Goal: Task Accomplishment & Management: Use online tool/utility

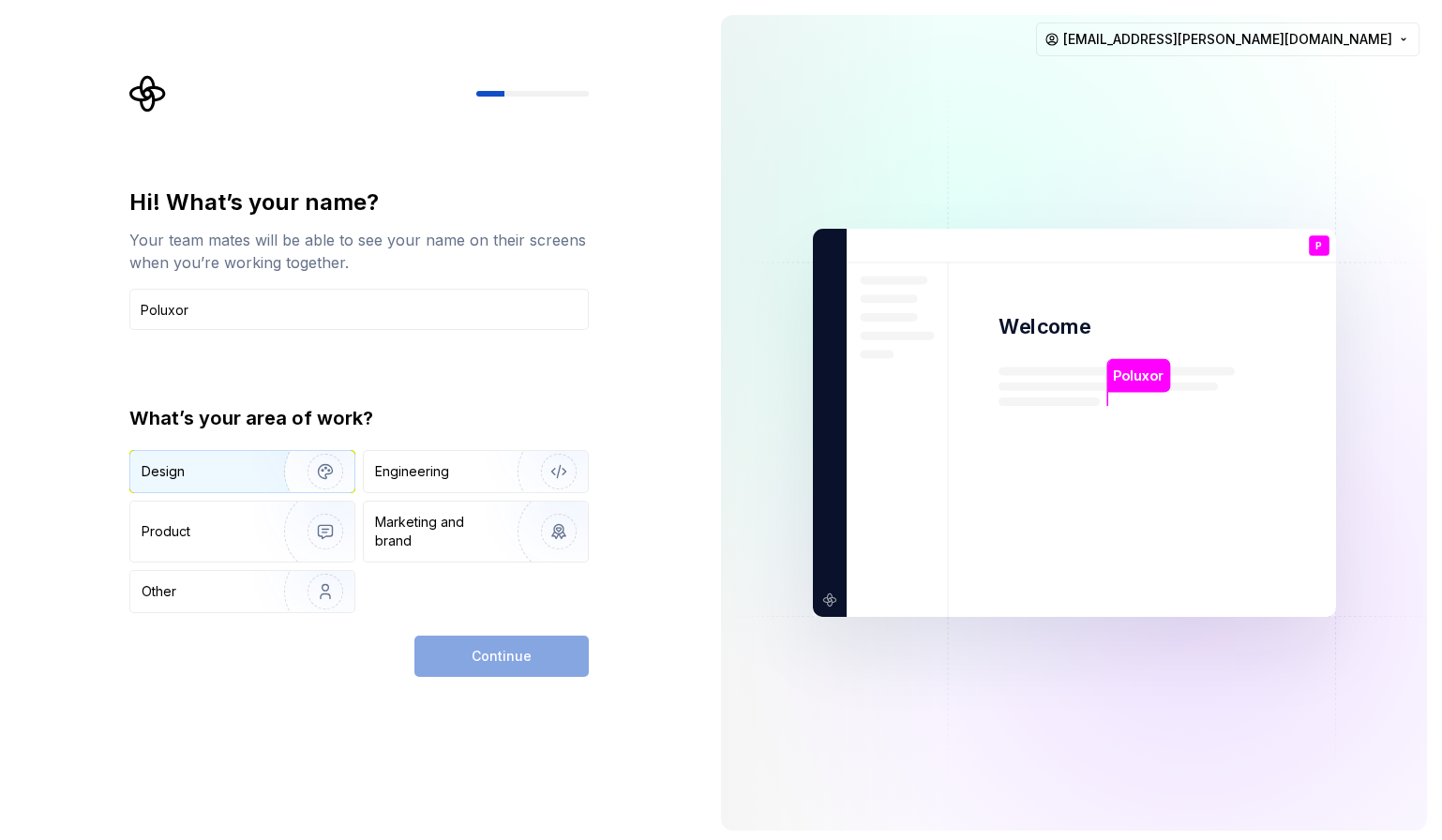
type input "Poluxor"
click at [311, 457] on img "button" at bounding box center [312, 471] width 120 height 126
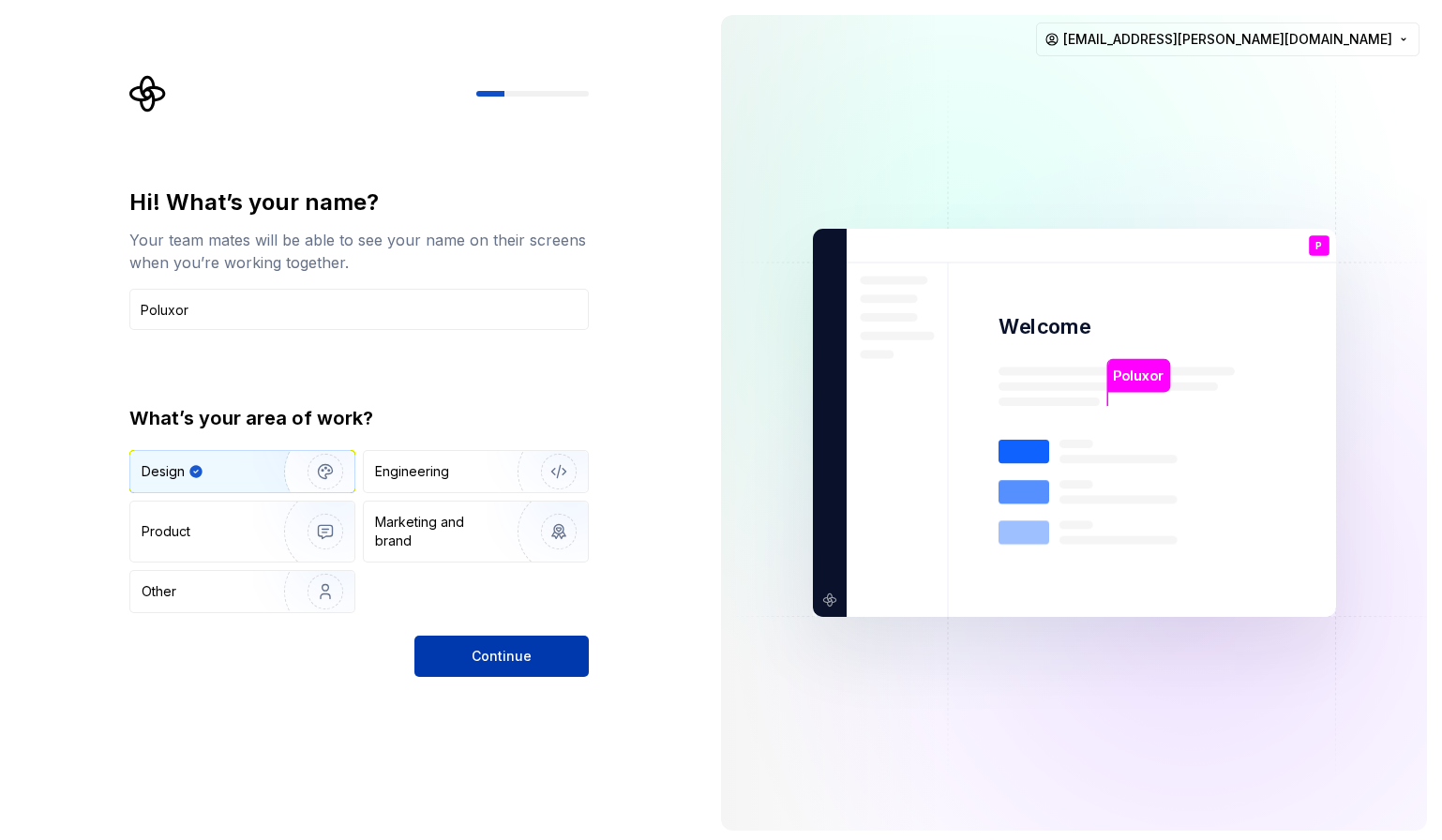
click at [480, 658] on span "Continue" at bounding box center [502, 656] width 60 height 19
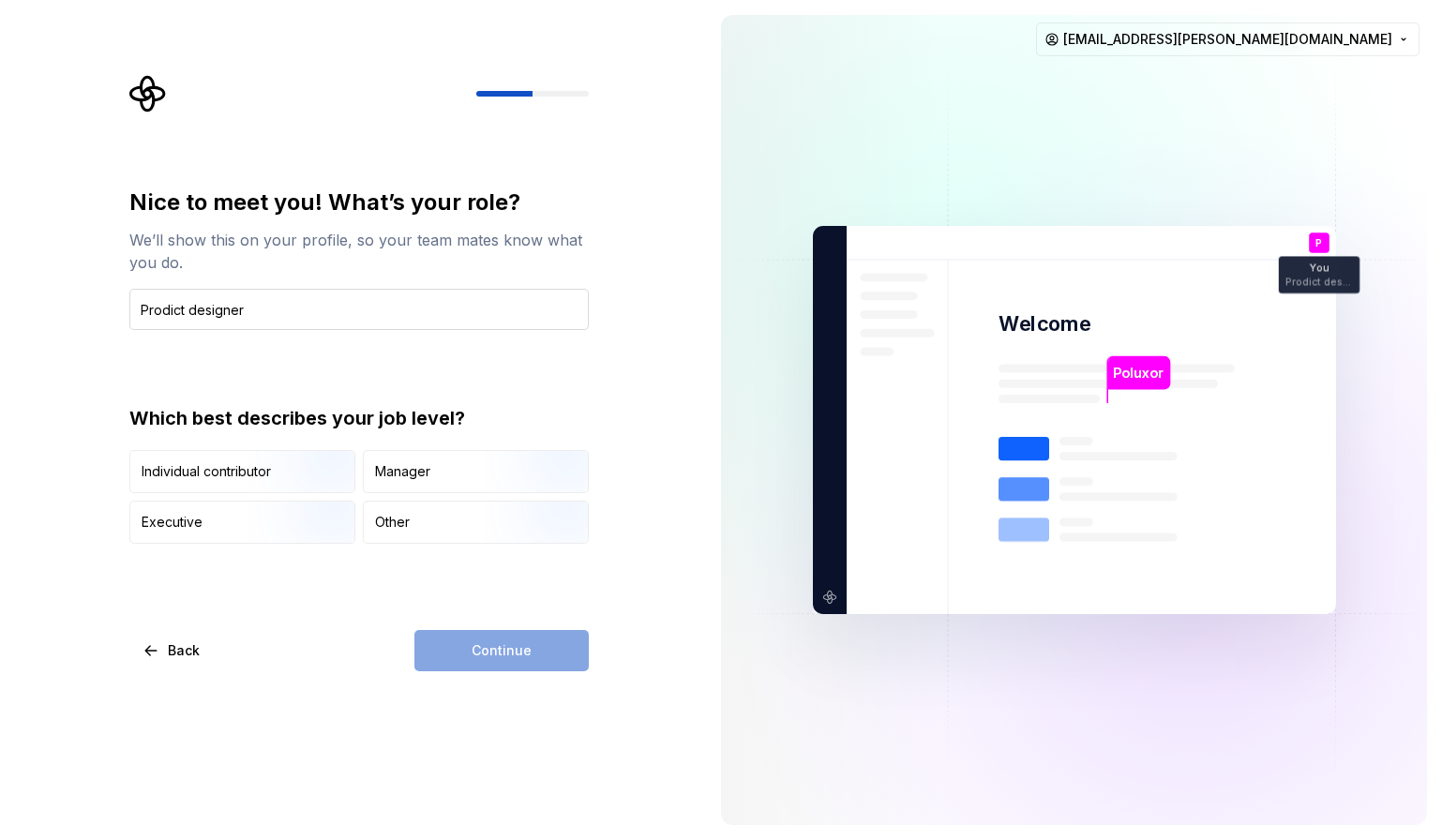
click at [175, 309] on input "Prodict designer" at bounding box center [360, 309] width 460 height 41
type input "Product designer"
click at [59, 378] on div "Nice to meet you! What’s your role? We’ll show this on your profile, so your te…" at bounding box center [353, 420] width 706 height 840
drag, startPoint x: 173, startPoint y: 416, endPoint x: 447, endPoint y: 416, distance: 274.0
click at [447, 416] on div "Which best describes your job level?" at bounding box center [360, 417] width 460 height 26
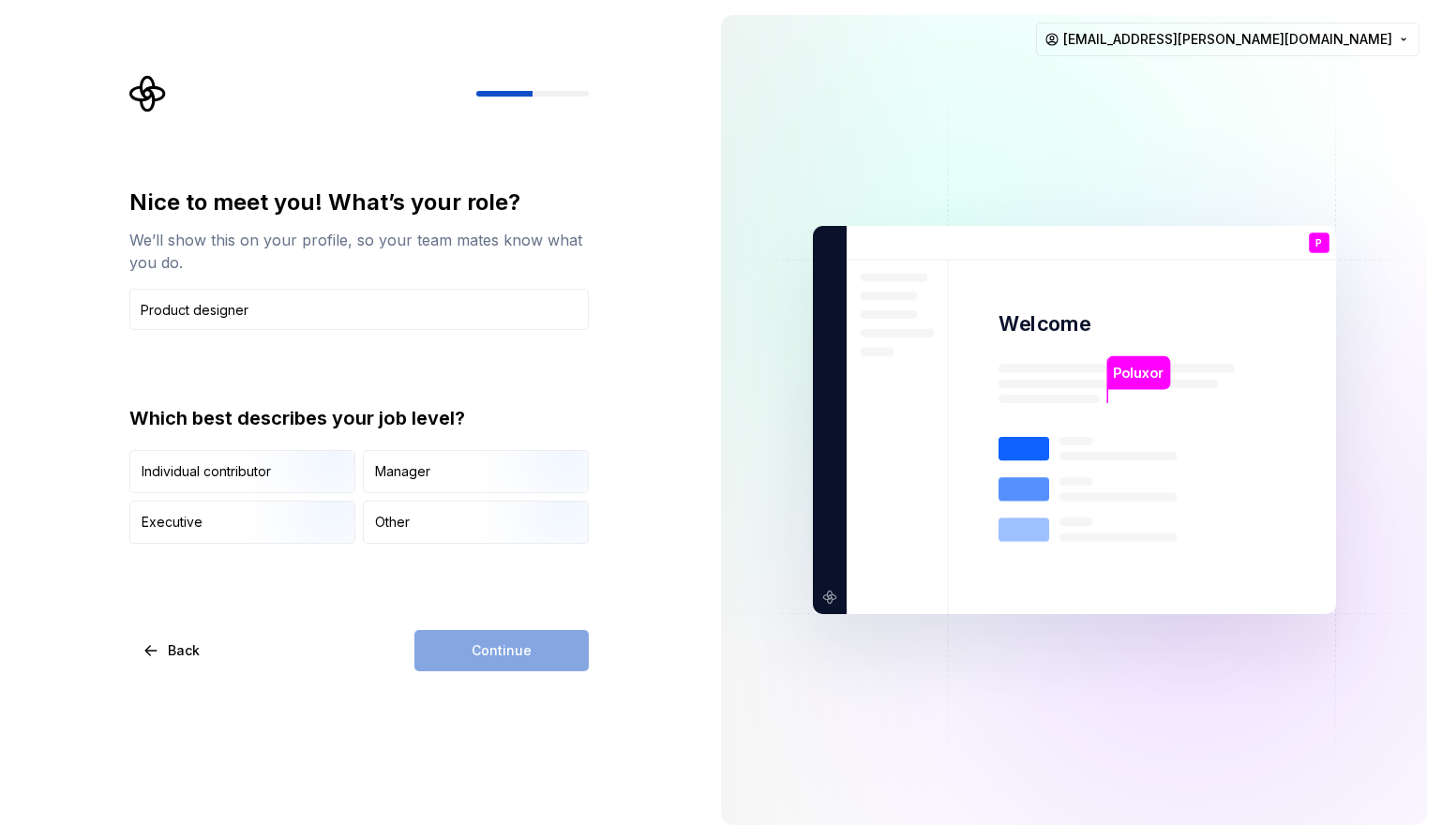
click at [376, 581] on div "Nice to meet you! What’s your role? We’ll show this on your profile, so your te…" at bounding box center [360, 429] width 460 height 483
click at [414, 526] on div "Other" at bounding box center [475, 522] width 224 height 41
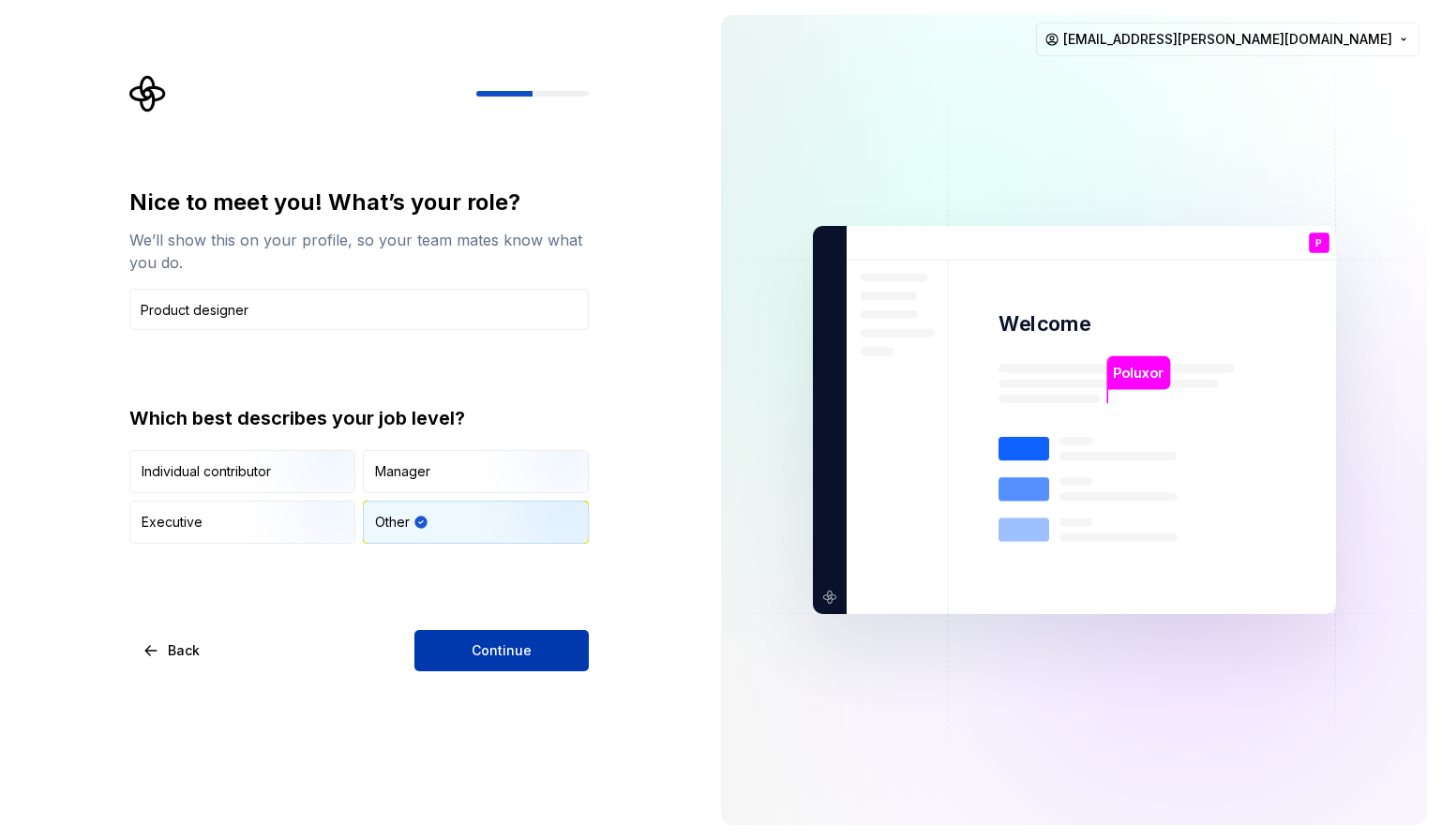
click at [484, 642] on span "Continue" at bounding box center [502, 651] width 60 height 19
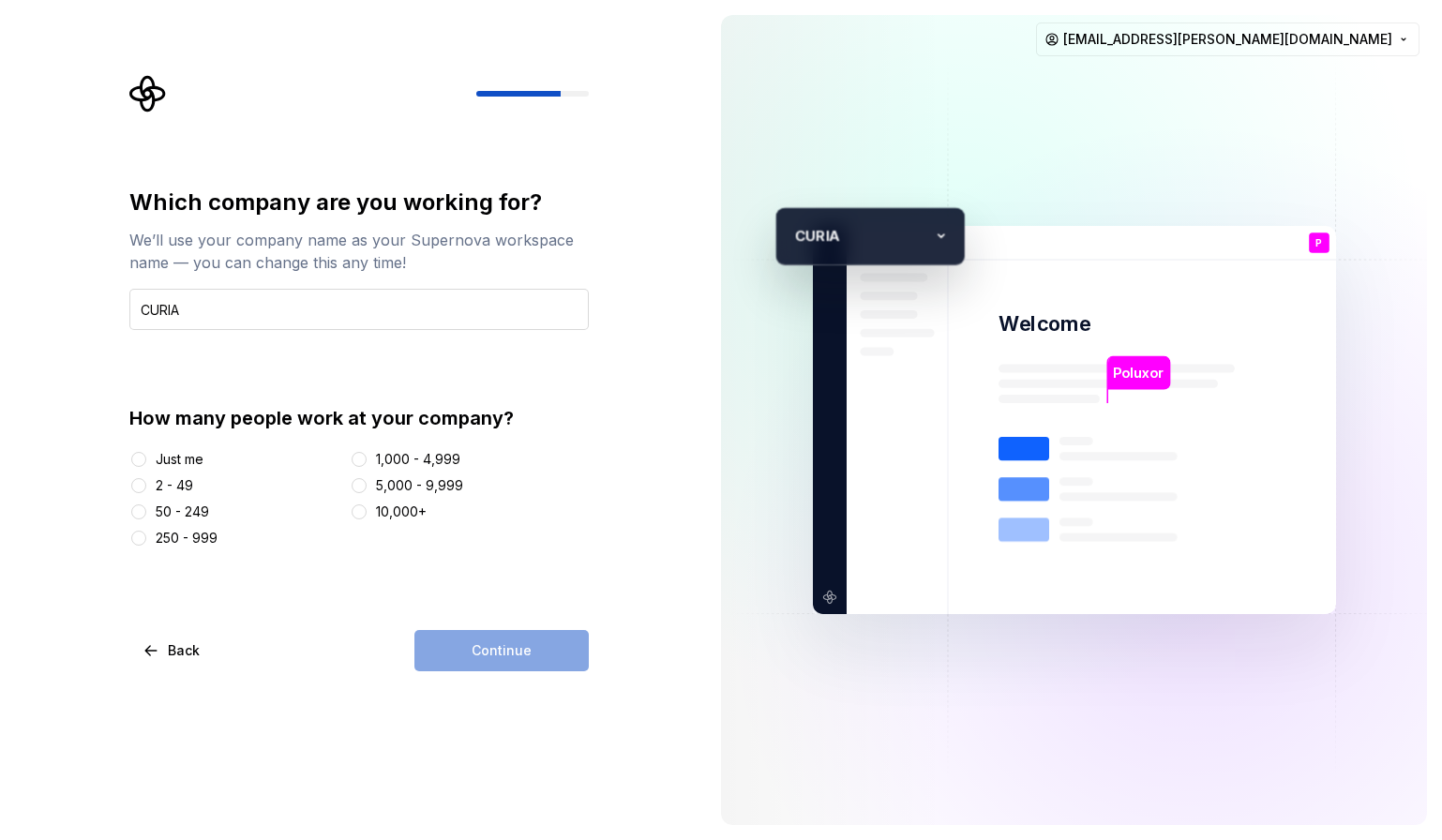
click at [165, 300] on input "CURIA" at bounding box center [360, 309] width 460 height 41
click at [180, 310] on input "CURIA" at bounding box center [360, 309] width 460 height 41
click at [197, 309] on input "CURIA" at bounding box center [360, 309] width 460 height 41
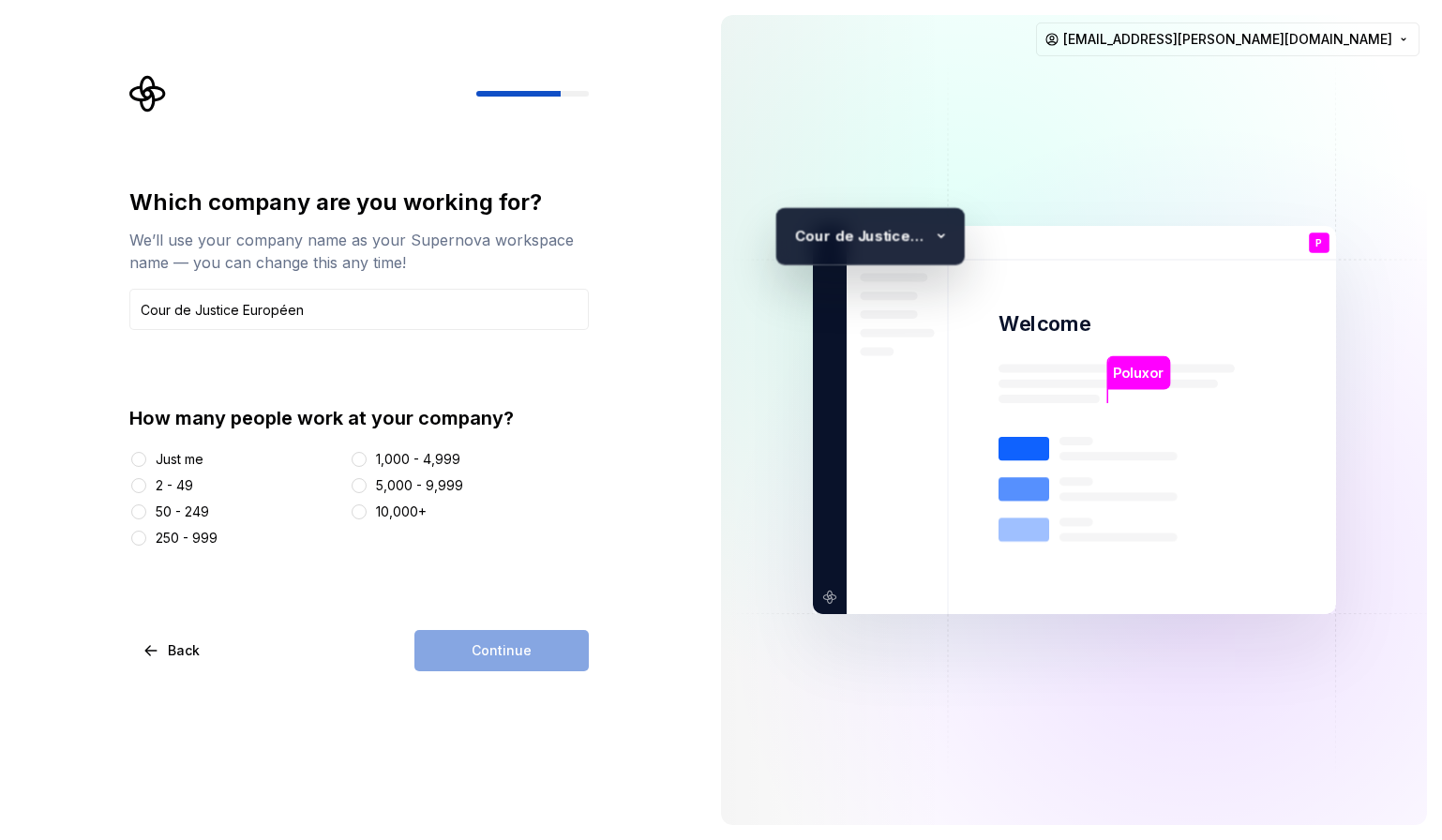
drag, startPoint x: 147, startPoint y: 313, endPoint x: 342, endPoint y: 331, distance: 195.8
click at [342, 331] on div "Which company are you working for? We’ll use your company name as your Supernov…" at bounding box center [360, 367] width 460 height 360
click at [330, 299] on input "Cour de Justice Européen" at bounding box center [360, 309] width 460 height 41
click at [243, 311] on input "Cour de Justice Européen" at bounding box center [360, 309] width 460 height 41
type input "Cour de Justice Union Européen"
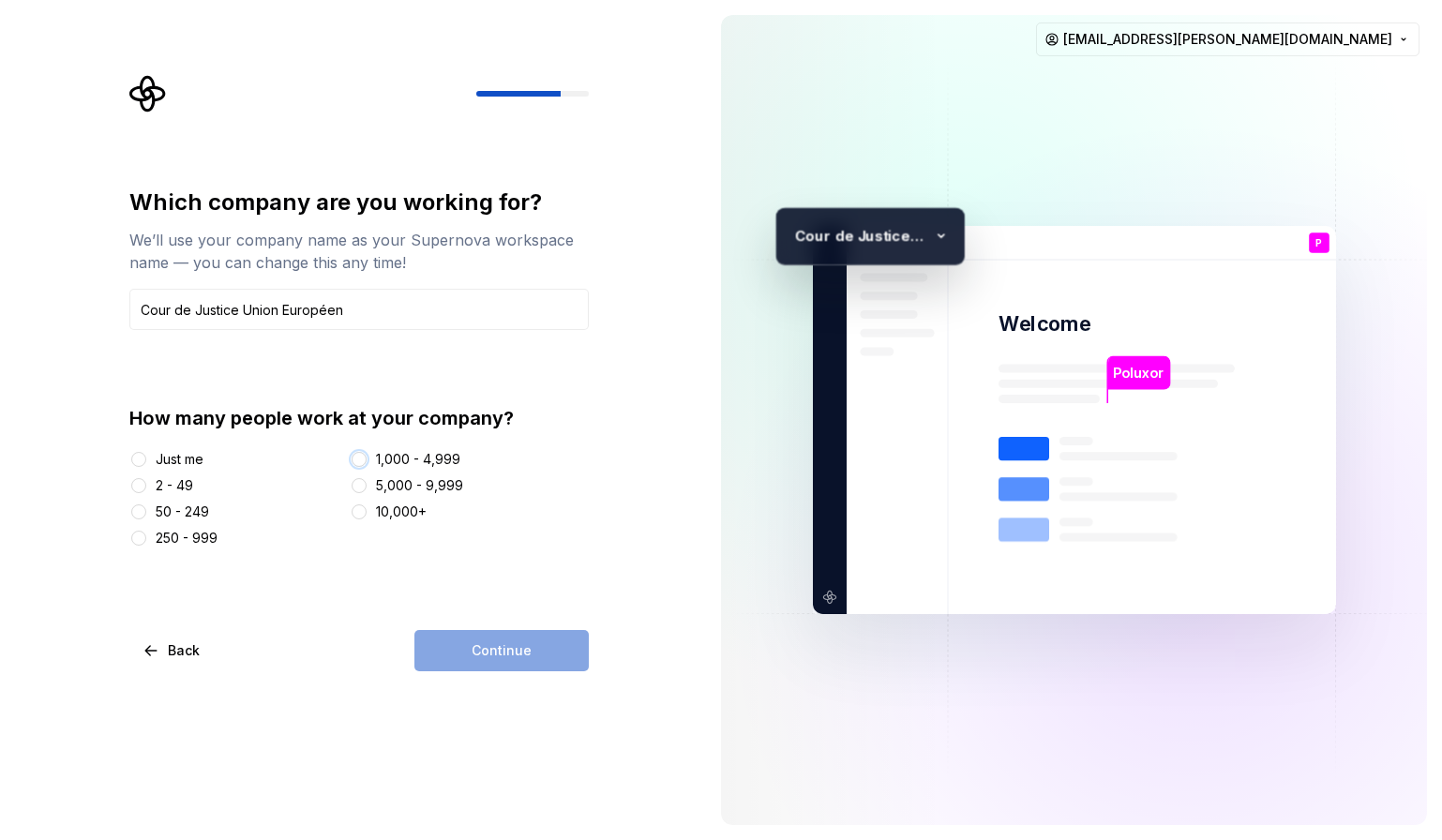
click at [359, 457] on button "1,000 - 4,999" at bounding box center [360, 459] width 15 height 15
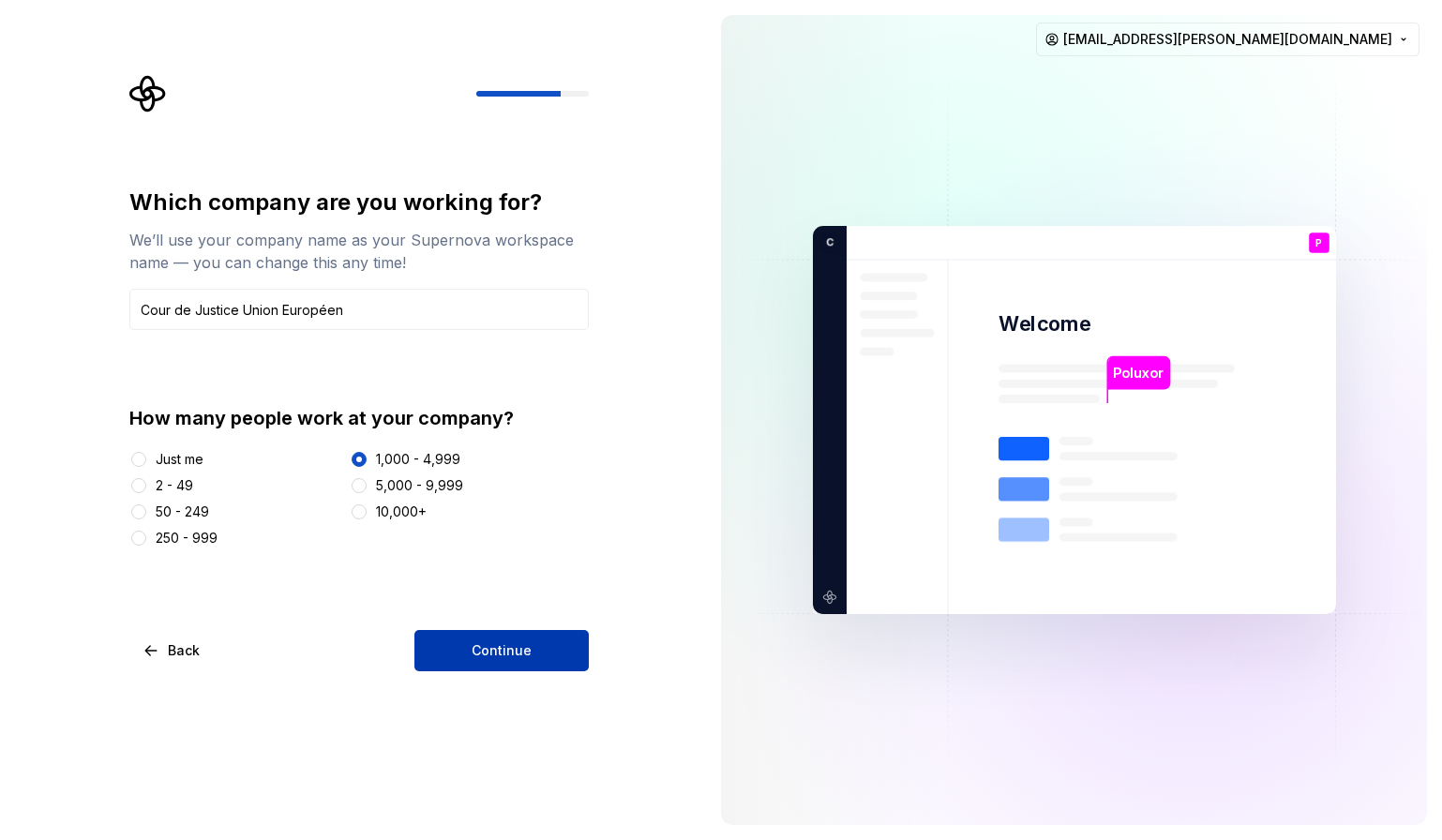
click at [476, 657] on span "Continue" at bounding box center [502, 651] width 60 height 19
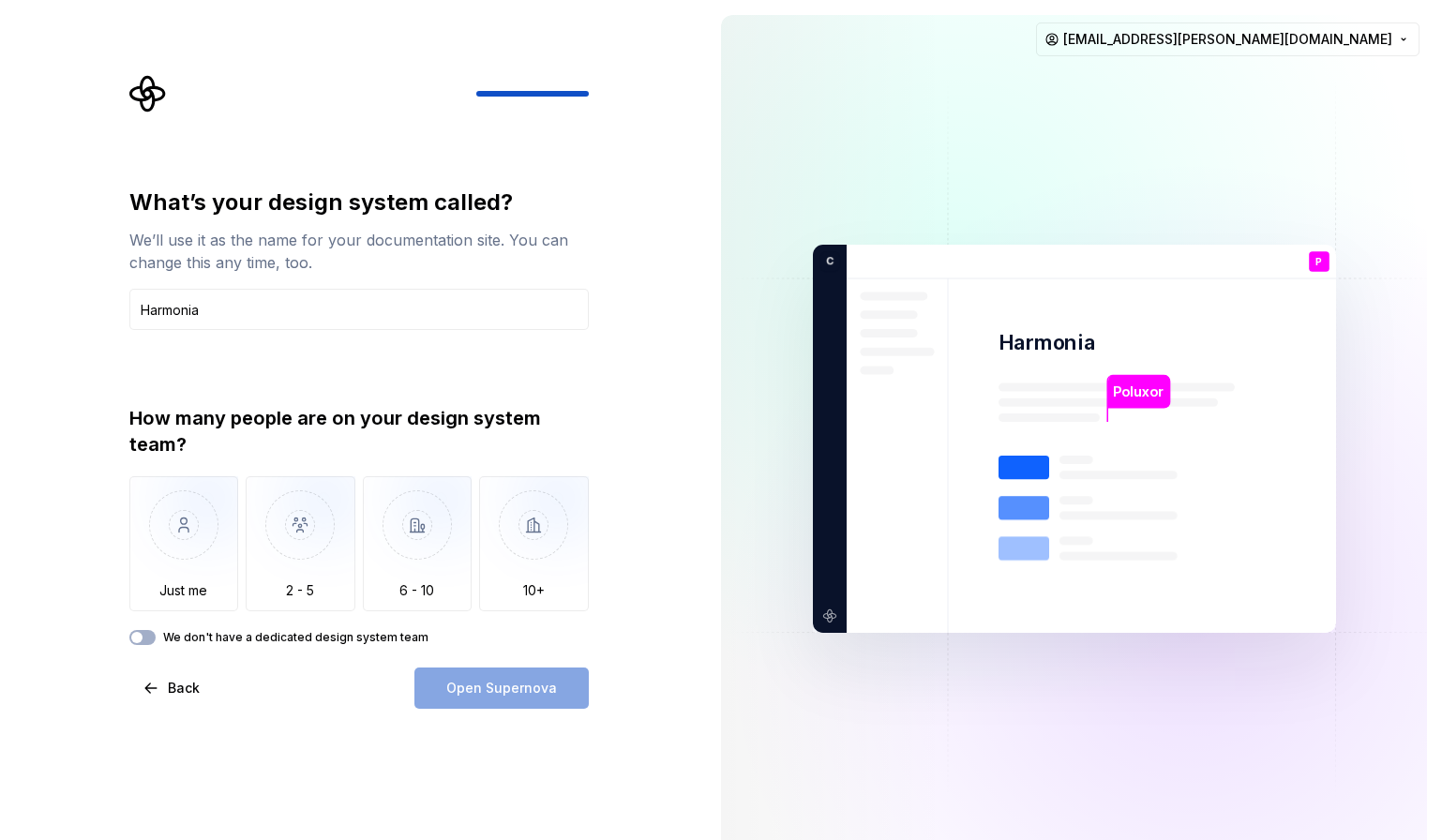
type input "Harmonia"
click at [12, 441] on div "What’s your design system called? We’ll use it as the name for your documentati…" at bounding box center [353, 438] width 706 height 877
click at [293, 535] on img "button" at bounding box center [301, 539] width 110 height 126
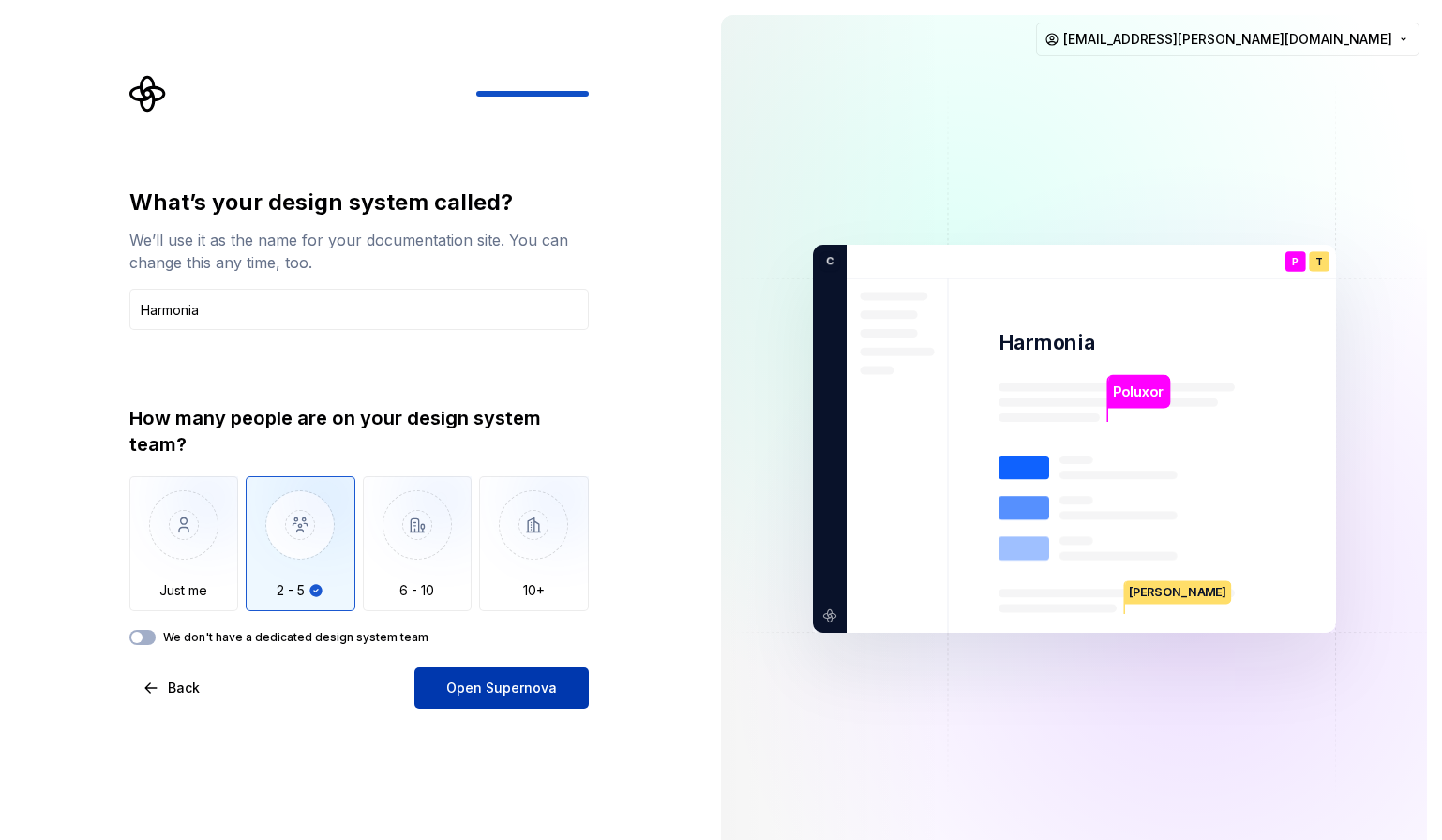
click at [494, 687] on span "Open Supernova" at bounding box center [501, 688] width 111 height 19
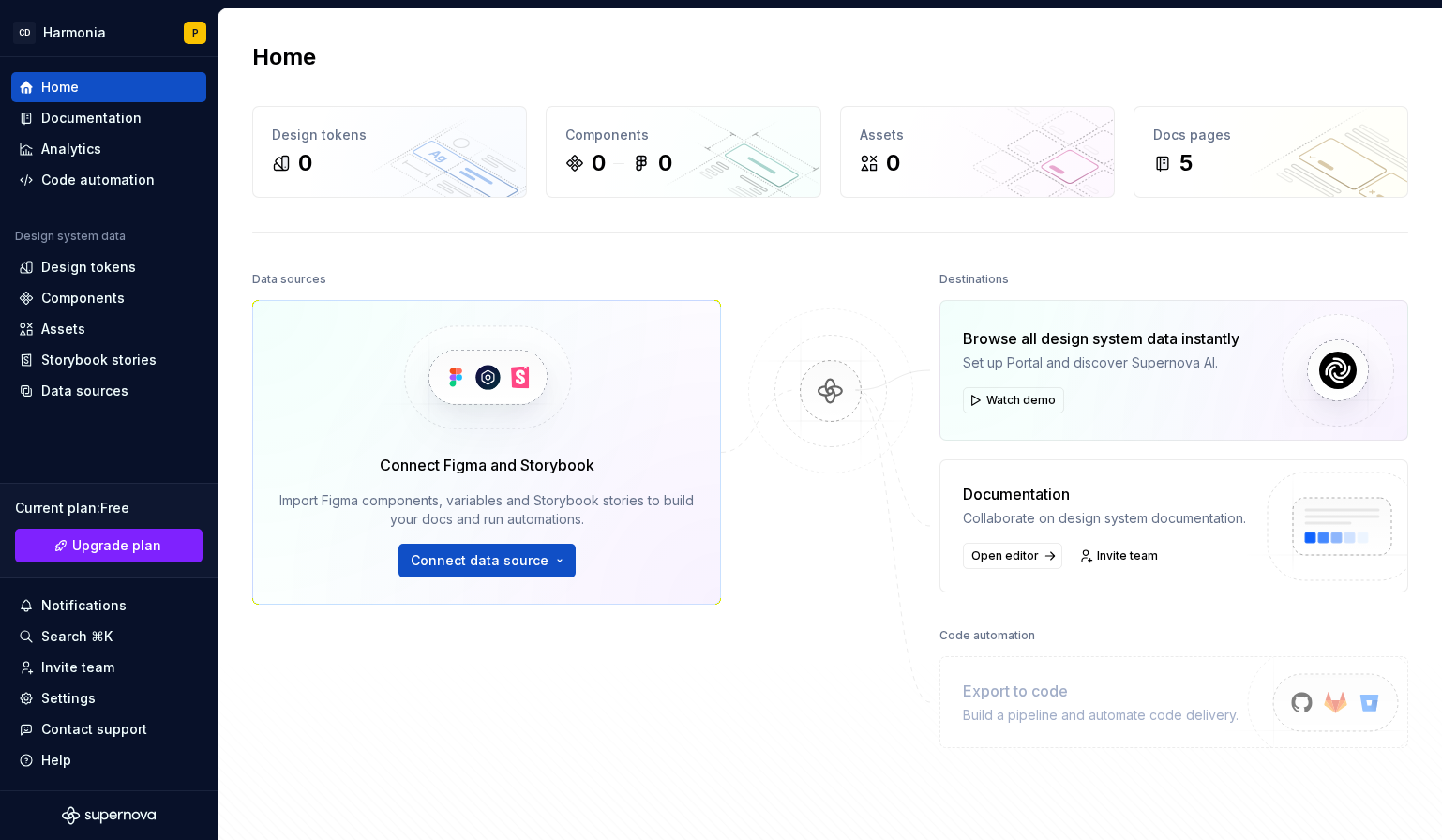
click at [324, 244] on div "Home Design tokens 0 Components 0 0 Assets 0 Docs pages 5 Data sources Connect …" at bounding box center [830, 444] width 1224 height 871
click at [453, 560] on span "Connect data source" at bounding box center [479, 561] width 137 height 19
click at [130, 115] on div "Documentation" at bounding box center [91, 118] width 100 height 19
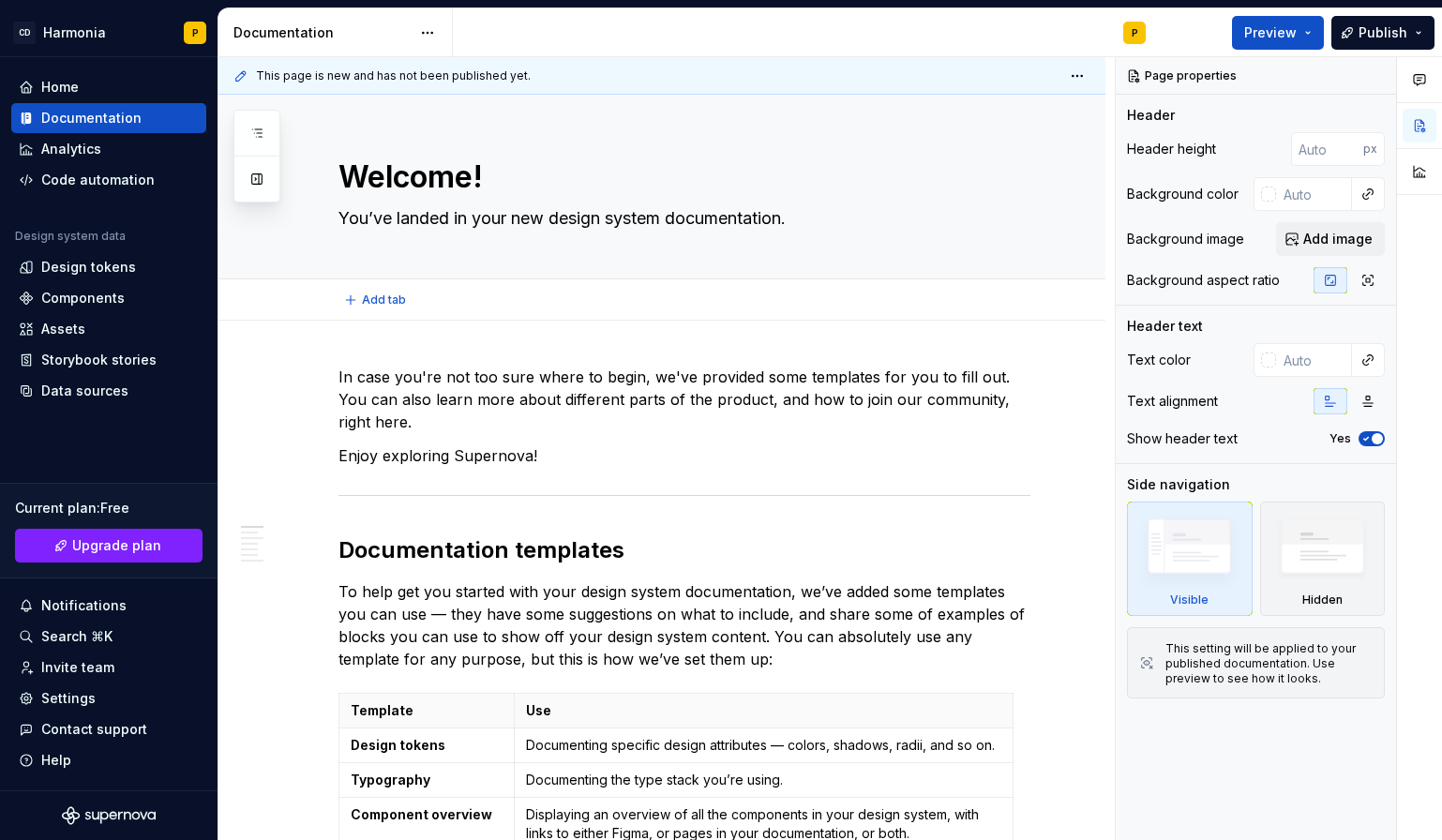
type textarea "*"
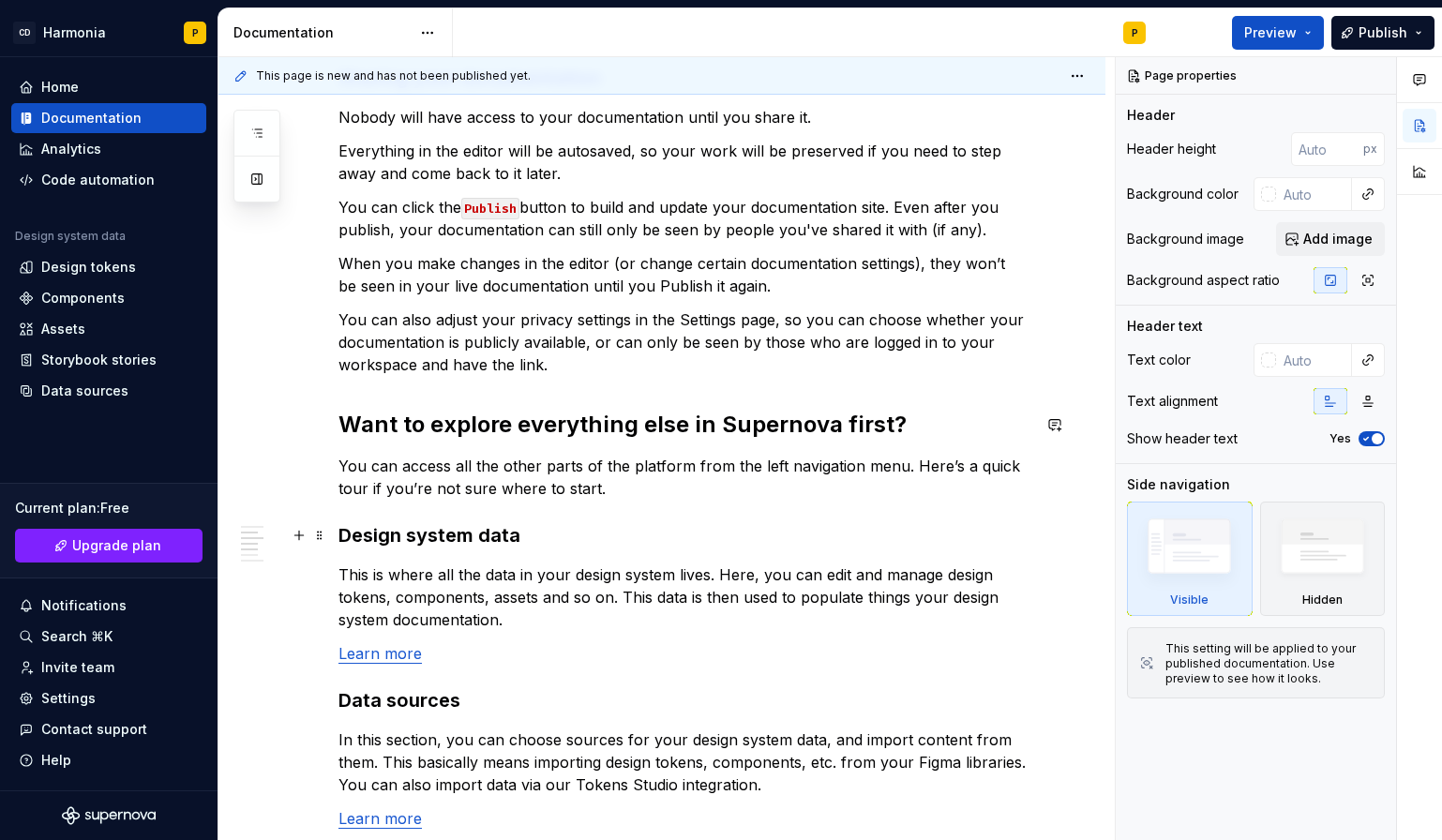
scroll to position [1406, 0]
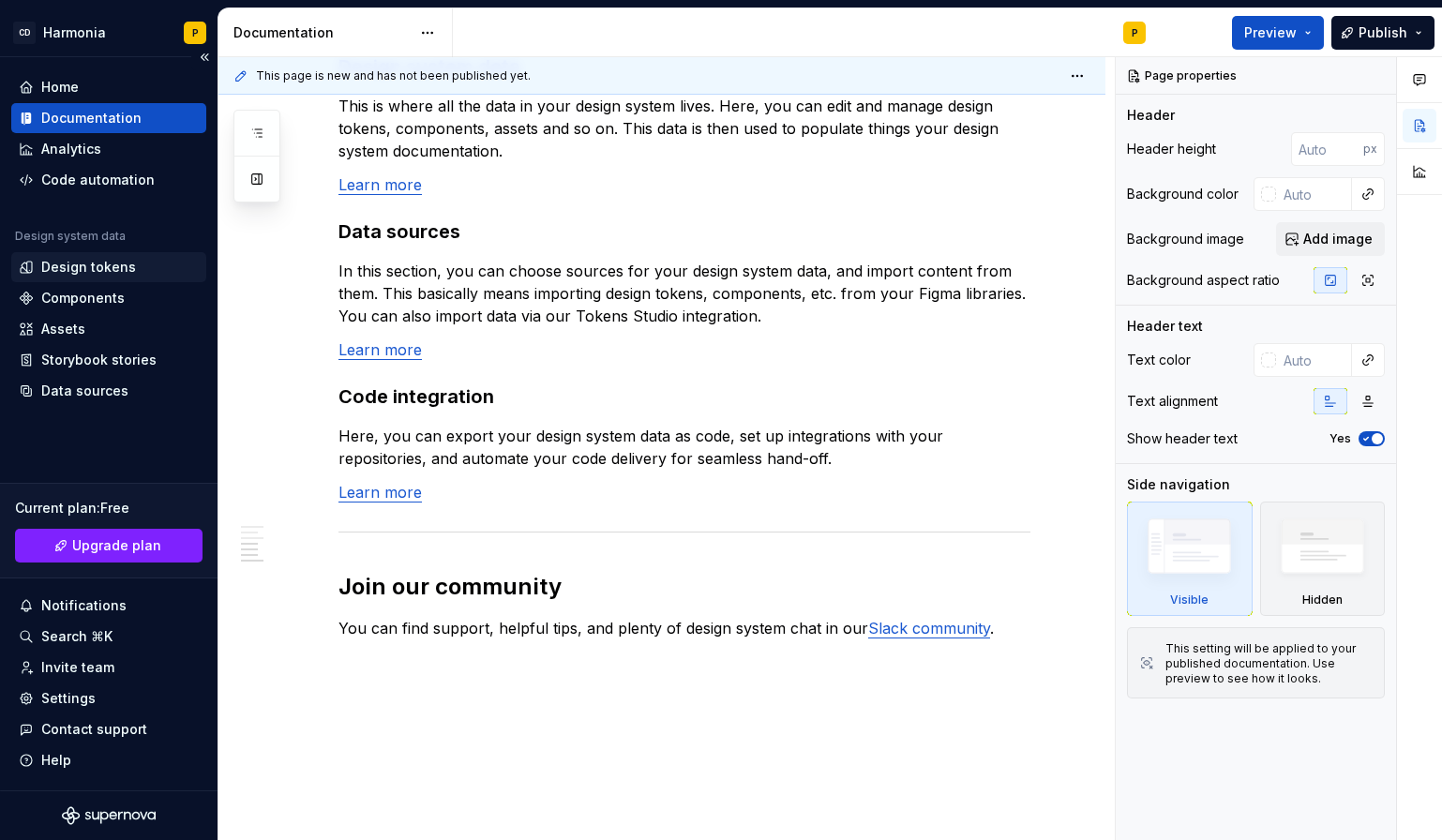
click at [68, 267] on div "Design tokens" at bounding box center [88, 267] width 95 height 19
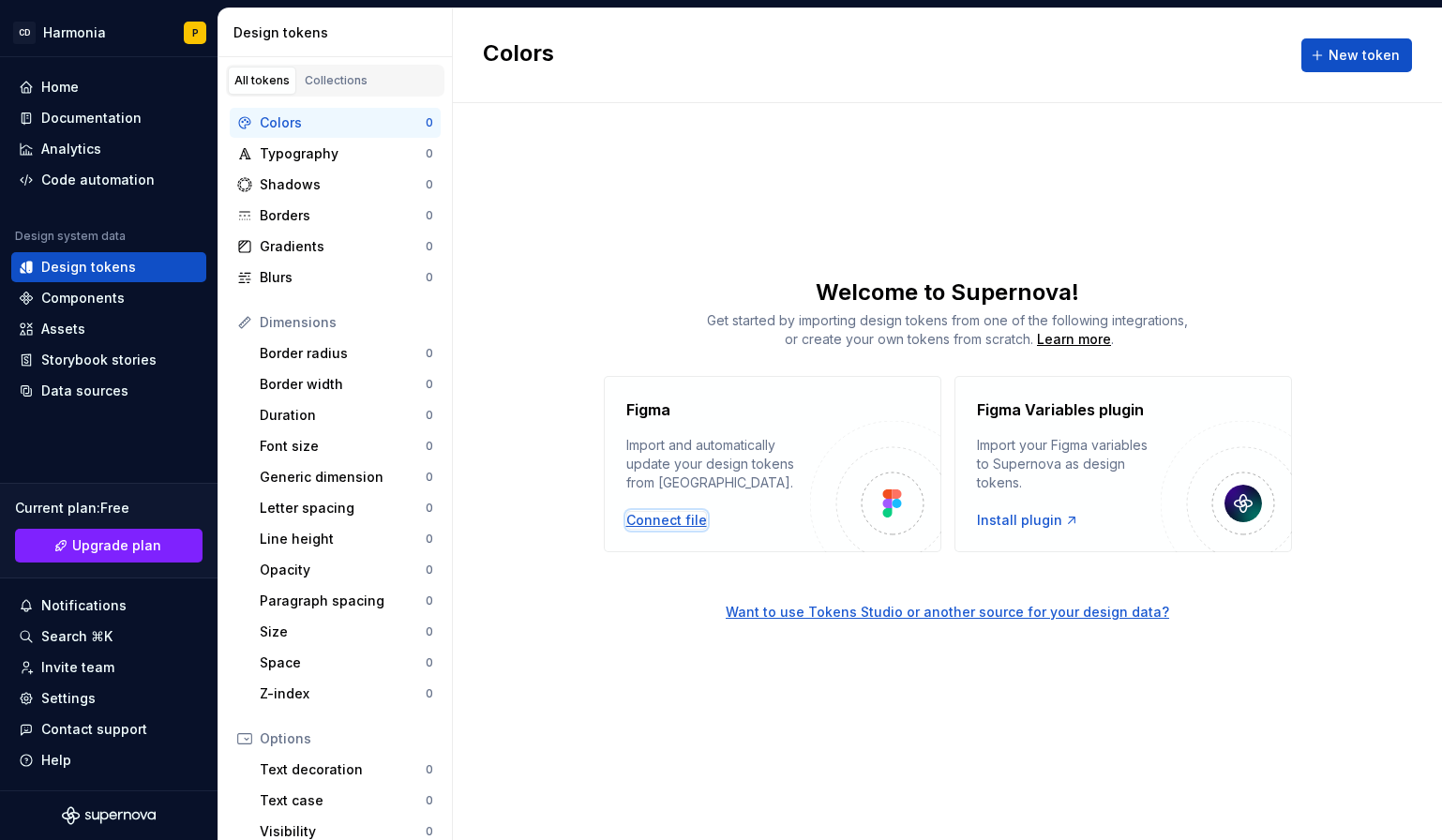
click at [659, 520] on div "Connect file" at bounding box center [667, 521] width 81 height 19
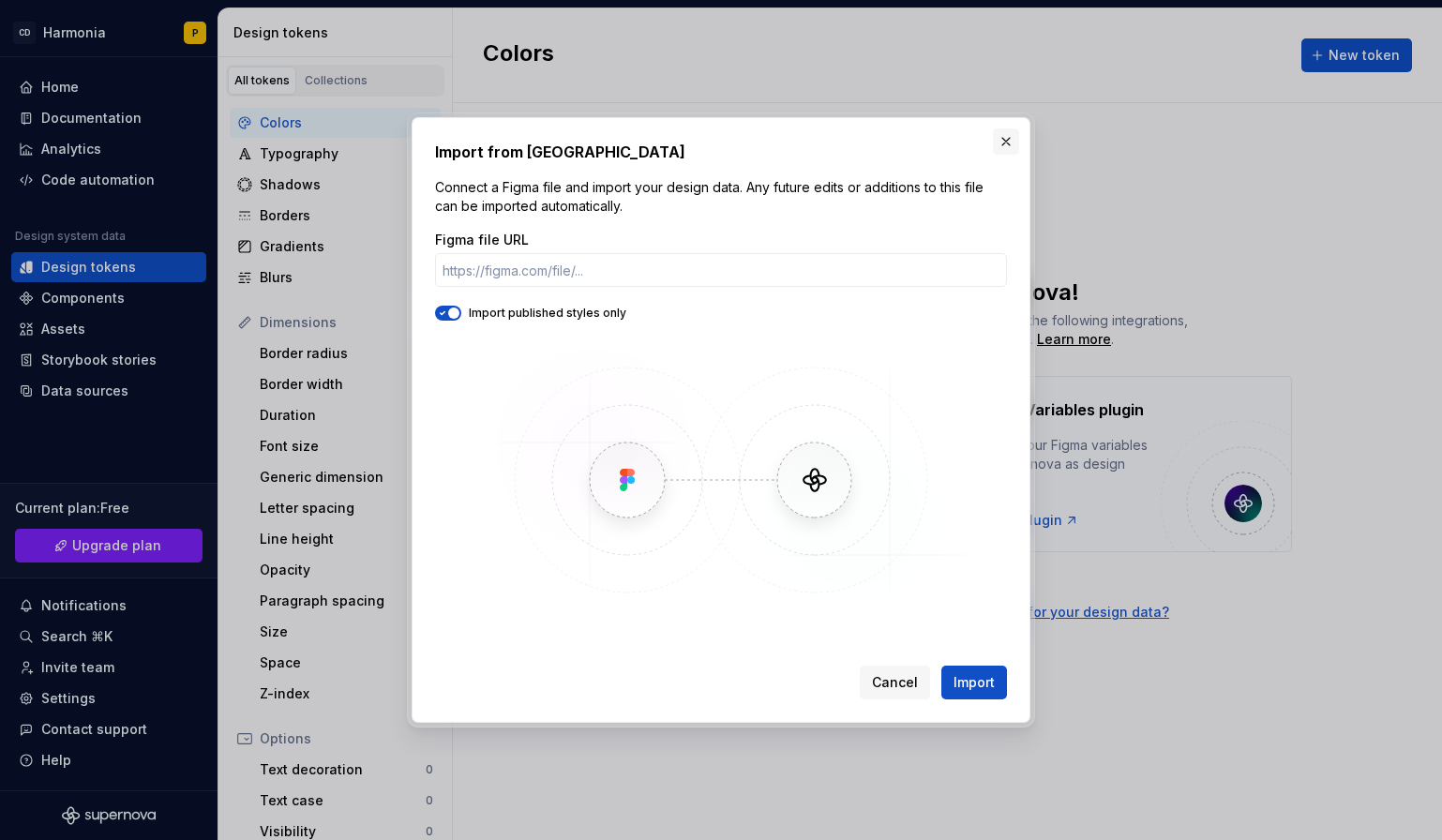
click at [998, 140] on button "button" at bounding box center [1006, 141] width 26 height 26
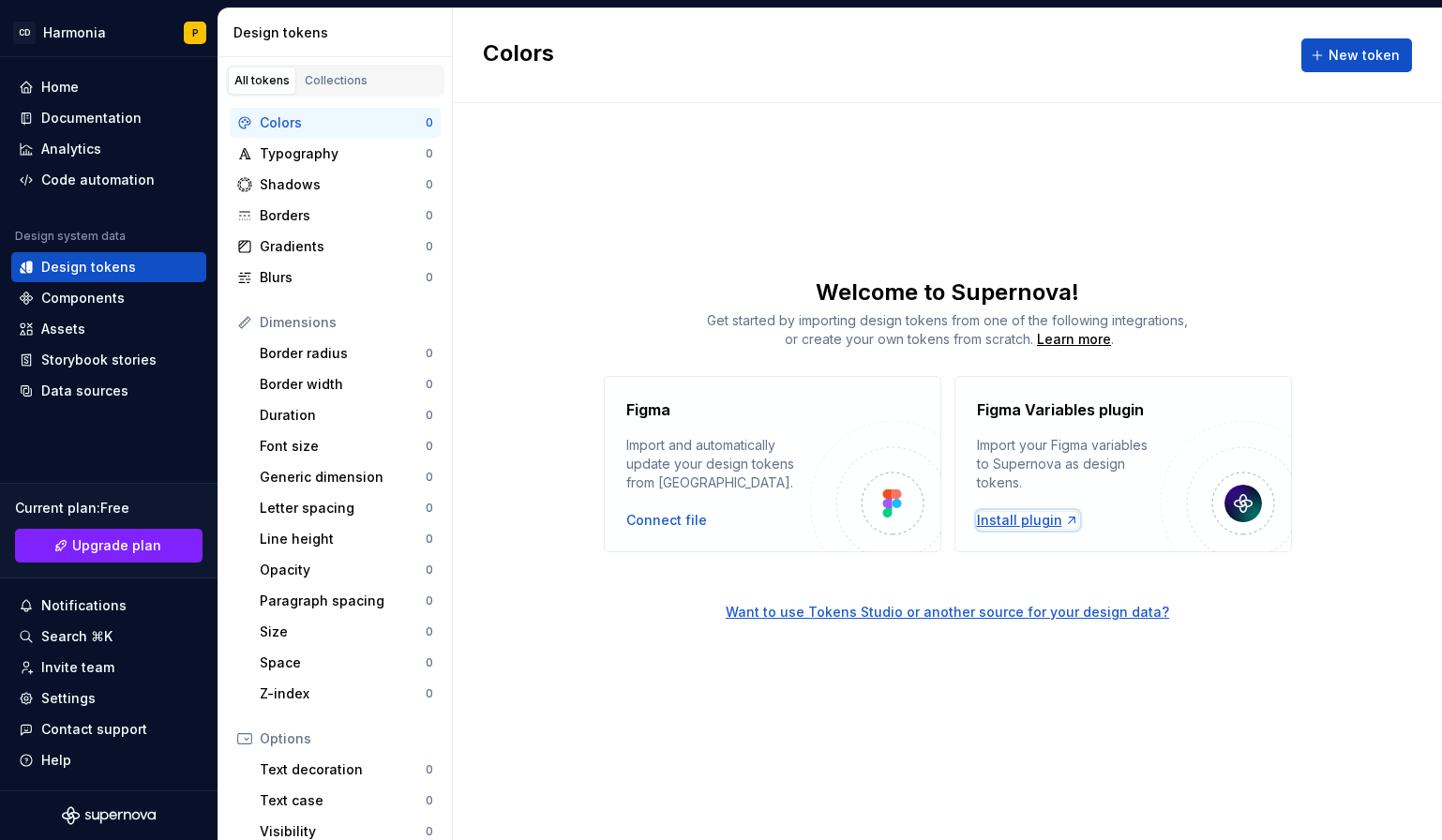
click at [1017, 522] on div "Install plugin" at bounding box center [1028, 521] width 102 height 19
click at [51, 360] on div "Storybook stories" at bounding box center [99, 360] width 115 height 19
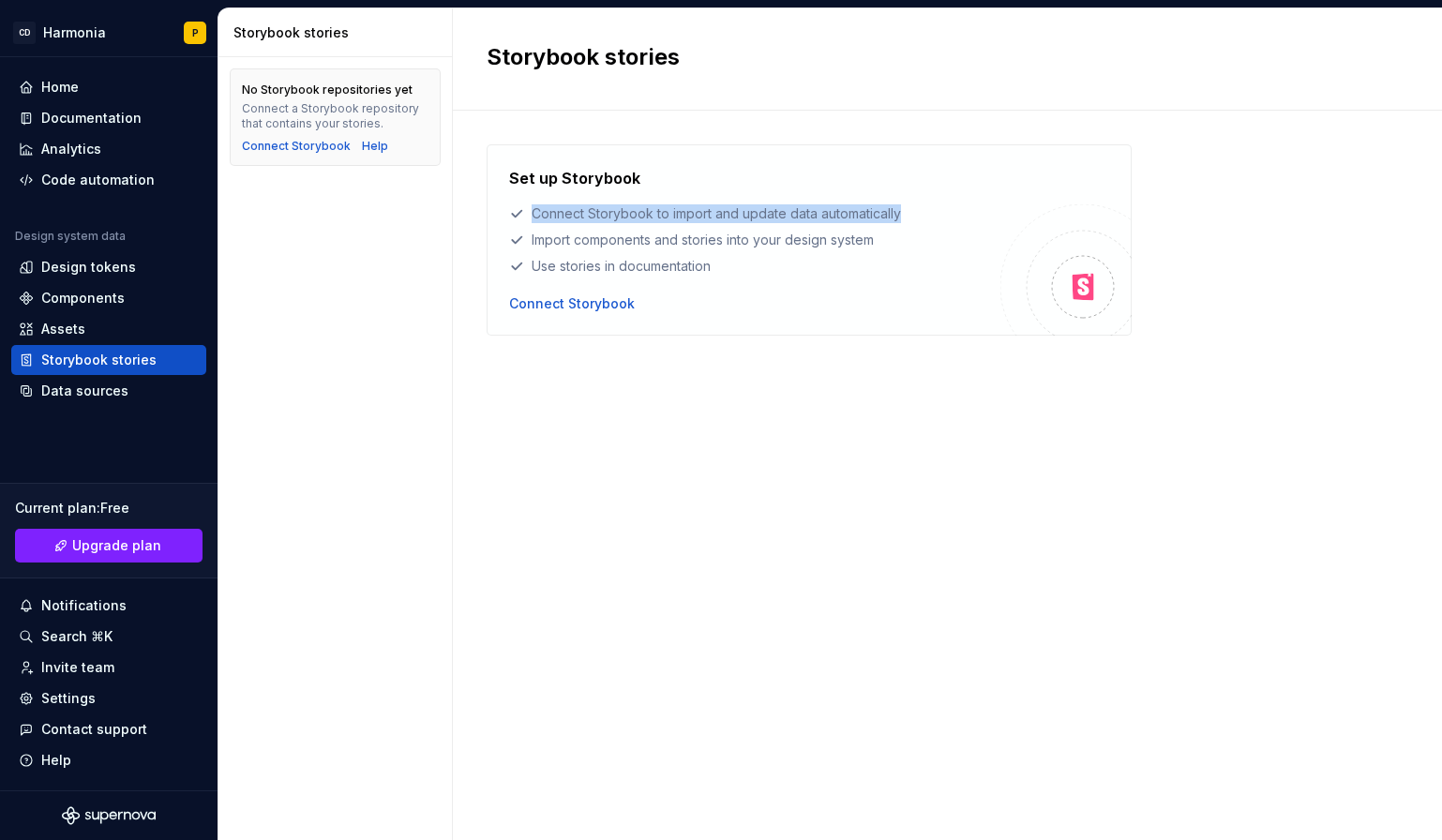
drag, startPoint x: 535, startPoint y: 216, endPoint x: 898, endPoint y: 213, distance: 363.0
click at [898, 213] on div "Connect Storybook to import and update data automatically" at bounding box center [755, 214] width 491 height 19
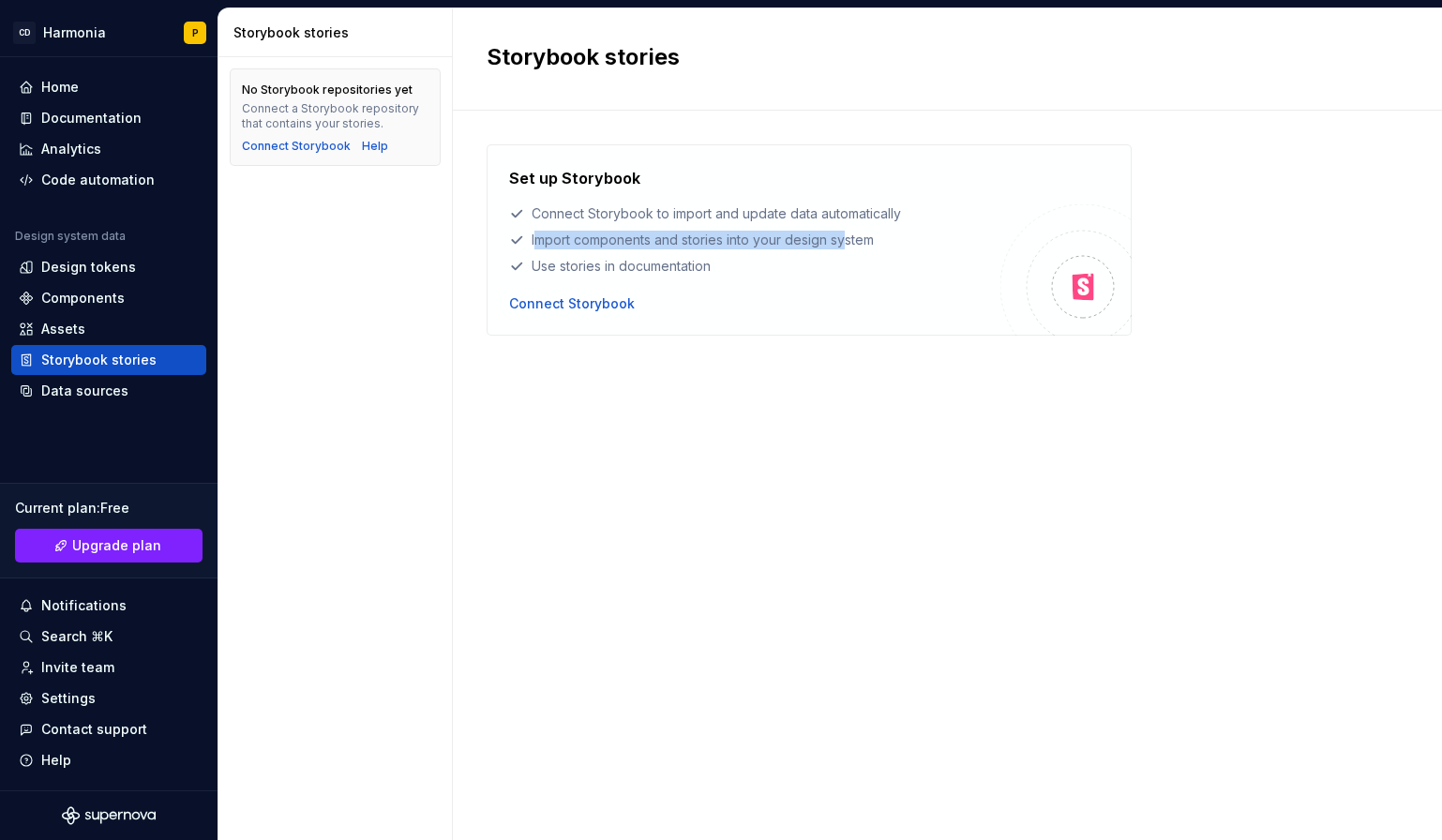
drag, startPoint x: 540, startPoint y: 238, endPoint x: 845, endPoint y: 238, distance: 305.0
click at [845, 238] on div "Import components and stories into your design system" at bounding box center [755, 240] width 491 height 19
drag, startPoint x: 243, startPoint y: 87, endPoint x: 378, endPoint y: 99, distance: 135.5
click at [389, 92] on div "No Storybook repositories yet" at bounding box center [328, 90] width 171 height 15
click at [289, 144] on div "Connect Storybook" at bounding box center [296, 146] width 109 height 15
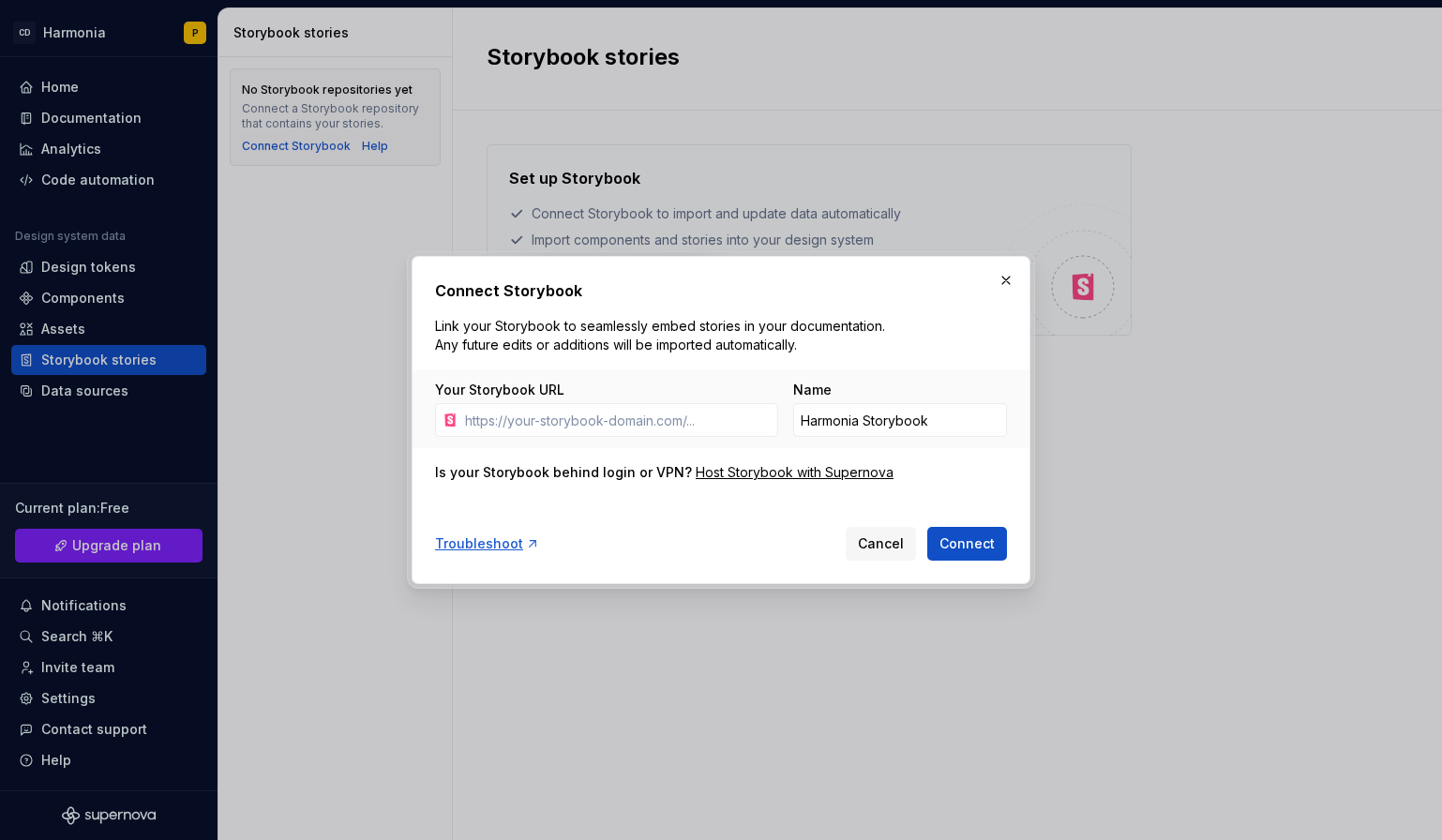
drag, startPoint x: 843, startPoint y: 269, endPoint x: 814, endPoint y: 265, distance: 29.3
click at [814, 265] on div "Connect Storybook Link your Storybook to seamlessly embed stories in your docum…" at bounding box center [721, 419] width 619 height 328
click at [1007, 274] on button "button" at bounding box center [1006, 280] width 26 height 26
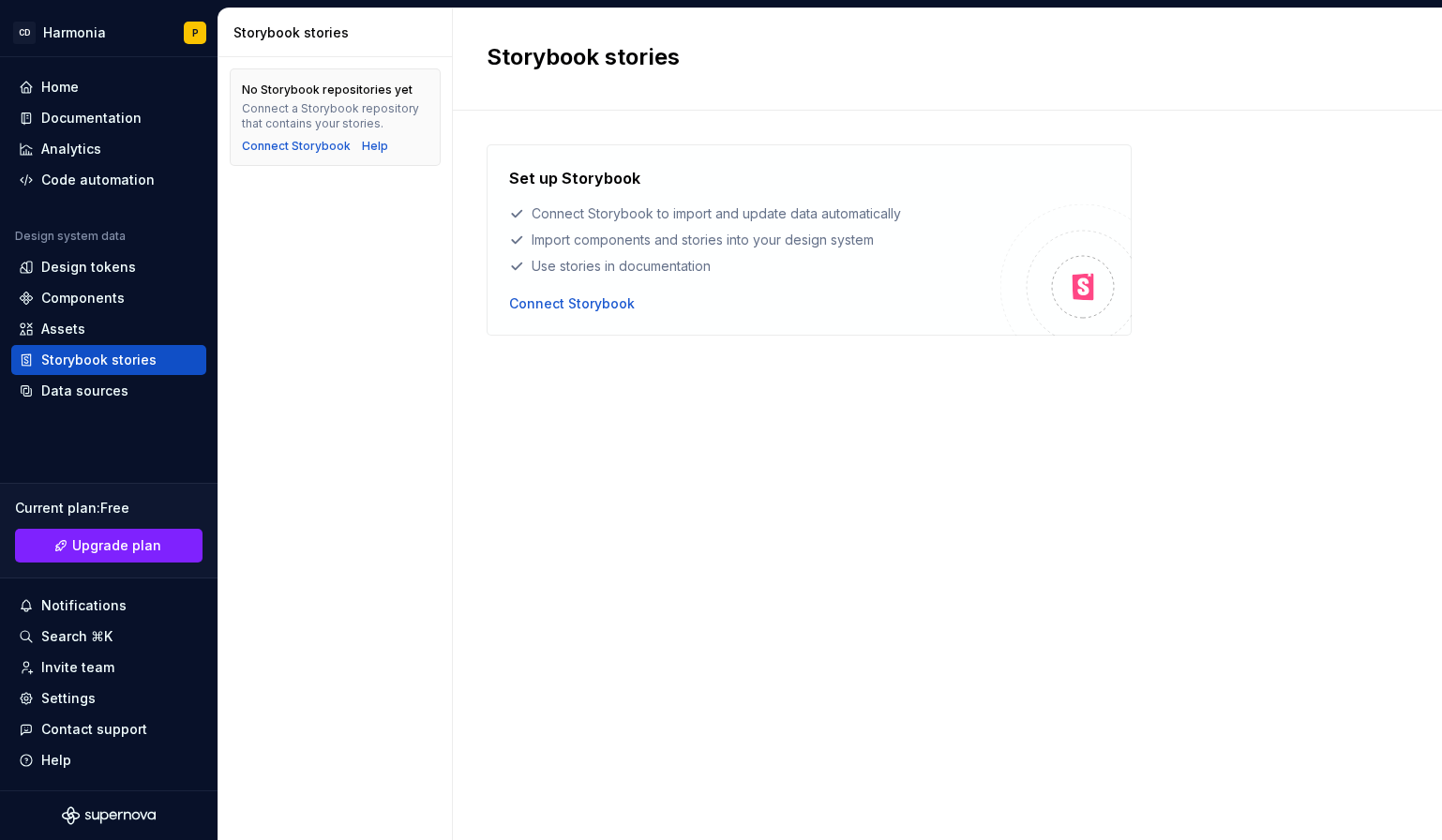
click at [824, 94] on div "Storybook stories" at bounding box center [947, 60] width 989 height 102
click at [1197, 77] on div "Storybook stories" at bounding box center [947, 60] width 989 height 102
click at [1120, 53] on h2 "Storybook stories" at bounding box center [935, 57] width 899 height 30
click at [37, 265] on div "Design tokens" at bounding box center [109, 267] width 180 height 19
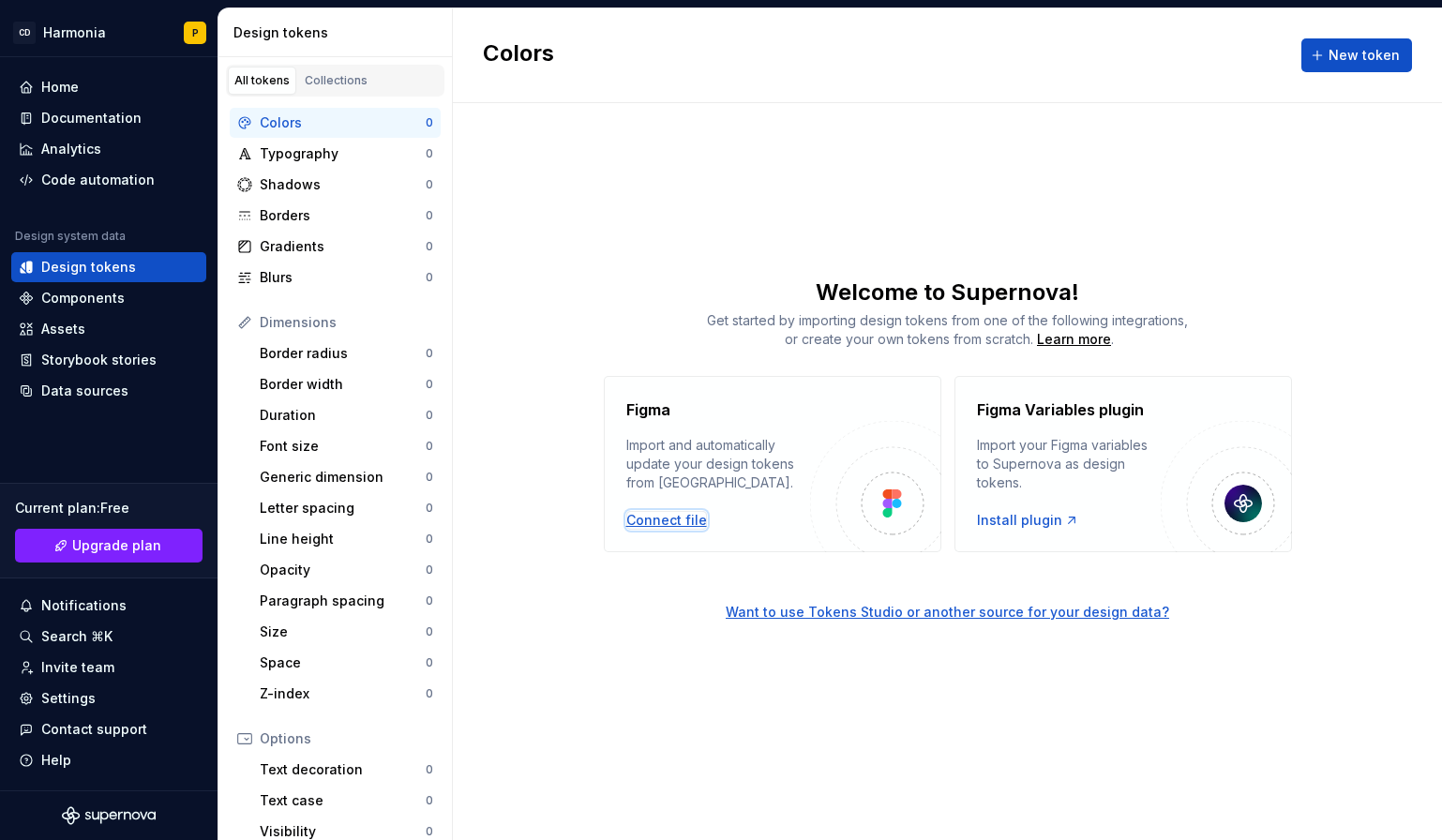
click at [671, 521] on div "Connect file" at bounding box center [667, 521] width 81 height 19
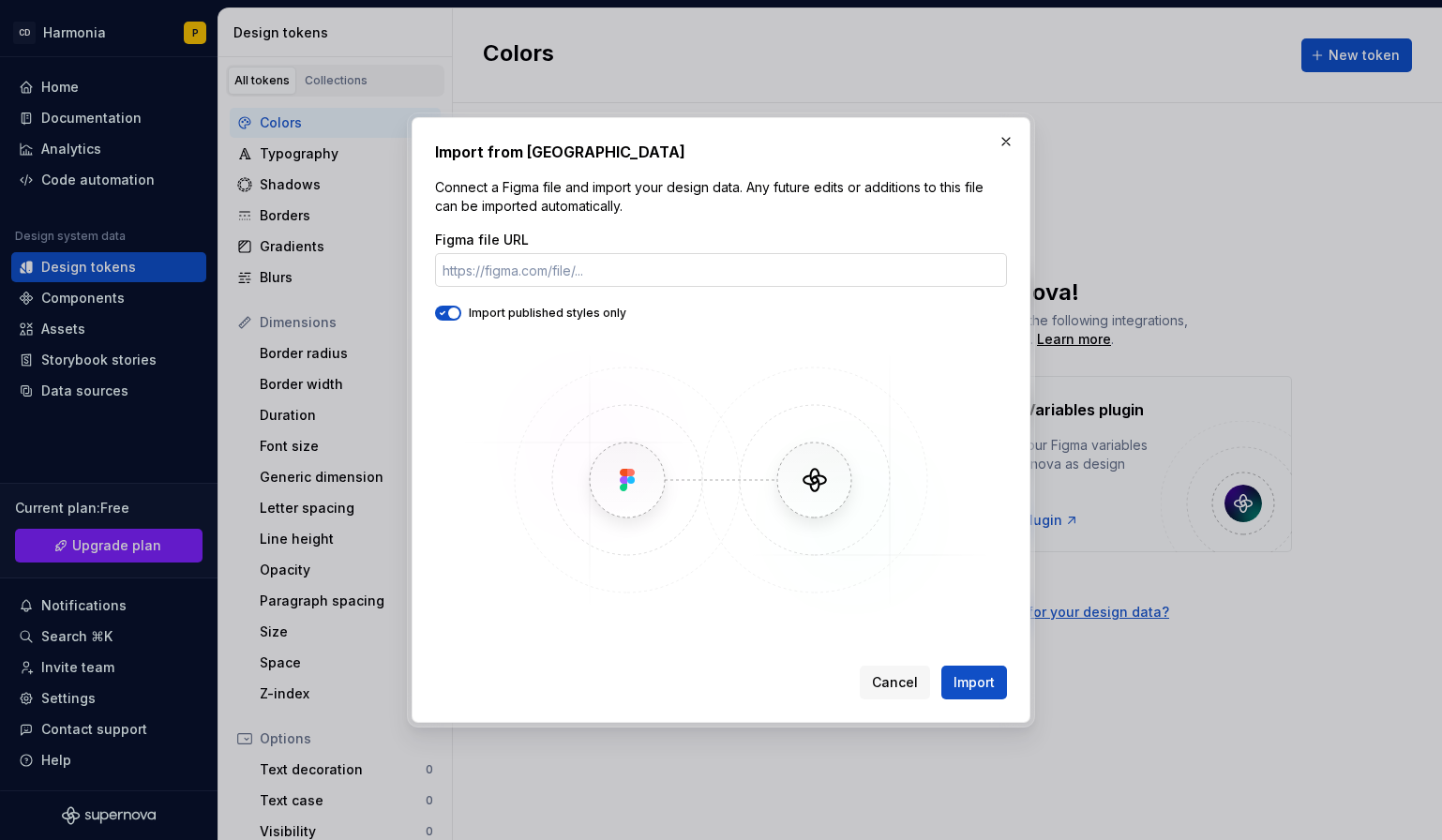
click at [711, 282] on input "Figma file URL" at bounding box center [721, 269] width 572 height 34
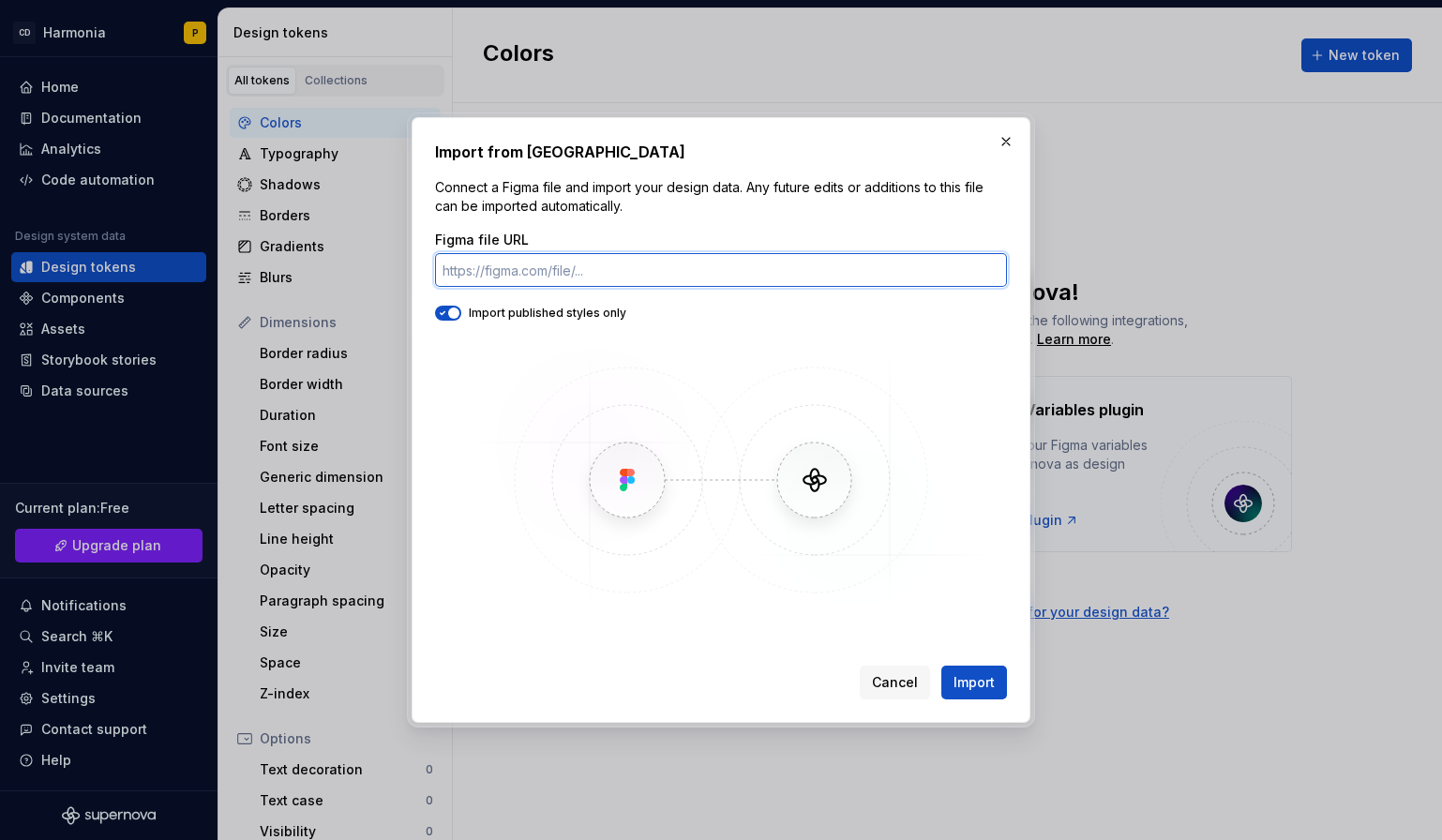
paste input "https://www.figma.com/design/p4Fe93nNZRwrYtqwpOkmBK/UI-Kit---CURIA?node-id=0-1&…"
type input "https://www.figma.com/design/p4Fe93nNZRwrYtqwpOkmBK/UI-Kit---CURIA?node-id=0-1&…"
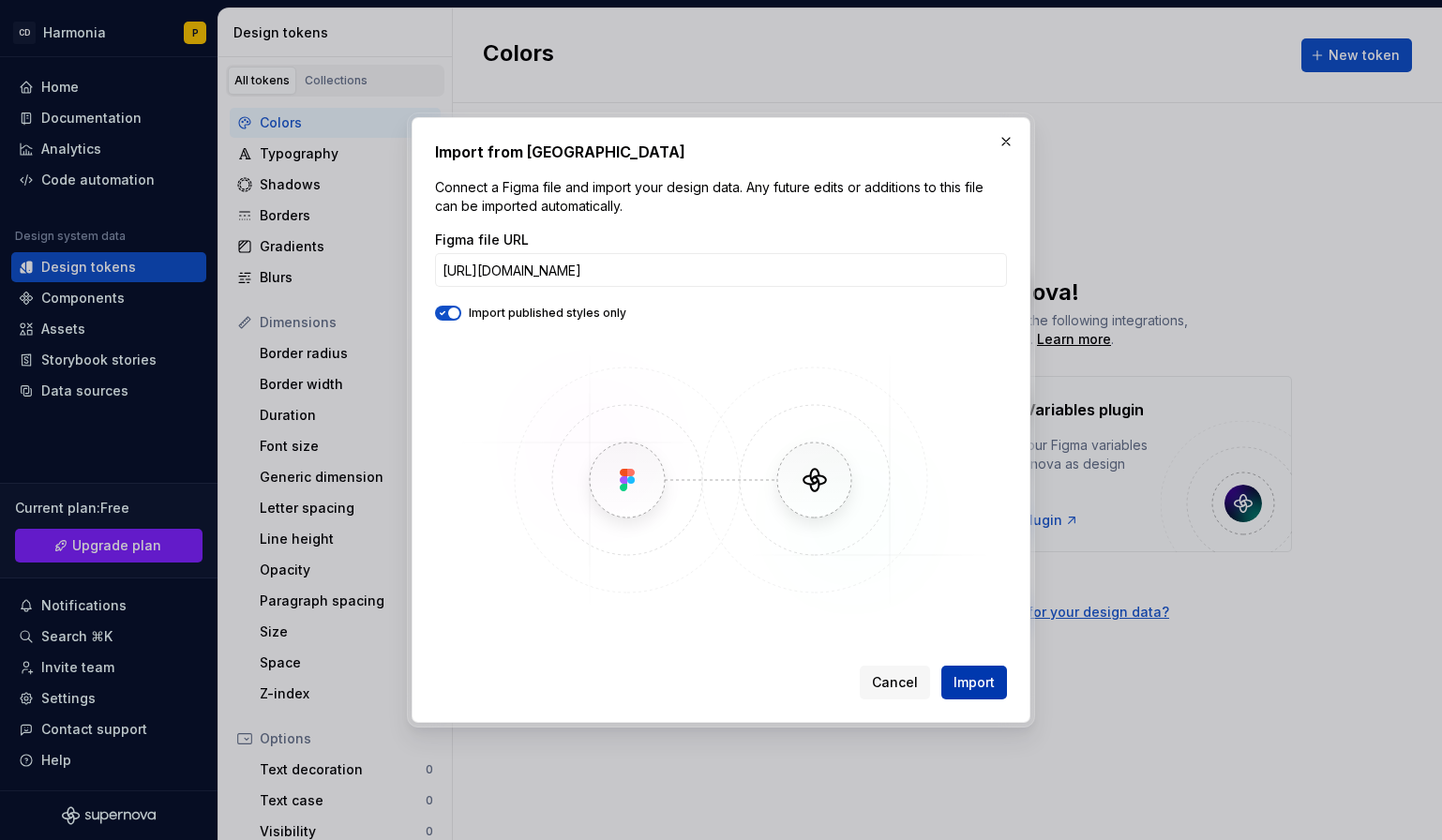
click at [964, 691] on span "Import" at bounding box center [974, 682] width 41 height 19
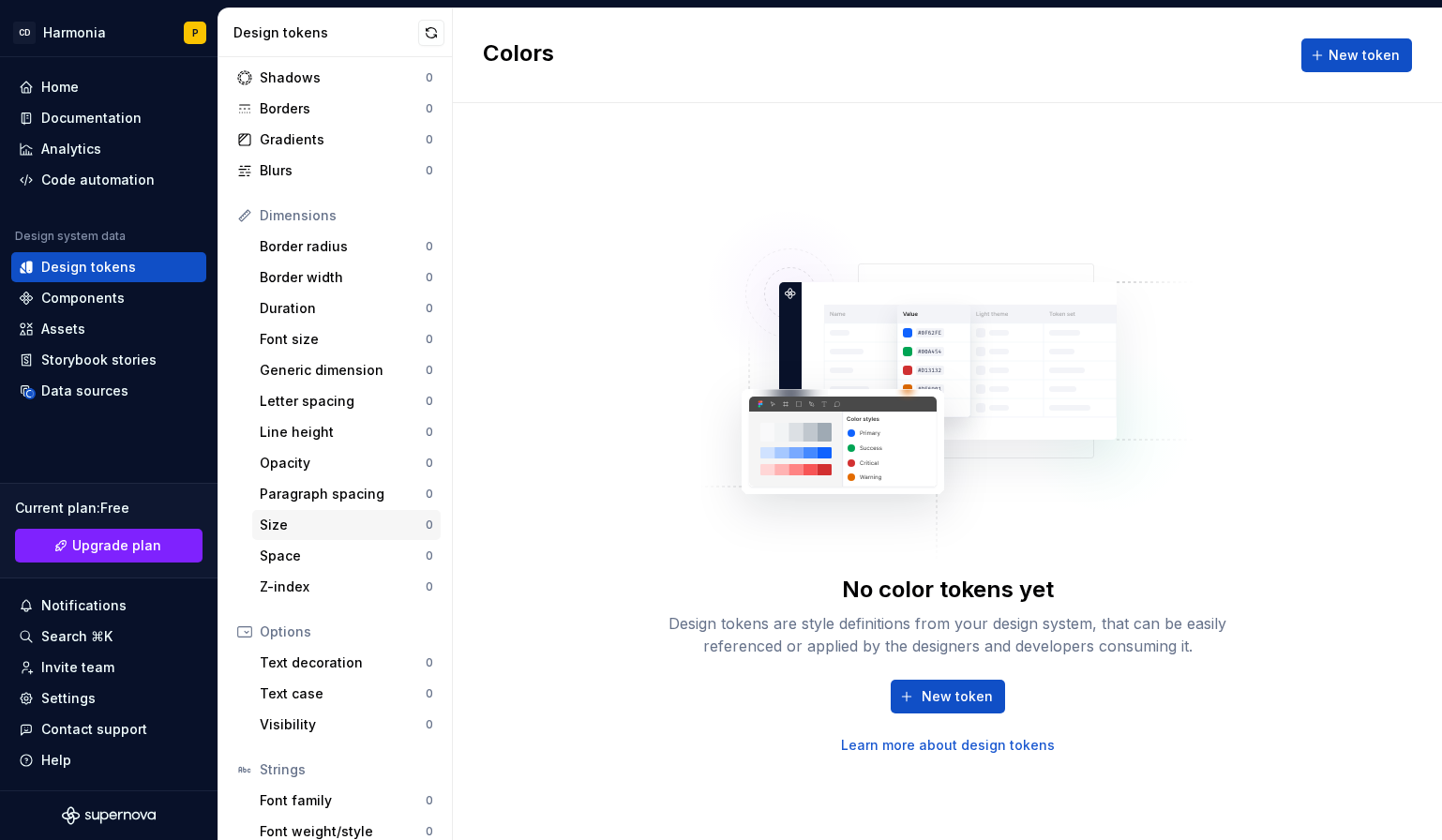
scroll to position [0, 0]
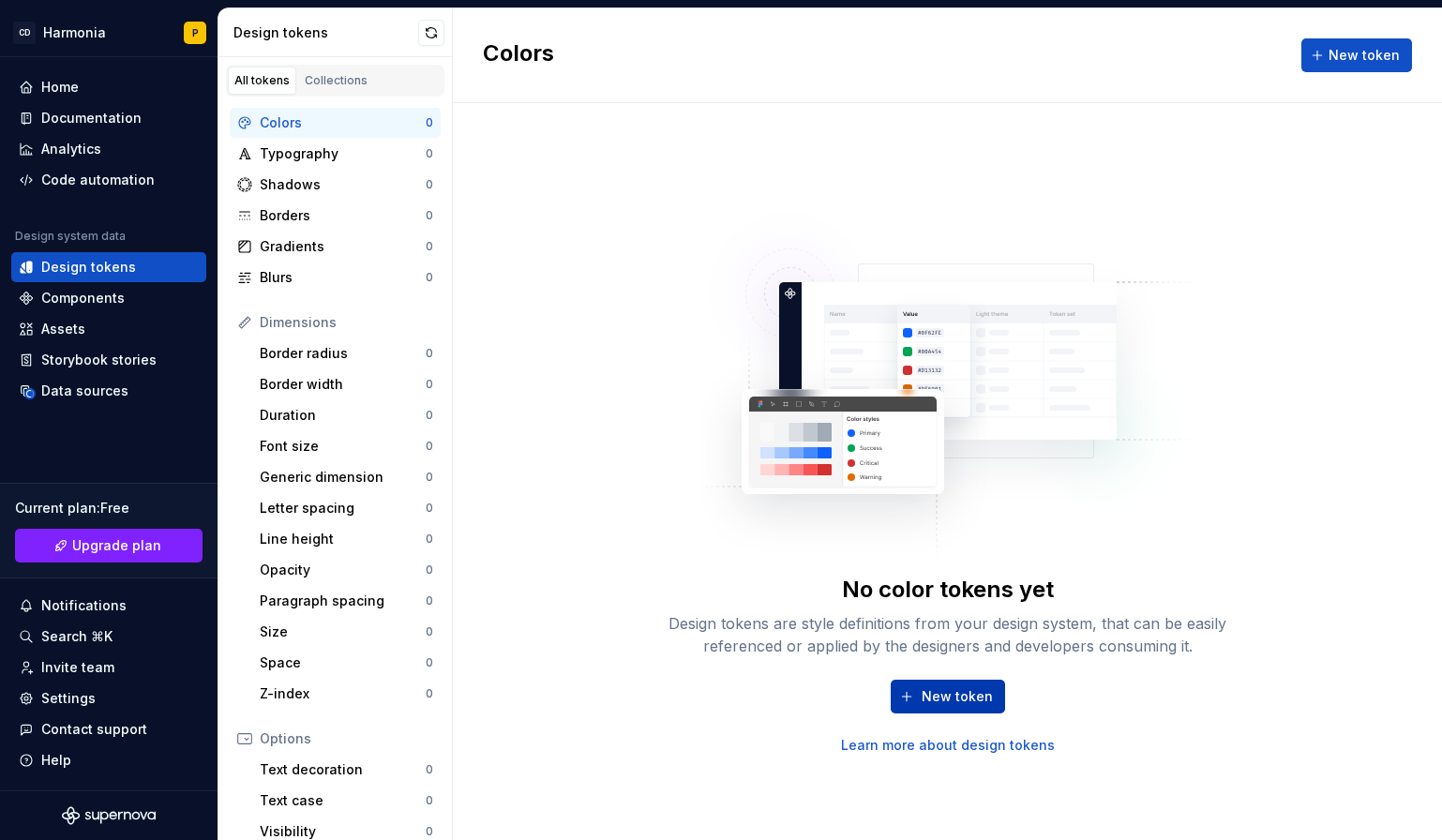
click at [977, 689] on span "New token" at bounding box center [957, 697] width 71 height 19
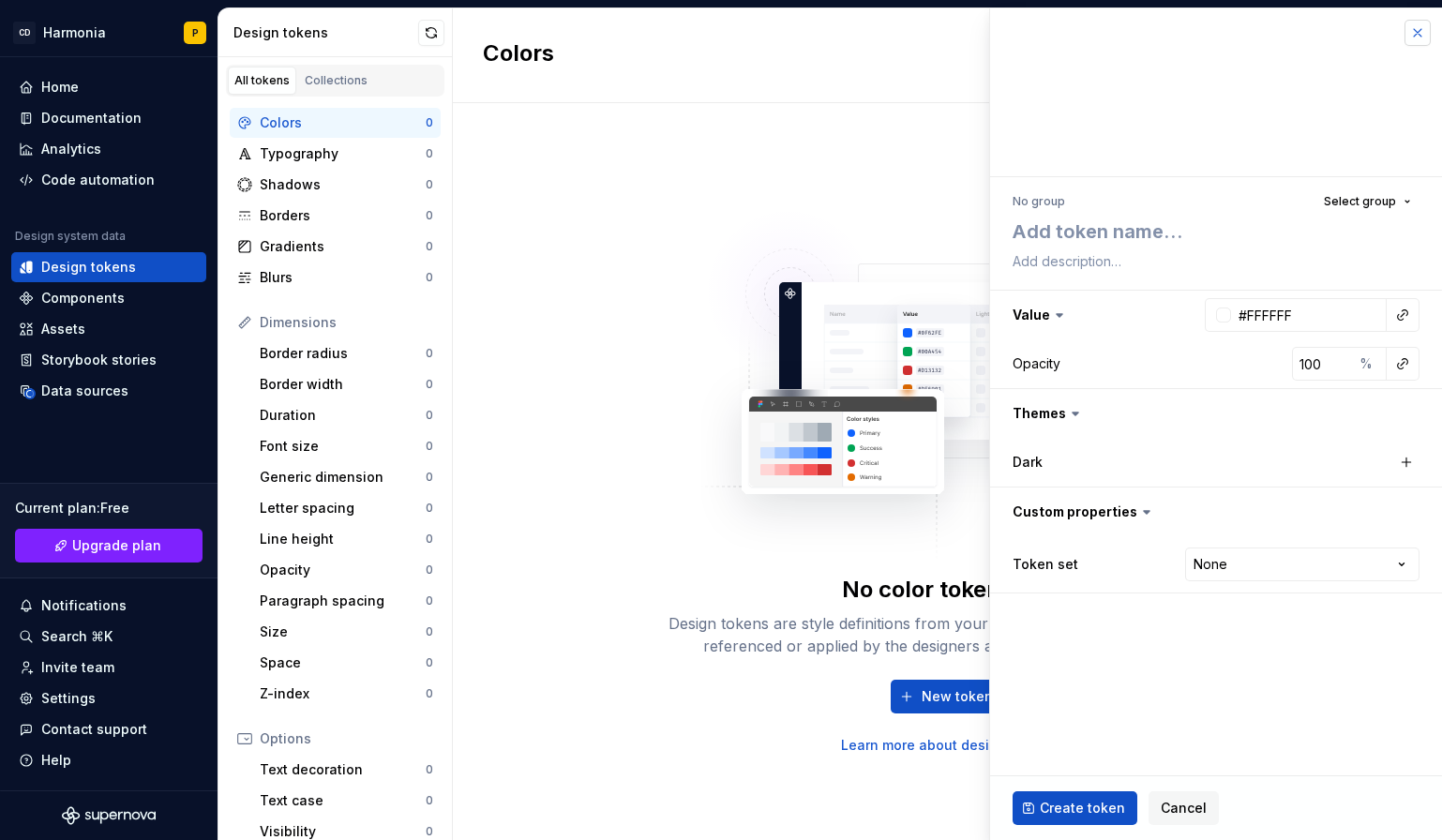
click at [1423, 39] on button "button" at bounding box center [1417, 32] width 26 height 26
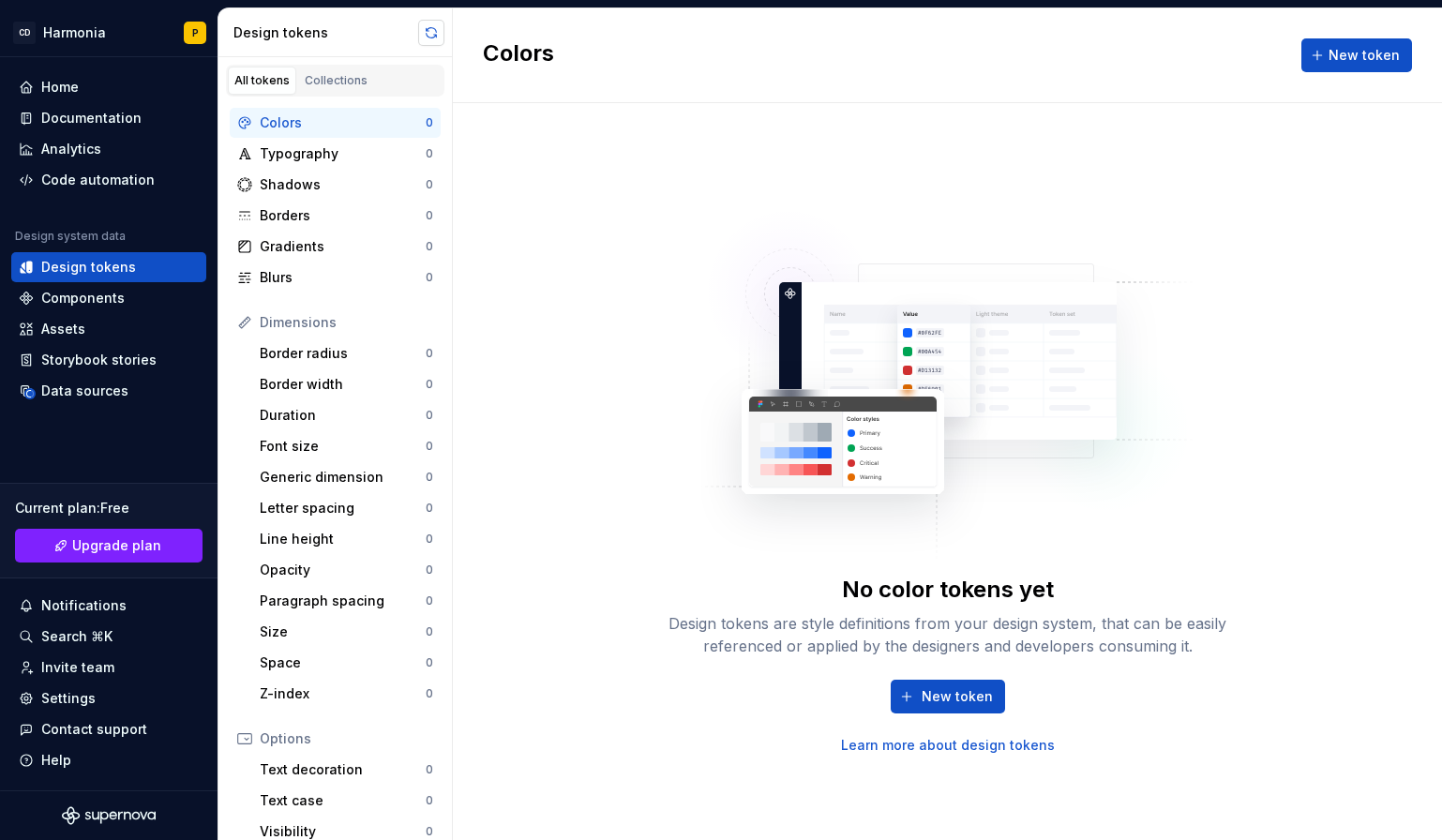
click at [424, 37] on button "button" at bounding box center [431, 32] width 26 height 26
click at [356, 153] on div "Typography" at bounding box center [338, 154] width 159 height 19
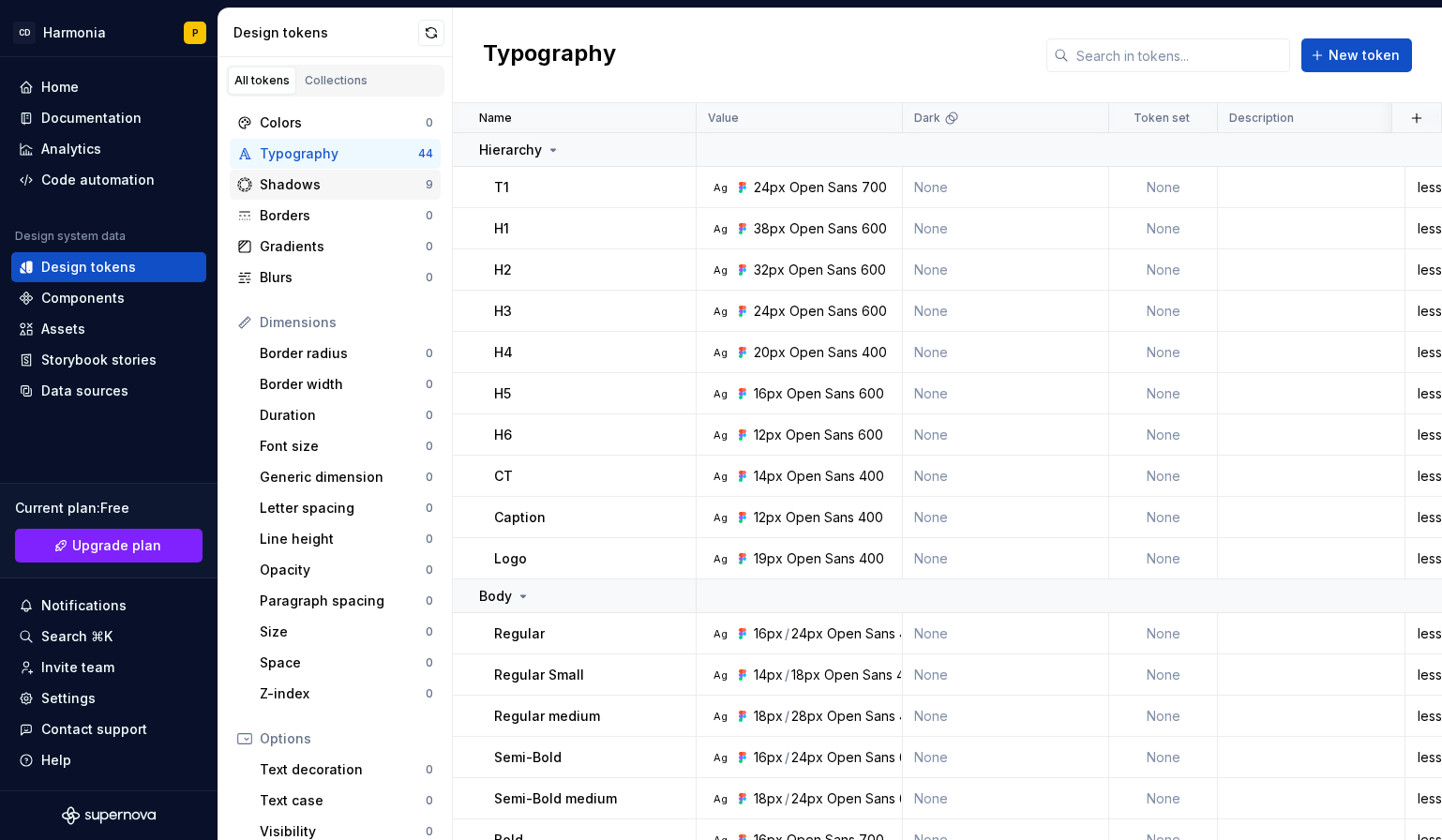
click at [335, 184] on div "Shadows" at bounding box center [342, 185] width 166 height 19
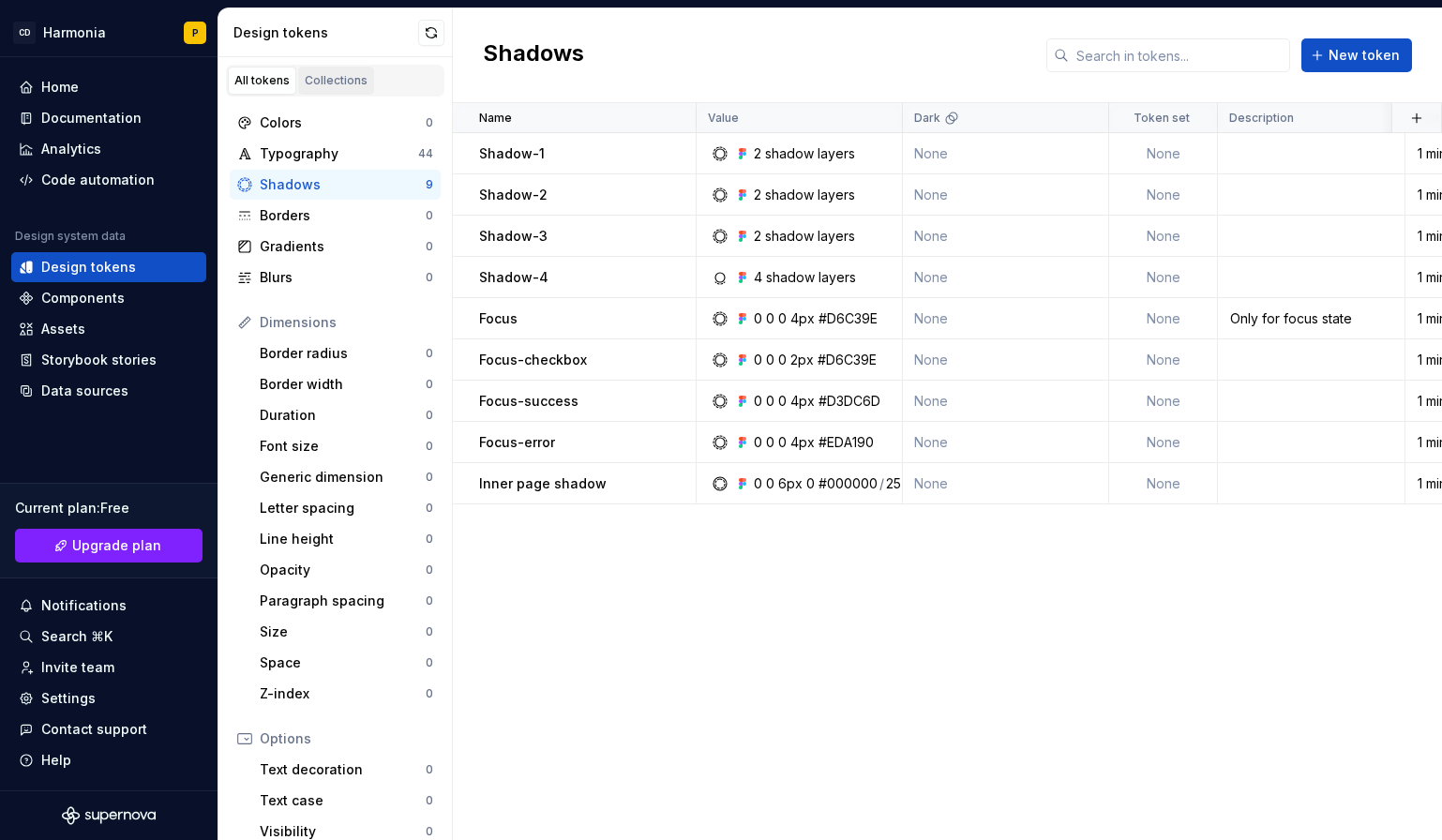
click at [352, 80] on div "Collections" at bounding box center [336, 81] width 62 height 15
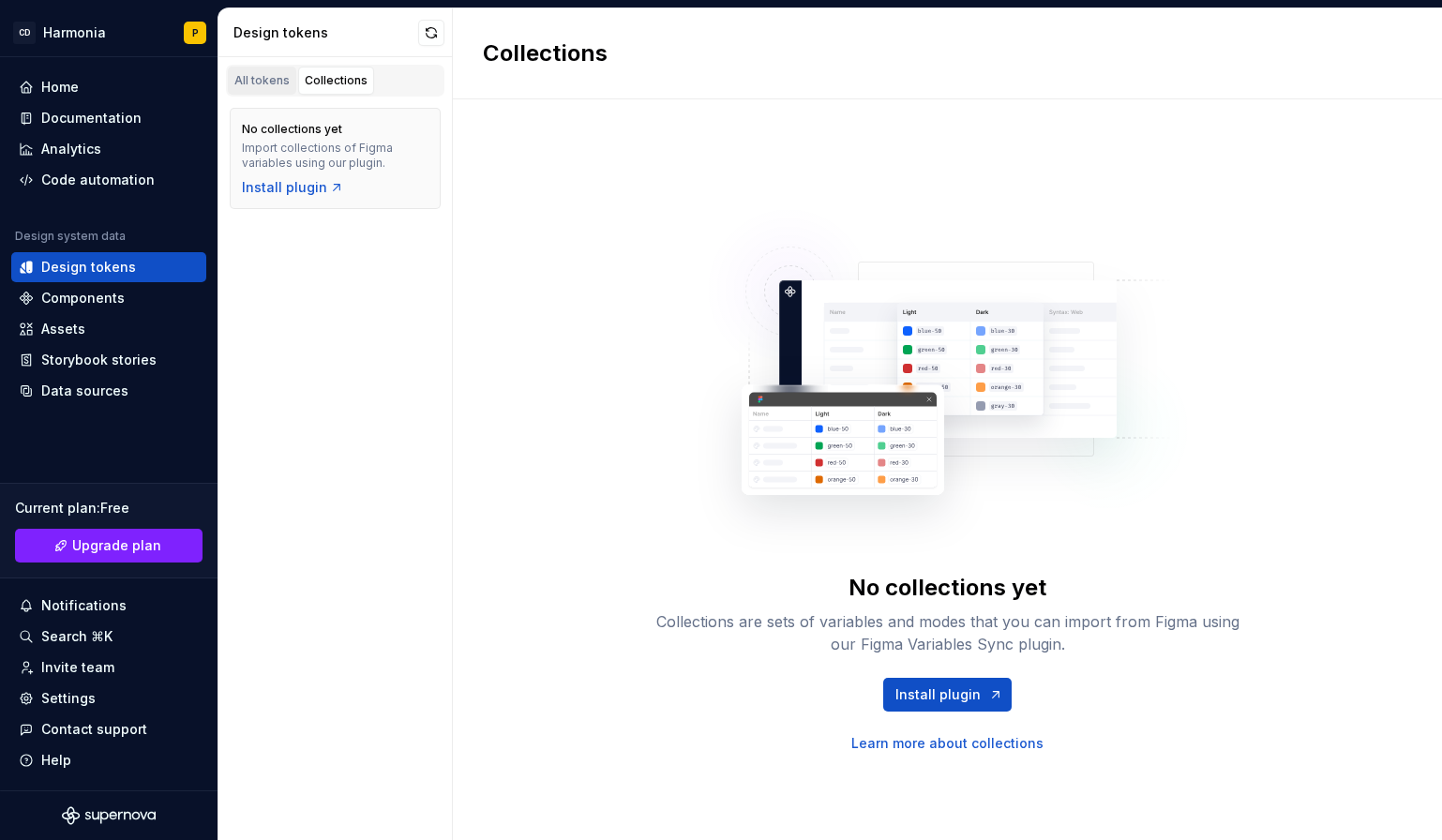
click at [262, 76] on div "All tokens" at bounding box center [262, 81] width 56 height 15
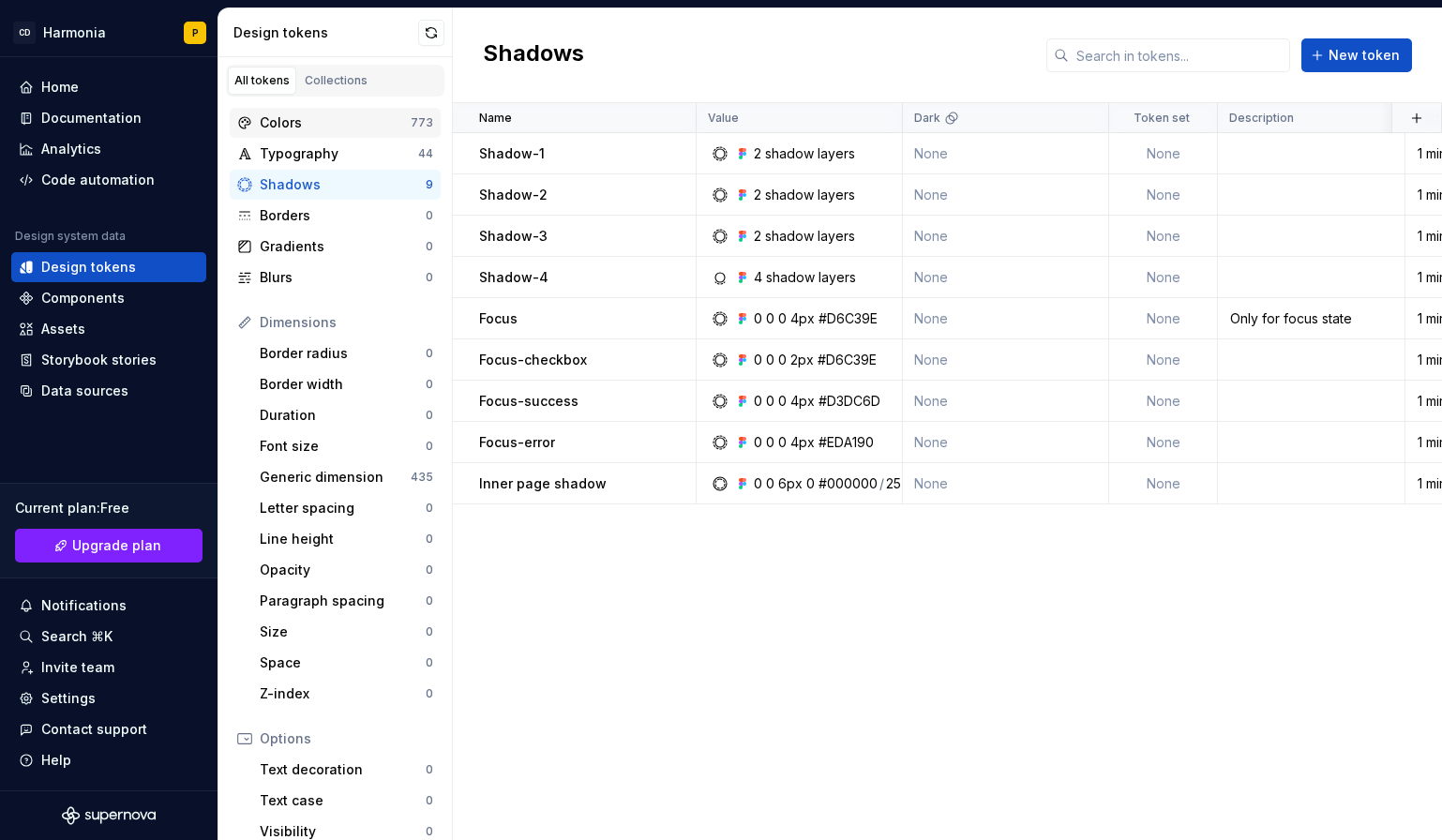
click at [325, 128] on div "Colors" at bounding box center [335, 123] width 151 height 19
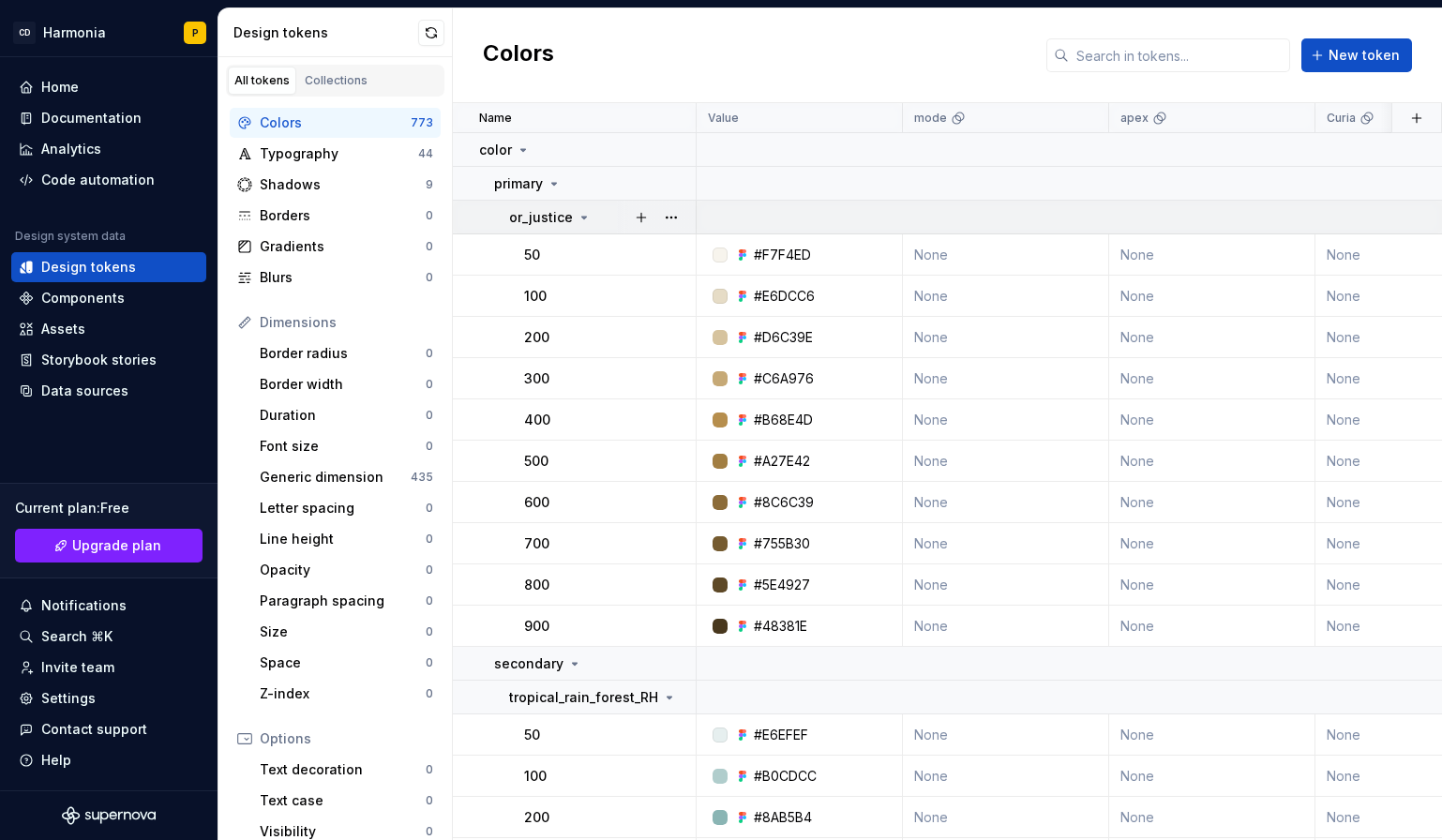
click at [584, 219] on icon at bounding box center [584, 217] width 15 height 15
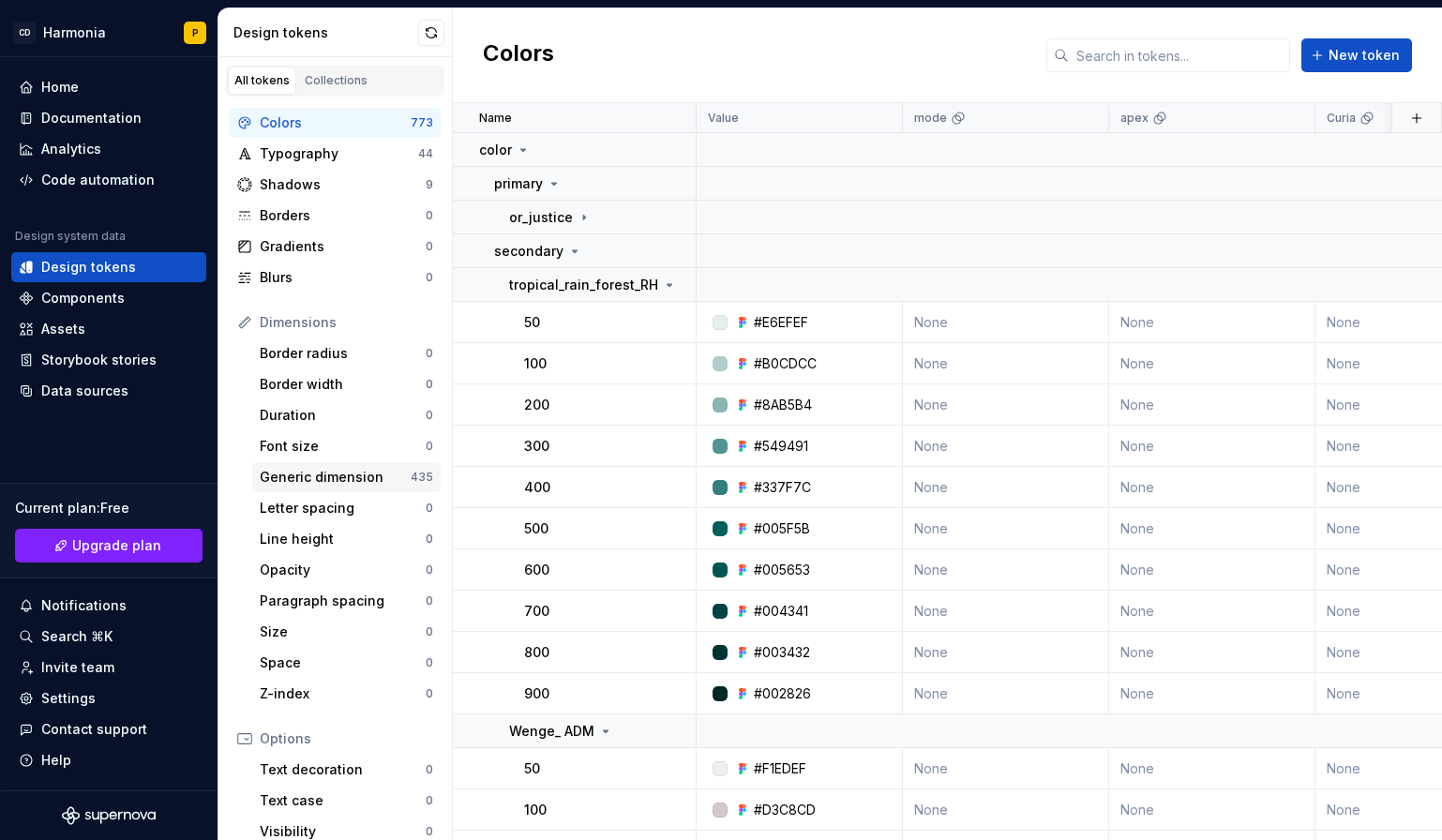
click at [337, 477] on div "Generic dimension" at bounding box center [335, 478] width 151 height 19
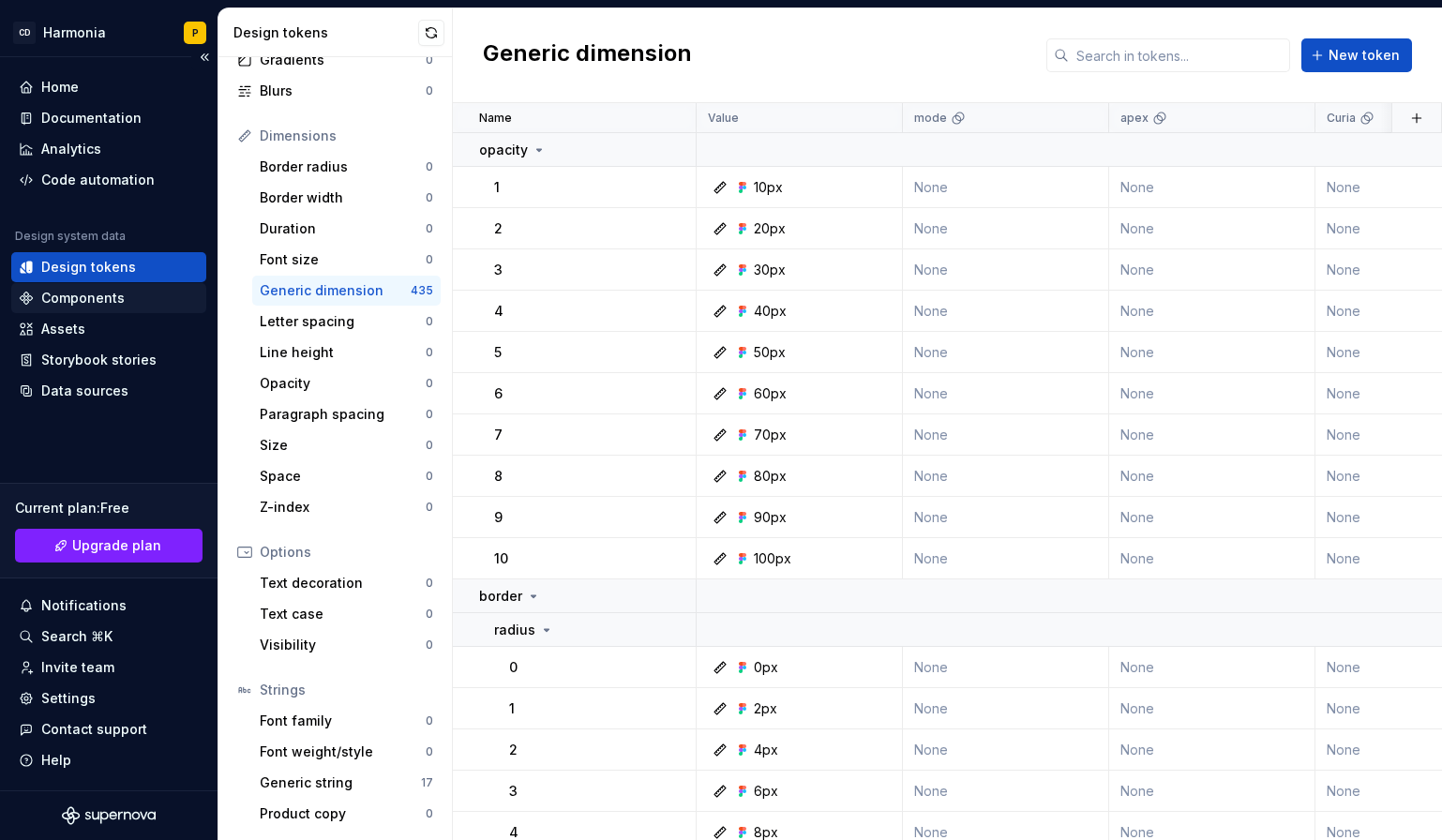
click at [96, 295] on div "Components" at bounding box center [83, 298] width 84 height 19
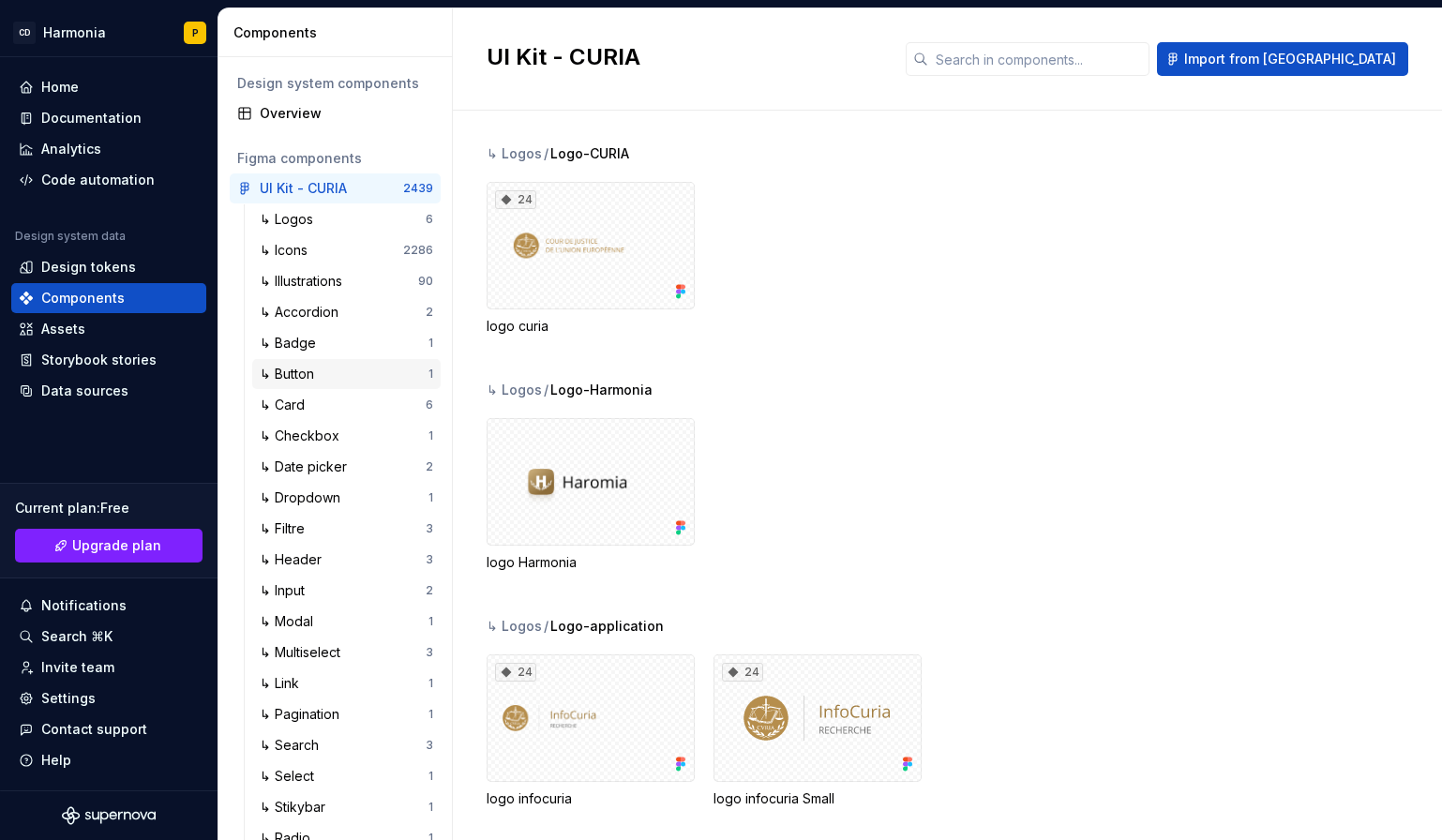
click at [290, 367] on div "↳ Button" at bounding box center [290, 374] width 62 height 19
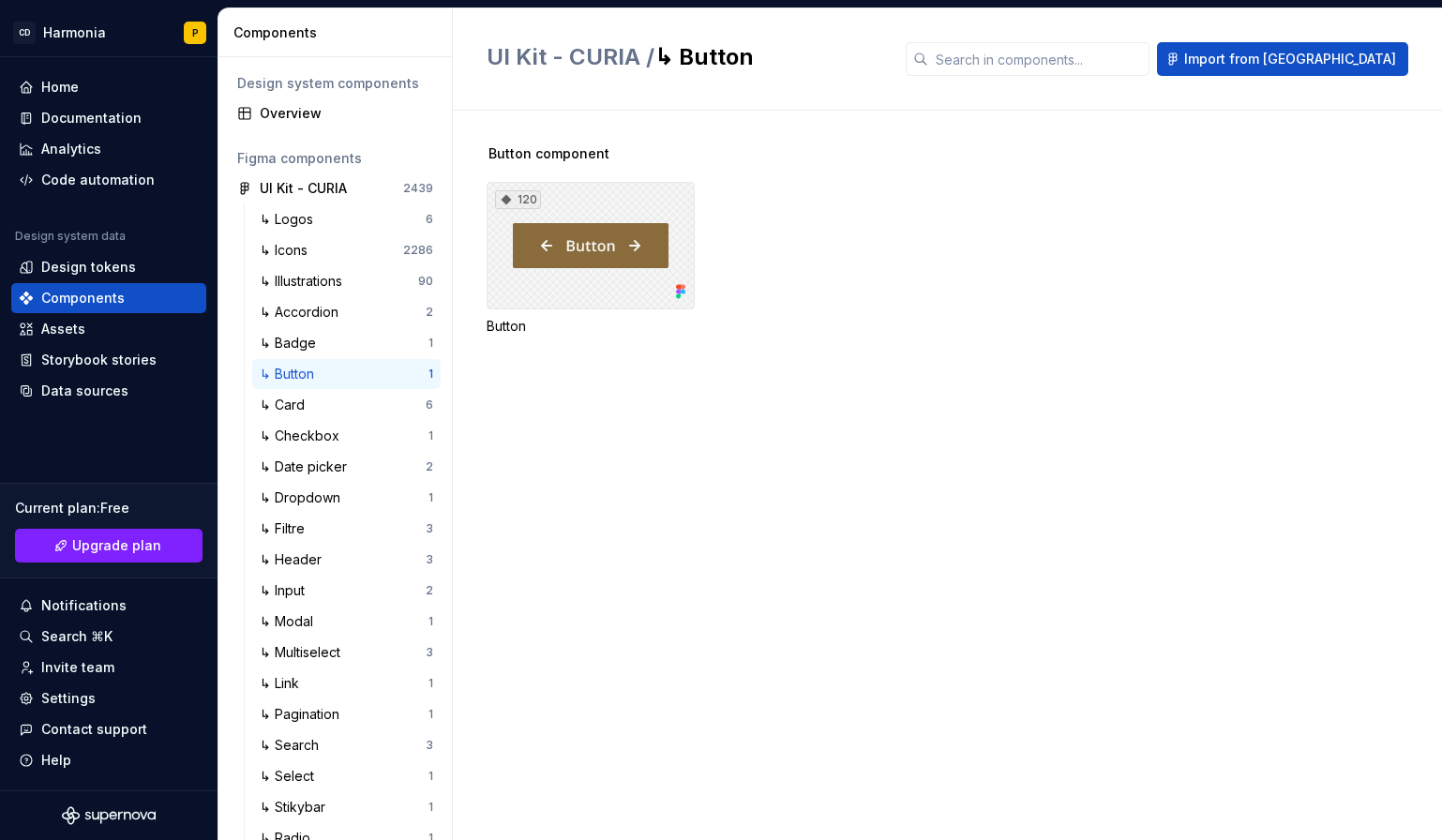
click at [572, 229] on div "120" at bounding box center [590, 245] width 209 height 128
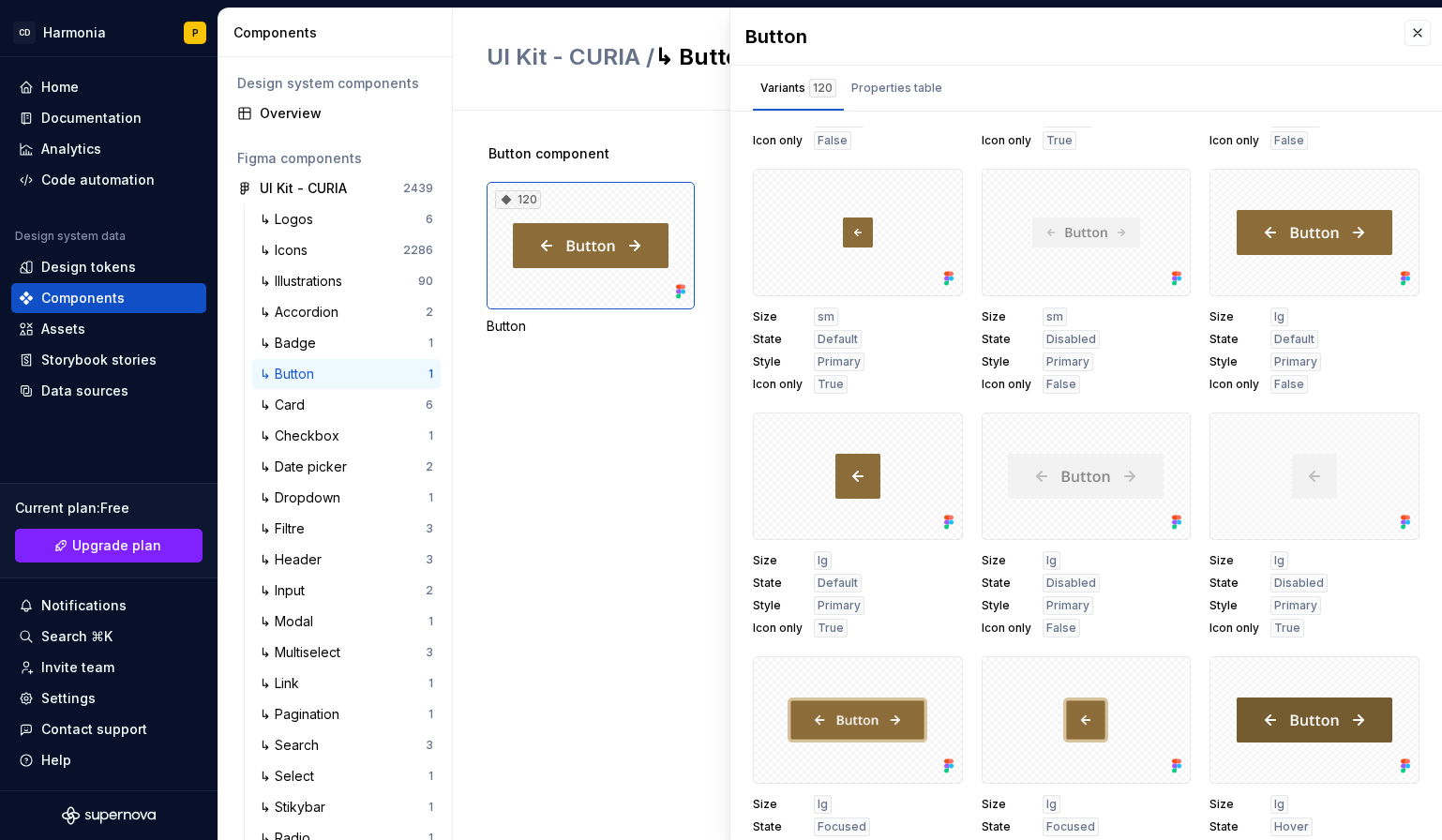
scroll to position [187, 0]
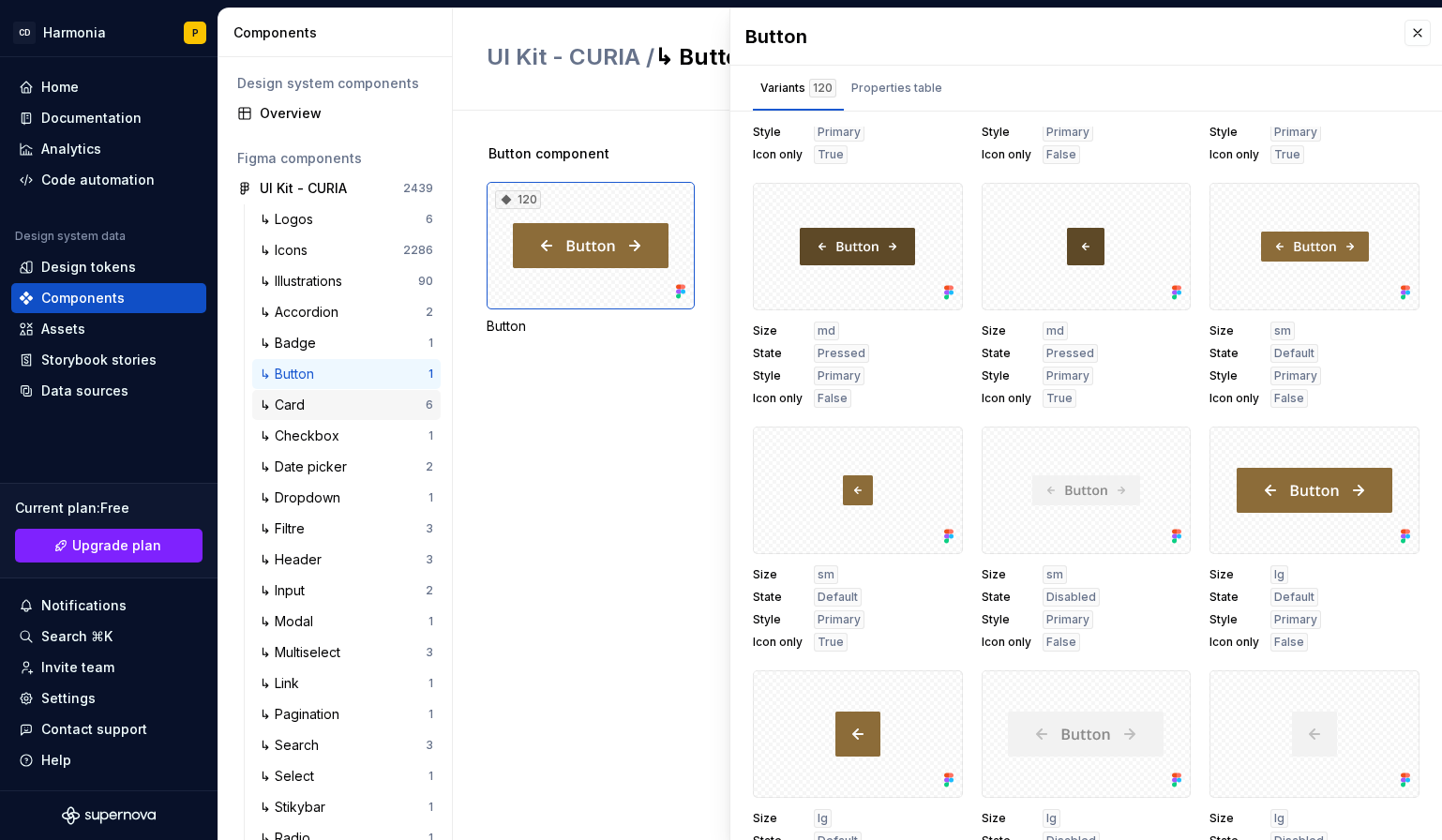
click at [323, 401] on div "↳ Card" at bounding box center [342, 406] width 166 height 19
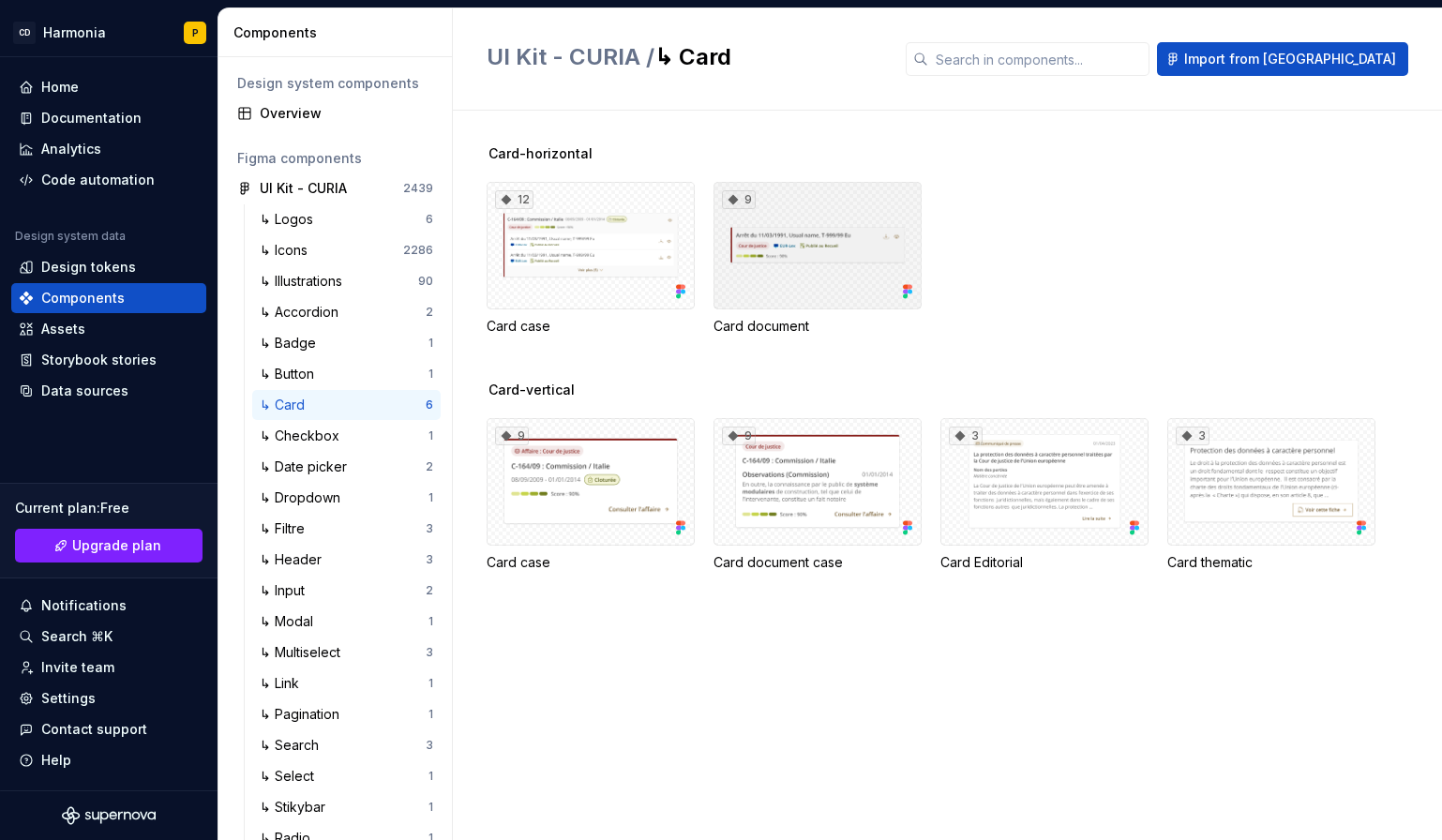
click at [767, 285] on div "9" at bounding box center [817, 245] width 209 height 128
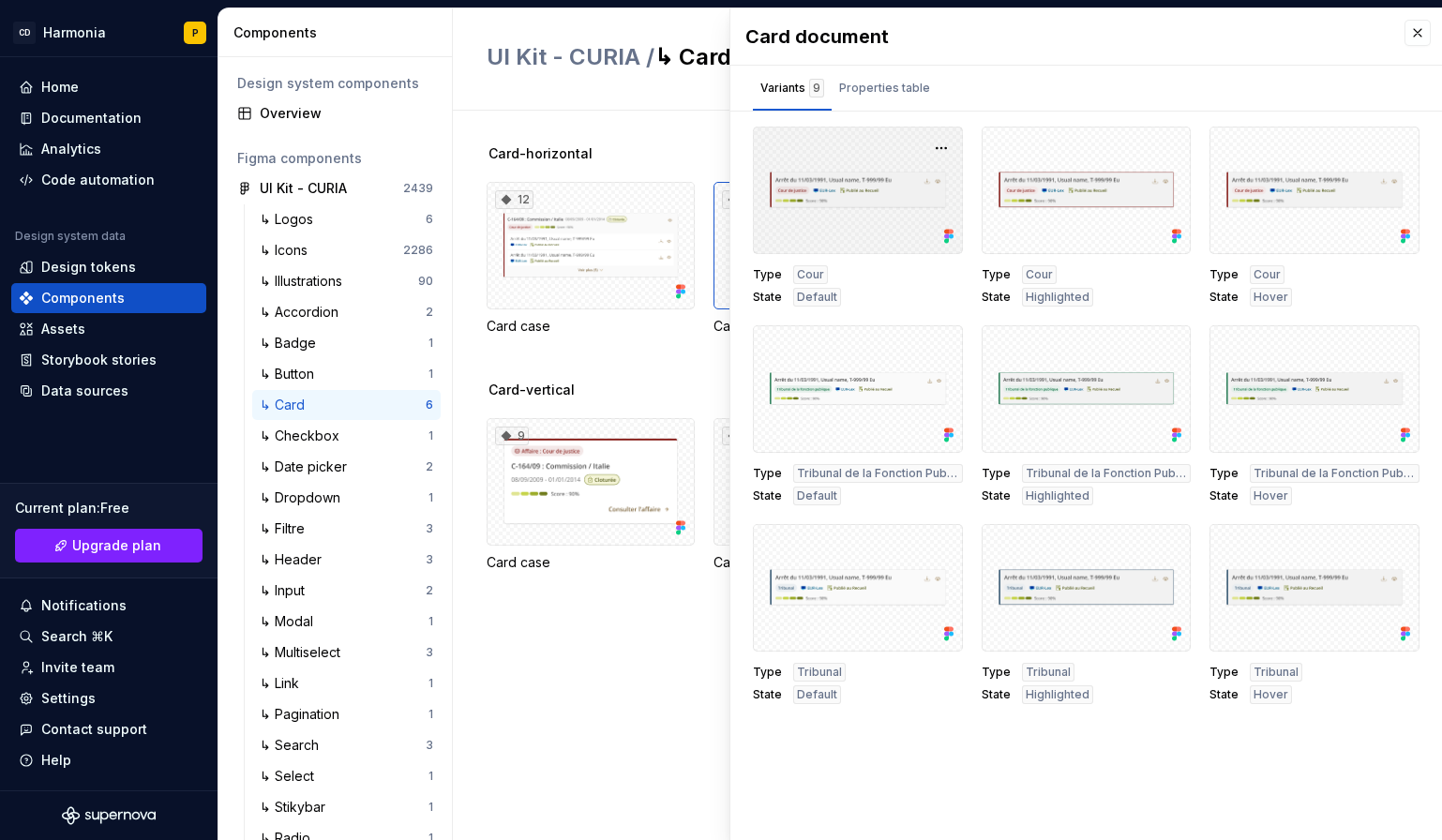
click at [886, 196] on div at bounding box center [858, 190] width 210 height 128
click at [889, 181] on div at bounding box center [858, 190] width 210 height 128
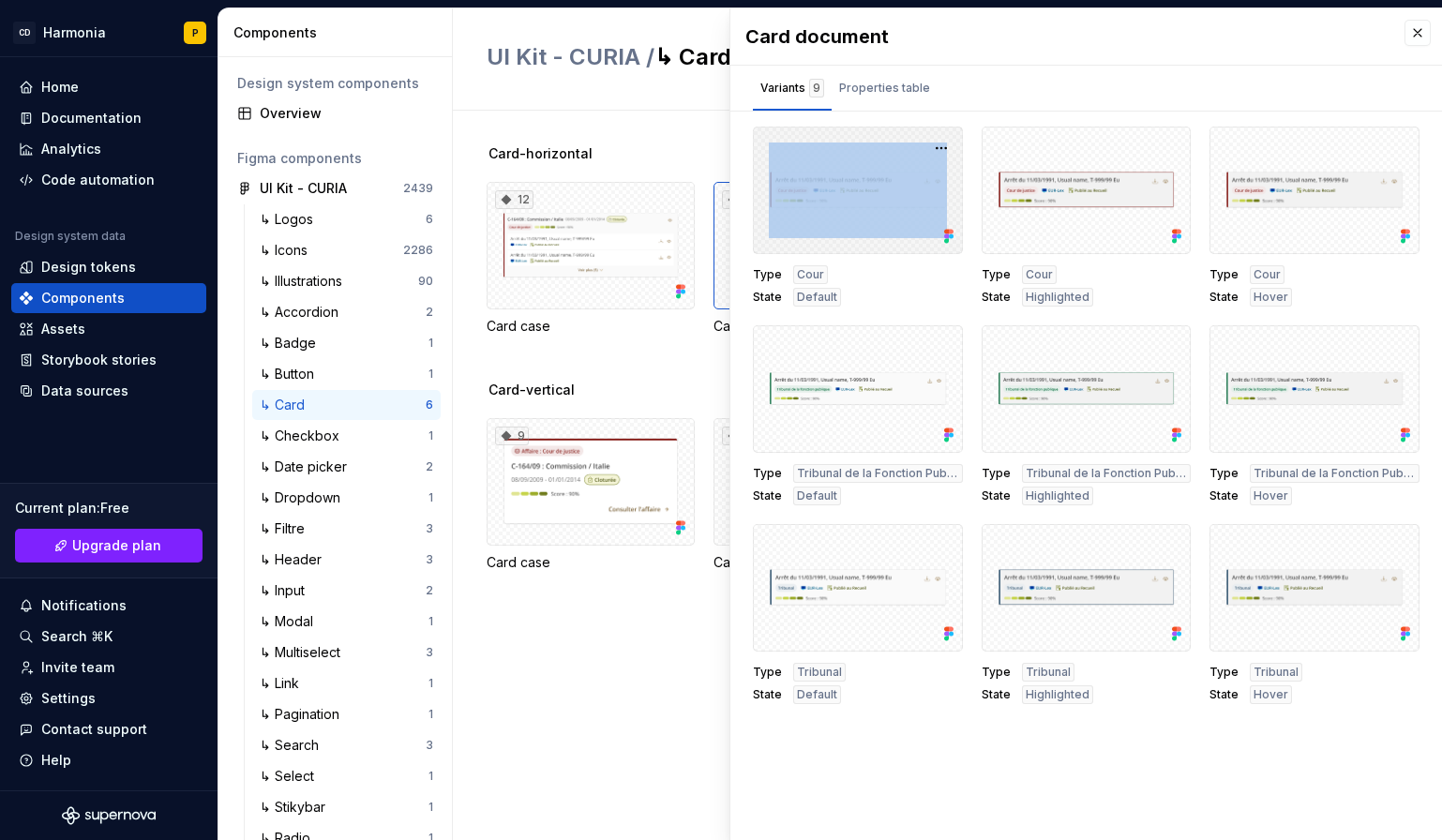
click at [889, 181] on div at bounding box center [858, 190] width 210 height 128
click at [874, 95] on div "Properties table" at bounding box center [884, 88] width 91 height 19
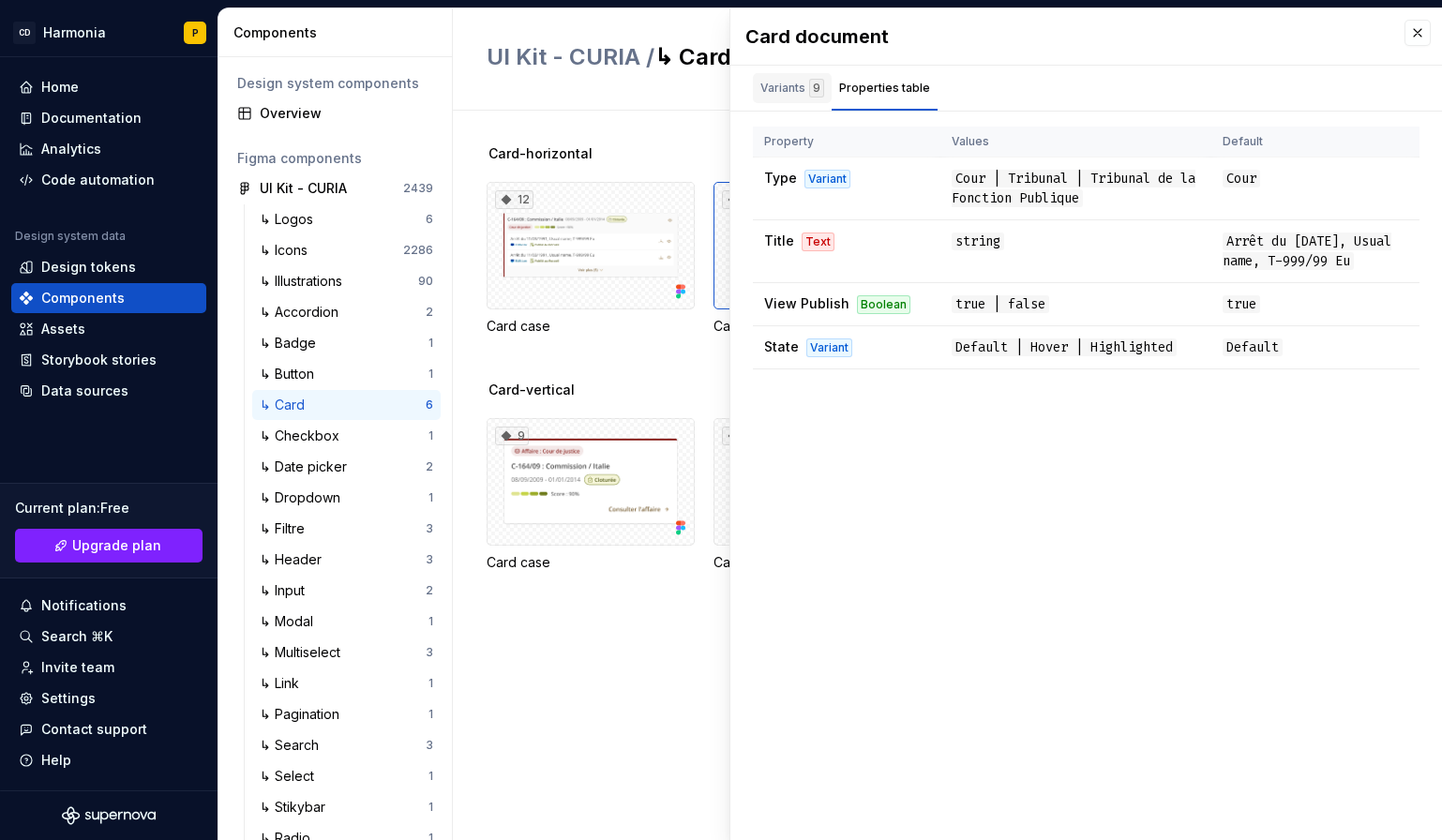
click at [776, 84] on div "Variants 9" at bounding box center [792, 88] width 63 height 19
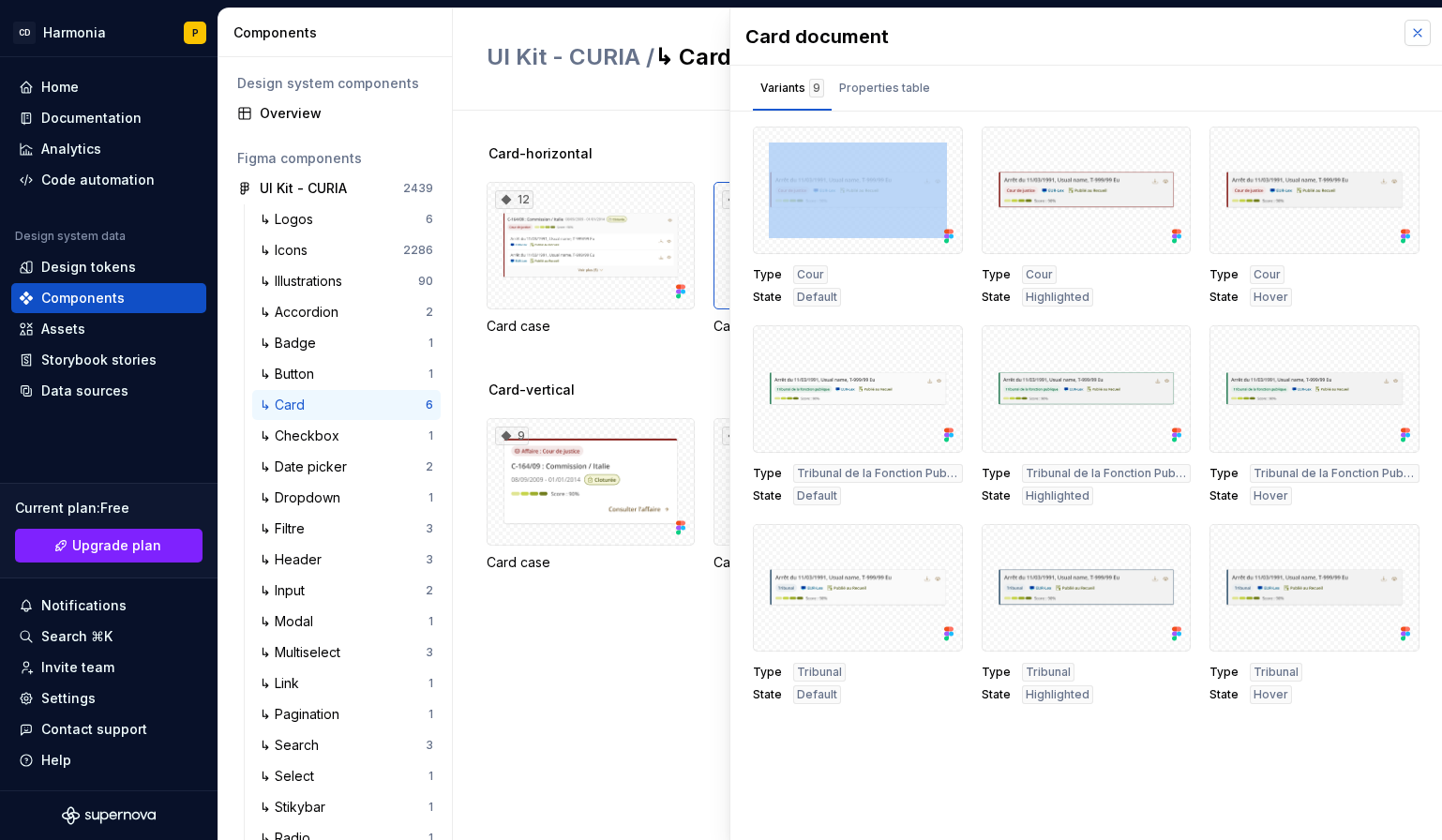
click at [1411, 43] on button "button" at bounding box center [1417, 32] width 26 height 26
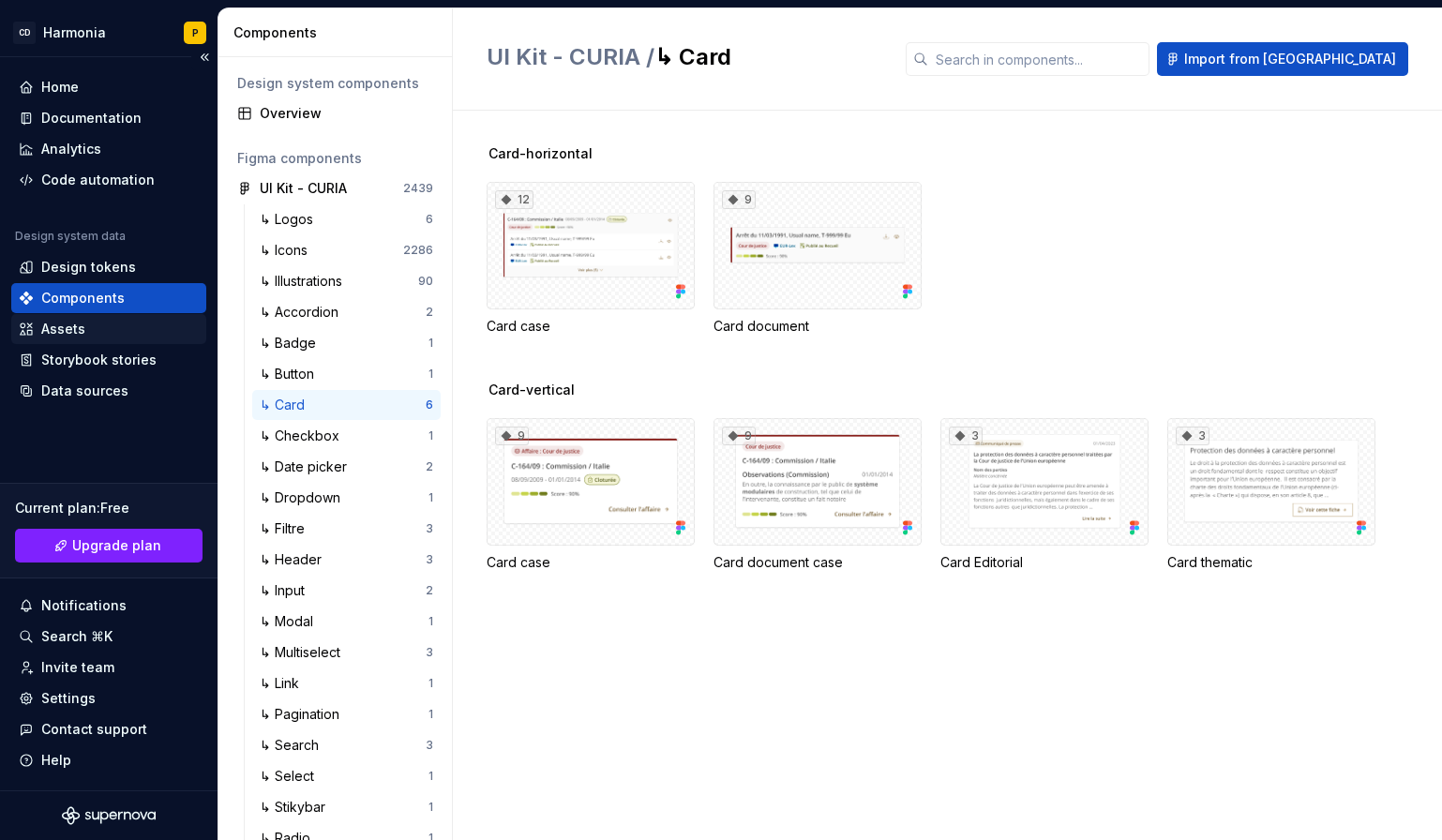
click at [63, 327] on div "Assets" at bounding box center [63, 330] width 44 height 19
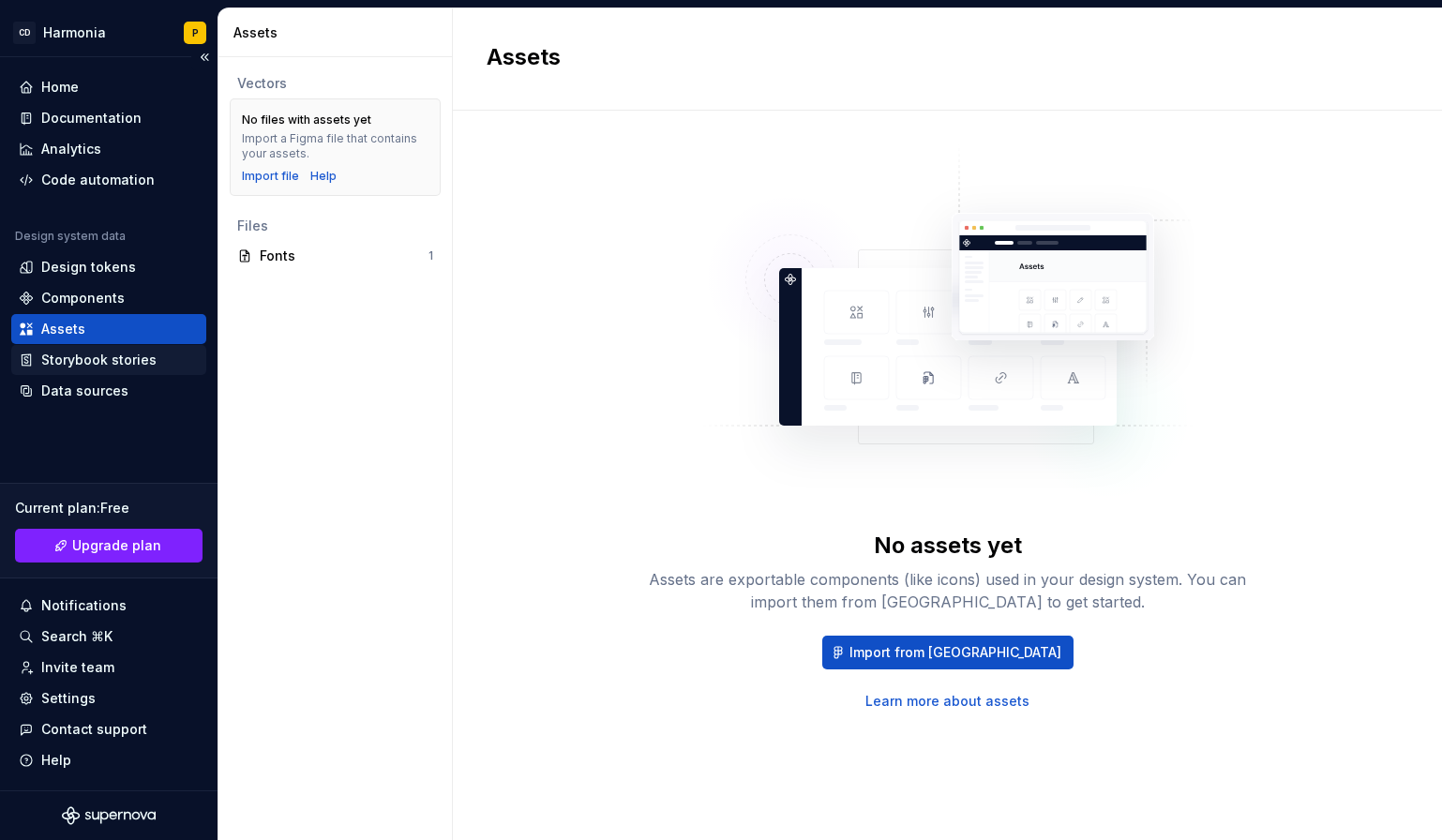
click at [68, 362] on div "Storybook stories" at bounding box center [99, 360] width 115 height 19
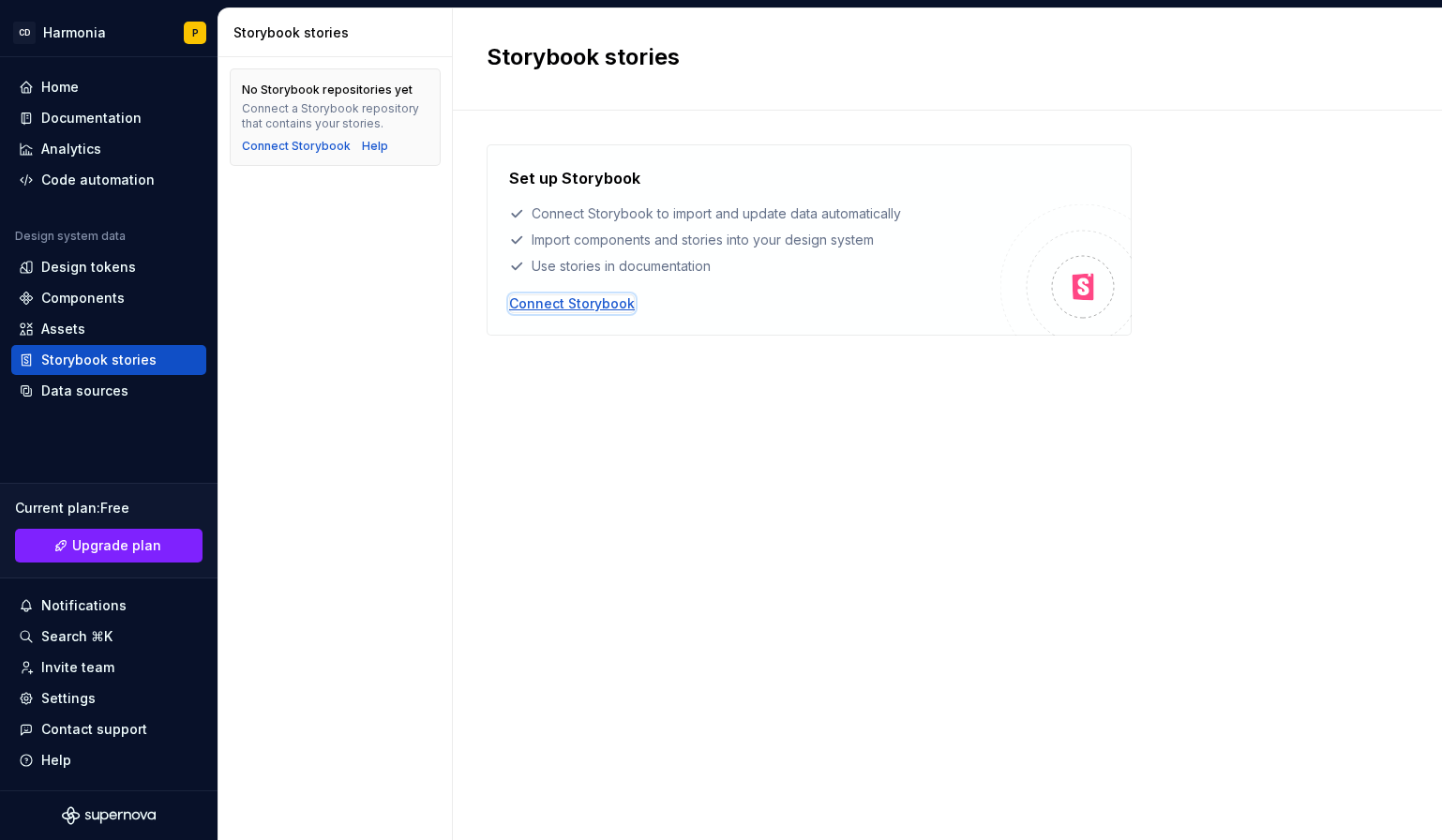
click at [605, 304] on div "Connect Storybook" at bounding box center [572, 304] width 126 height 19
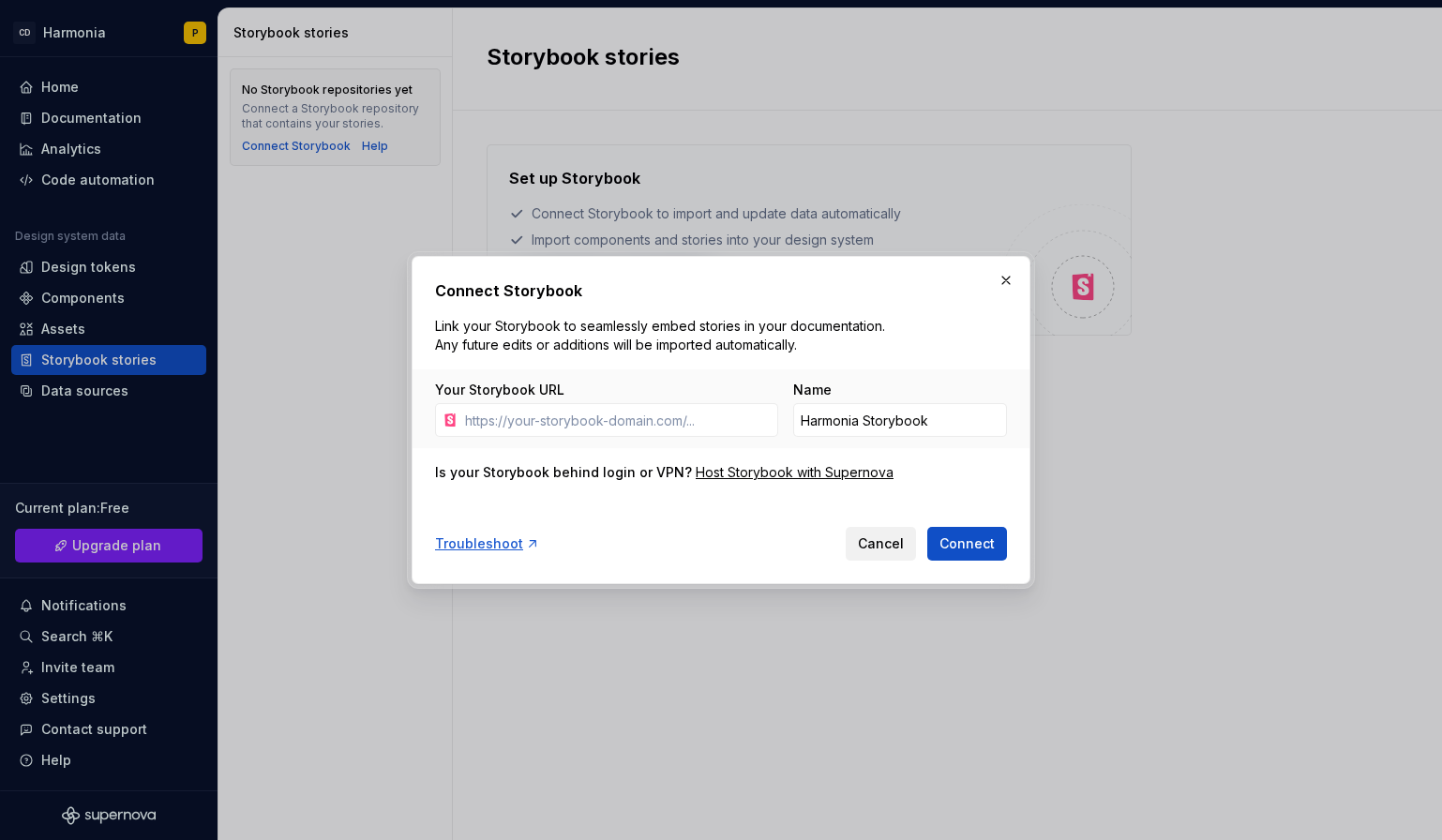
click at [902, 552] on span "Cancel" at bounding box center [881, 544] width 46 height 19
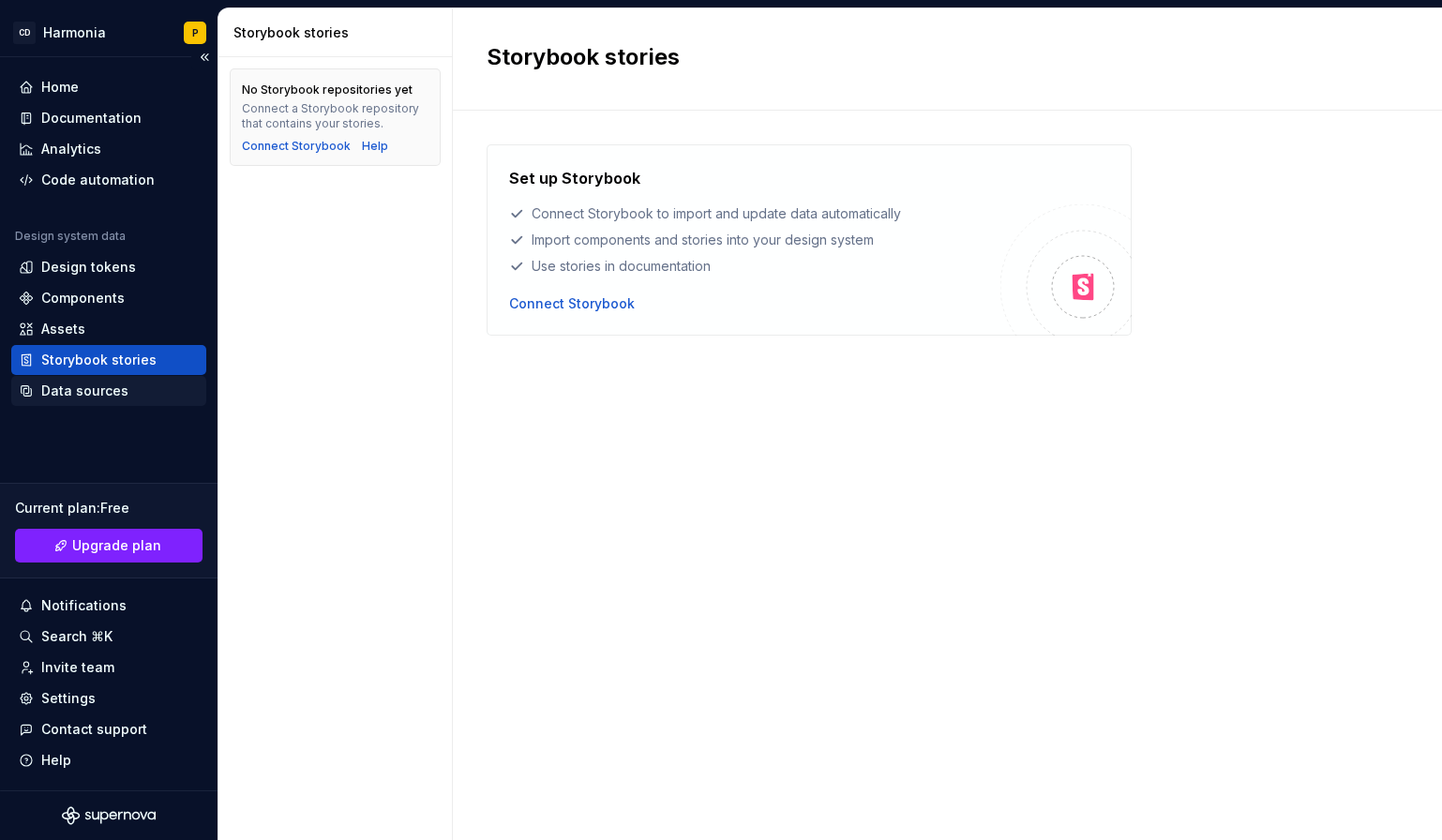
click at [89, 394] on div "Data sources" at bounding box center [85, 391] width 87 height 19
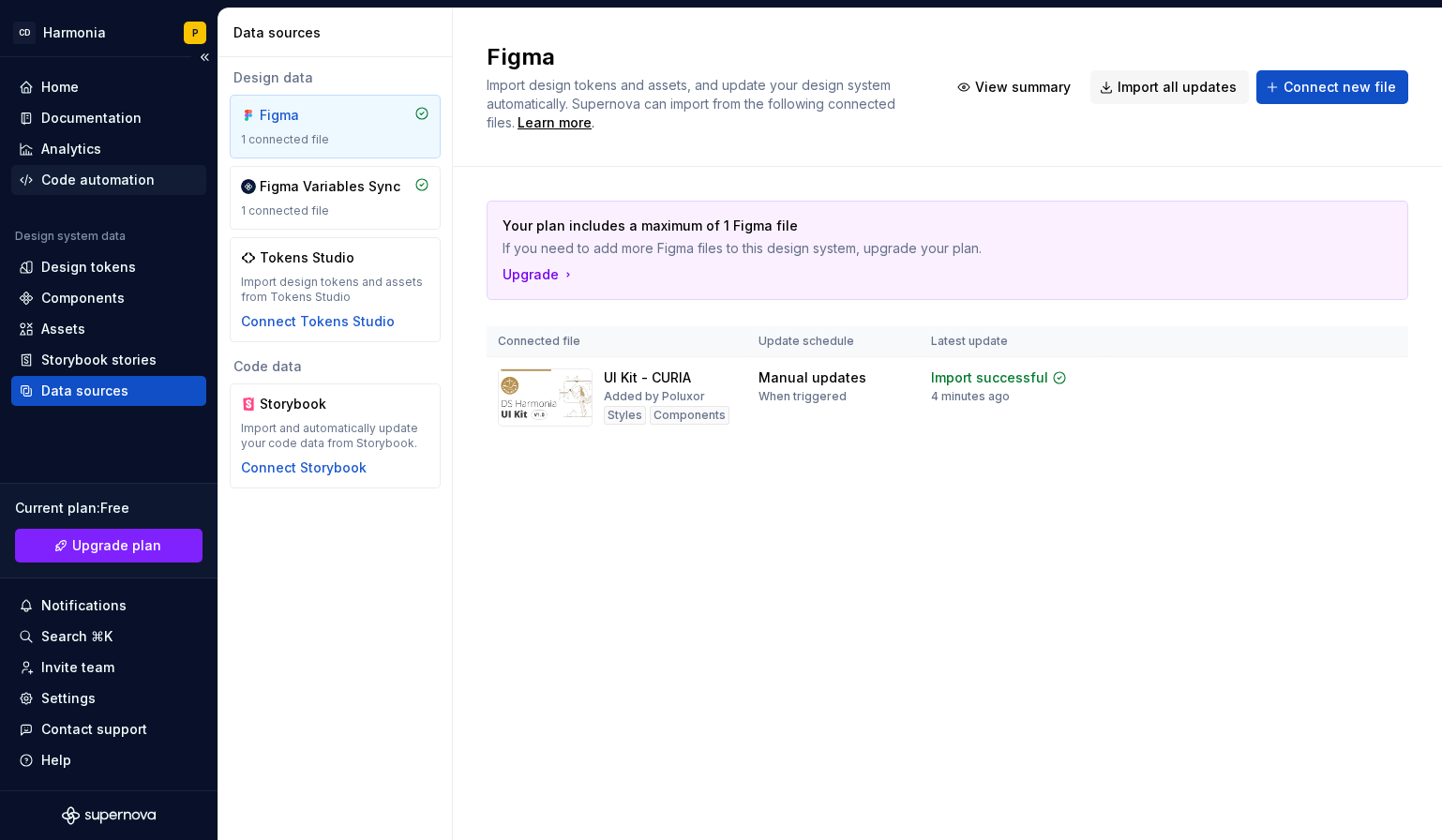
click at [84, 173] on div "Code automation" at bounding box center [98, 181] width 113 height 19
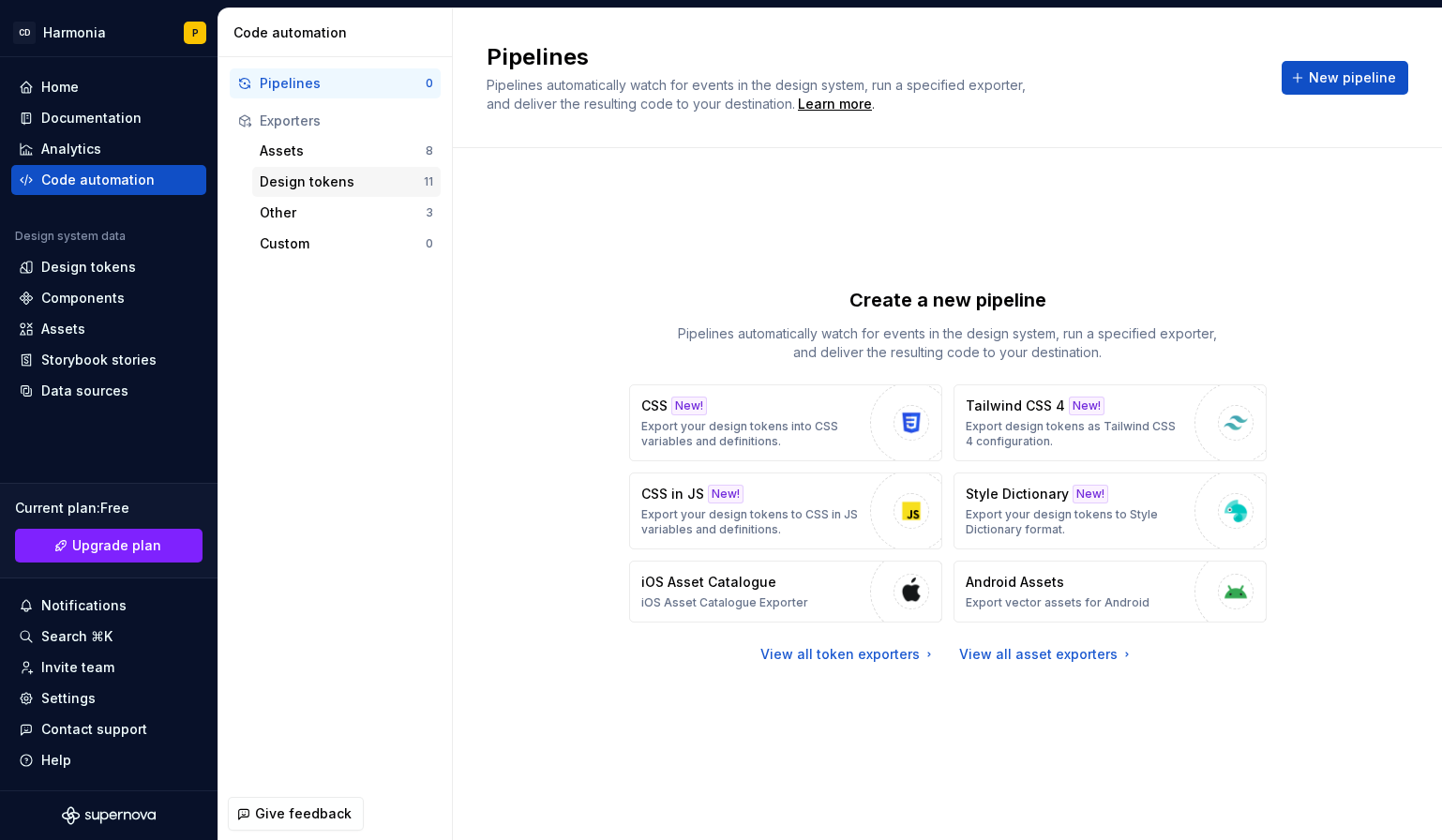
click at [293, 178] on div "Design tokens" at bounding box center [341, 182] width 164 height 19
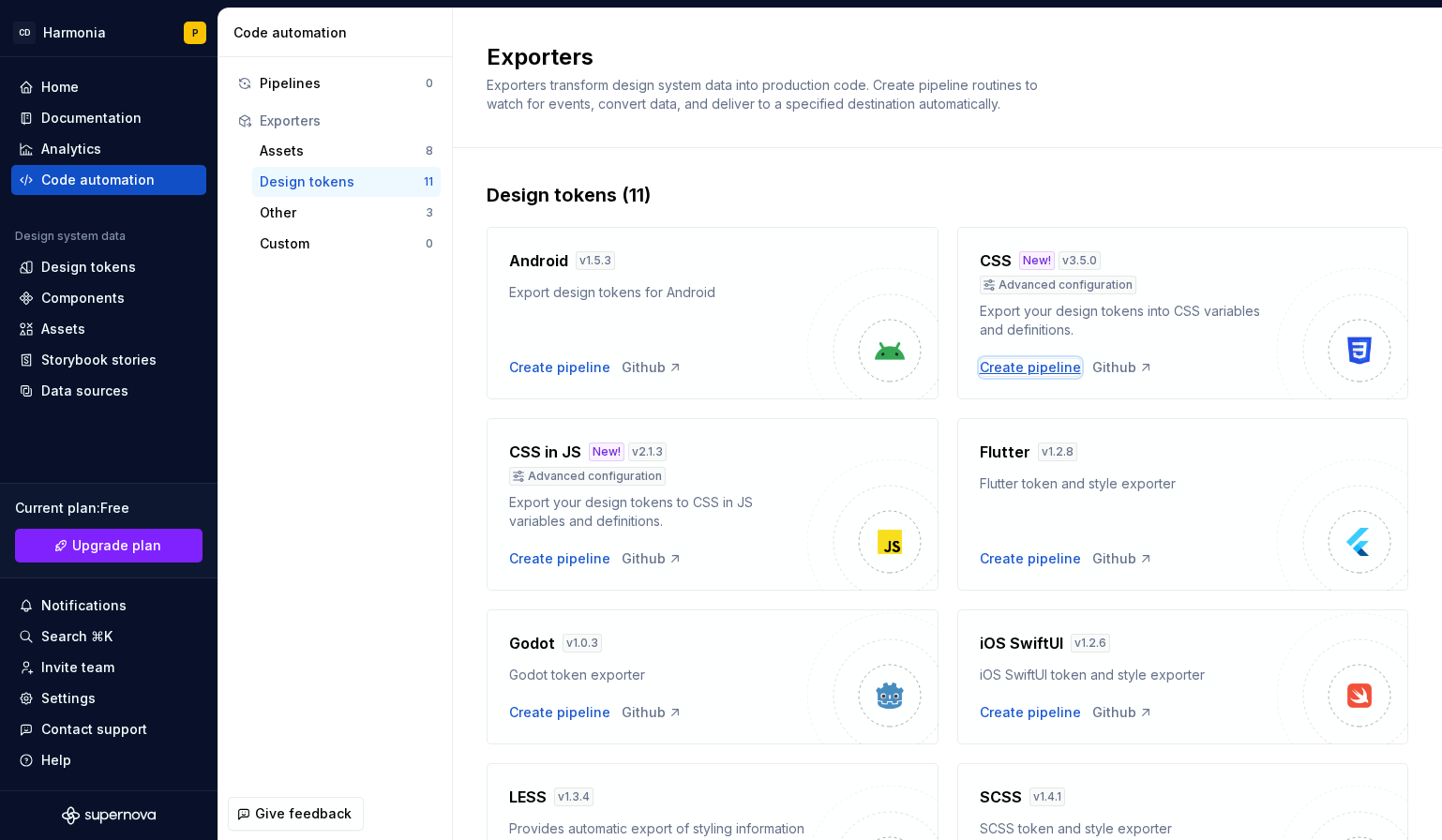
click at [1035, 362] on div "Create pipeline" at bounding box center [1030, 368] width 101 height 19
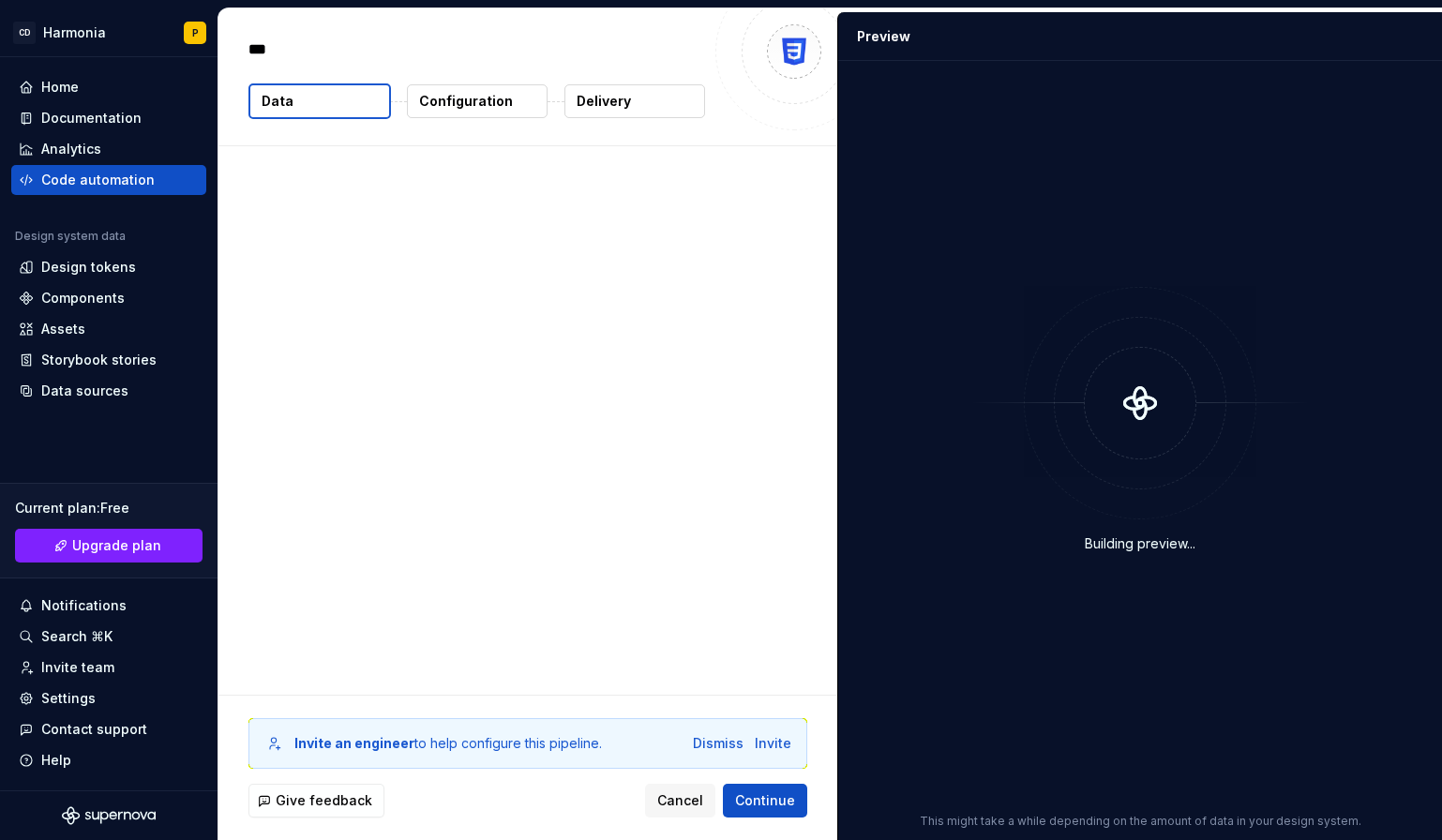
type textarea "*"
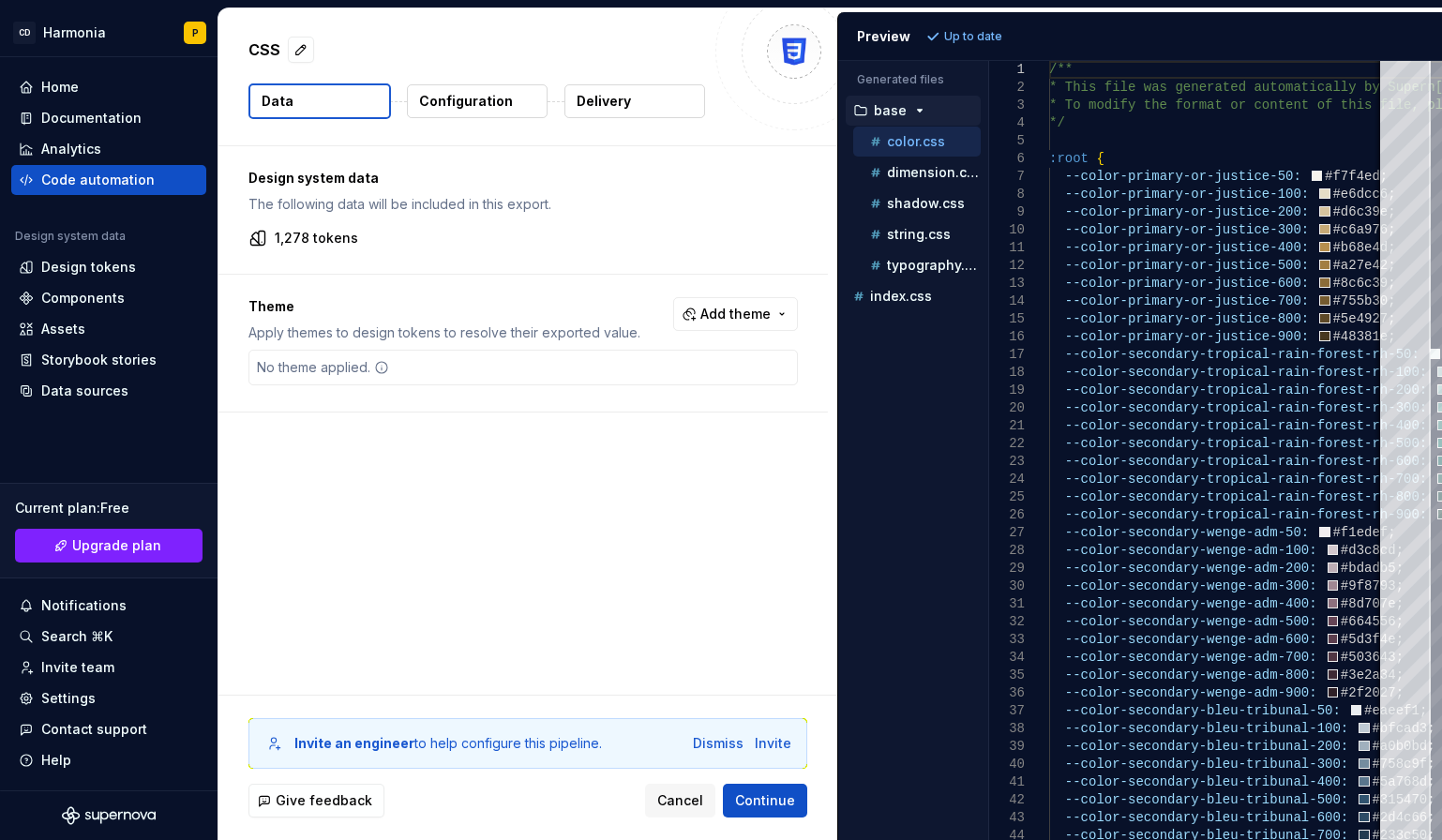
click at [498, 101] on p "Configuration" at bounding box center [466, 102] width 94 height 19
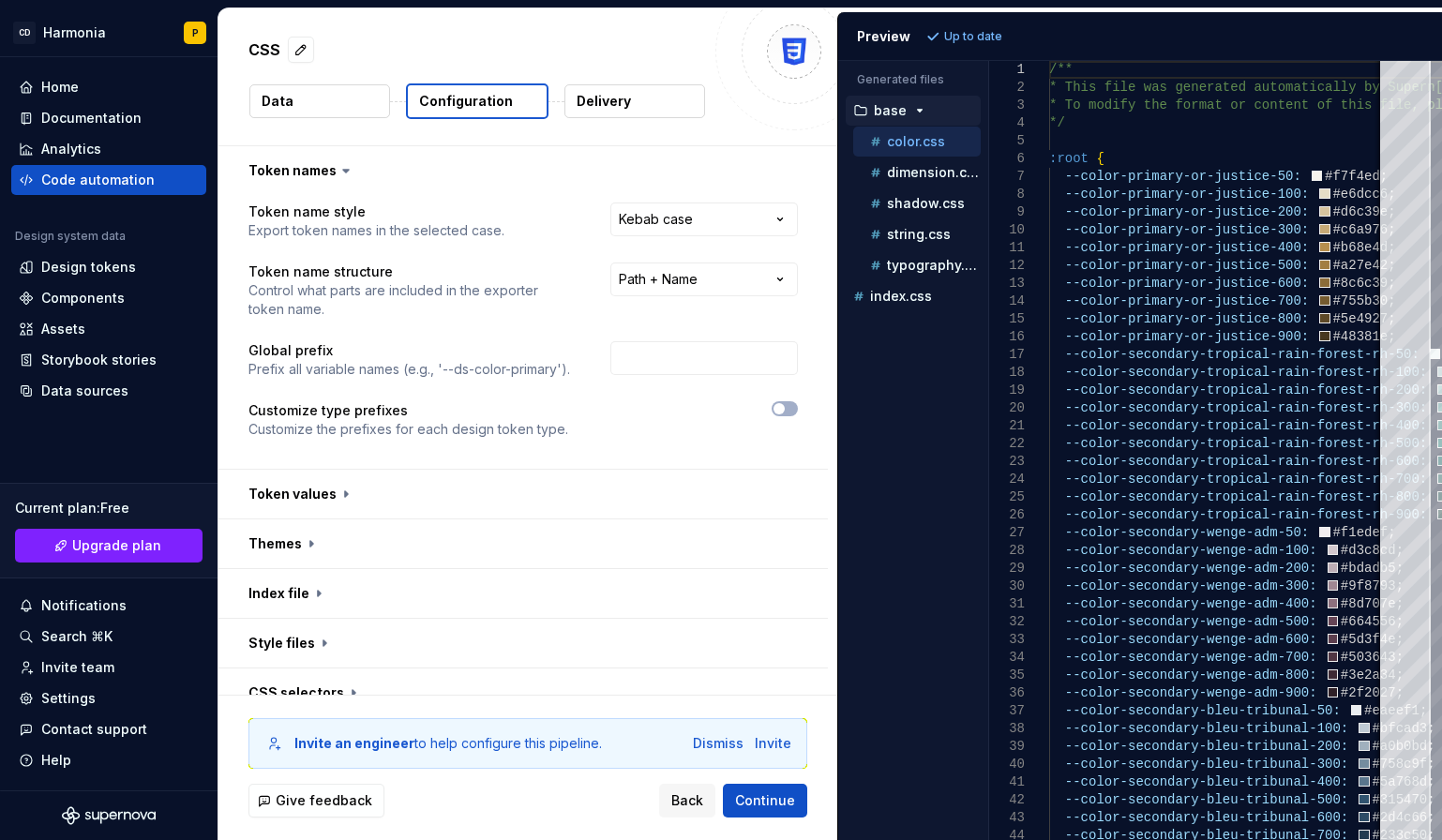
click at [617, 110] on p "Delivery" at bounding box center [604, 102] width 55 height 19
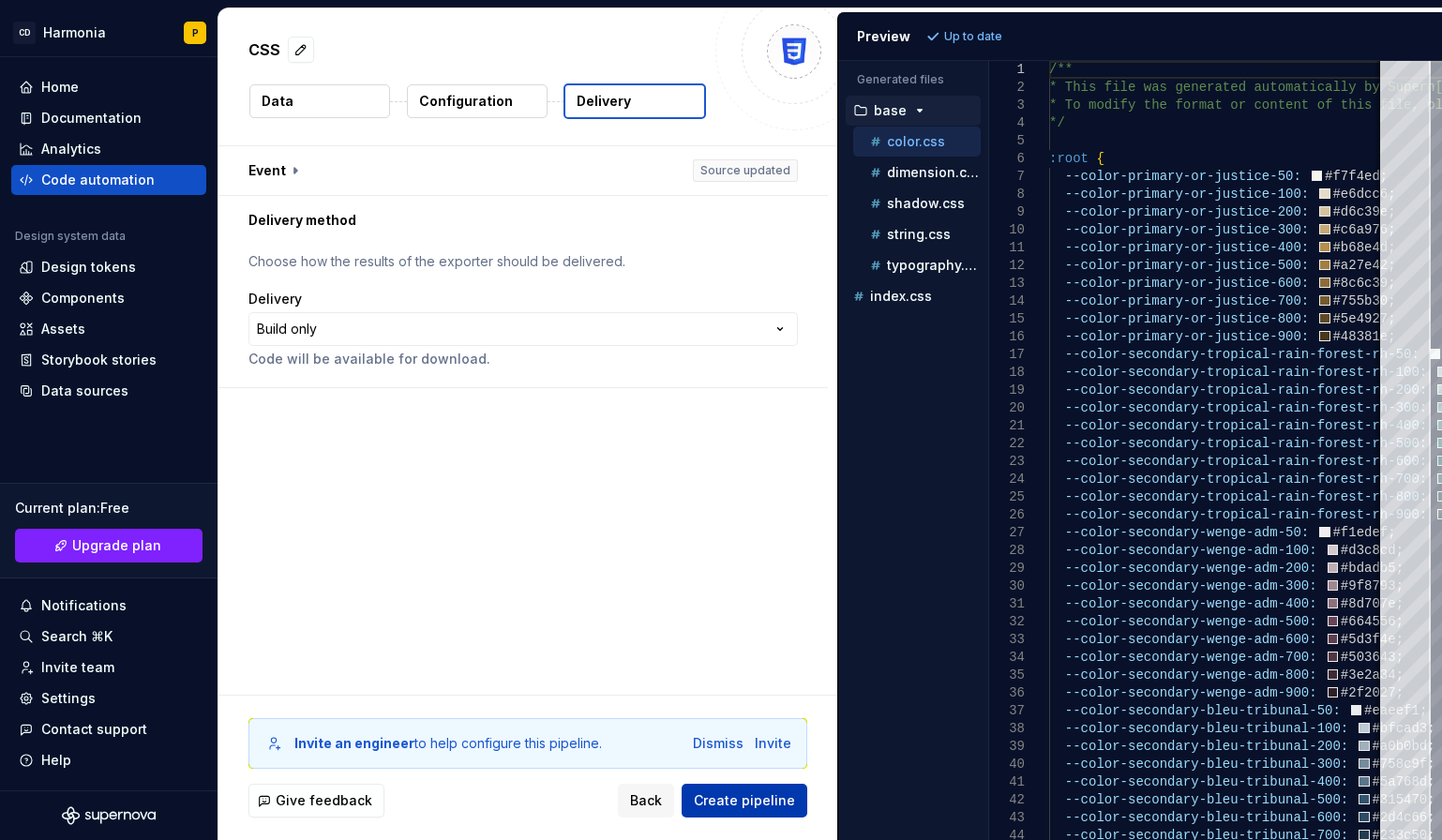
click at [751, 812] on button "Create pipeline" at bounding box center [744, 800] width 126 height 34
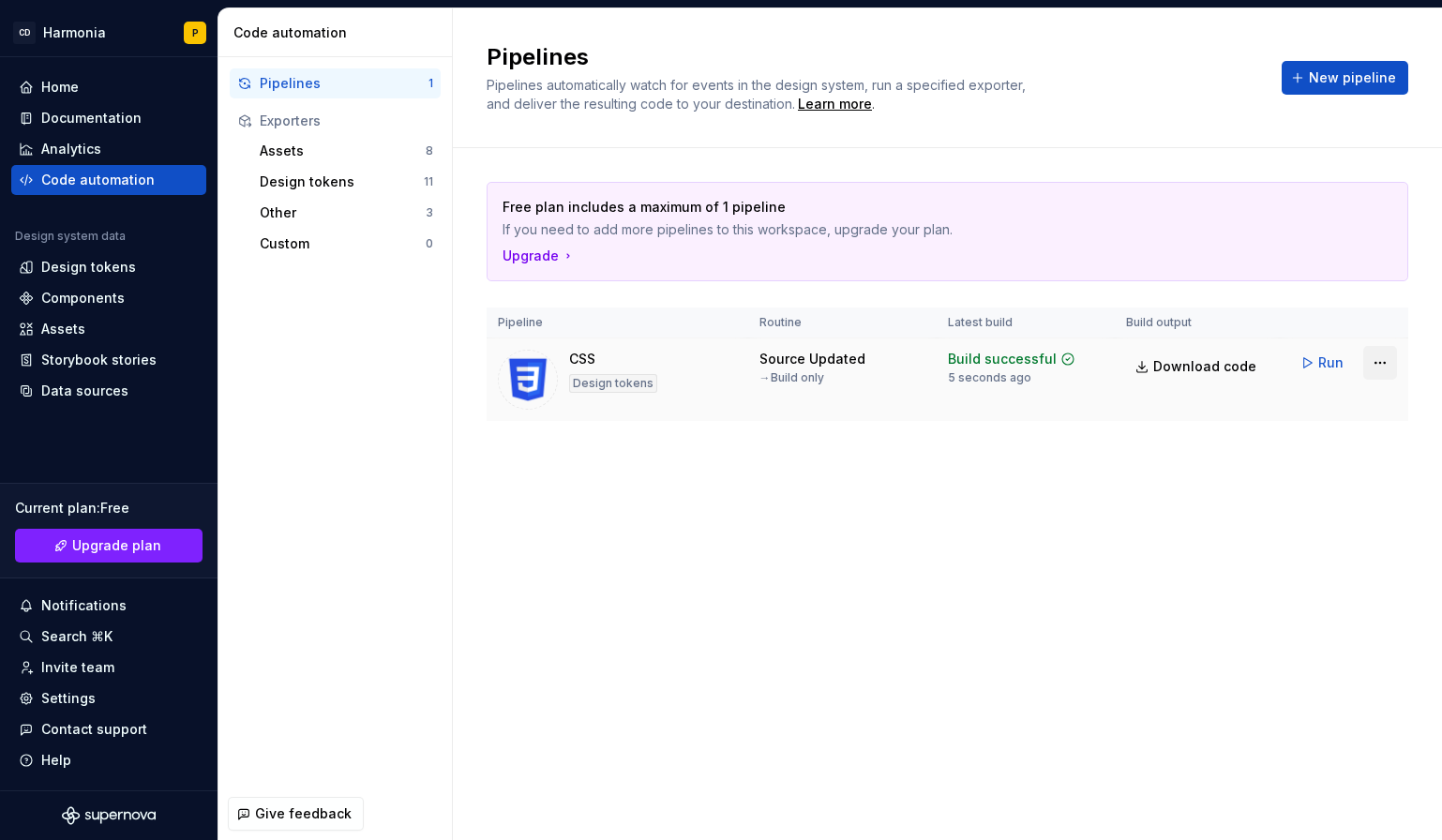
click at [1378, 362] on html "CD Harmonia P Home Documentation Analytics Code automation Design system data D…" at bounding box center [721, 420] width 1442 height 840
click at [314, 185] on div "Design tokens" at bounding box center [341, 182] width 164 height 19
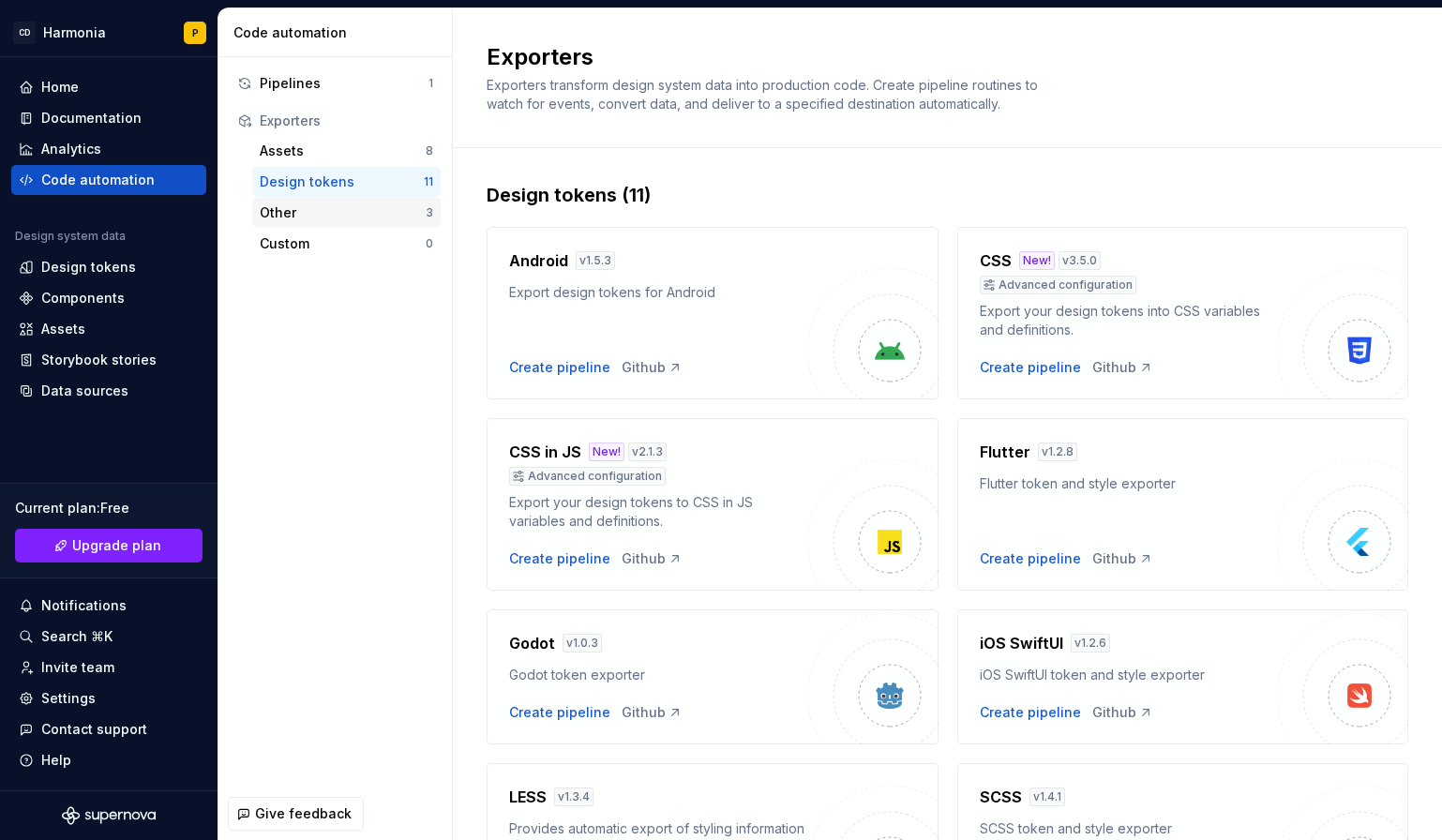
click at [303, 216] on div "Other" at bounding box center [342, 213] width 166 height 19
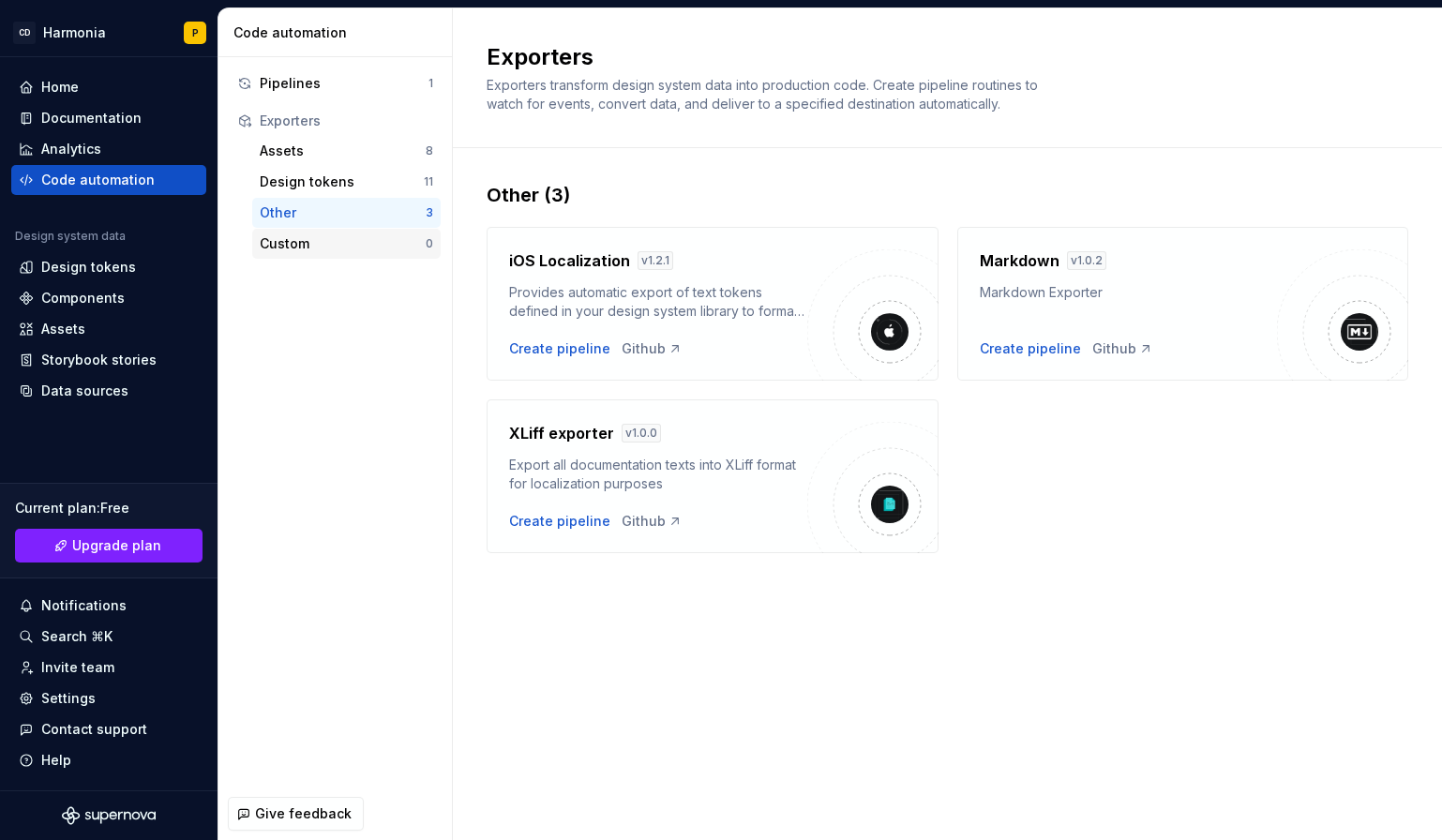
click at [291, 247] on div "Custom" at bounding box center [342, 244] width 166 height 19
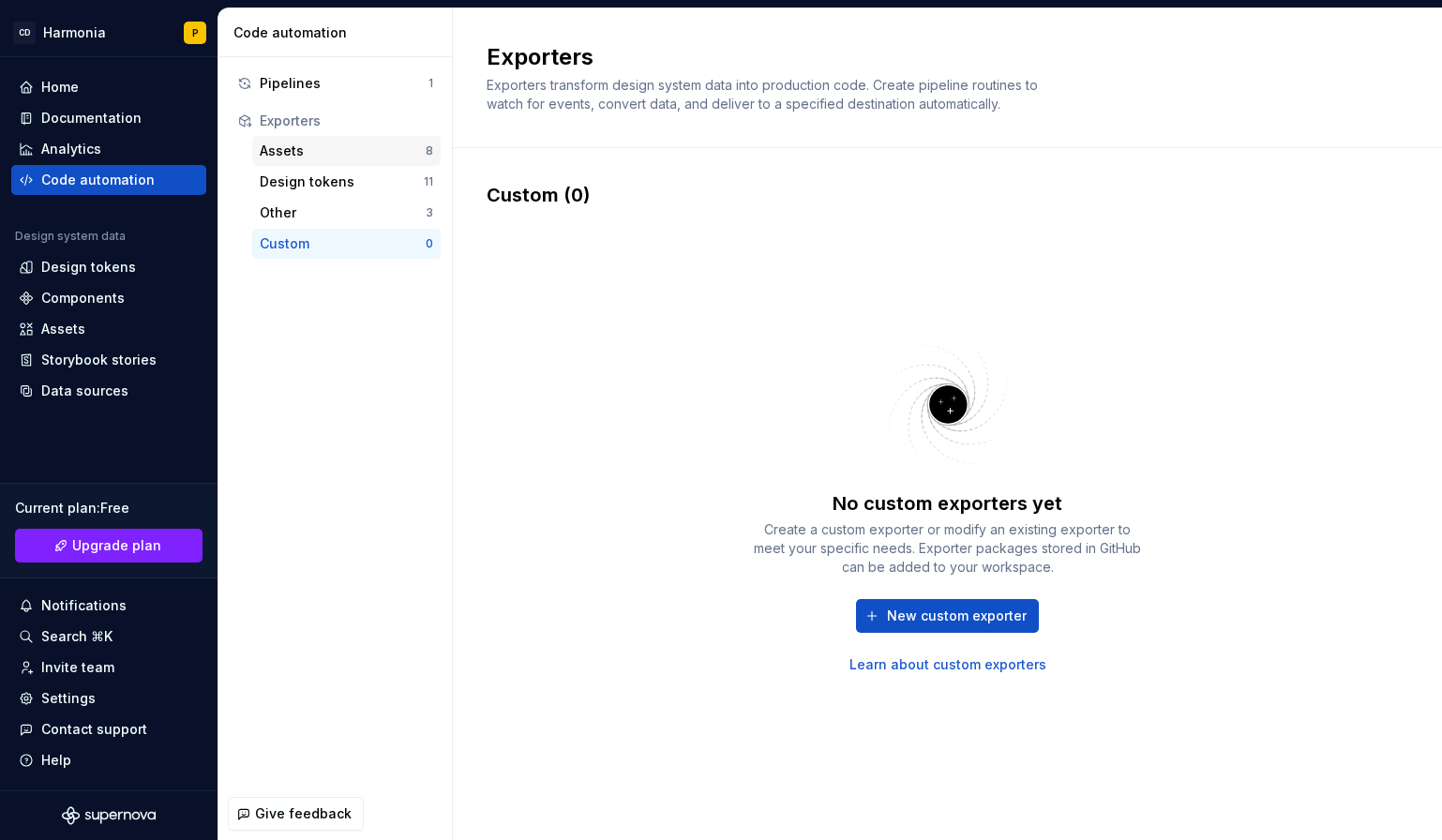
click at [293, 155] on div "Assets" at bounding box center [342, 151] width 166 height 19
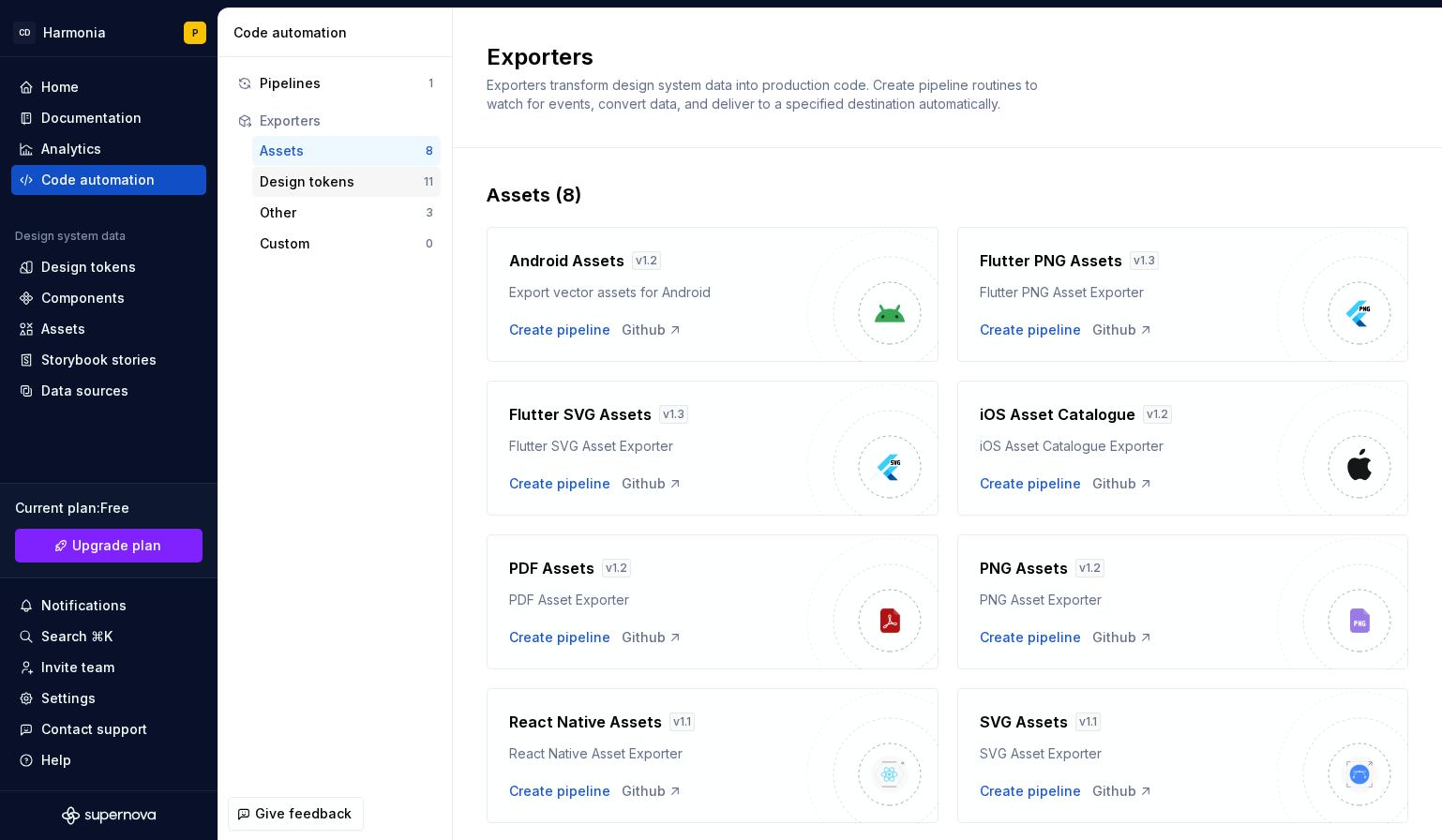
click at [300, 187] on div "Design tokens" at bounding box center [341, 182] width 164 height 19
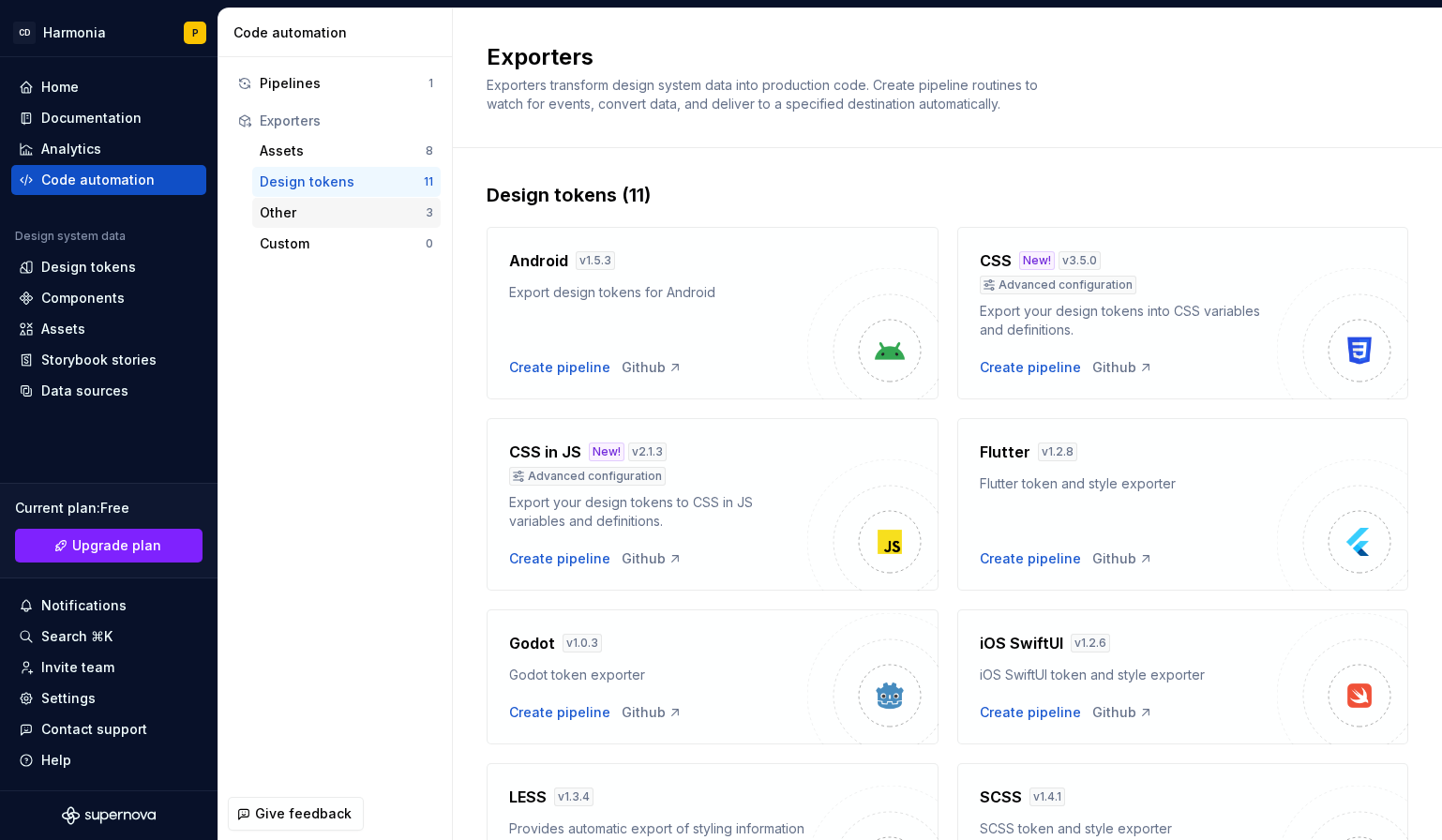
click at [366, 217] on div "Other" at bounding box center [342, 213] width 166 height 19
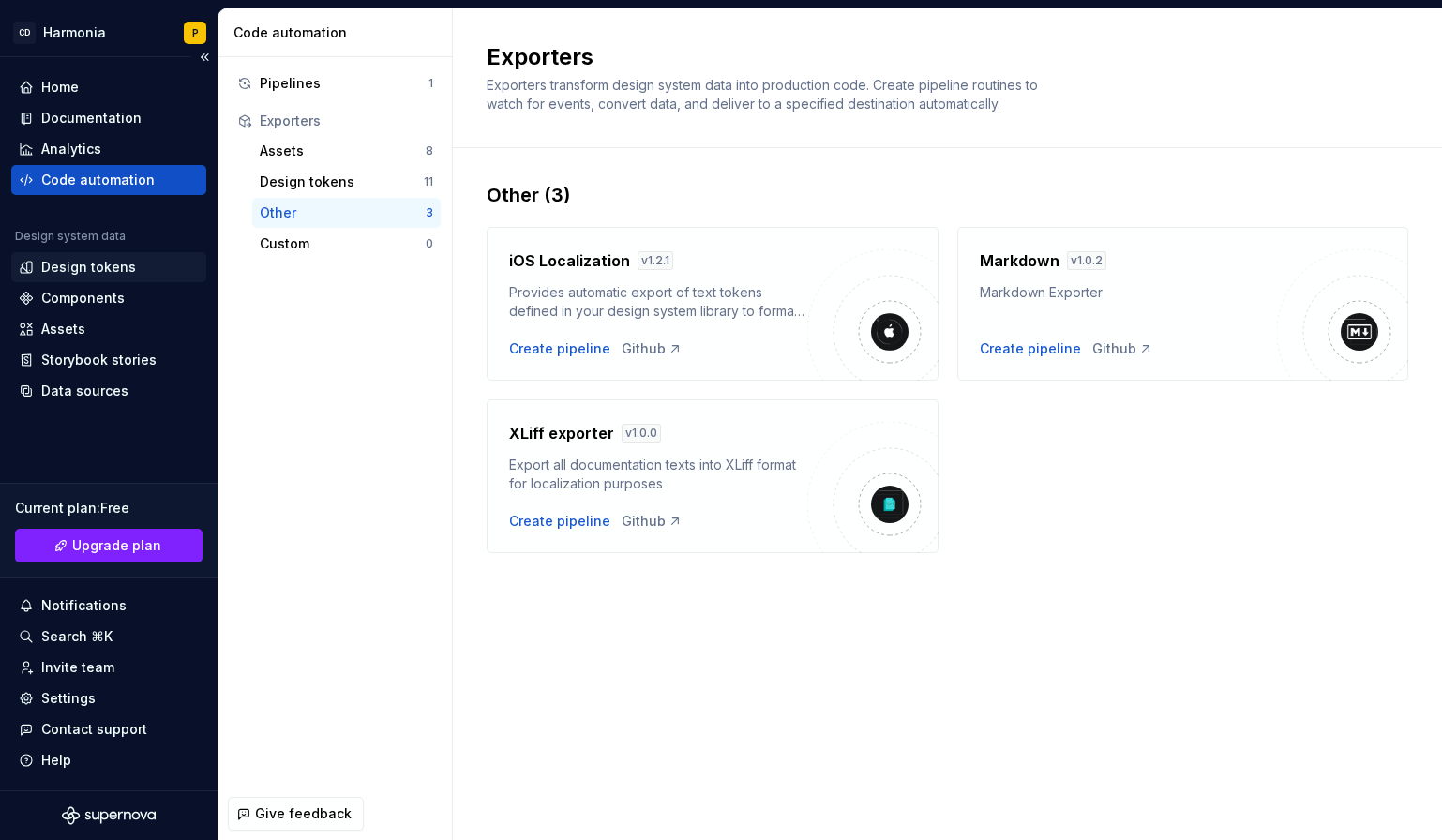
click at [71, 259] on div "Design tokens" at bounding box center [88, 267] width 95 height 19
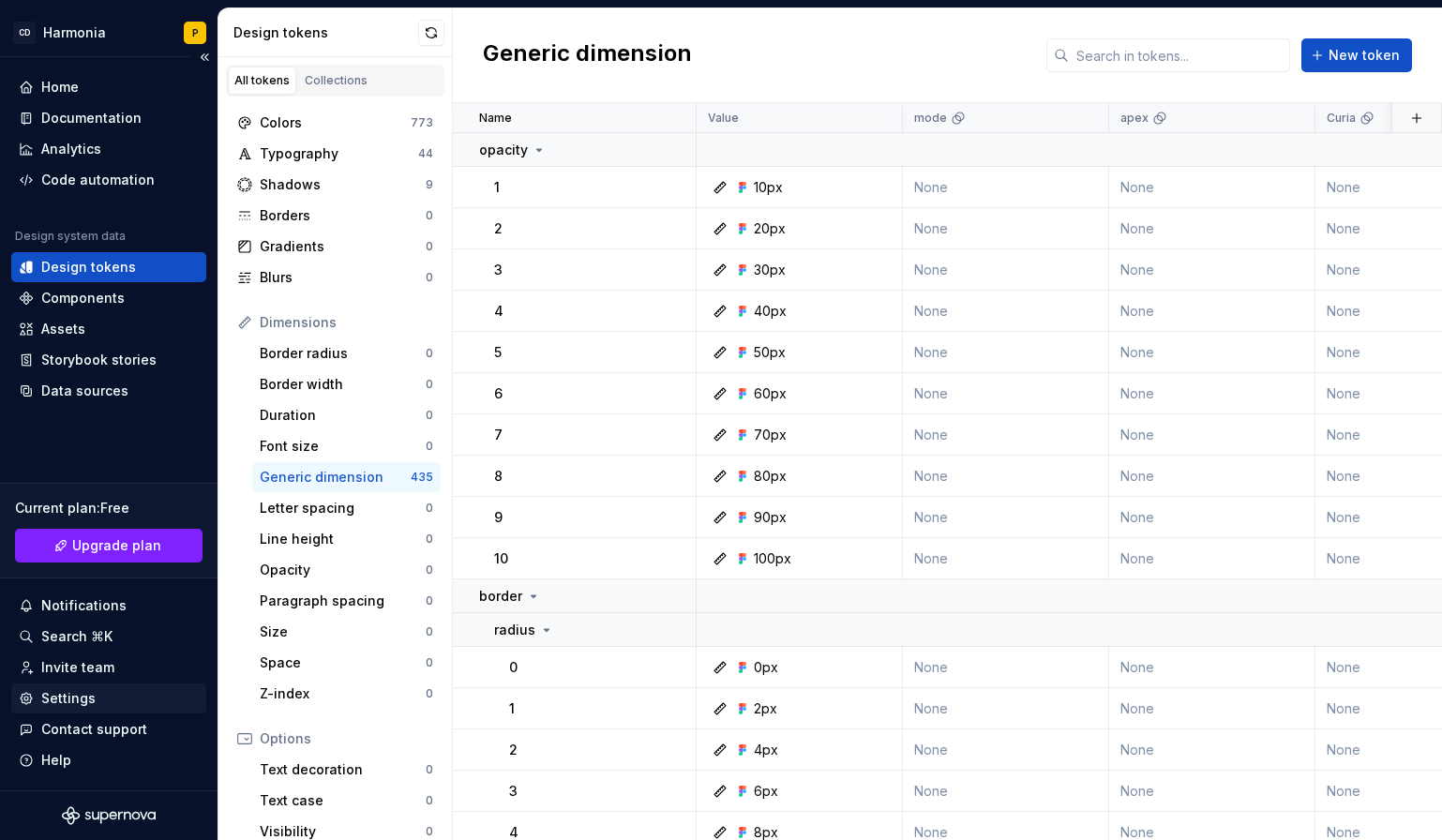
click at [60, 704] on div "Settings" at bounding box center [68, 699] width 55 height 19
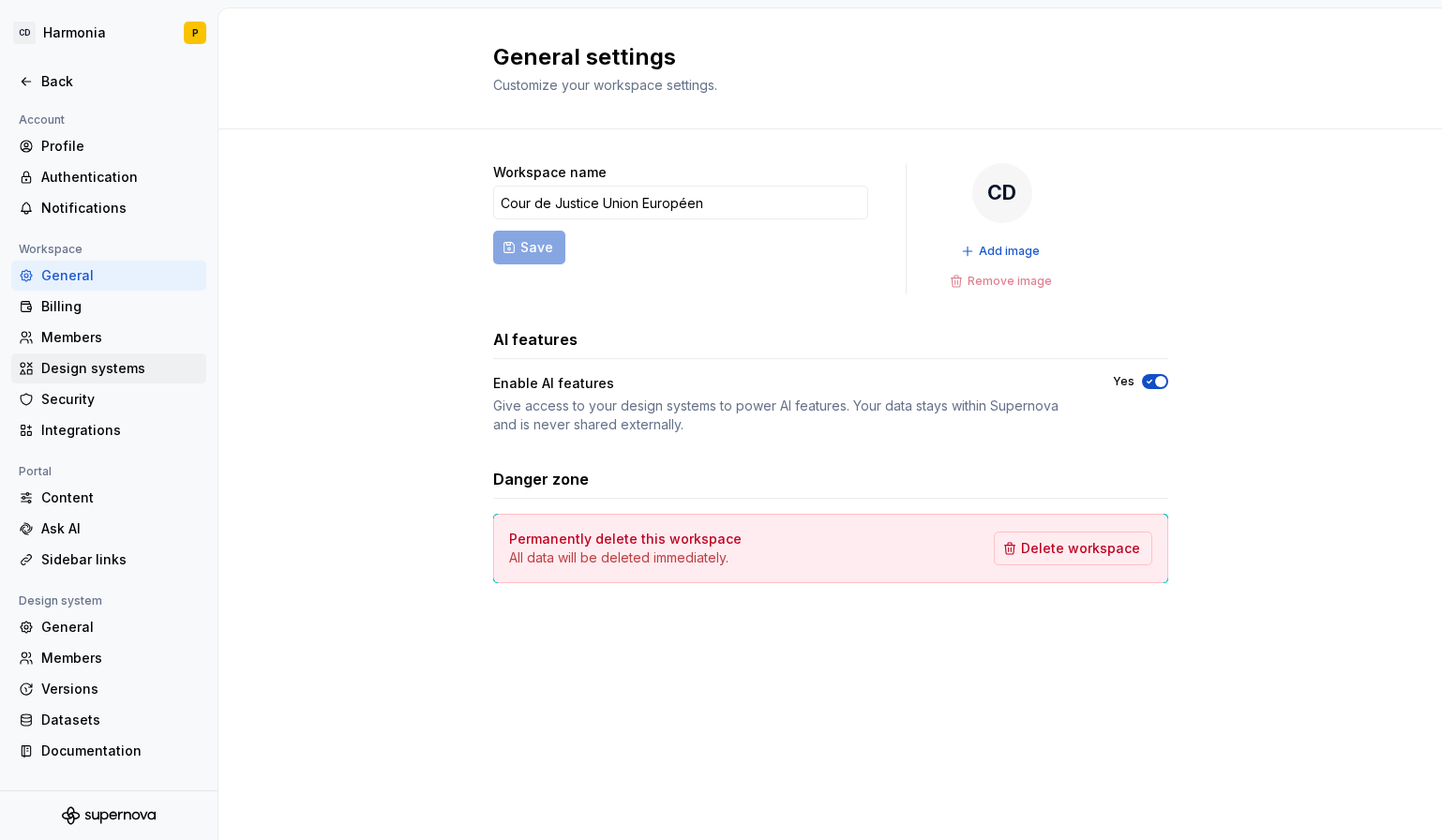
click at [64, 374] on div "Design systems" at bounding box center [120, 369] width 158 height 19
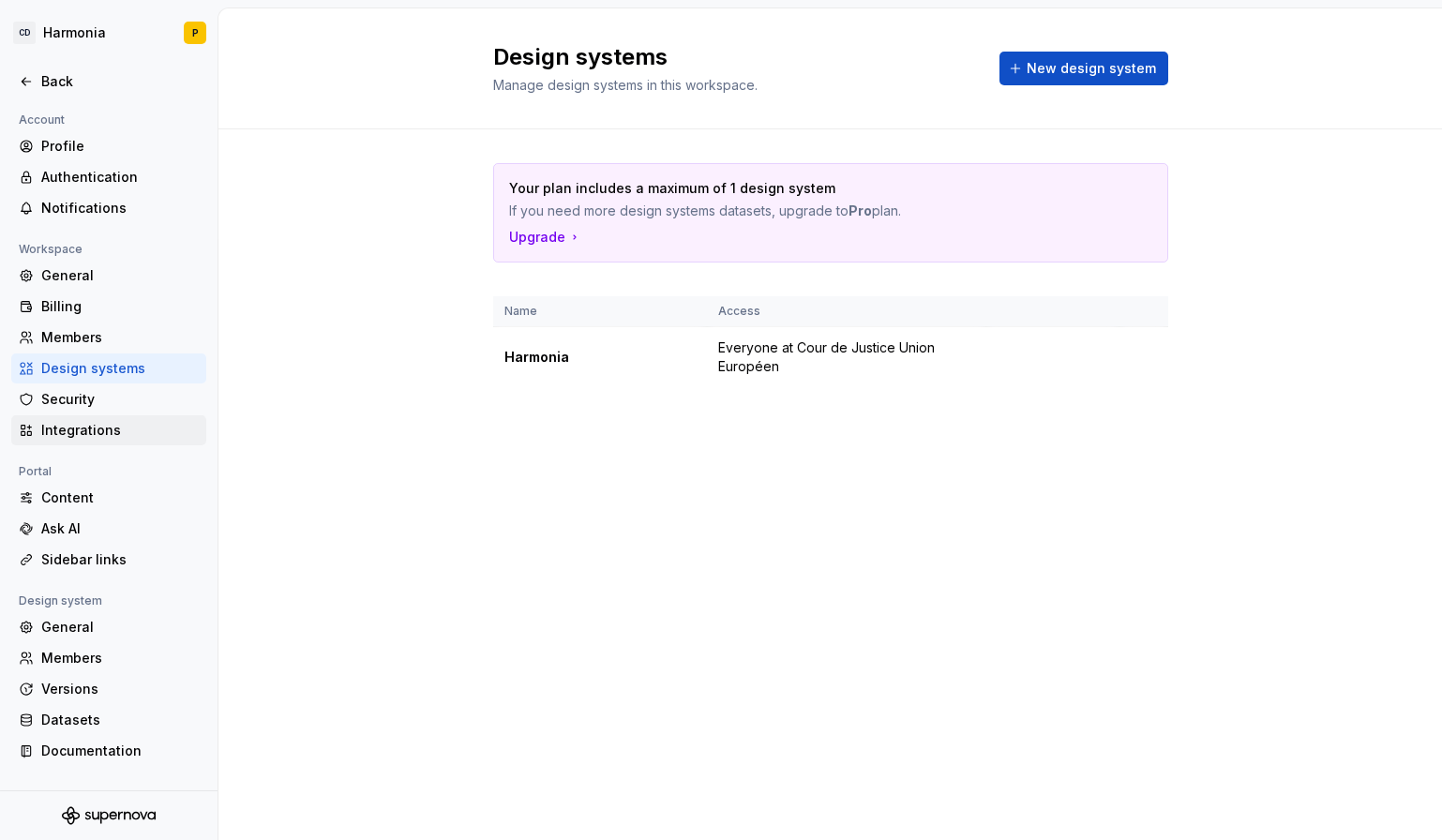
click at [68, 436] on div "Integrations" at bounding box center [120, 431] width 158 height 19
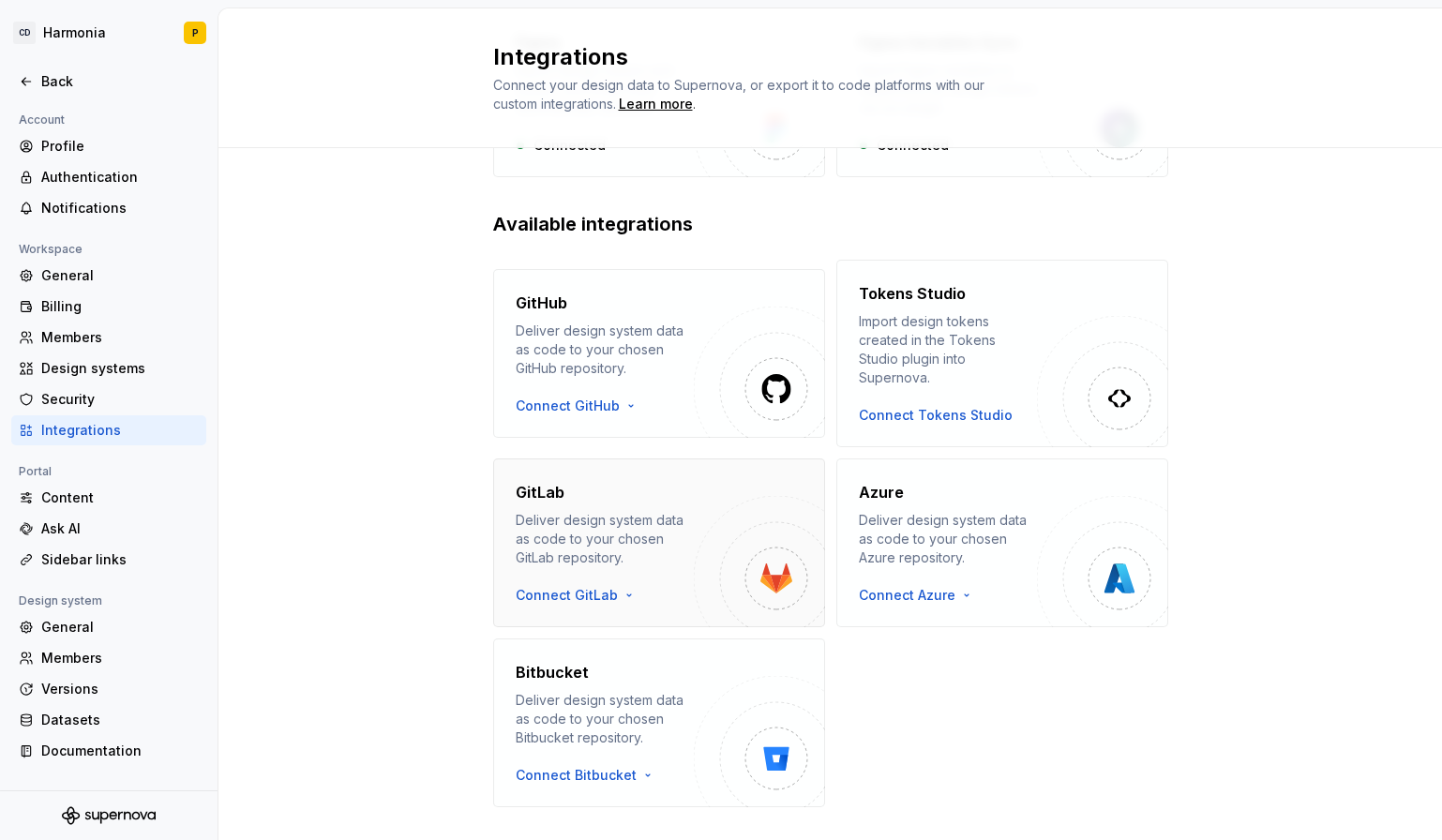
scroll to position [242, 0]
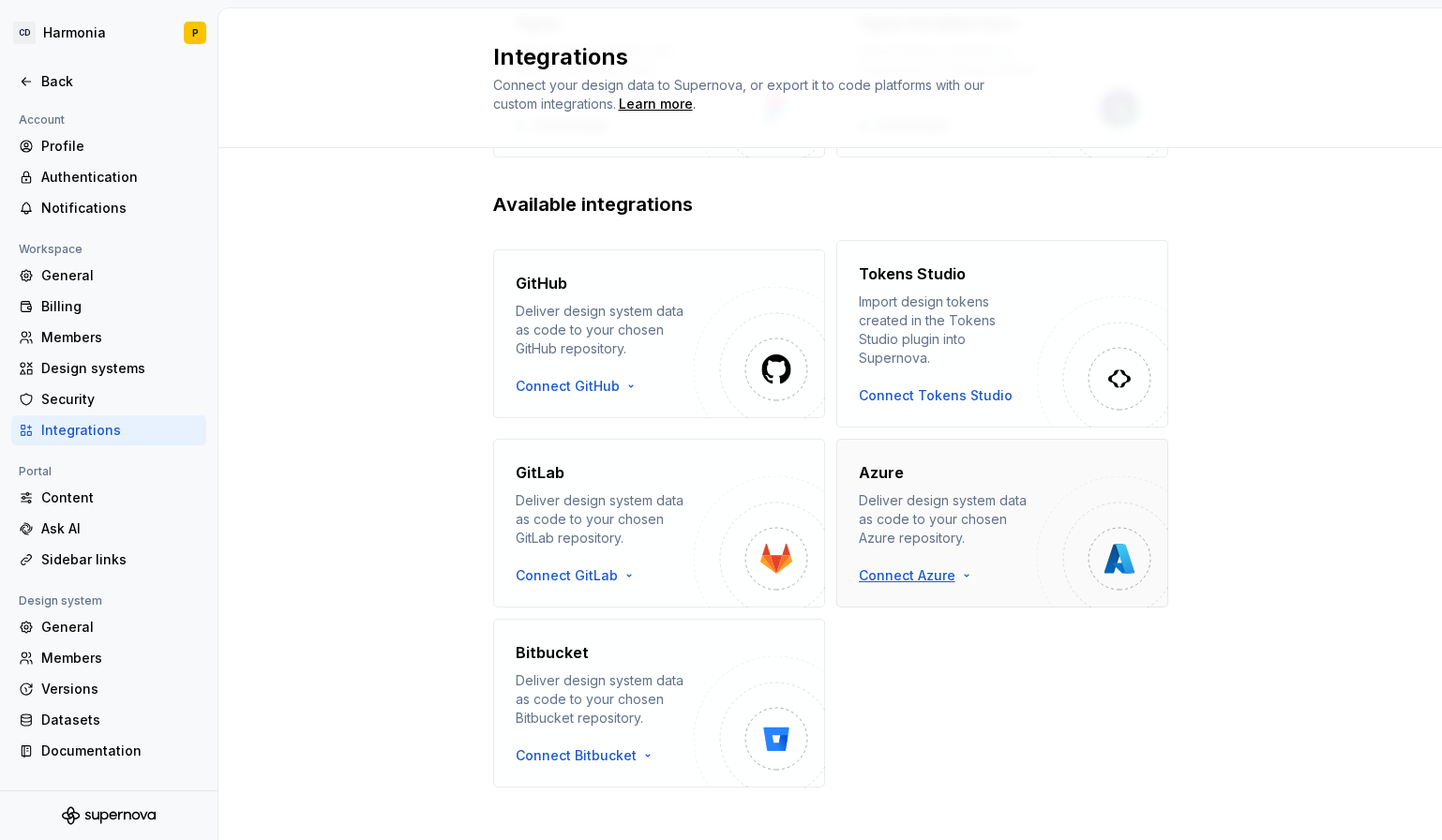
click at [901, 559] on html "CD Harmonia P Back Account Profile Authentication Notifications Workspace Gener…" at bounding box center [721, 420] width 1442 height 840
click at [864, 479] on html "CD Harmonia P Back Account Profile Authentication Notifications Workspace Gener…" at bounding box center [721, 420] width 1442 height 840
click at [62, 372] on div "Design systems" at bounding box center [120, 369] width 158 height 19
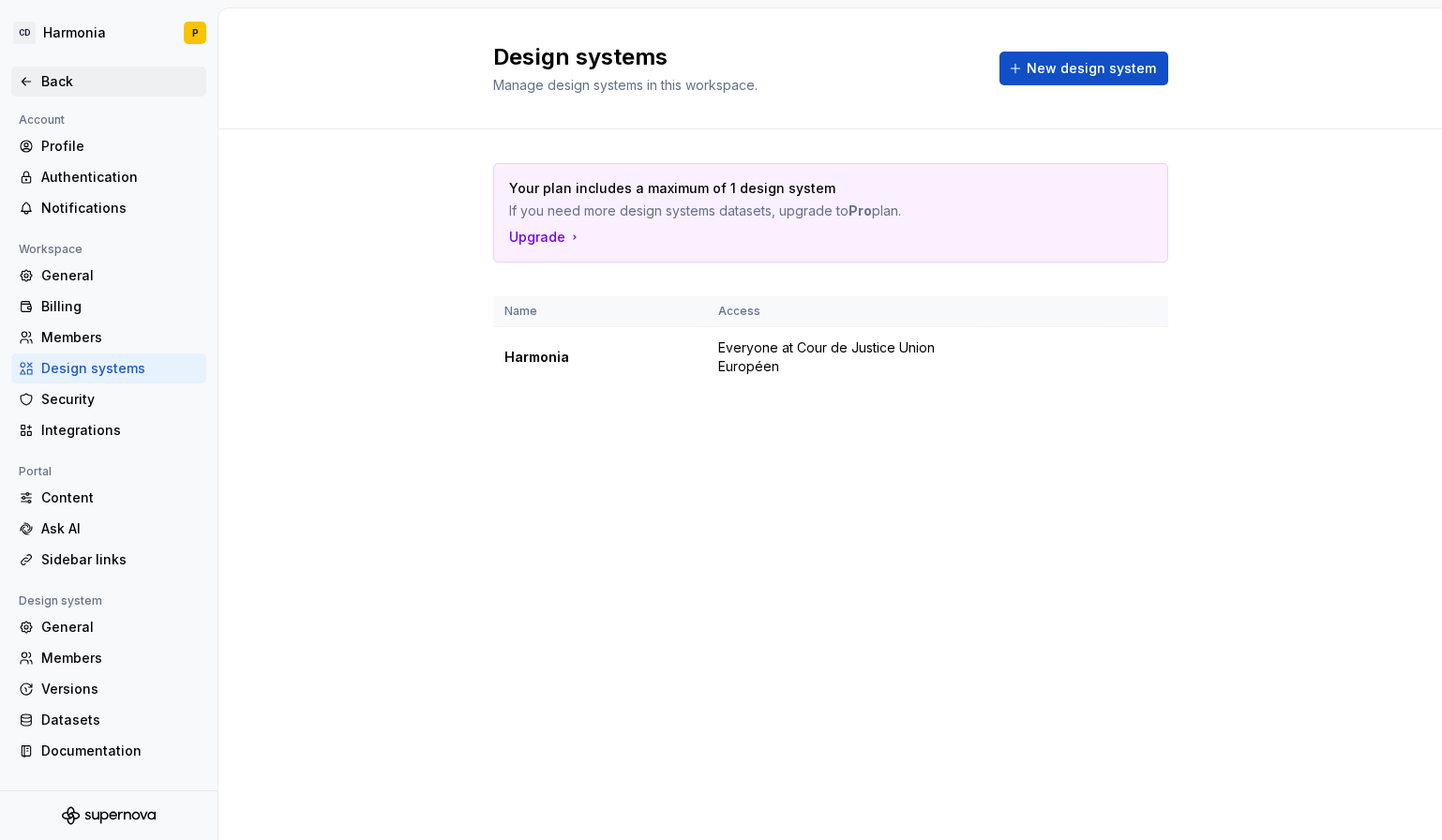
click at [62, 84] on div "Back" at bounding box center [120, 82] width 158 height 19
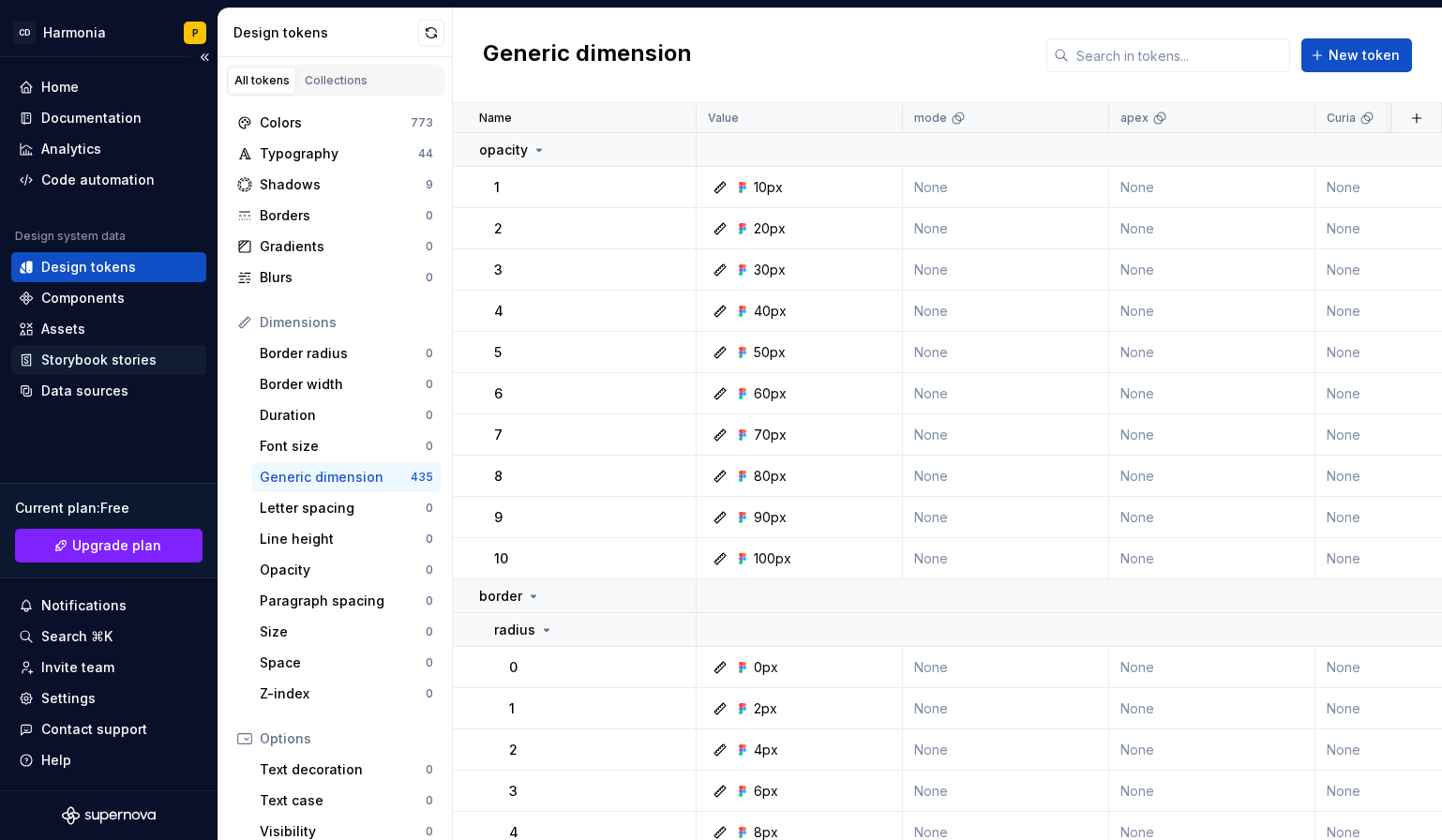
click at [64, 358] on div "Storybook stories" at bounding box center [99, 360] width 115 height 19
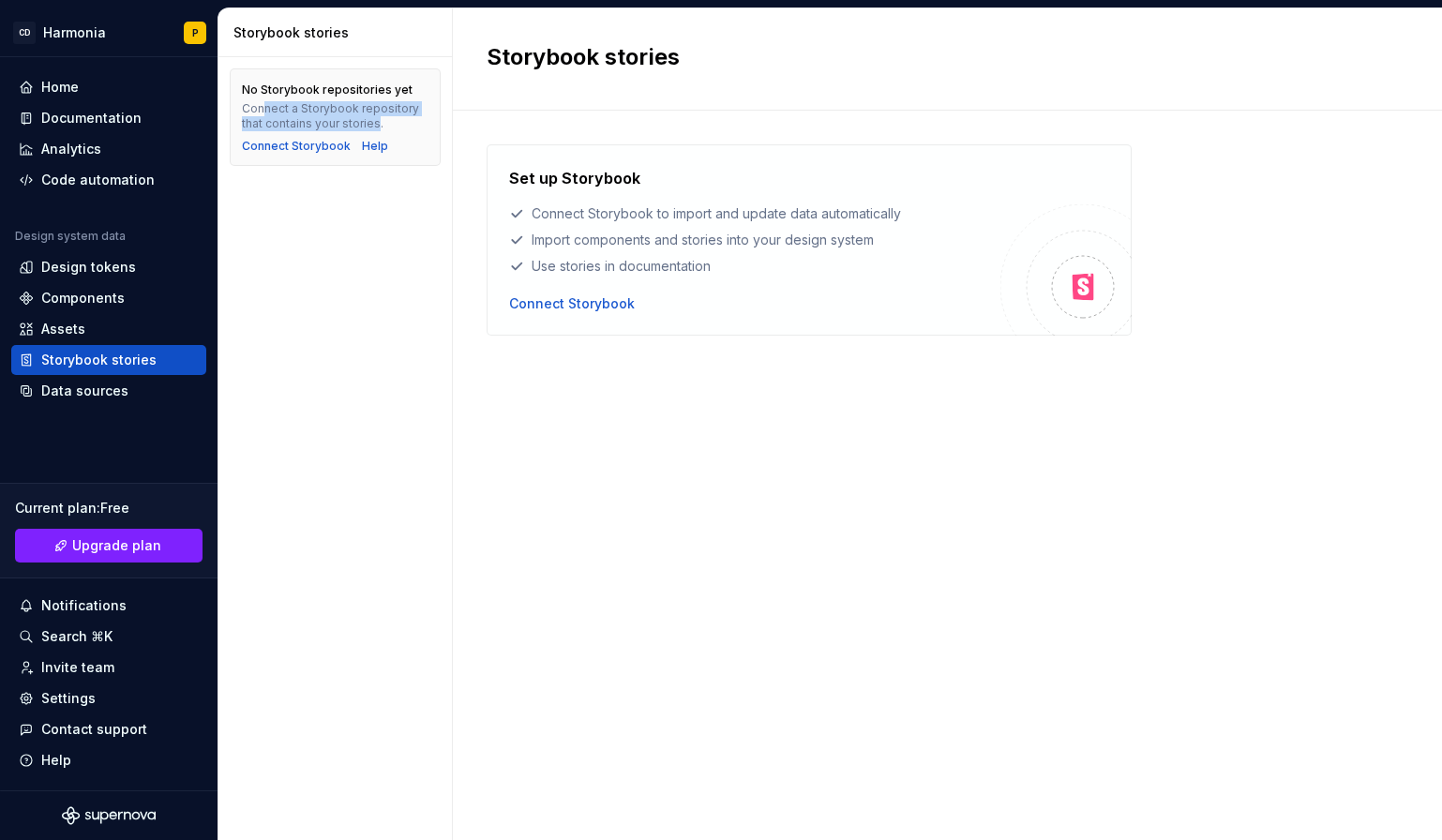
drag, startPoint x: 268, startPoint y: 108, endPoint x: 378, endPoint y: 131, distance: 112.4
click at [378, 131] on div "Connect a Storybook repository that contains your stories." at bounding box center [336, 115] width 186 height 30
drag, startPoint x: 544, startPoint y: 214, endPoint x: 903, endPoint y: 219, distance: 359.0
click at [903, 219] on div "Connect Storybook to import and update data automatically" at bounding box center [755, 214] width 491 height 19
drag, startPoint x: 533, startPoint y: 240, endPoint x: 851, endPoint y: 240, distance: 318.0
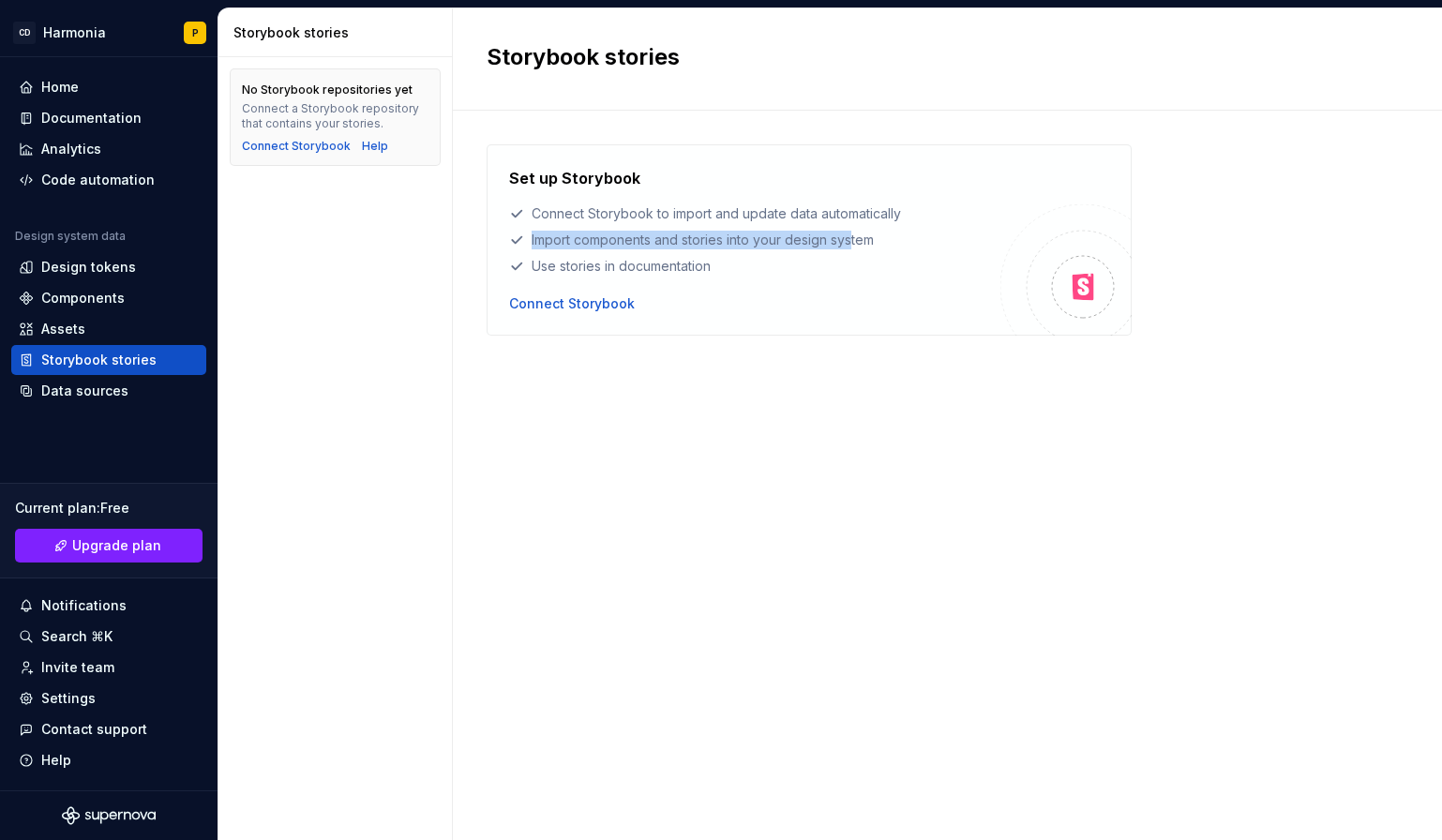
click at [851, 240] on div "Import components and stories into your design system" at bounding box center [755, 240] width 491 height 19
drag, startPoint x: 537, startPoint y: 265, endPoint x: 693, endPoint y: 267, distance: 156.0
click at [686, 267] on div "Use stories in documentation" at bounding box center [755, 266] width 491 height 19
click at [737, 235] on div "Import components and stories into your design system" at bounding box center [755, 240] width 491 height 19
click at [48, 324] on div "Assets" at bounding box center [63, 330] width 44 height 19
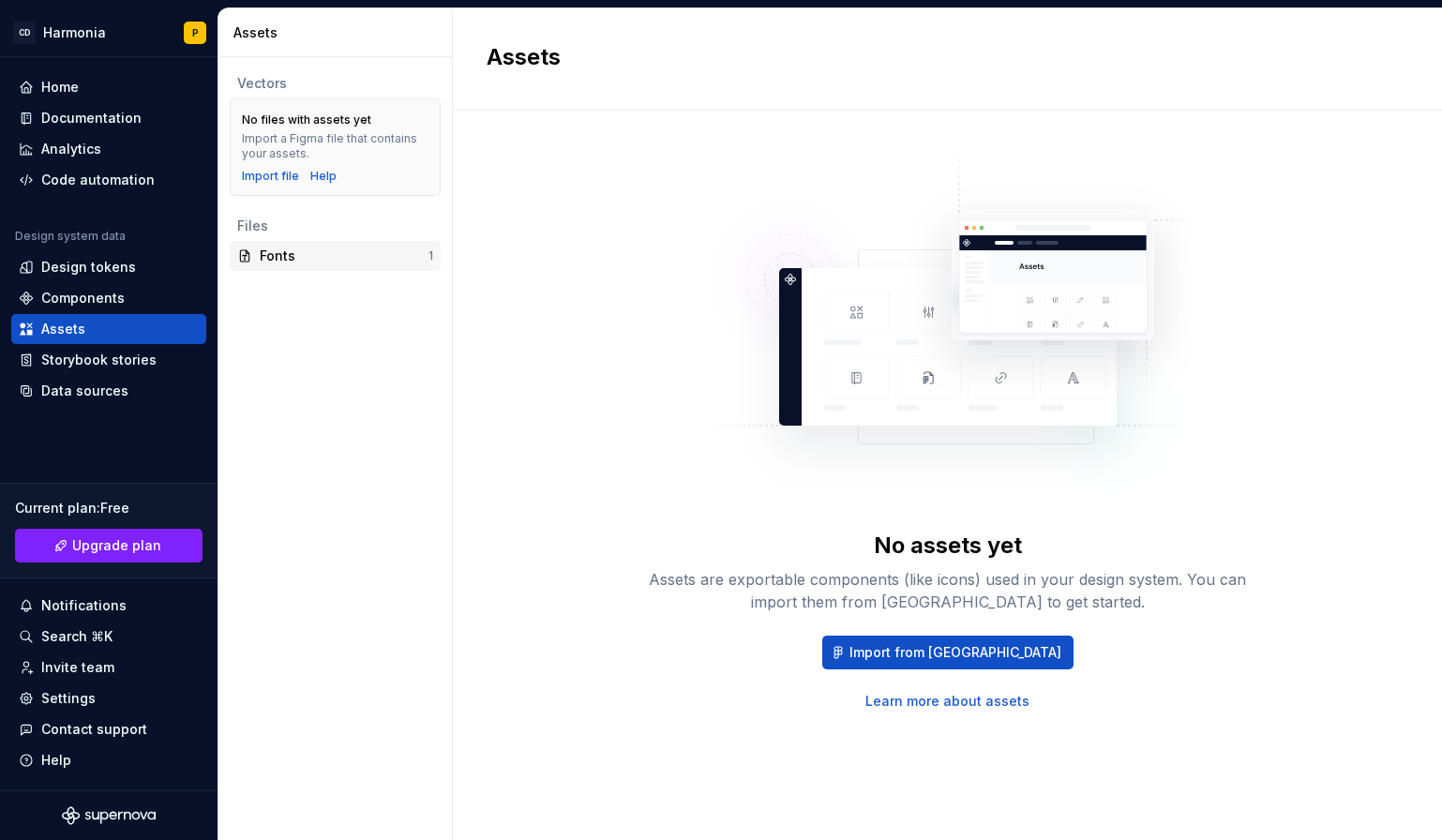
click at [278, 254] on div "Fonts" at bounding box center [344, 257] width 169 height 19
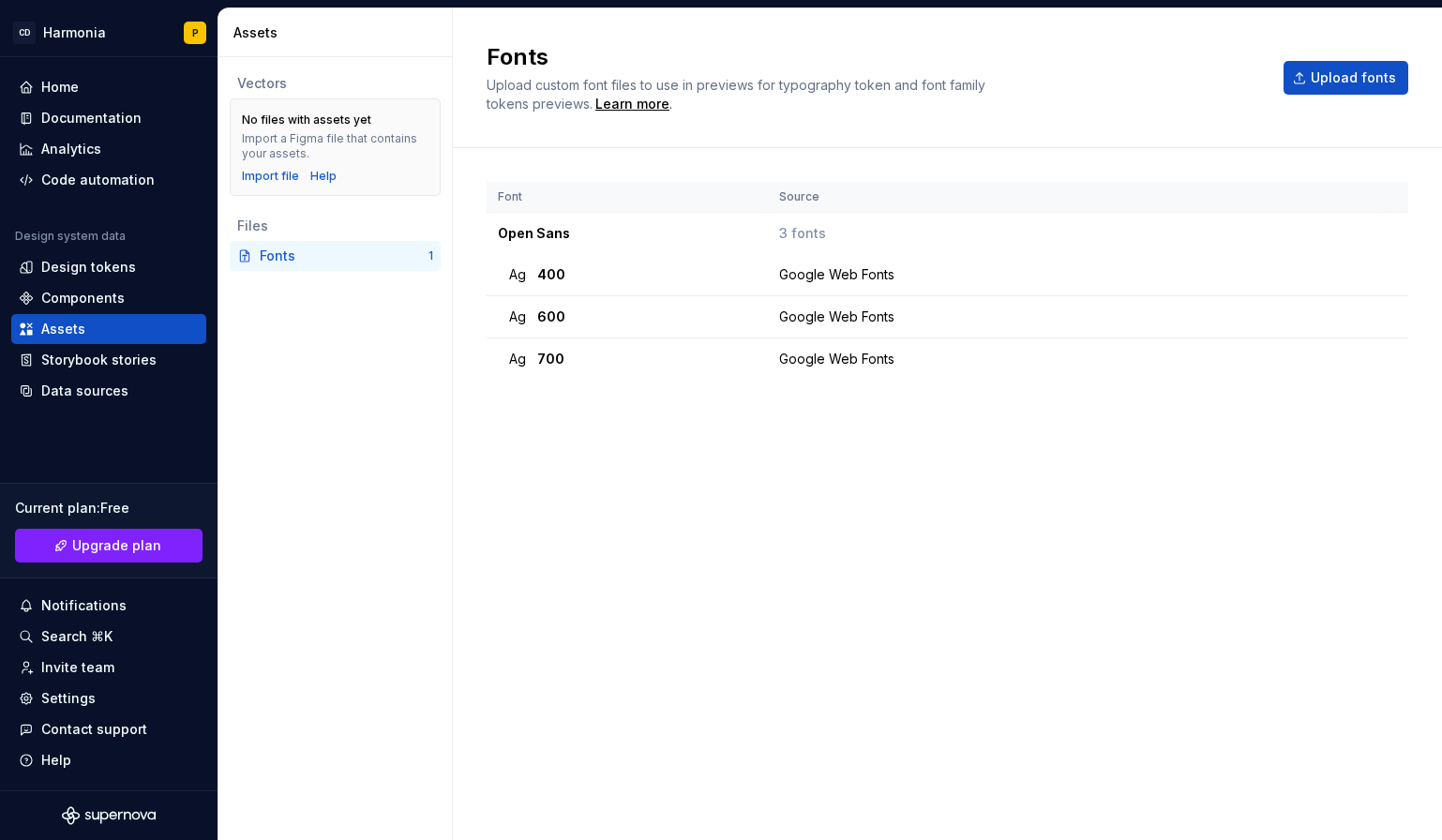
click at [282, 261] on div "Fonts" at bounding box center [344, 257] width 169 height 19
click at [137, 299] on div "Components" at bounding box center [109, 298] width 180 height 19
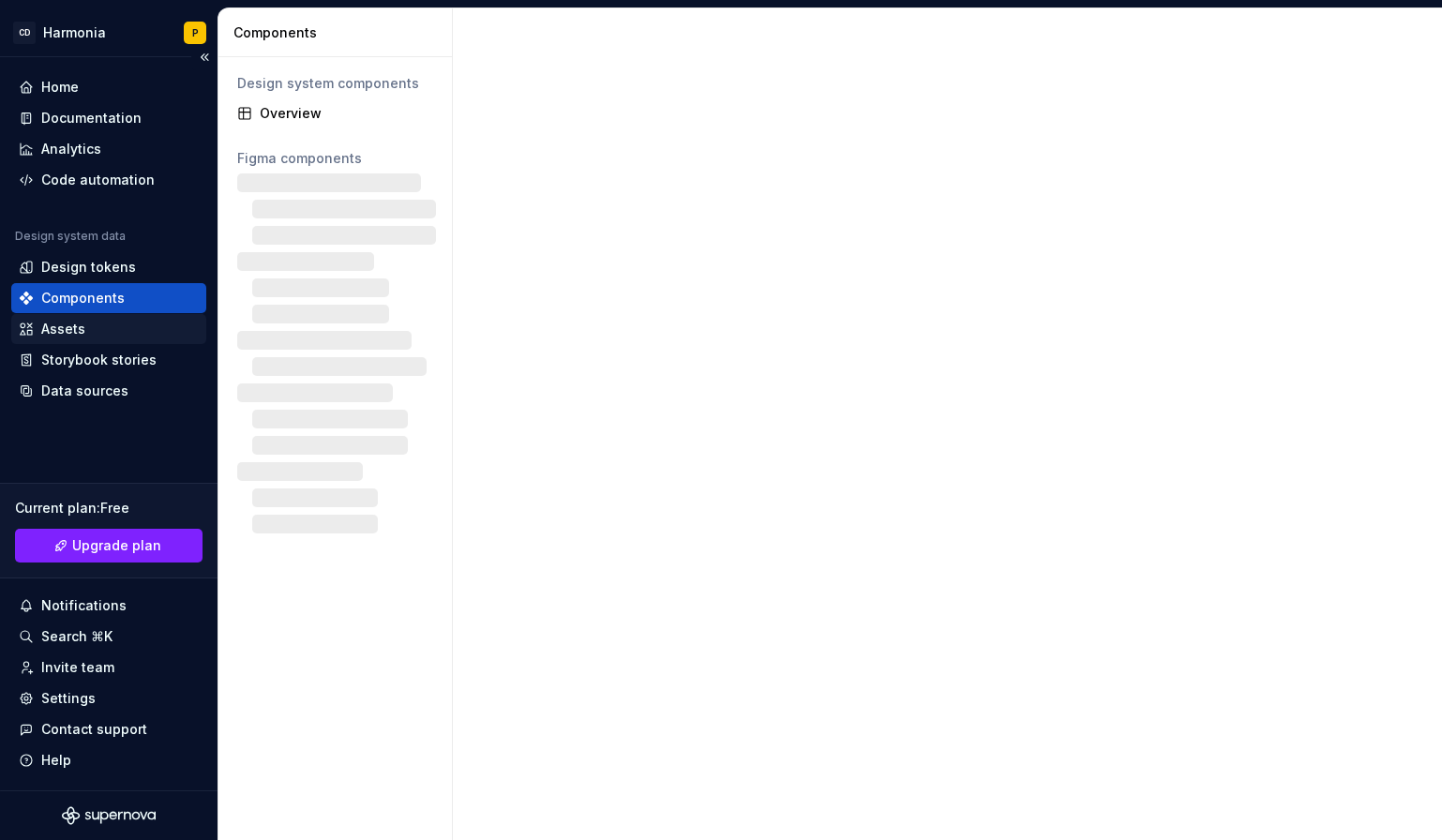
click at [125, 324] on div "Assets" at bounding box center [109, 330] width 180 height 19
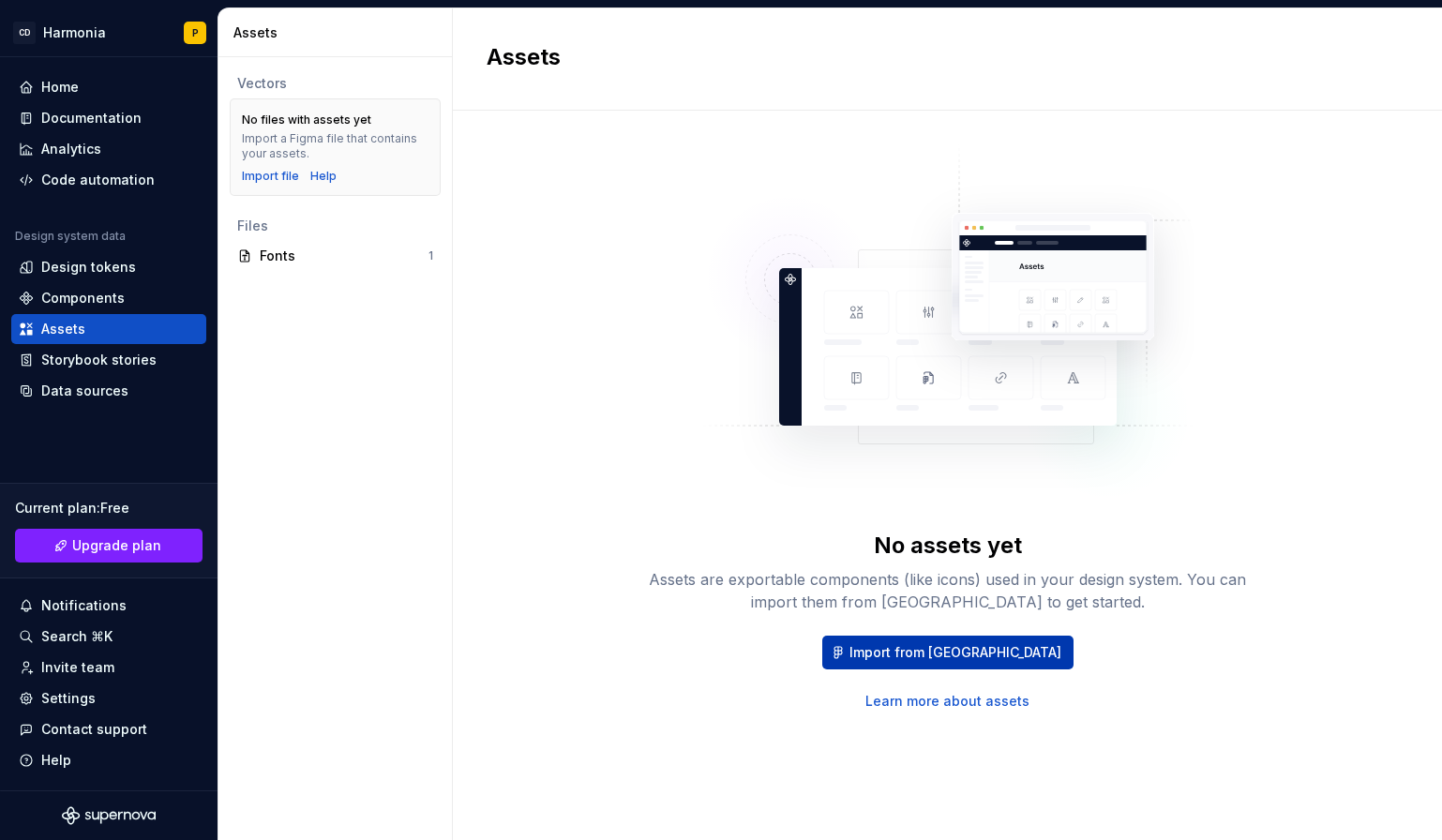
click at [946, 652] on span "Import from Figma" at bounding box center [956, 653] width 211 height 19
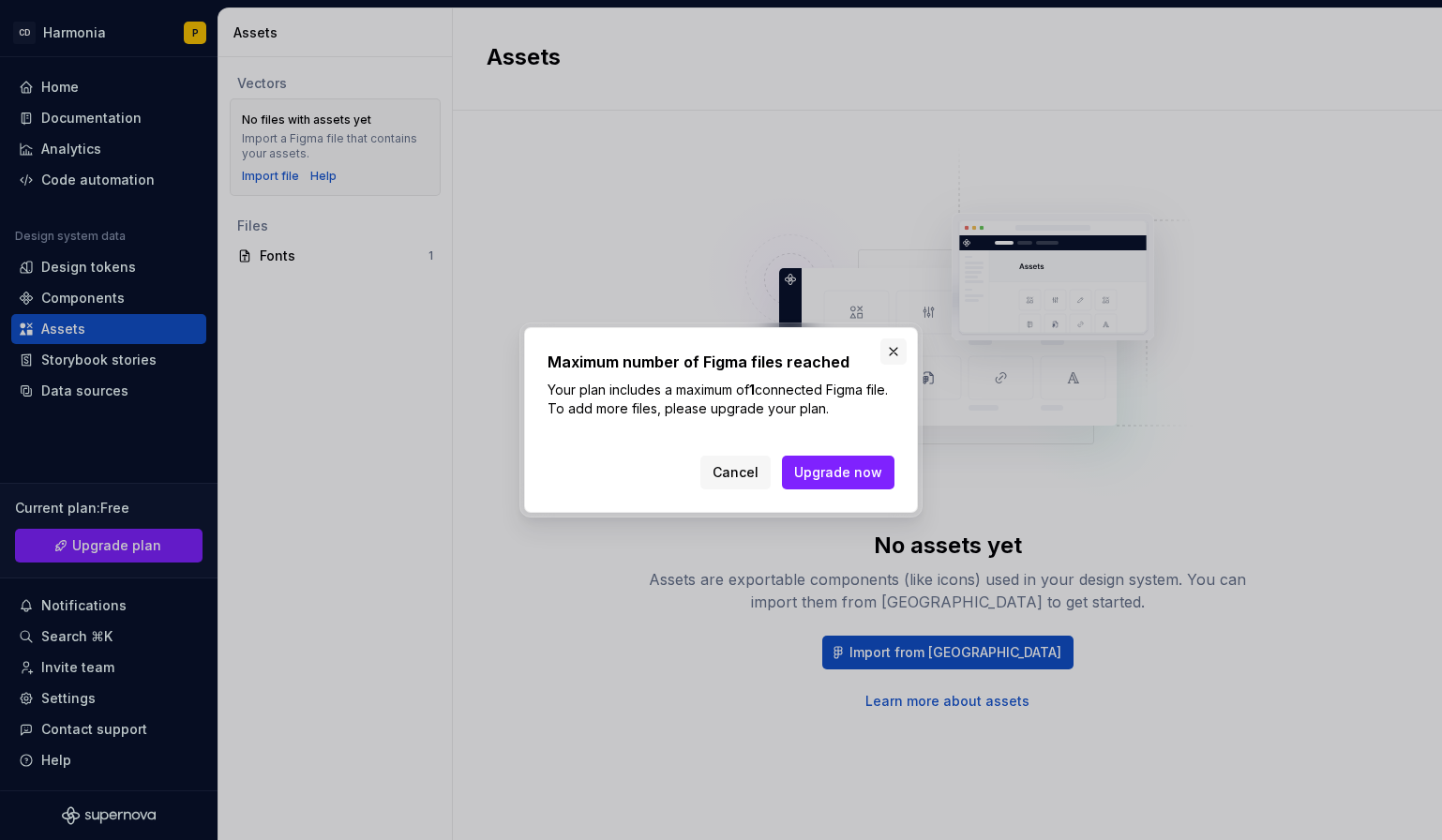
click at [889, 358] on button "button" at bounding box center [893, 351] width 26 height 26
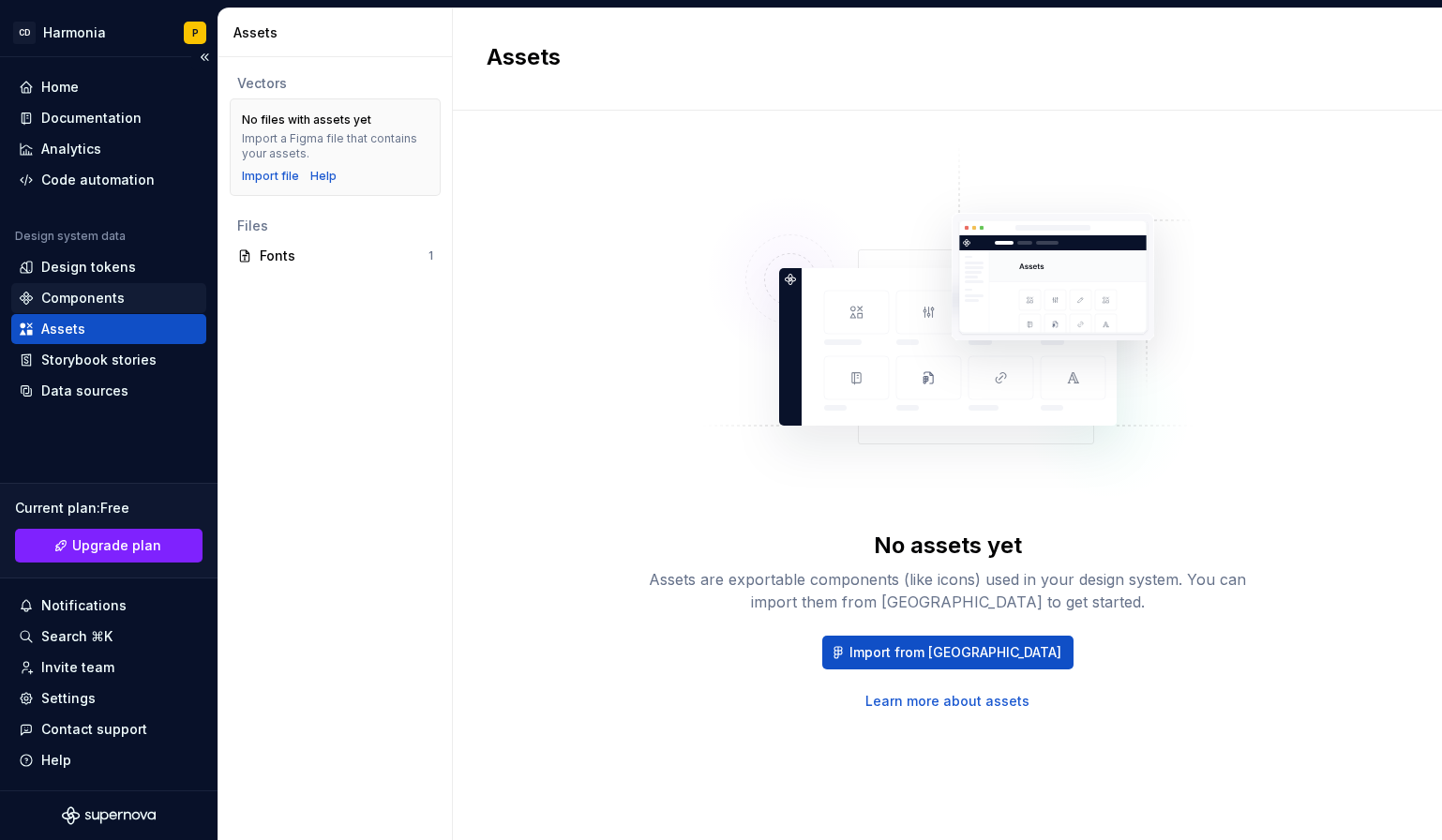
click at [44, 303] on div "Components" at bounding box center [83, 298] width 84 height 19
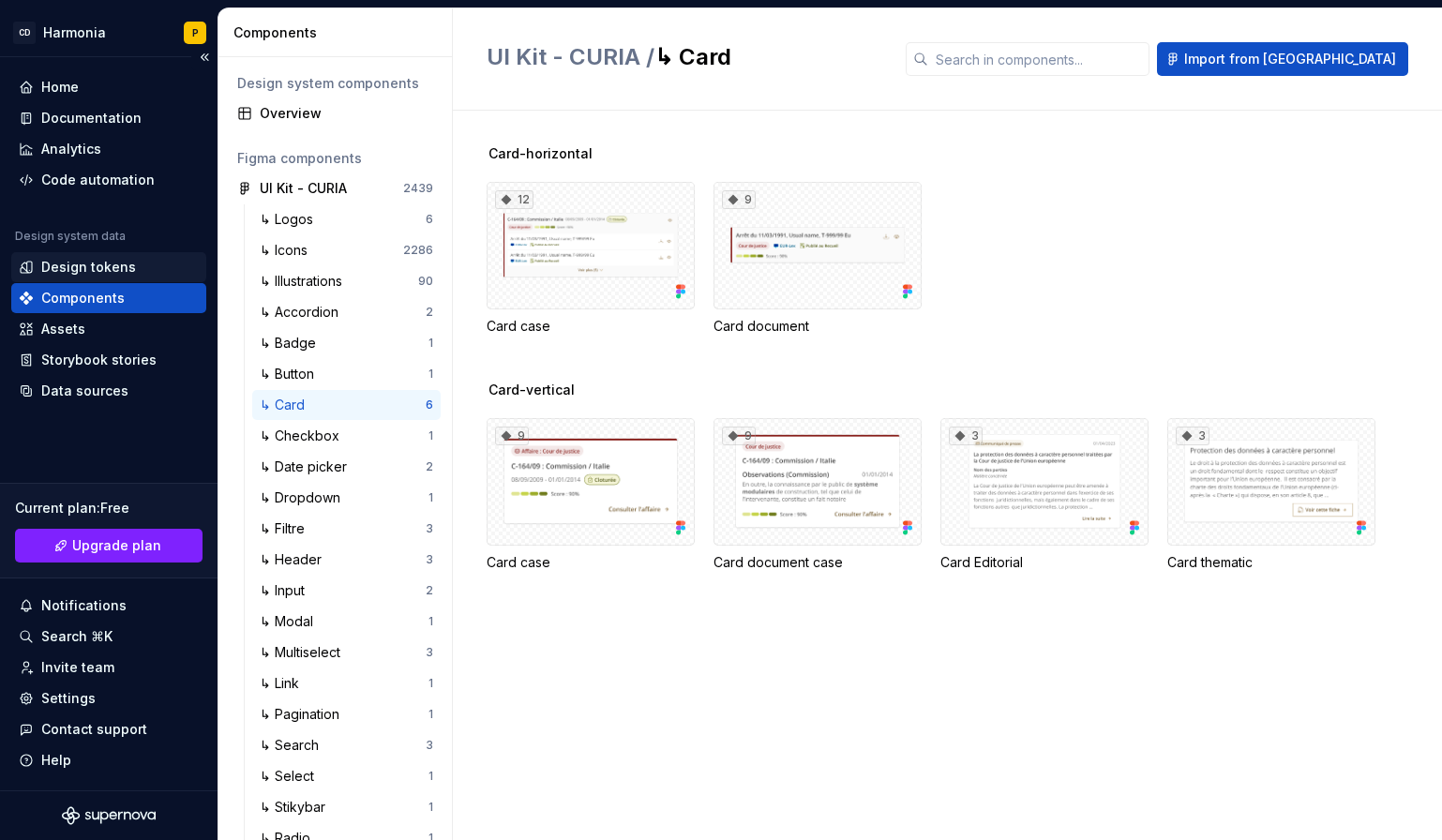
click at [60, 263] on div "Design tokens" at bounding box center [88, 267] width 95 height 19
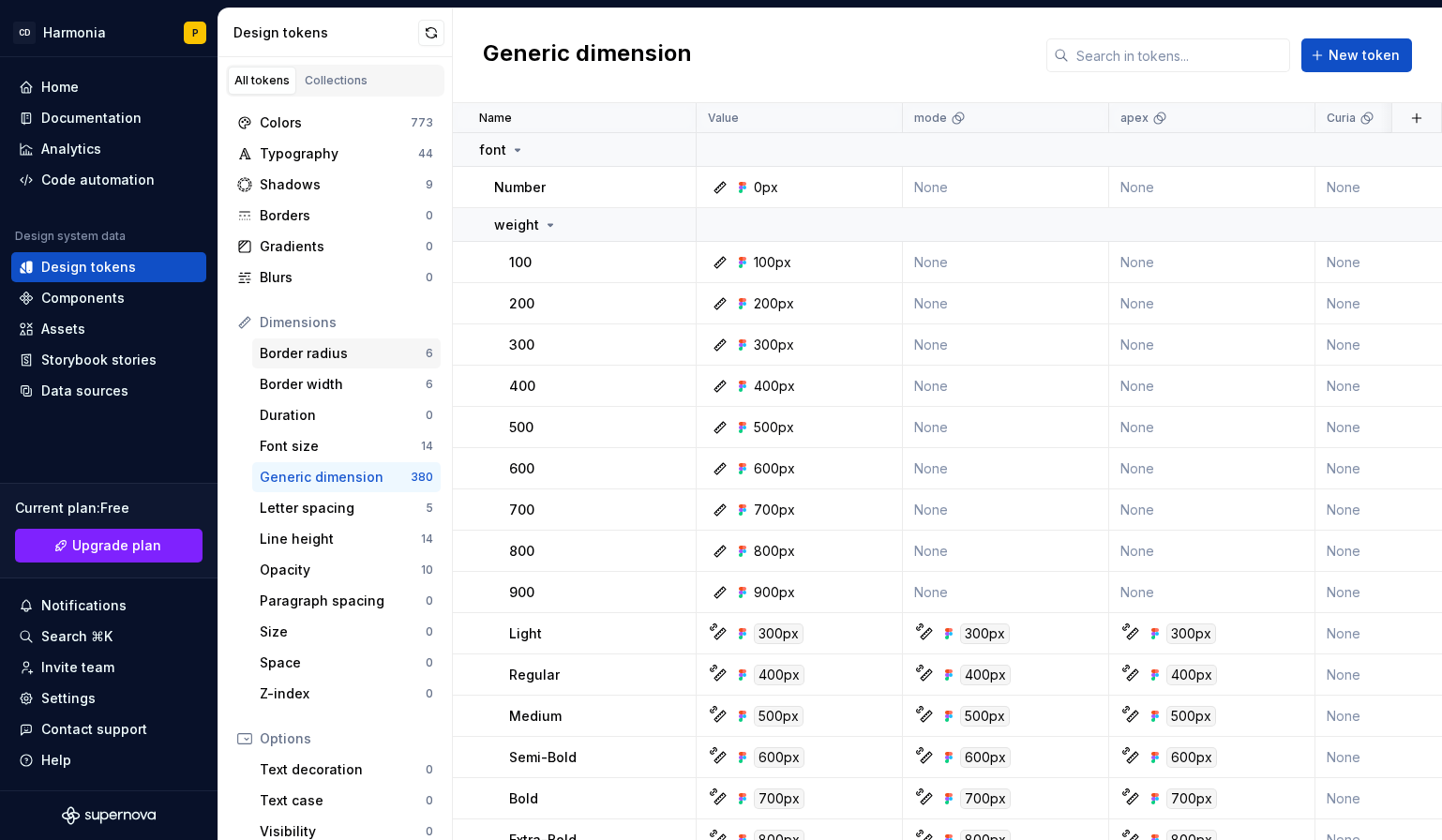
click at [316, 350] on div "Border radius" at bounding box center [342, 354] width 166 height 19
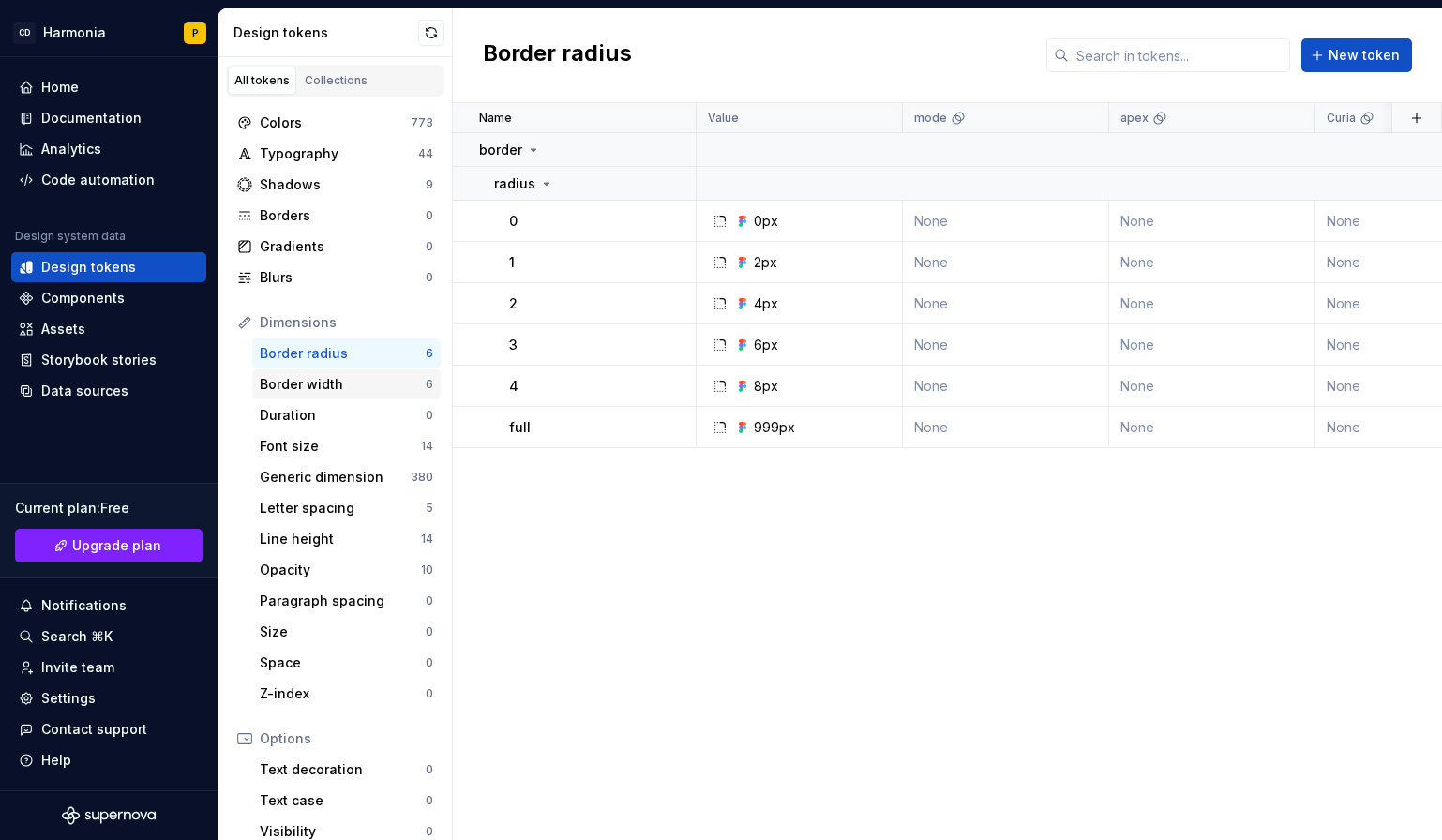
click at [312, 376] on div "Border width" at bounding box center [342, 384] width 166 height 19
click at [299, 418] on div "Duration" at bounding box center [342, 415] width 166 height 19
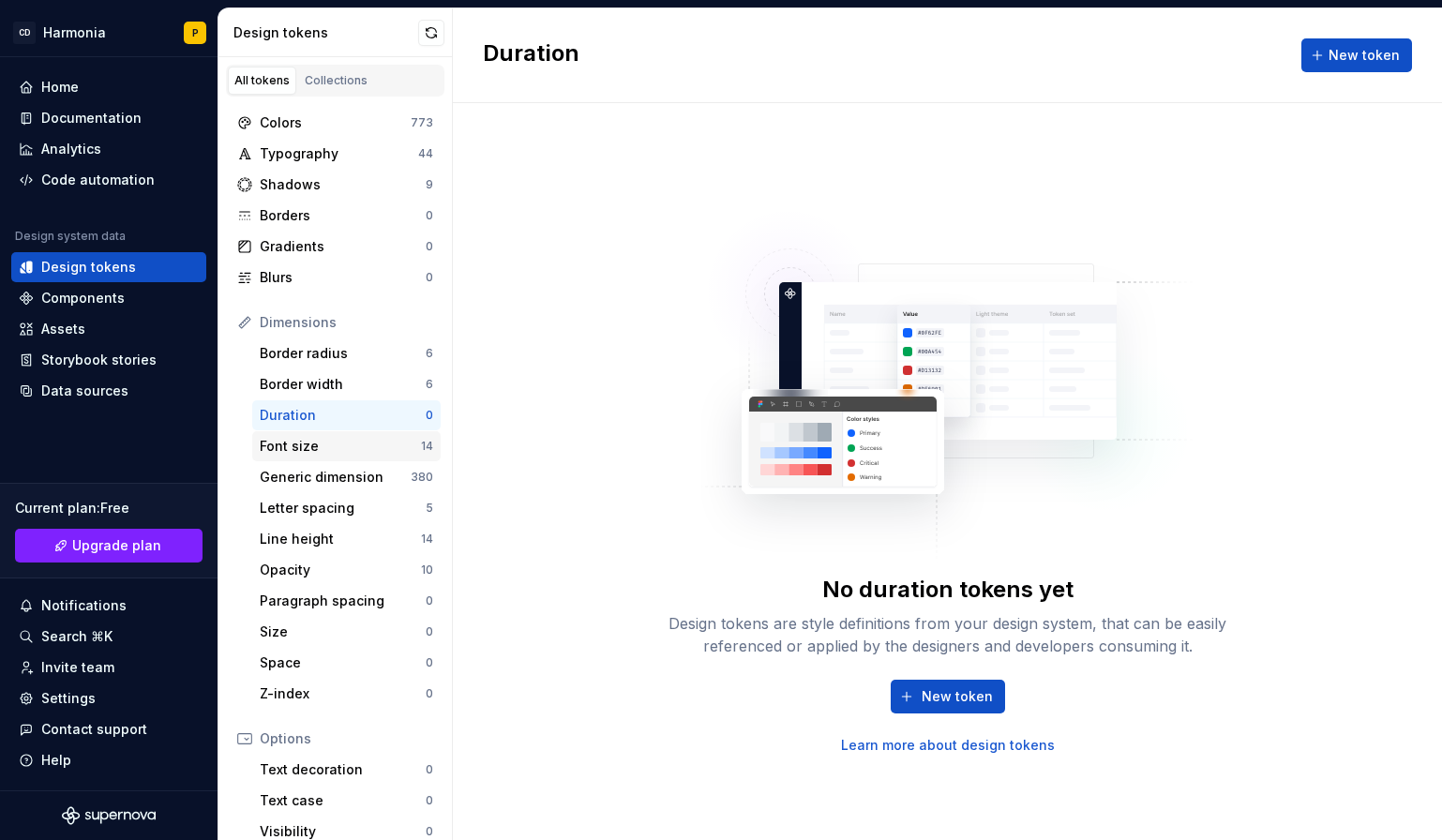
click at [298, 447] on div "Font size" at bounding box center [340, 447] width 162 height 19
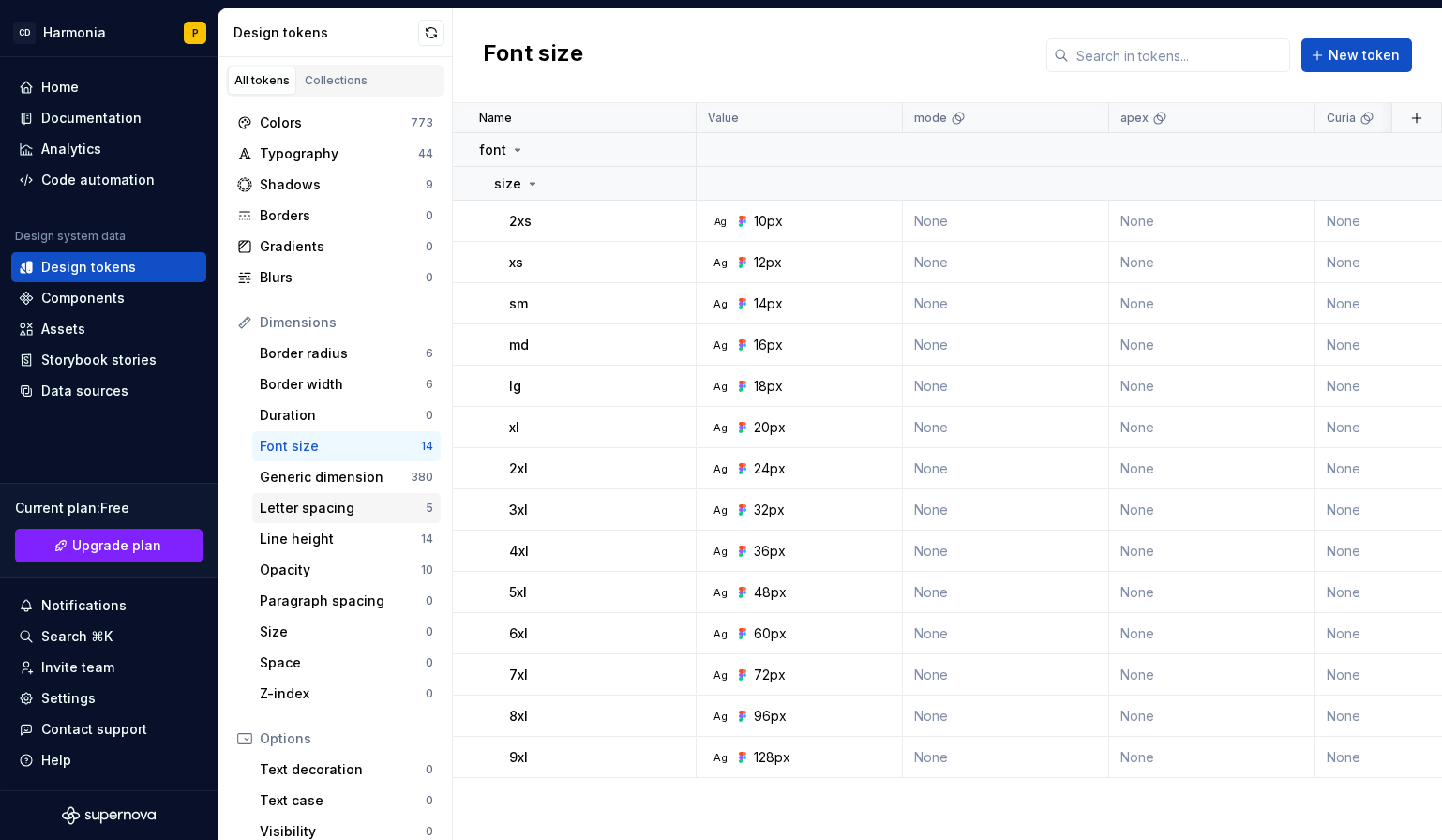
click at [293, 509] on div "Letter spacing" at bounding box center [342, 508] width 166 height 19
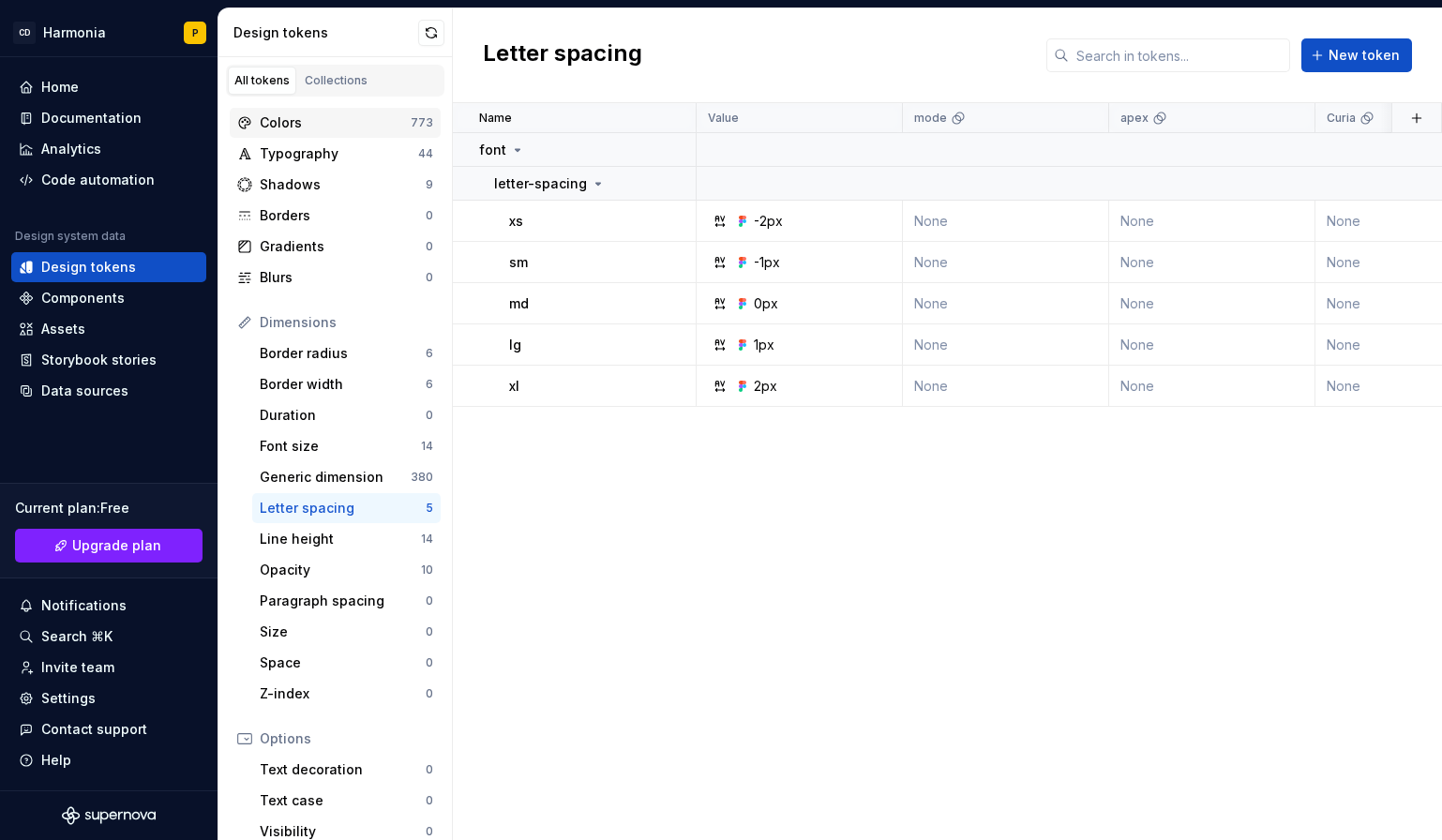
click at [264, 119] on div "Colors" at bounding box center [335, 123] width 151 height 19
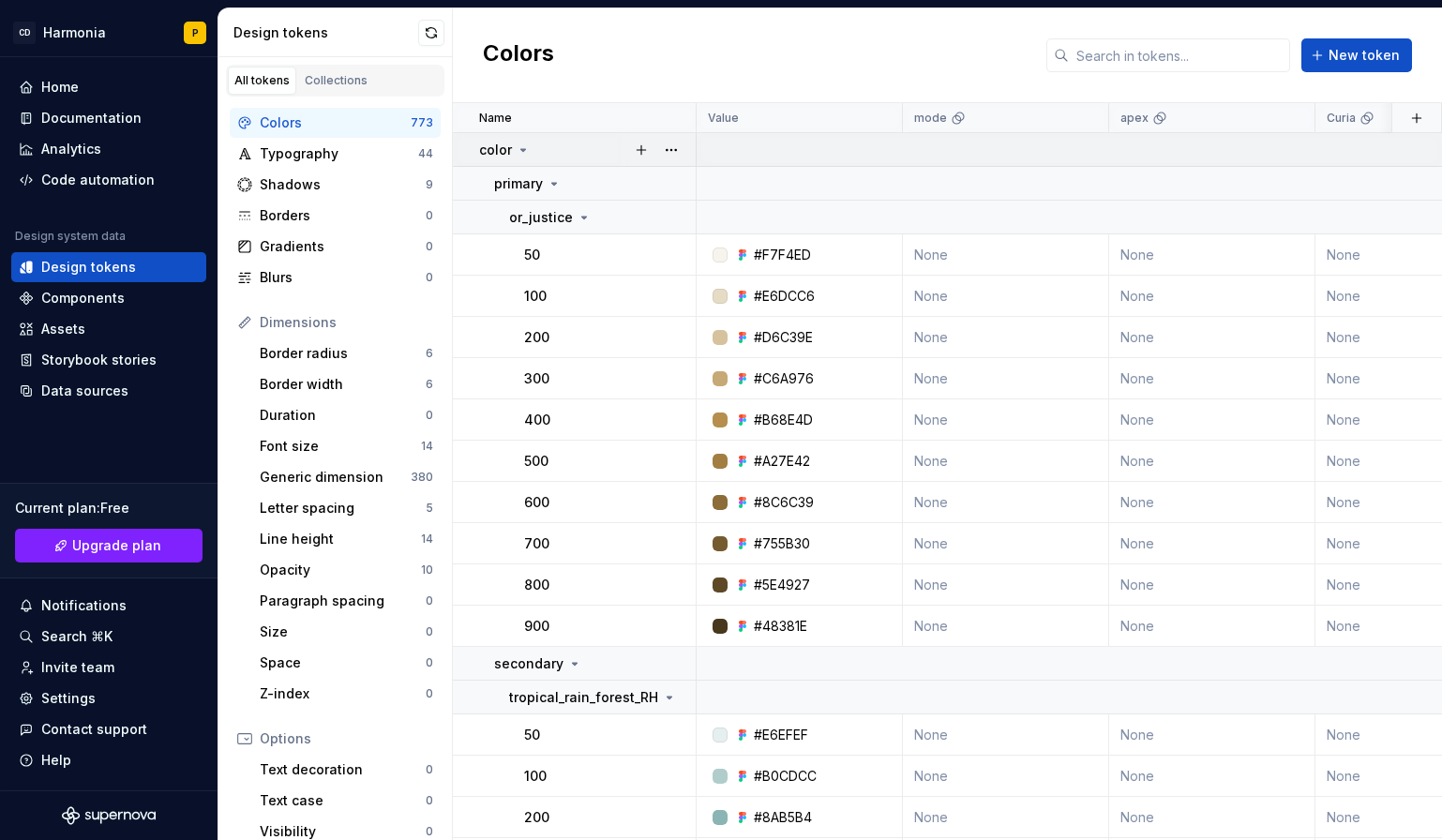
click at [525, 146] on icon at bounding box center [523, 150] width 15 height 15
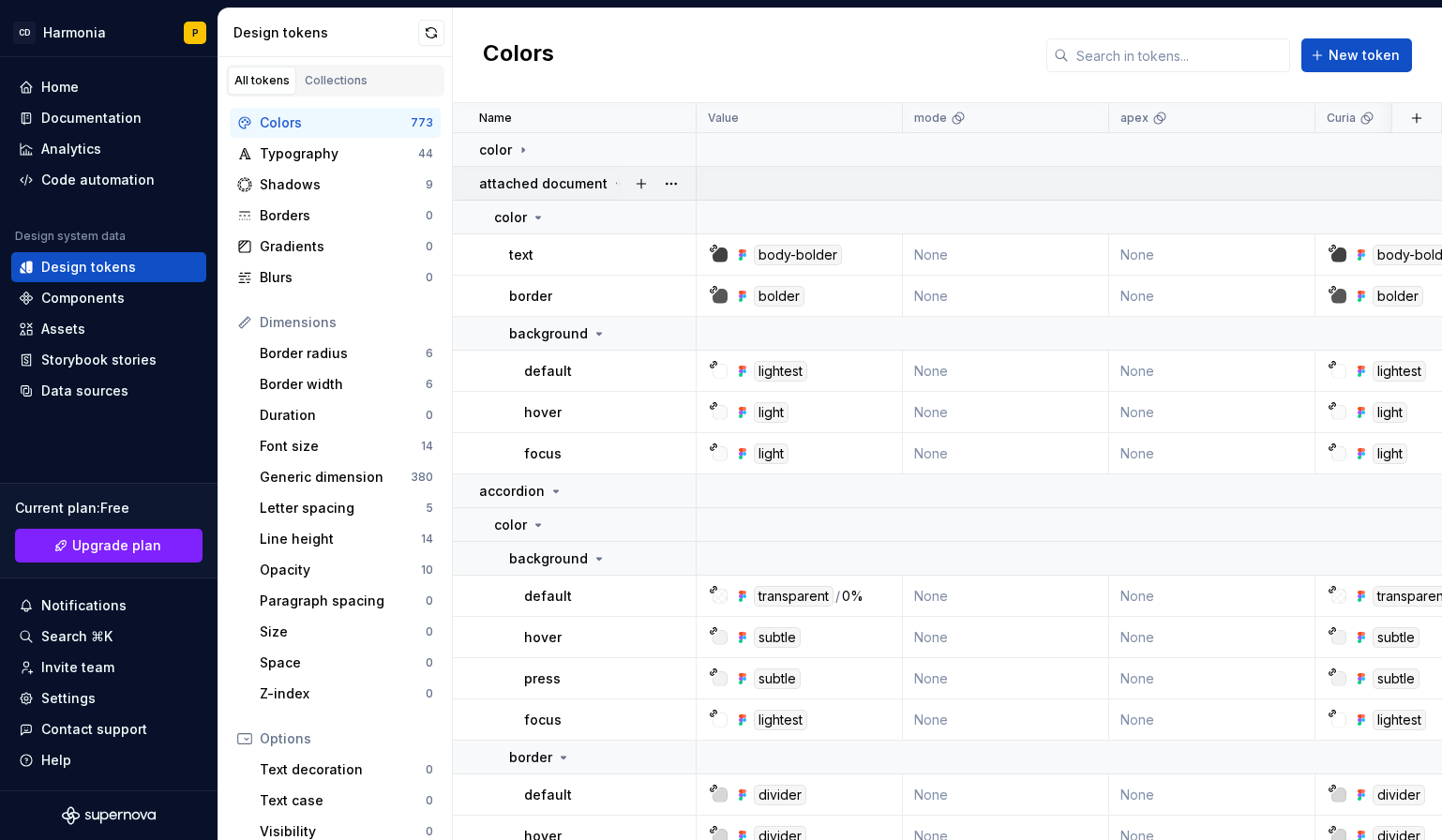
click at [612, 181] on icon at bounding box center [619, 184] width 15 height 15
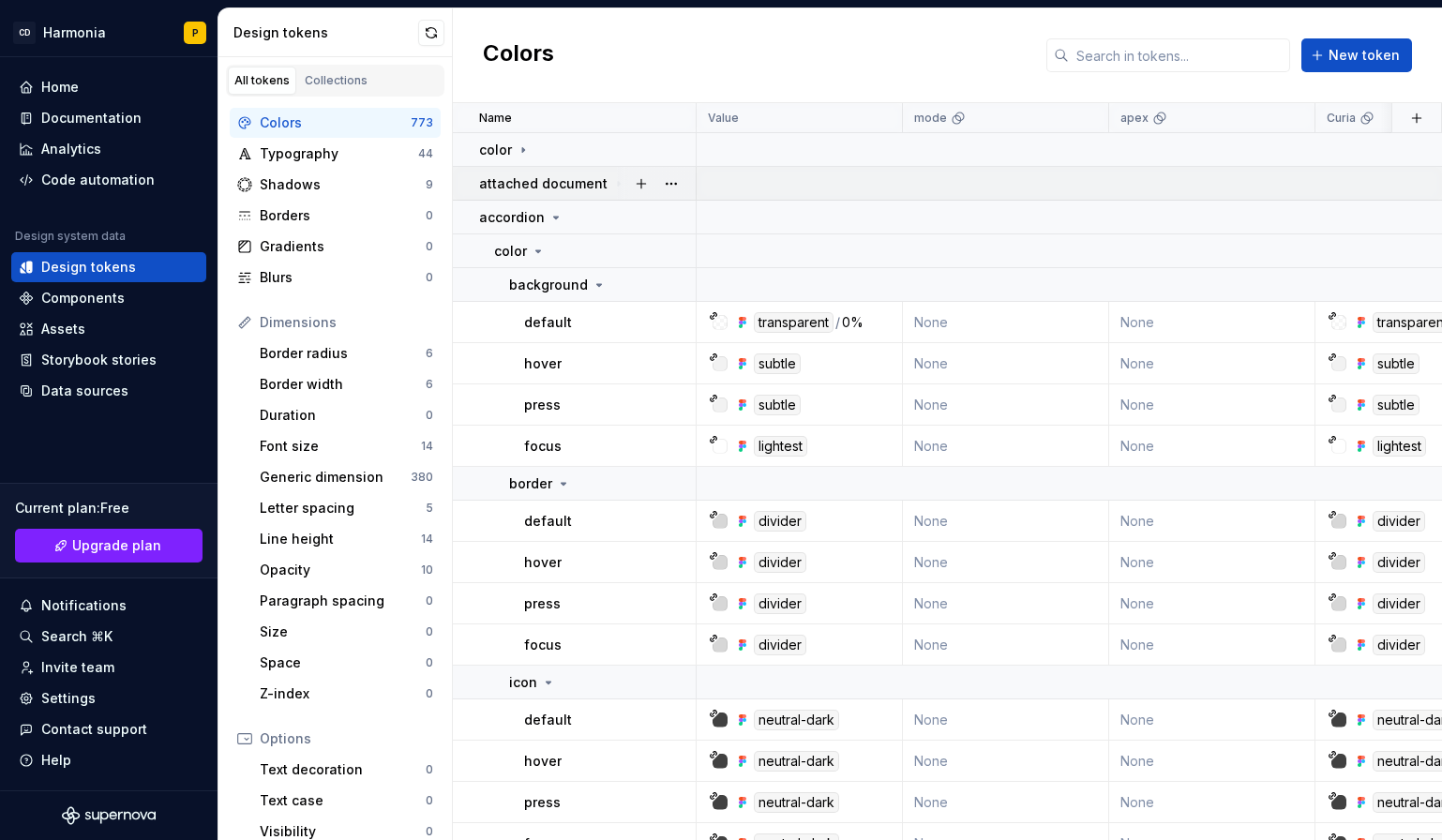
click at [618, 181] on icon at bounding box center [619, 183] width 2 height 5
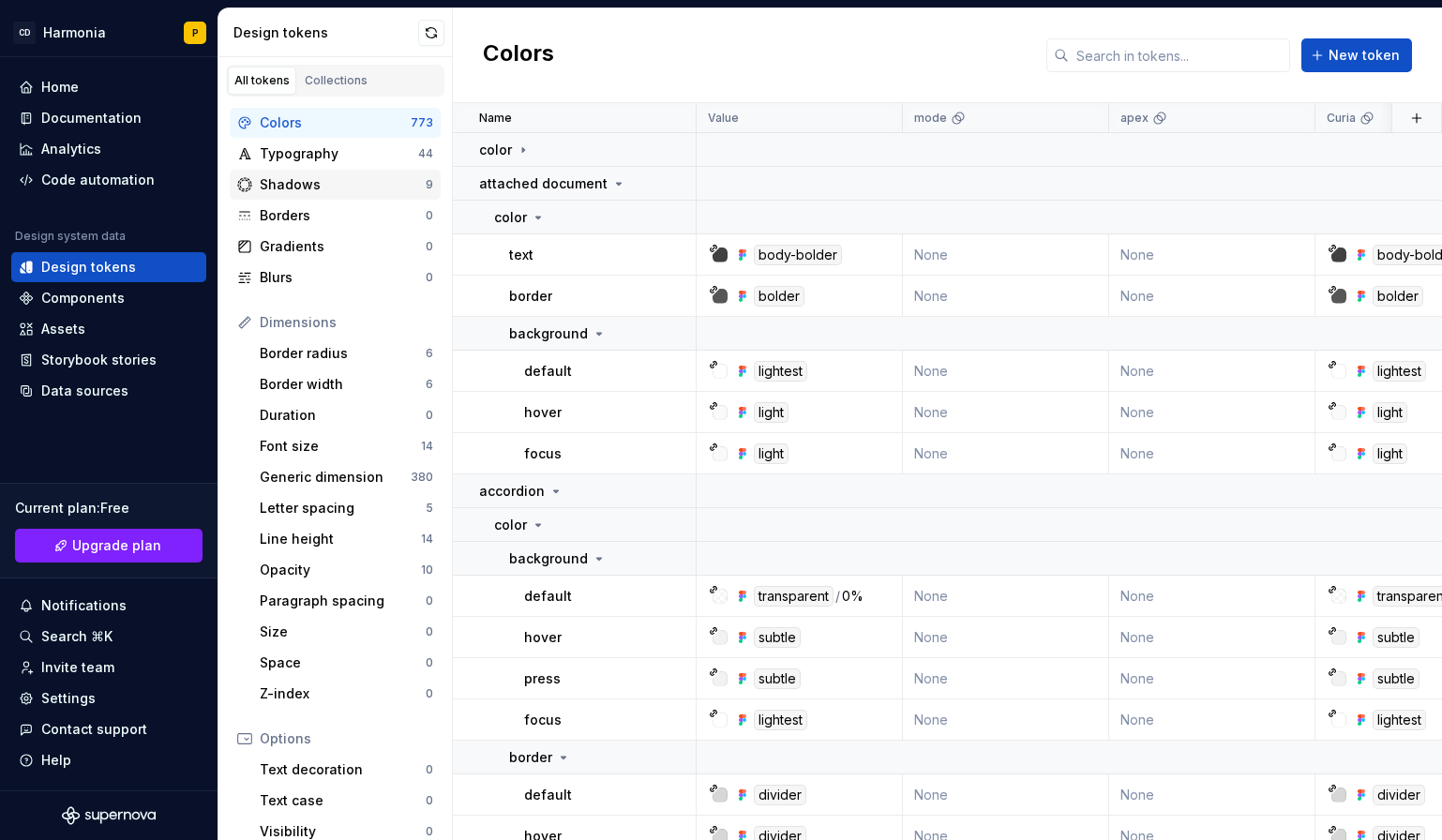
click at [298, 178] on div "Shadows" at bounding box center [342, 185] width 166 height 19
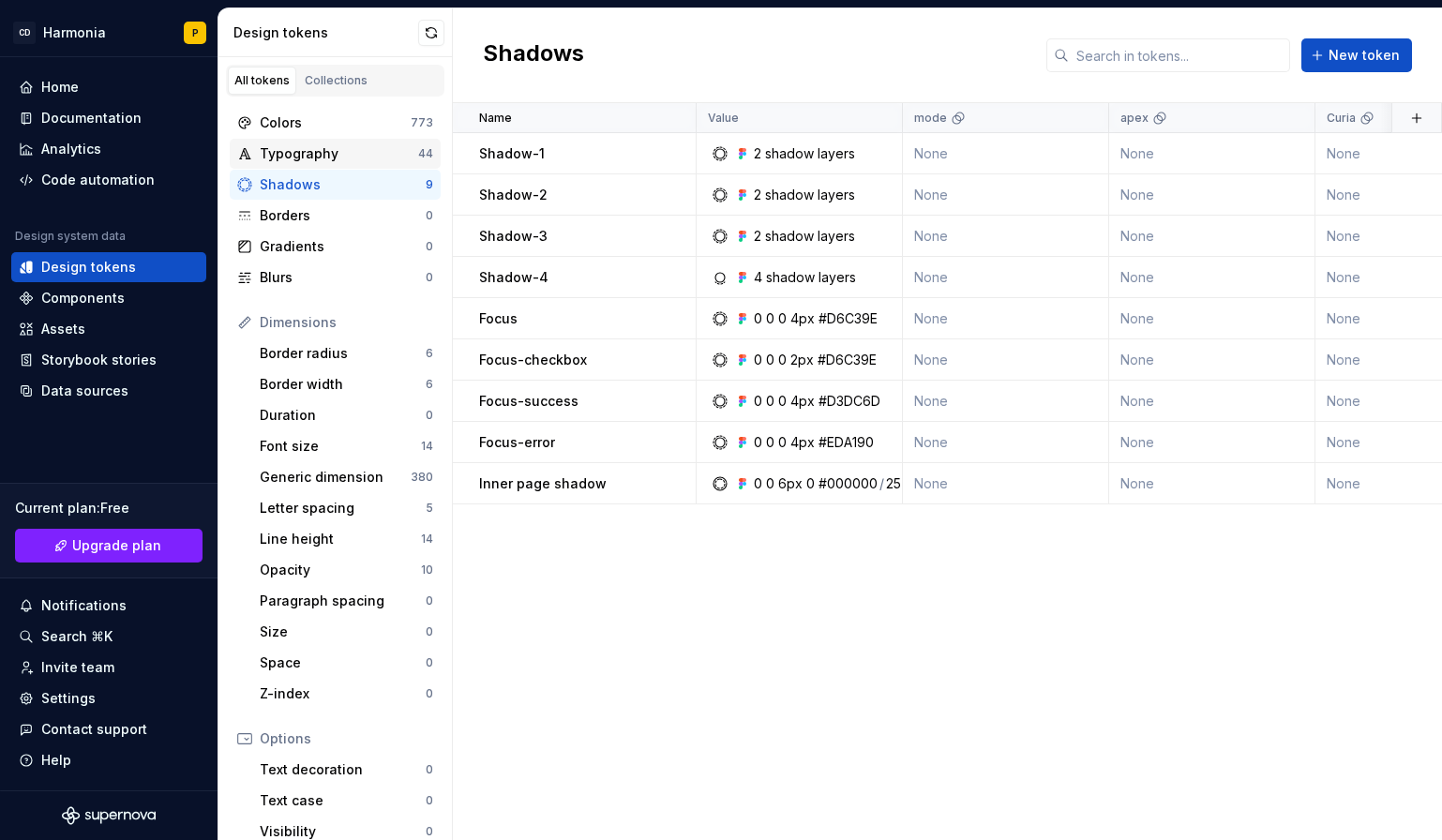
click at [300, 159] on div "Typography" at bounding box center [338, 154] width 159 height 19
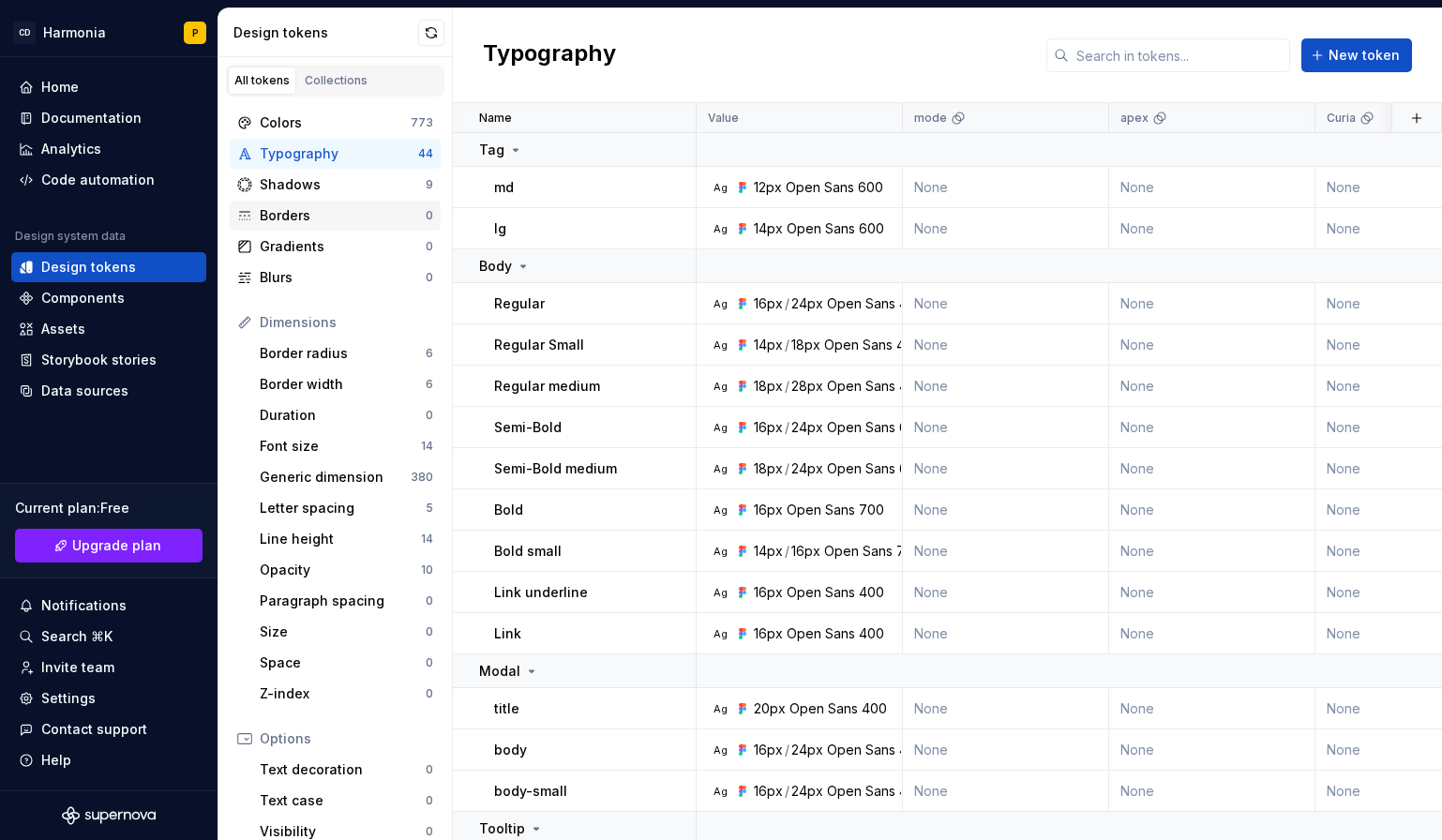
click at [295, 213] on div "Borders" at bounding box center [342, 216] width 166 height 19
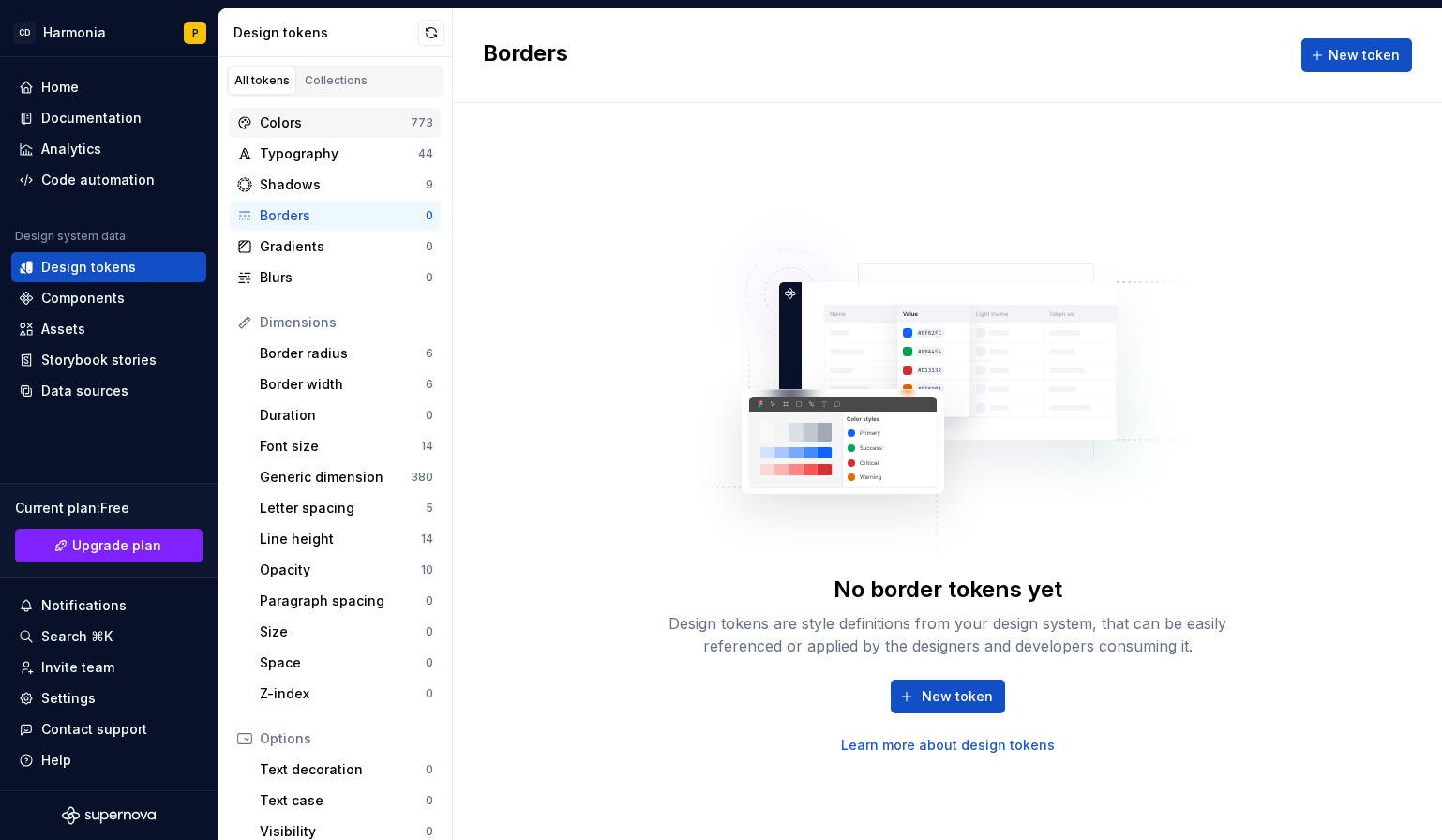
click at [297, 119] on div "Colors" at bounding box center [335, 123] width 151 height 19
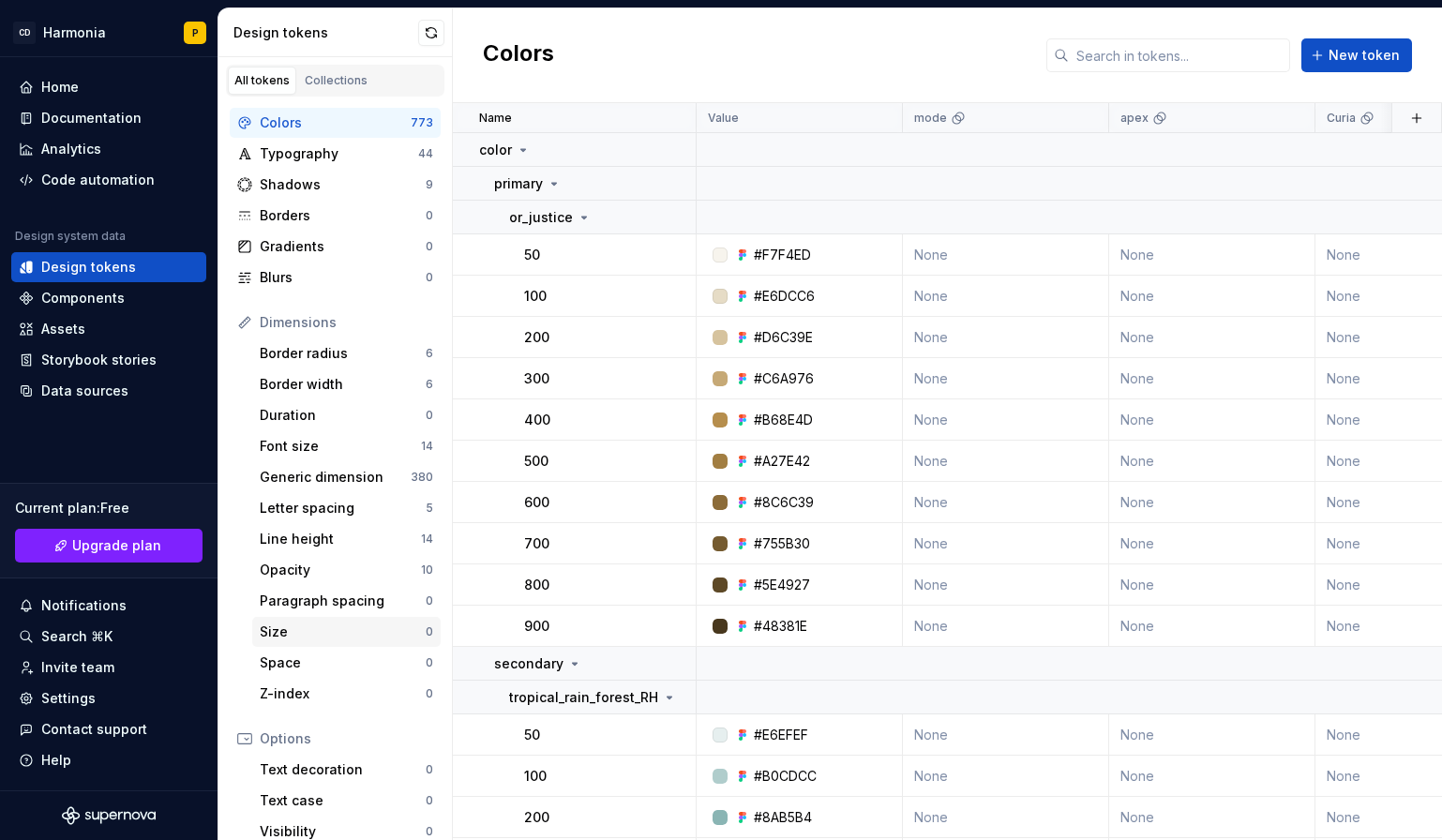
click at [286, 635] on div "Size" at bounding box center [342, 632] width 166 height 19
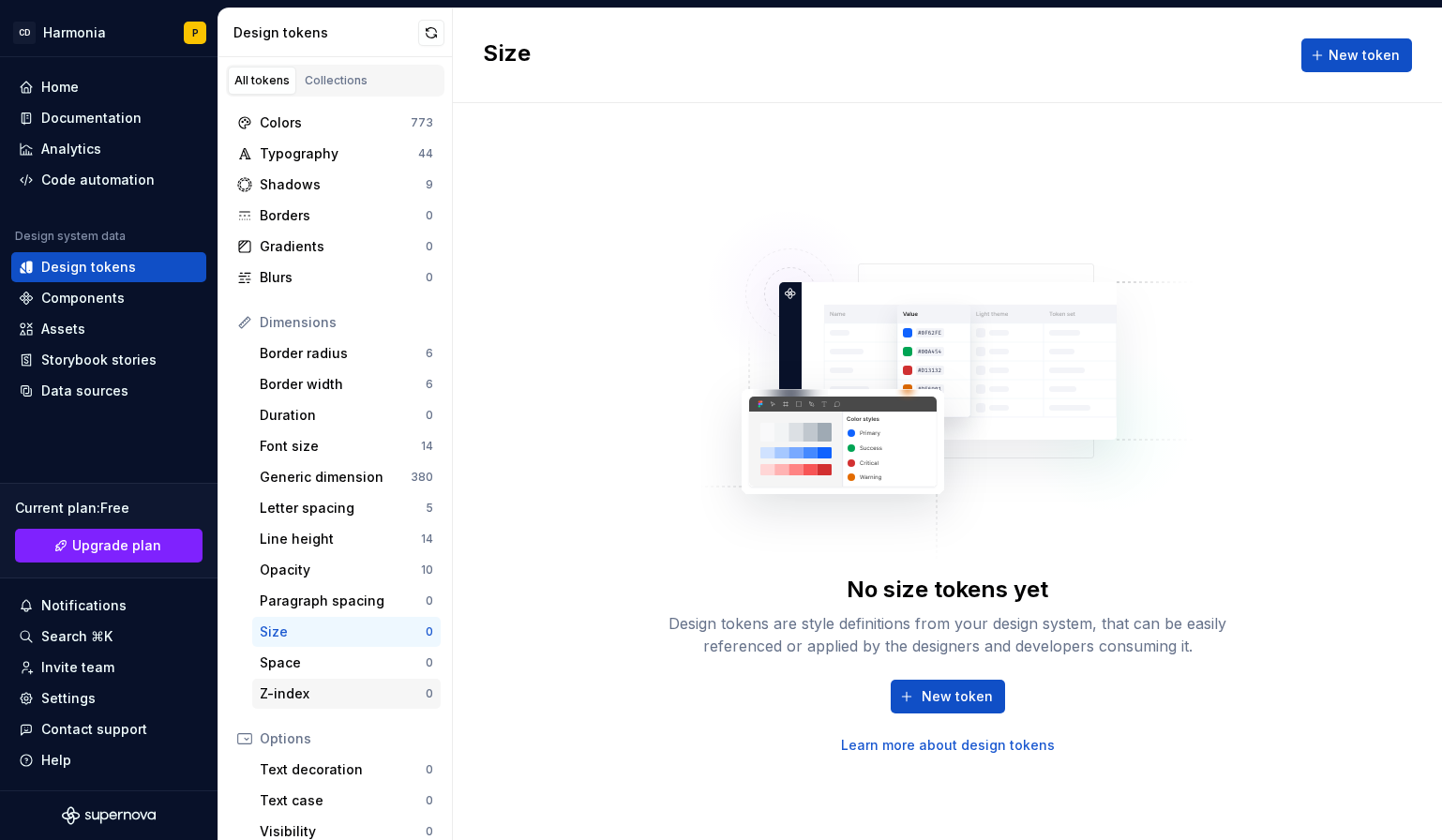
click at [277, 679] on div "Z-index 0" at bounding box center [346, 693] width 188 height 30
click at [277, 658] on div "Space" at bounding box center [342, 663] width 166 height 19
click at [300, 477] on div "Generic dimension" at bounding box center [335, 478] width 151 height 19
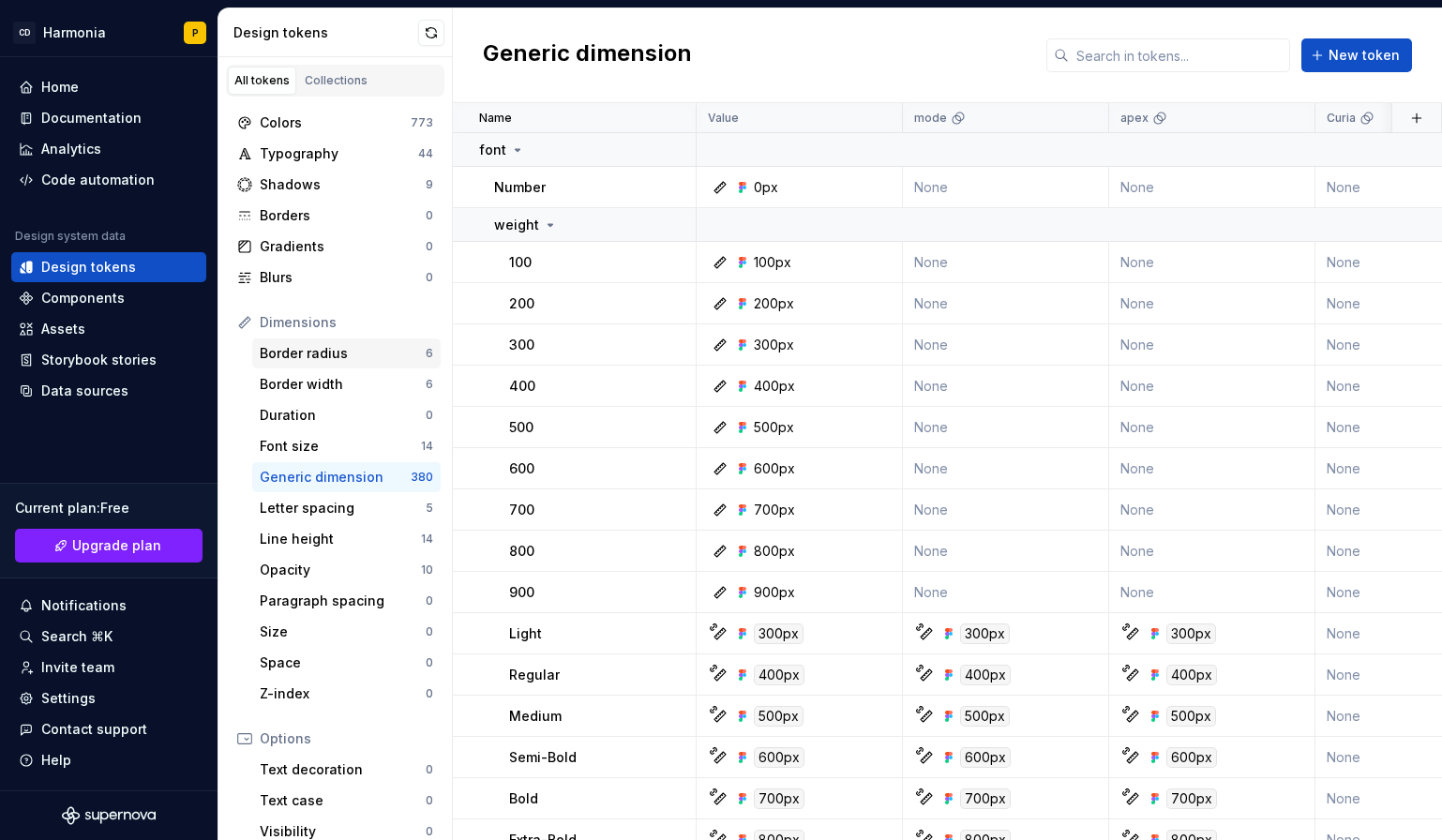
click at [341, 343] on div "Border radius 6" at bounding box center [346, 353] width 188 height 30
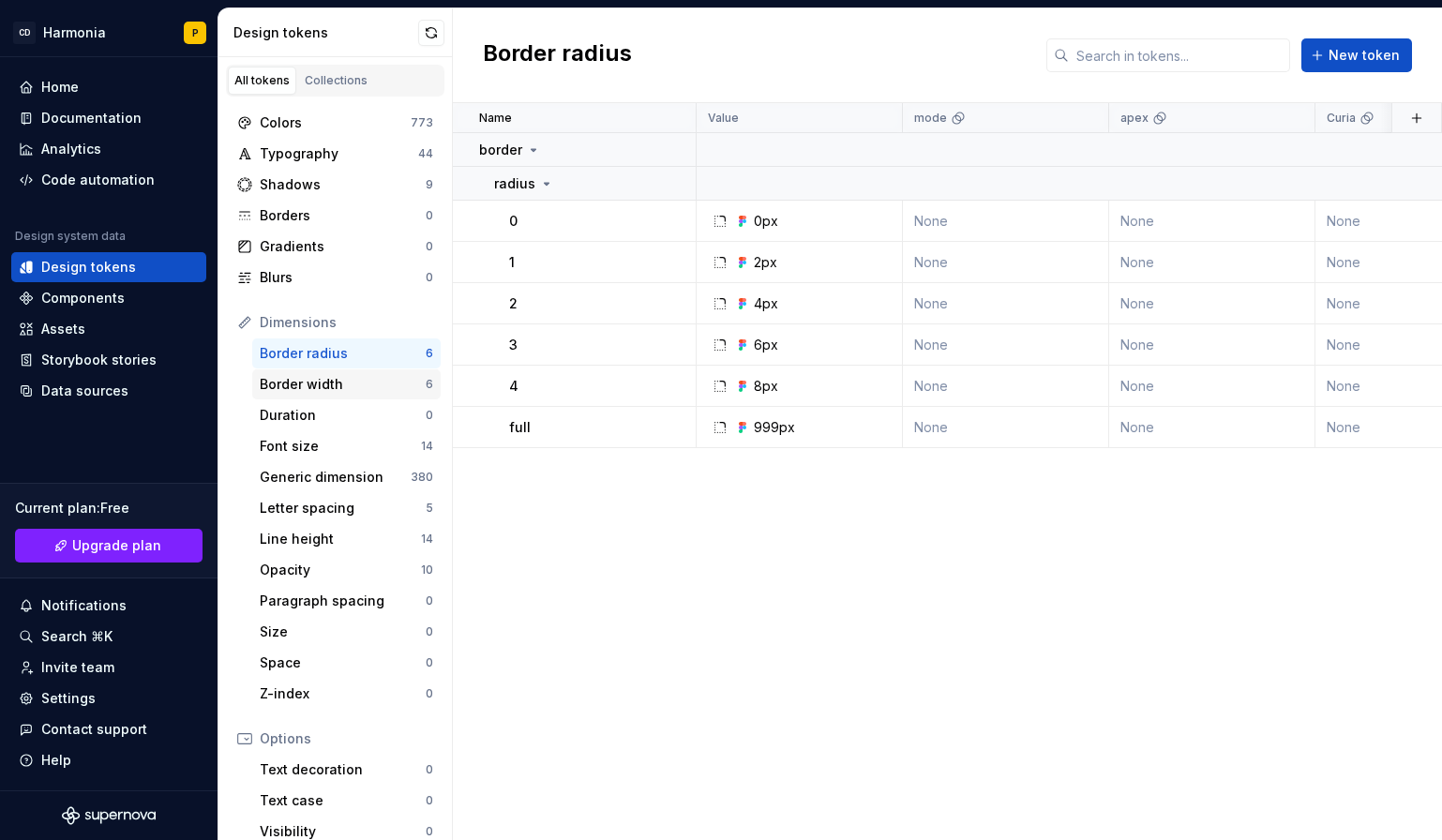
click at [322, 382] on div "Border width" at bounding box center [342, 384] width 166 height 19
click at [318, 413] on div "Duration" at bounding box center [342, 415] width 166 height 19
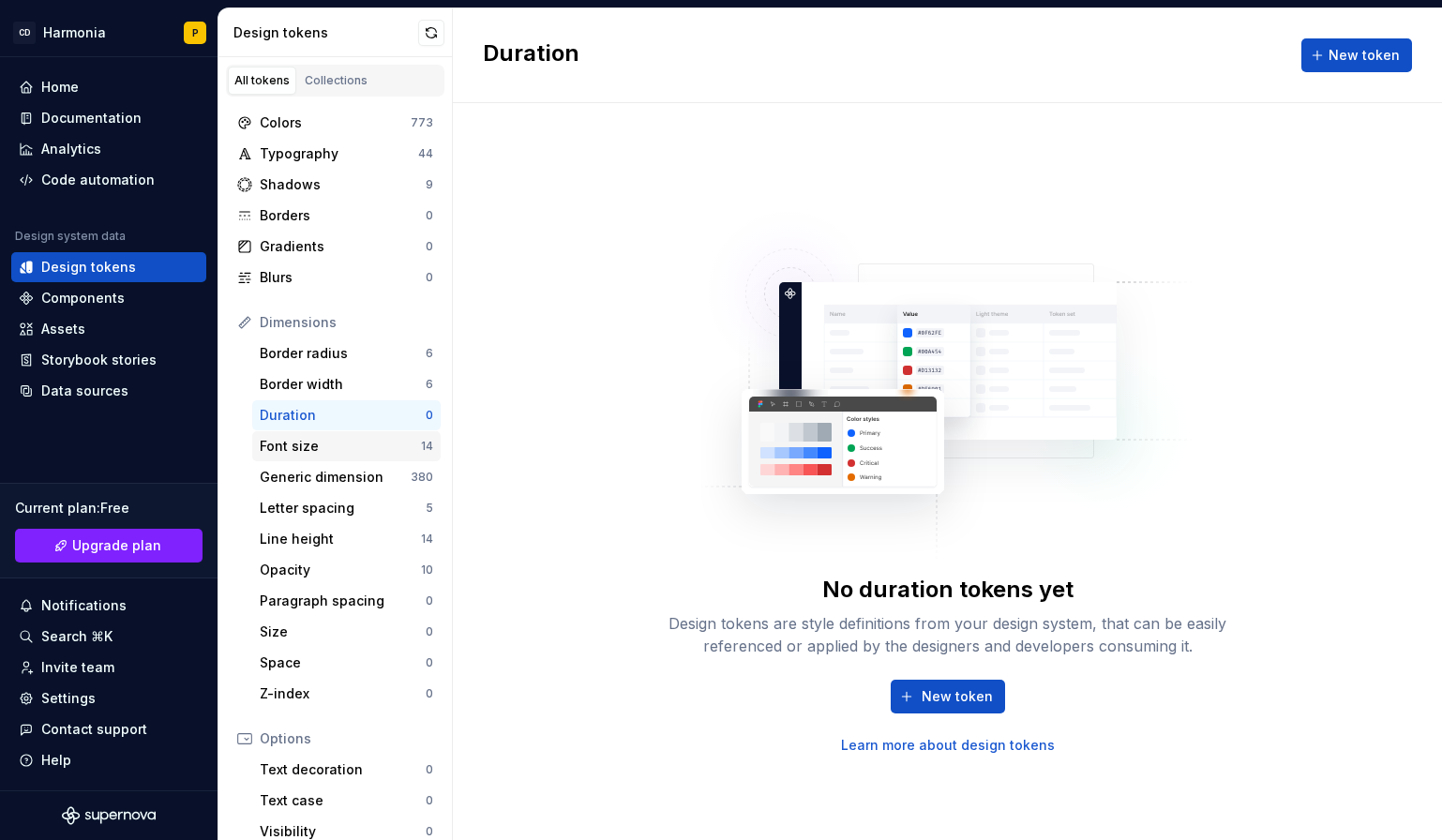
click at [321, 434] on div "Font size 14" at bounding box center [346, 446] width 188 height 30
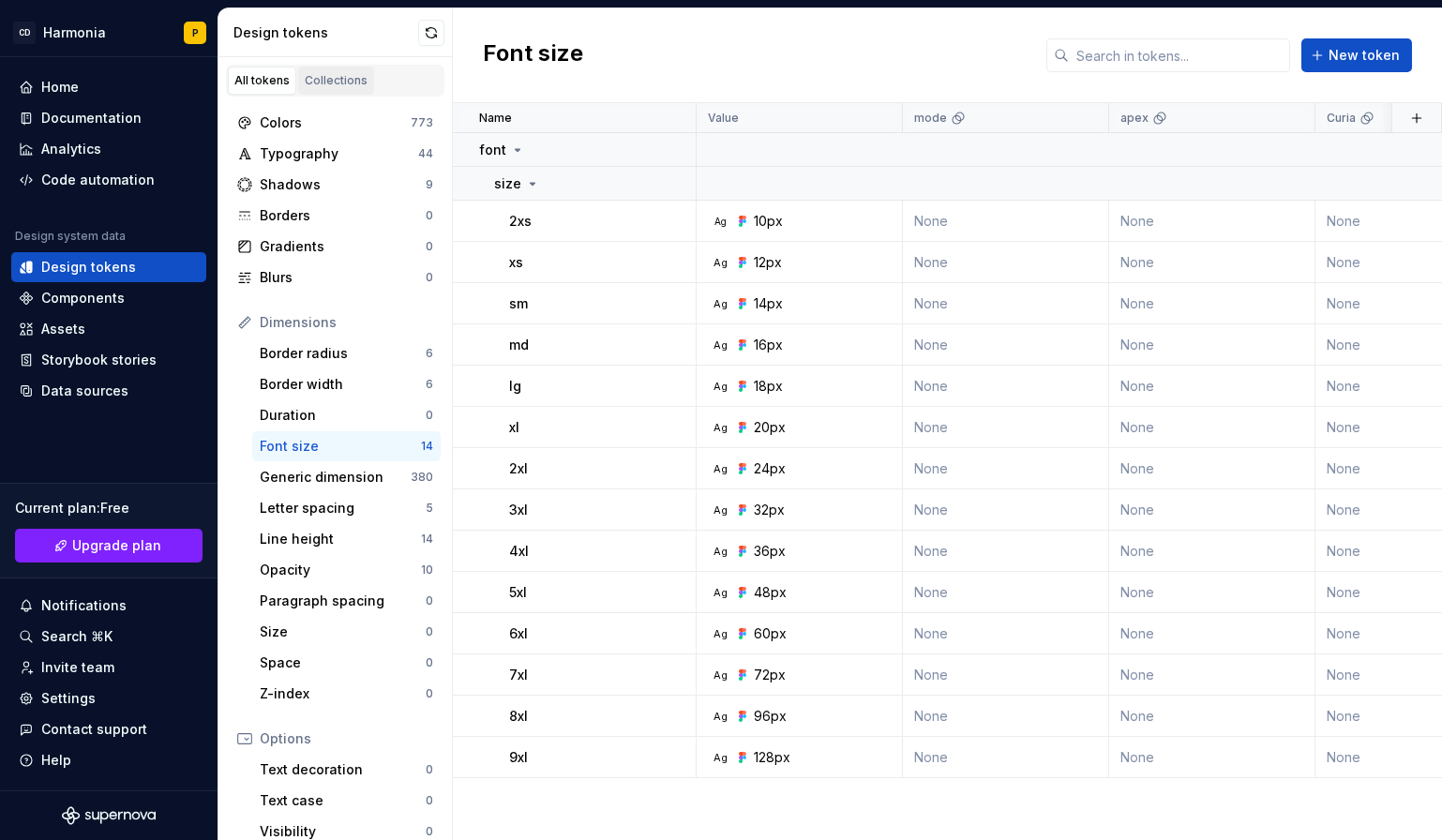
click at [324, 75] on div "Collections" at bounding box center [336, 81] width 62 height 15
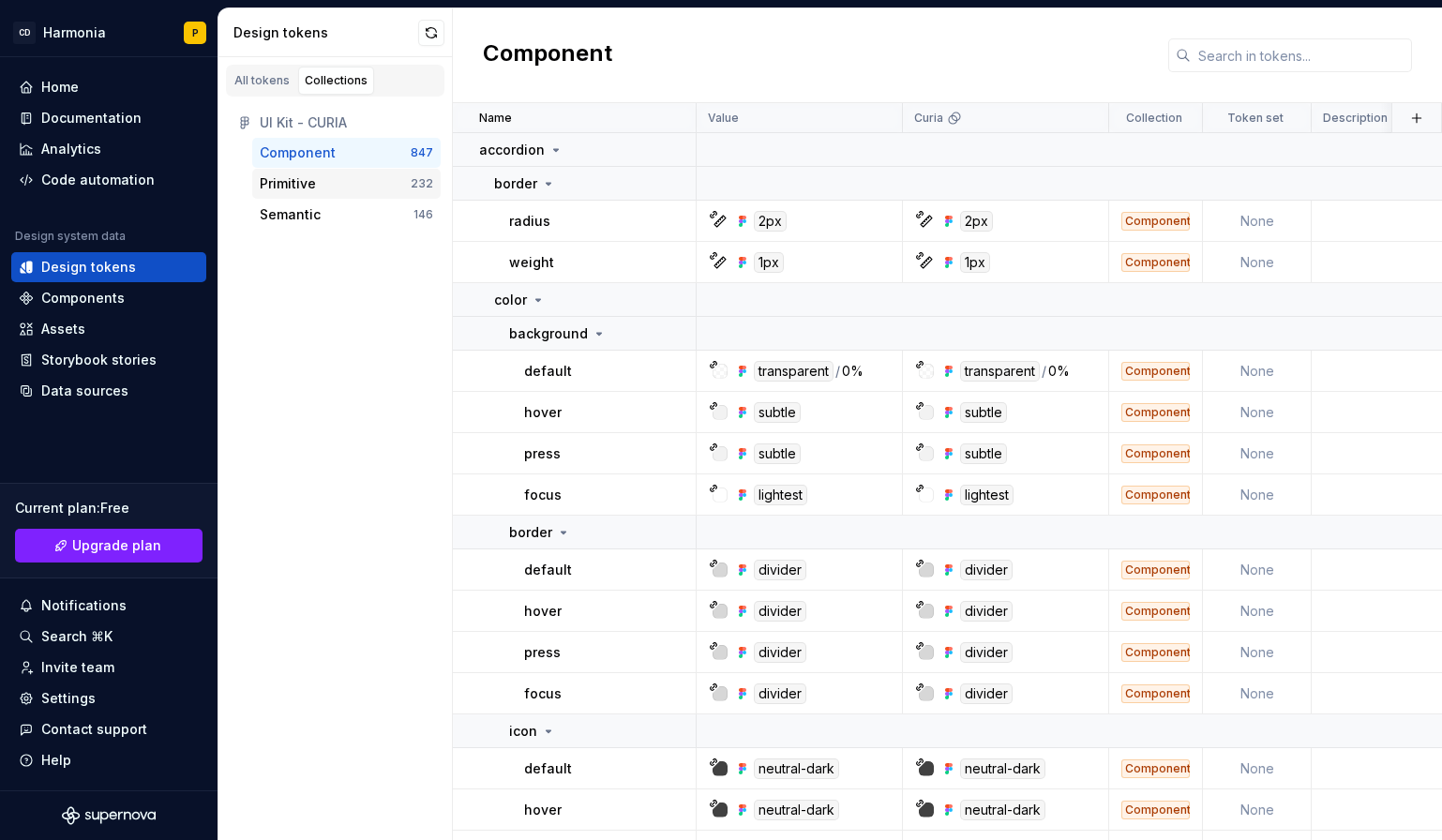
click at [288, 192] on div "Primitive" at bounding box center [287, 184] width 57 height 19
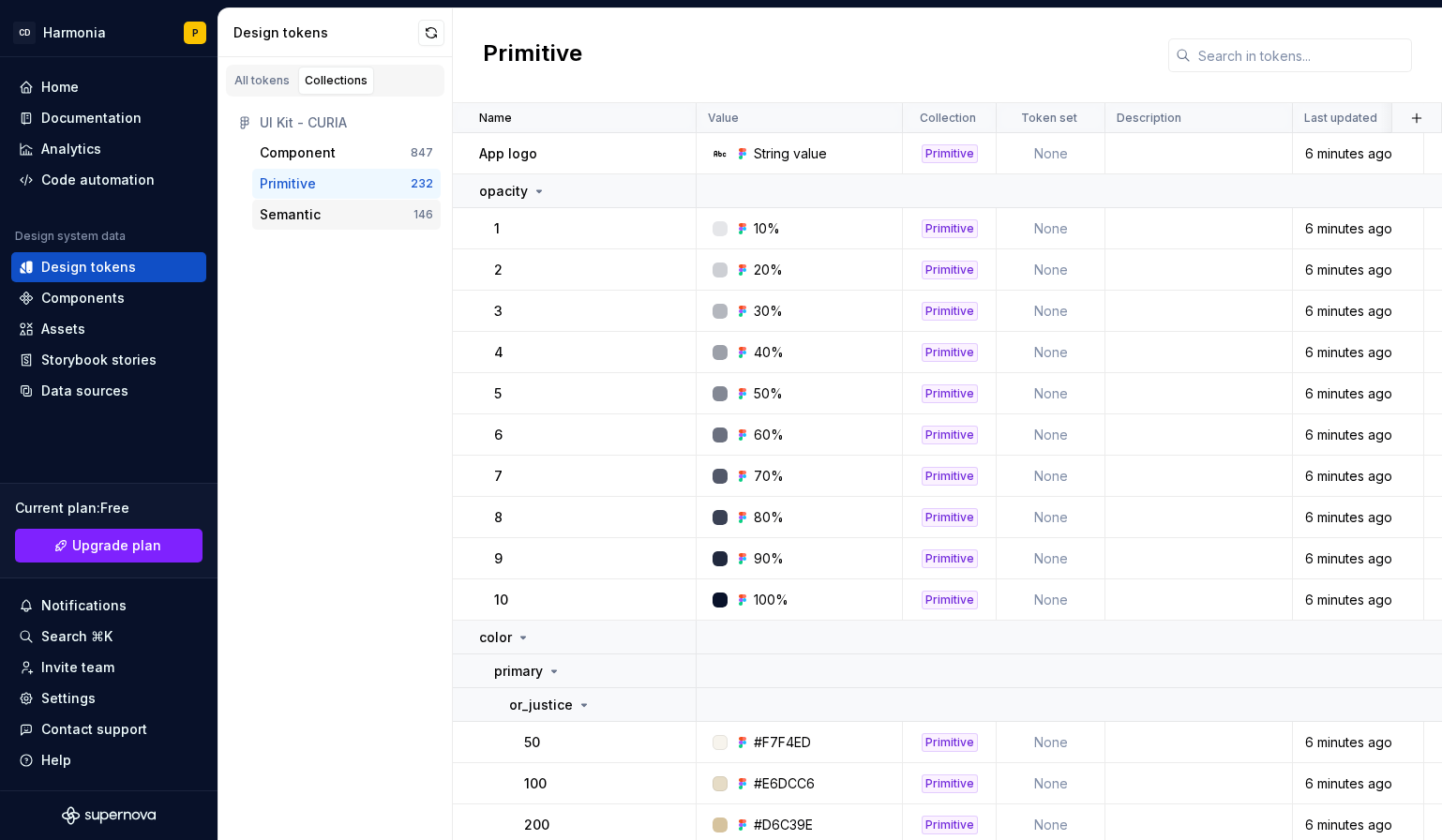
click at [306, 217] on div "Semantic" at bounding box center [289, 215] width 61 height 19
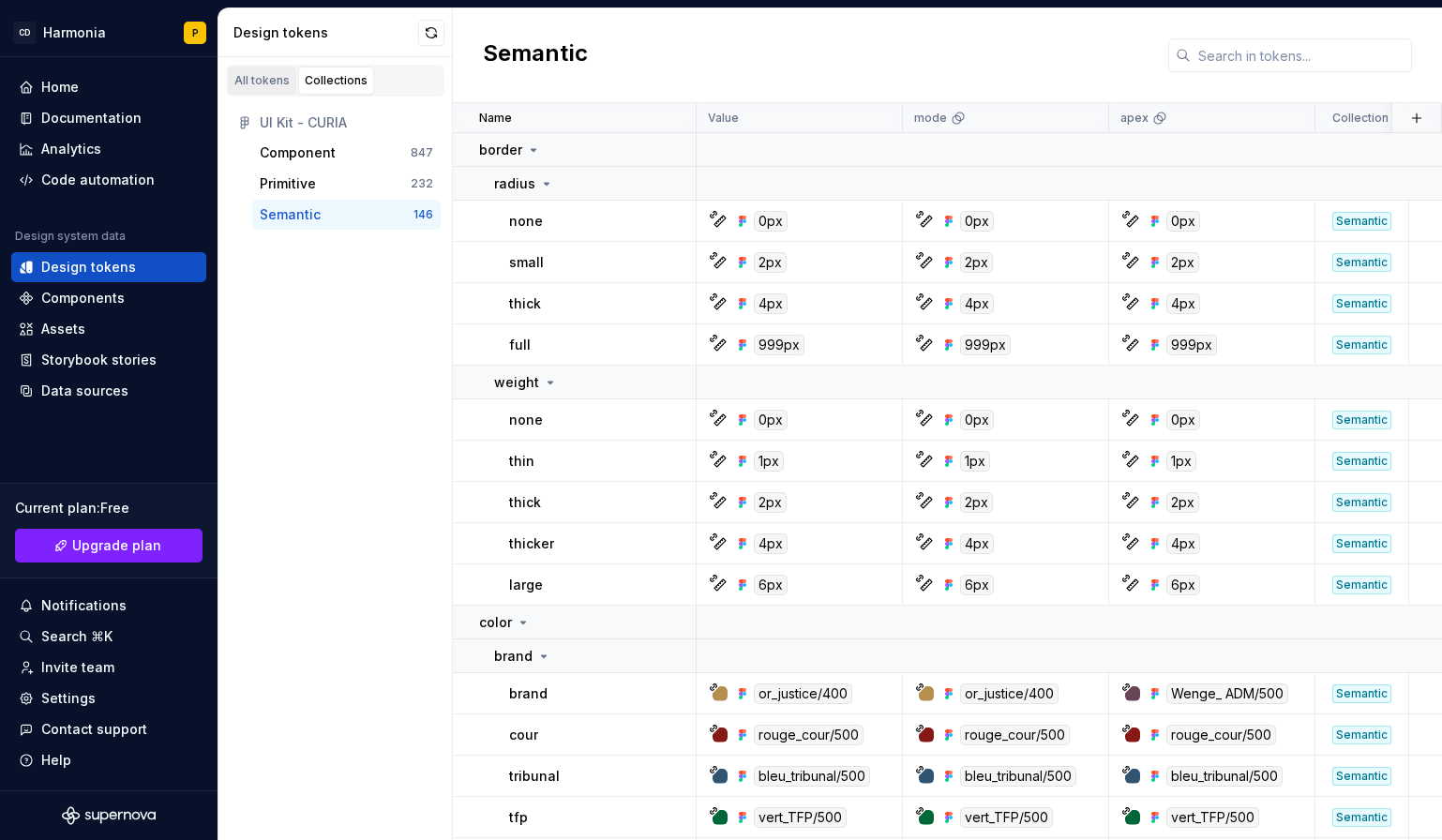
click at [261, 77] on div "All tokens" at bounding box center [262, 81] width 56 height 15
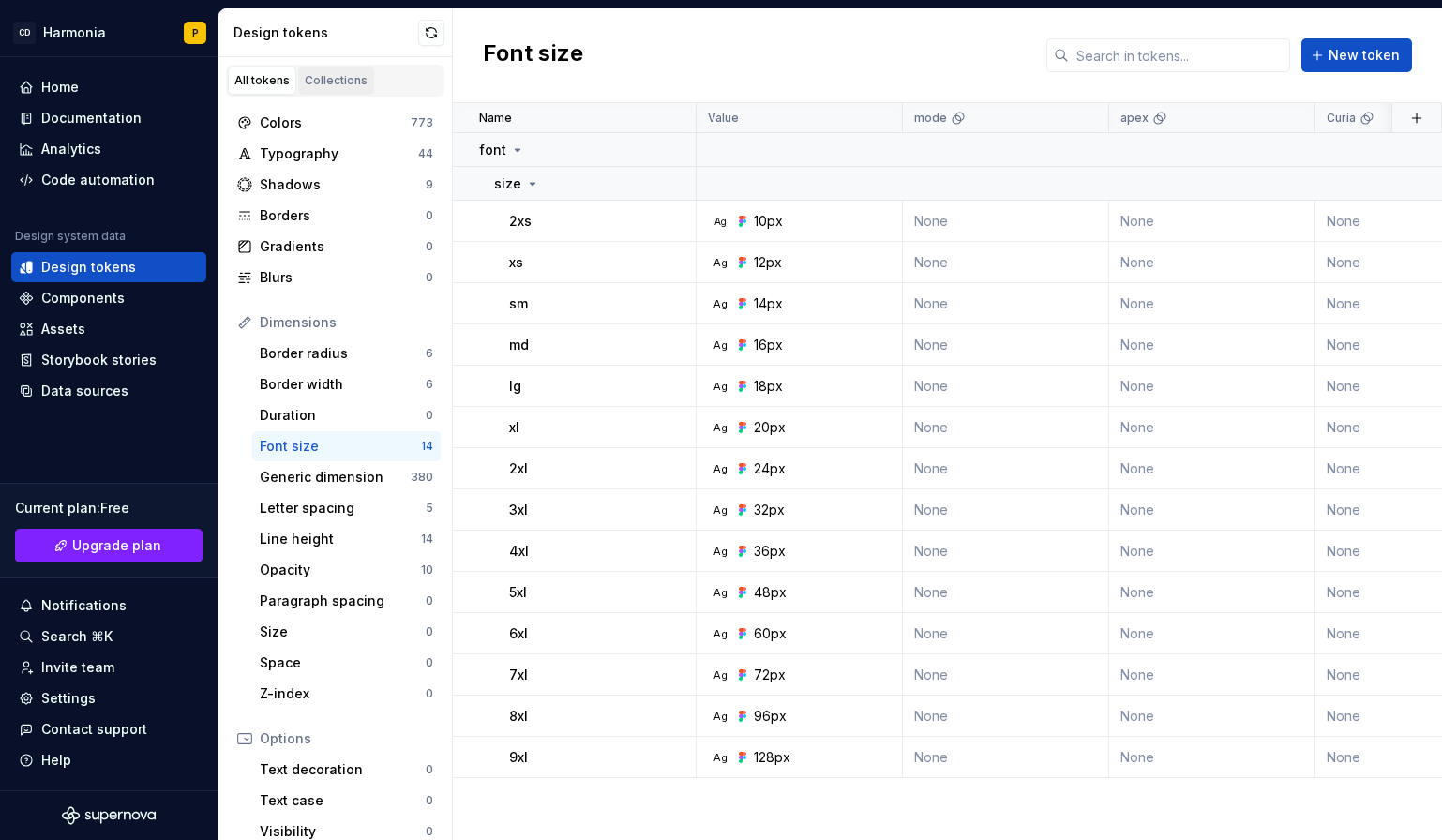
click at [352, 76] on div "Collections" at bounding box center [336, 81] width 62 height 15
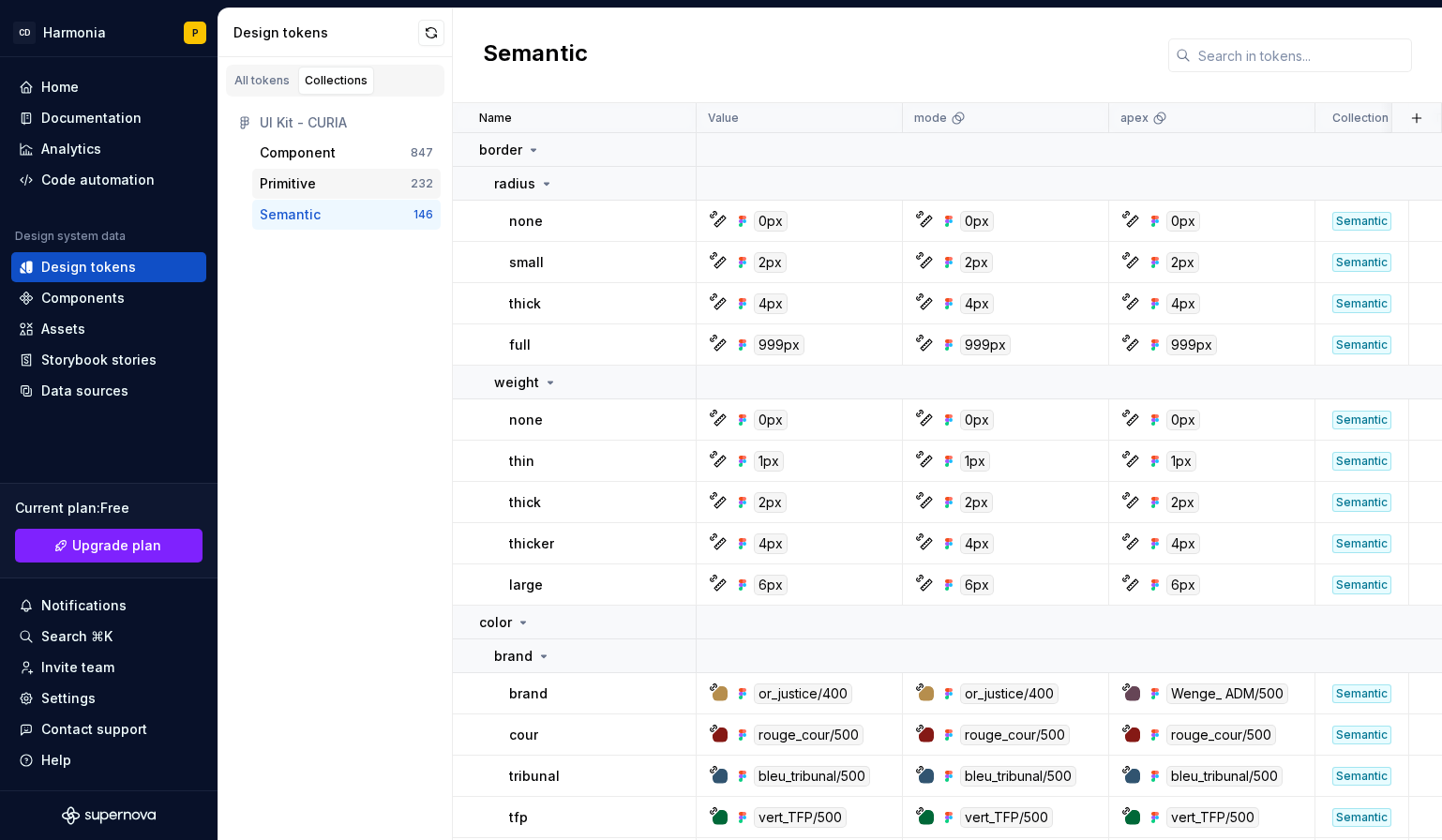
click at [291, 184] on div "Primitive" at bounding box center [287, 184] width 57 height 19
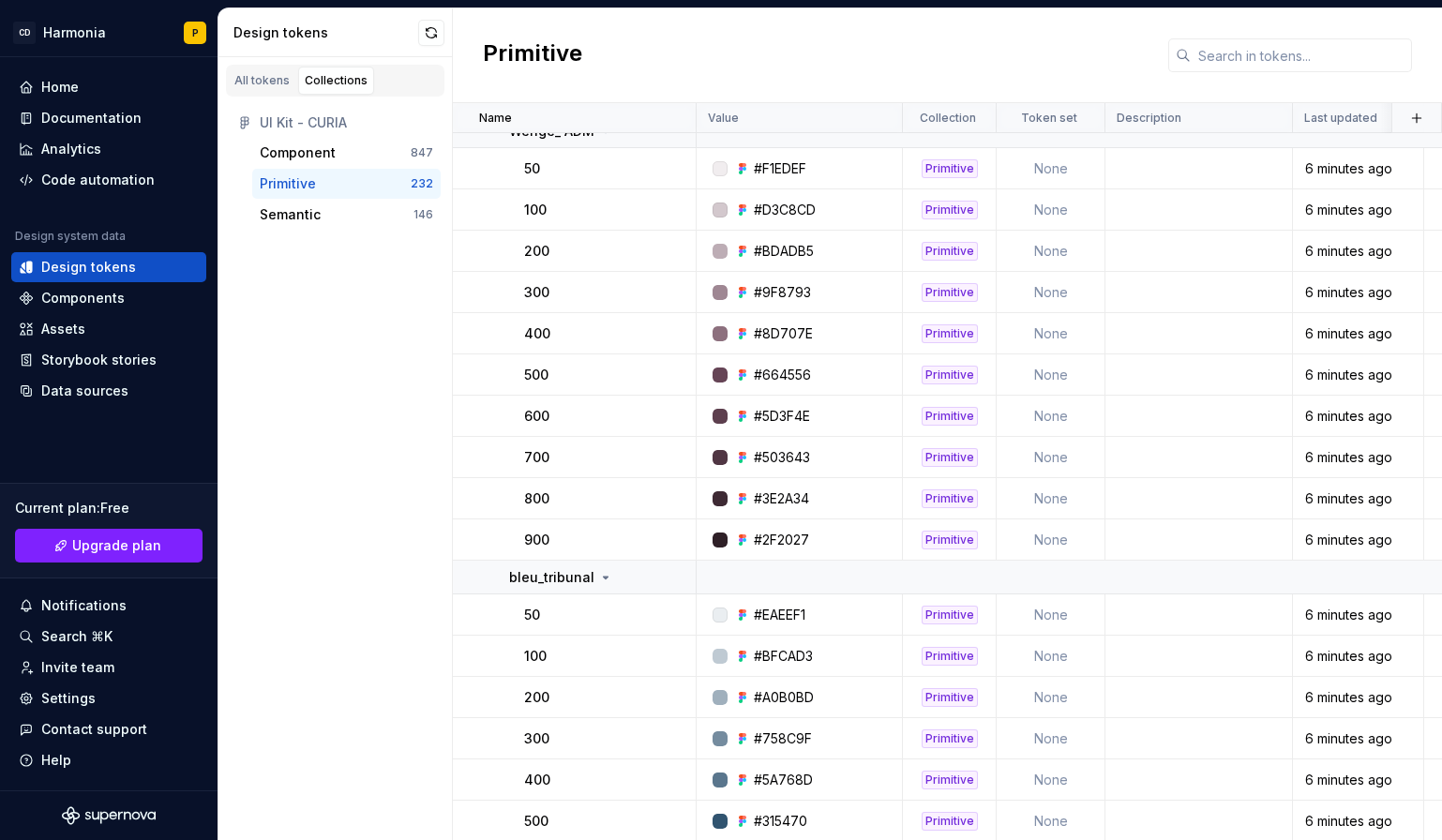
scroll to position [1031, 0]
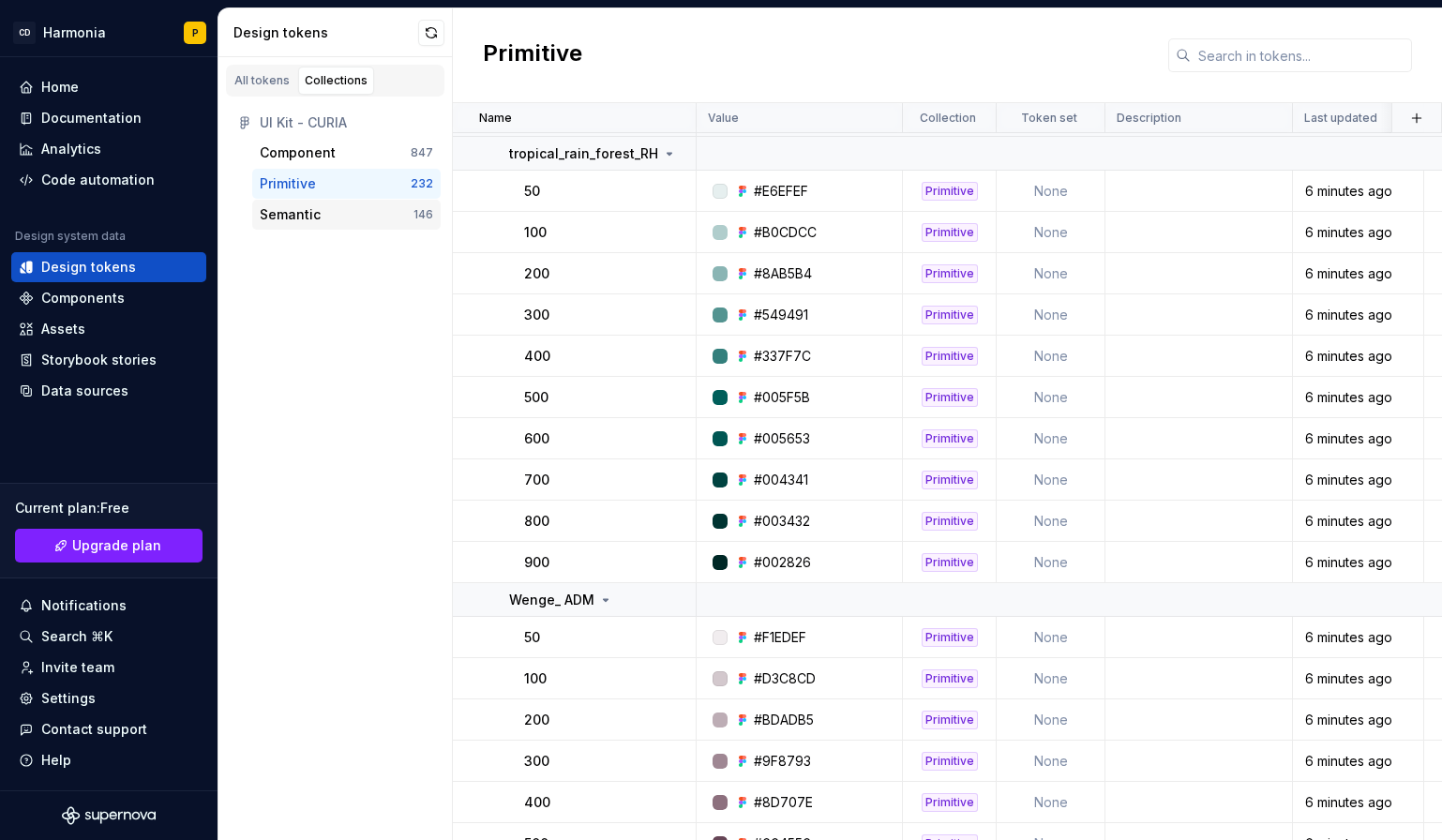
click at [315, 212] on div "Semantic" at bounding box center [289, 215] width 61 height 19
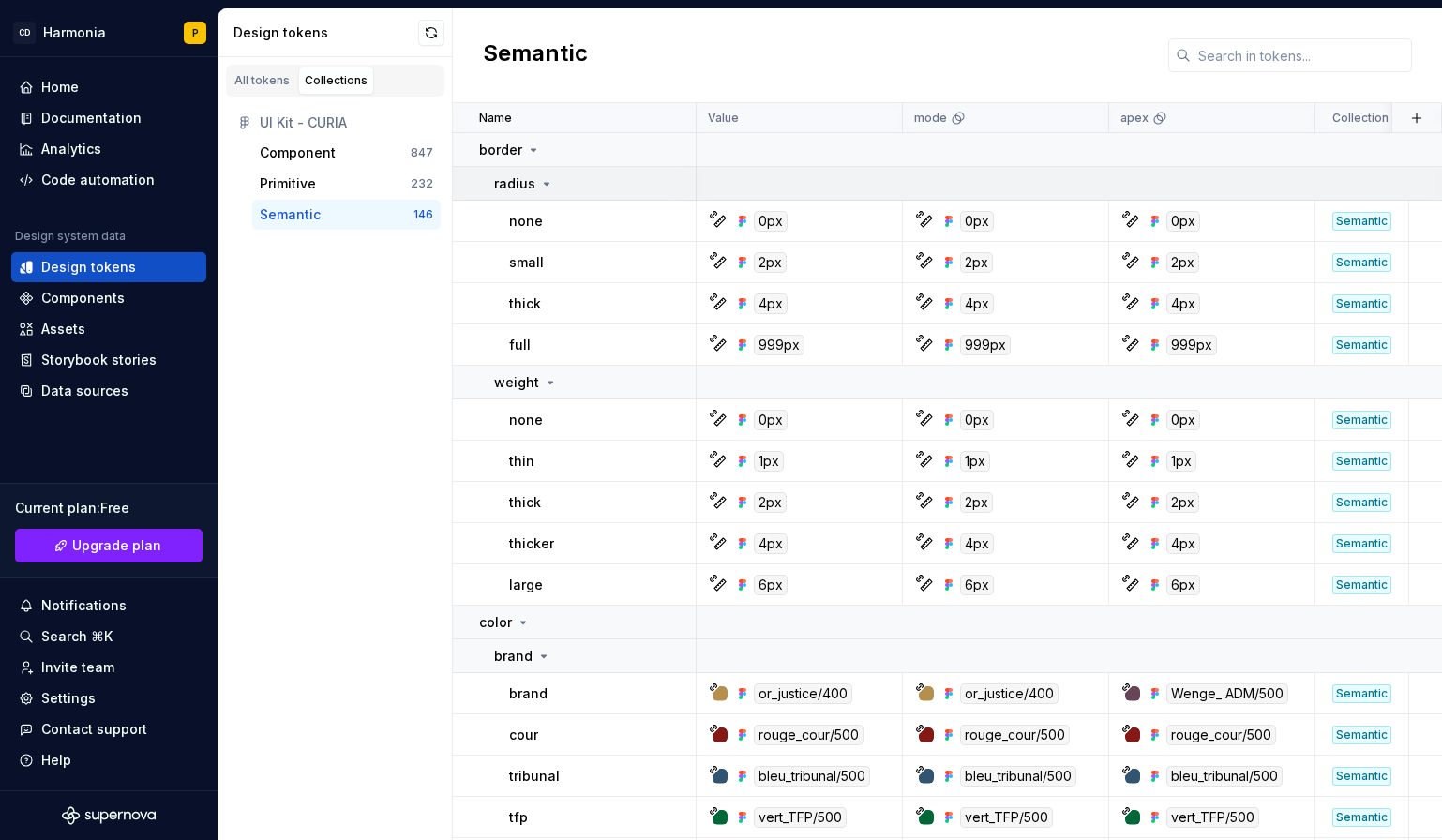
click at [539, 176] on icon at bounding box center [547, 184] width 15 height 15
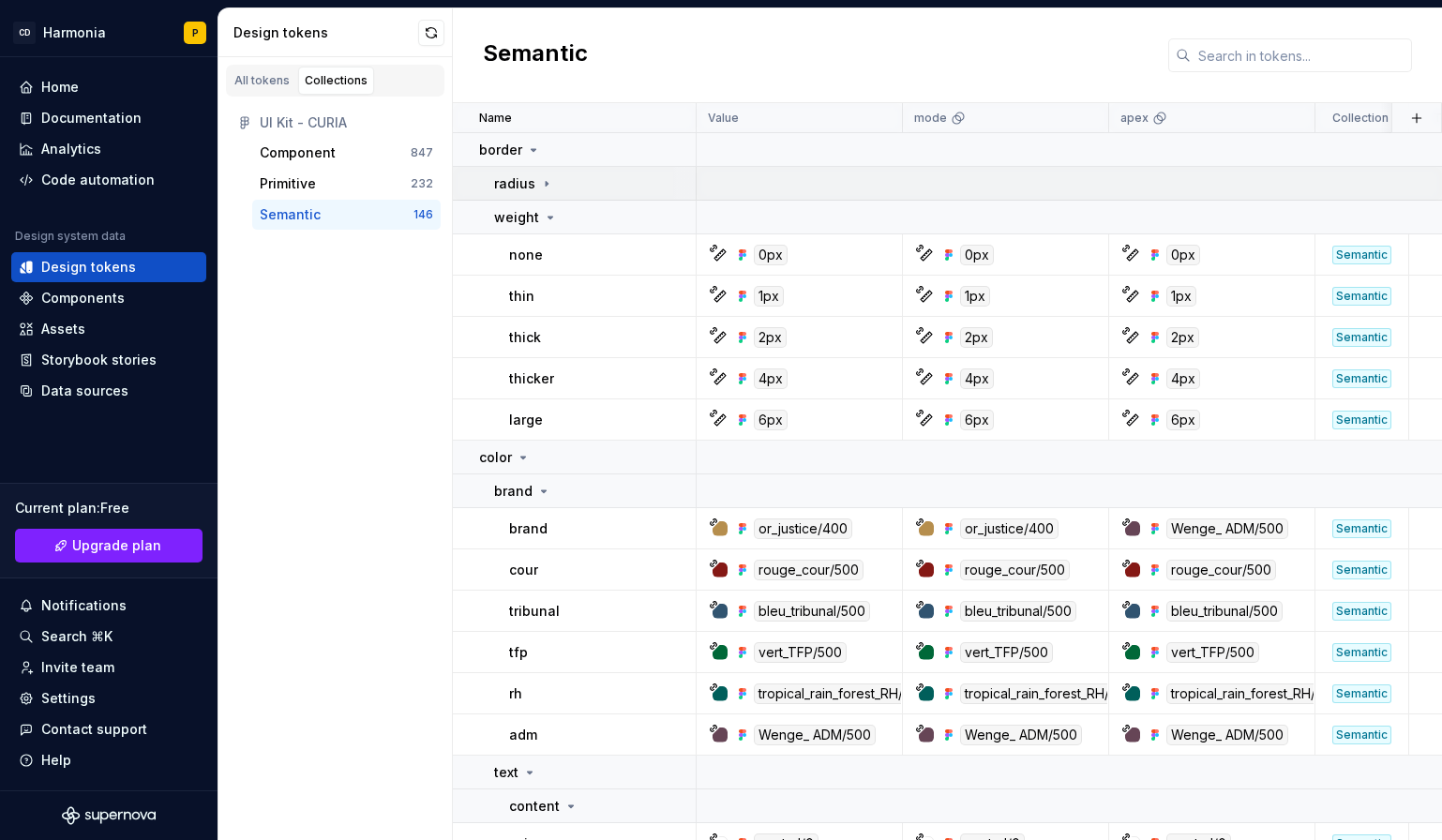
click at [543, 186] on icon at bounding box center [547, 184] width 15 height 15
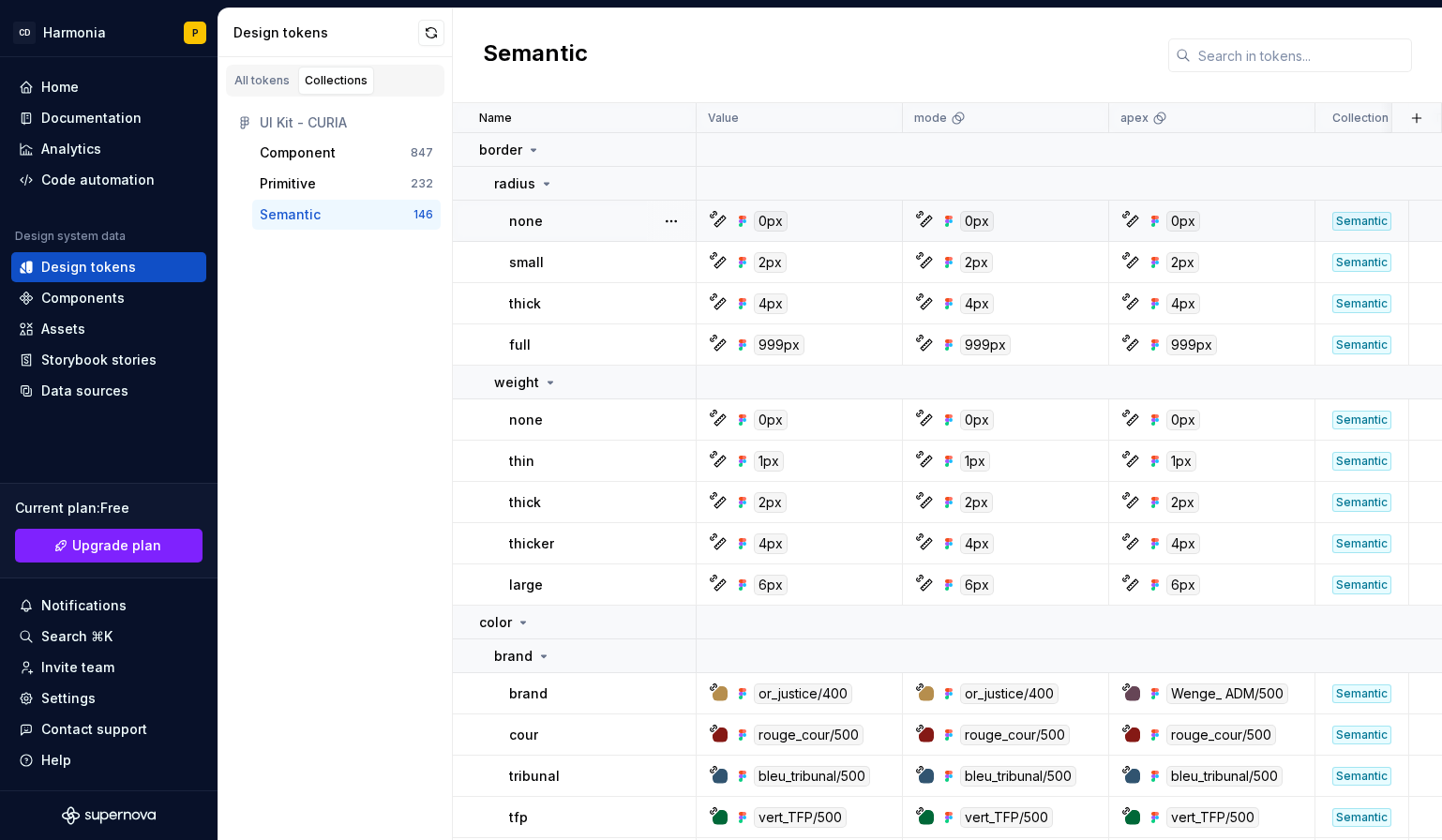
click at [709, 219] on div "0px" at bounding box center [805, 220] width 192 height 20
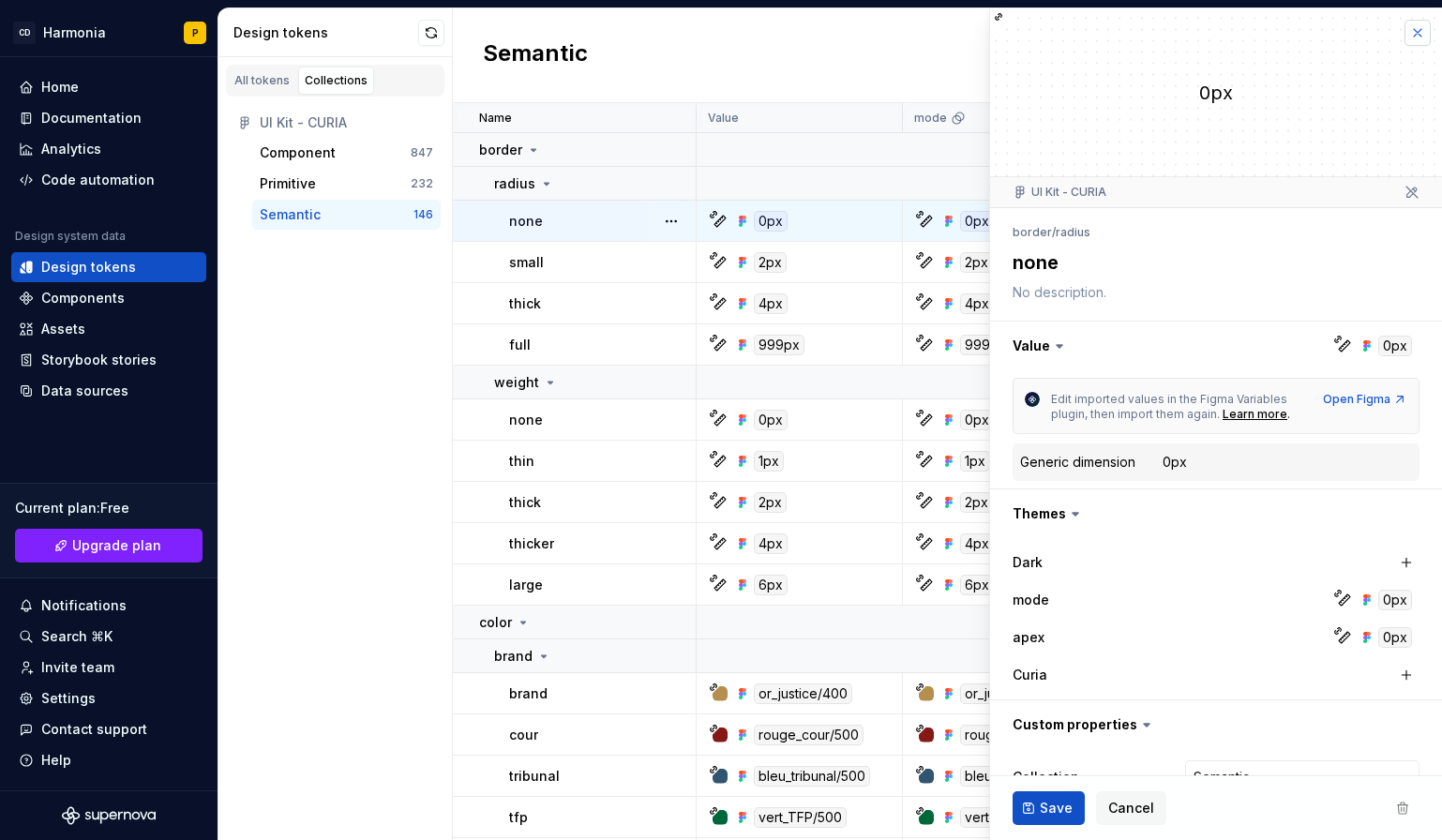
click at [1405, 38] on button "button" at bounding box center [1417, 32] width 26 height 26
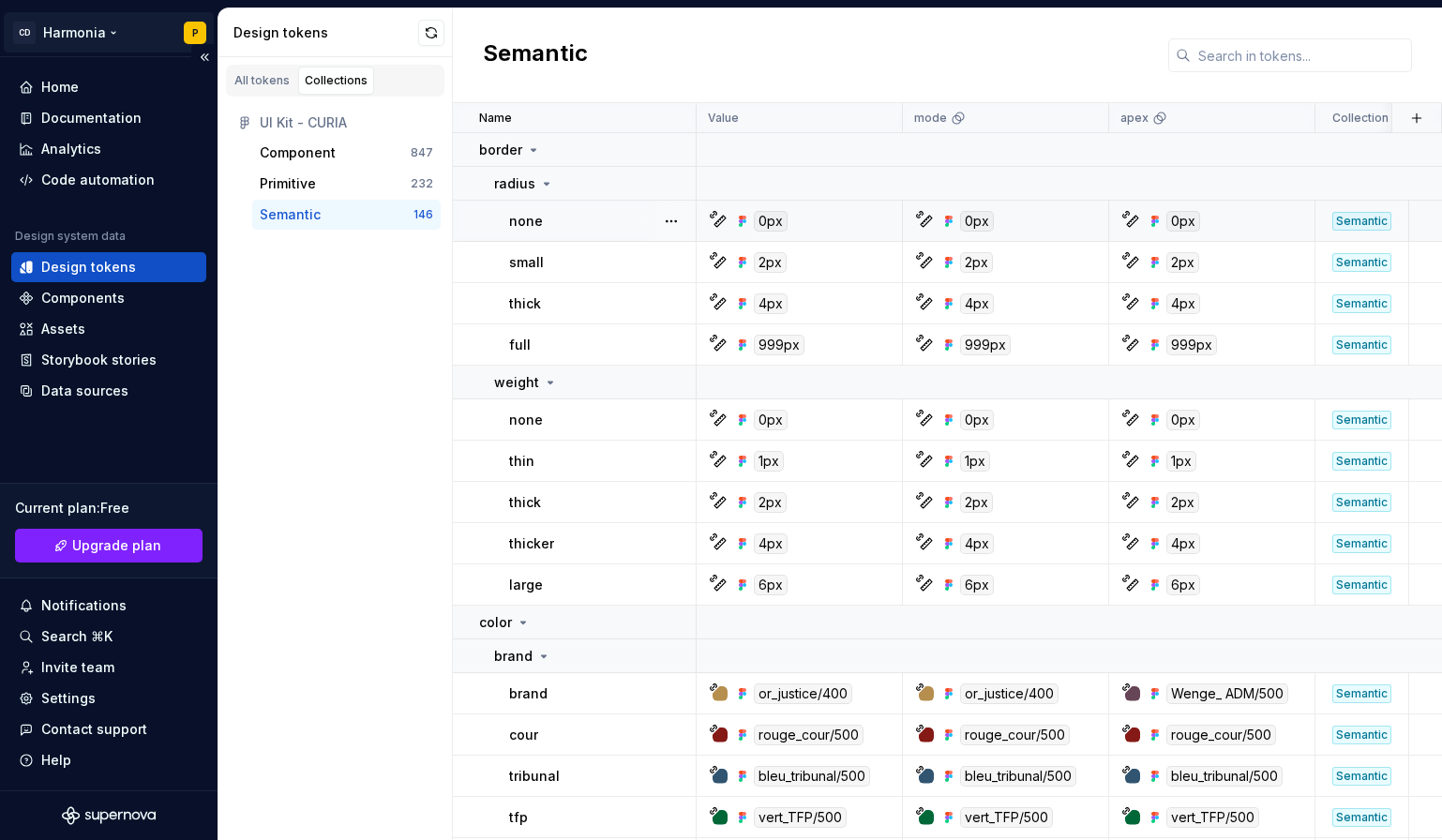
click at [74, 33] on html "CD Harmonia P Home Documentation Analytics Code automation Design system data D…" at bounding box center [721, 420] width 1442 height 840
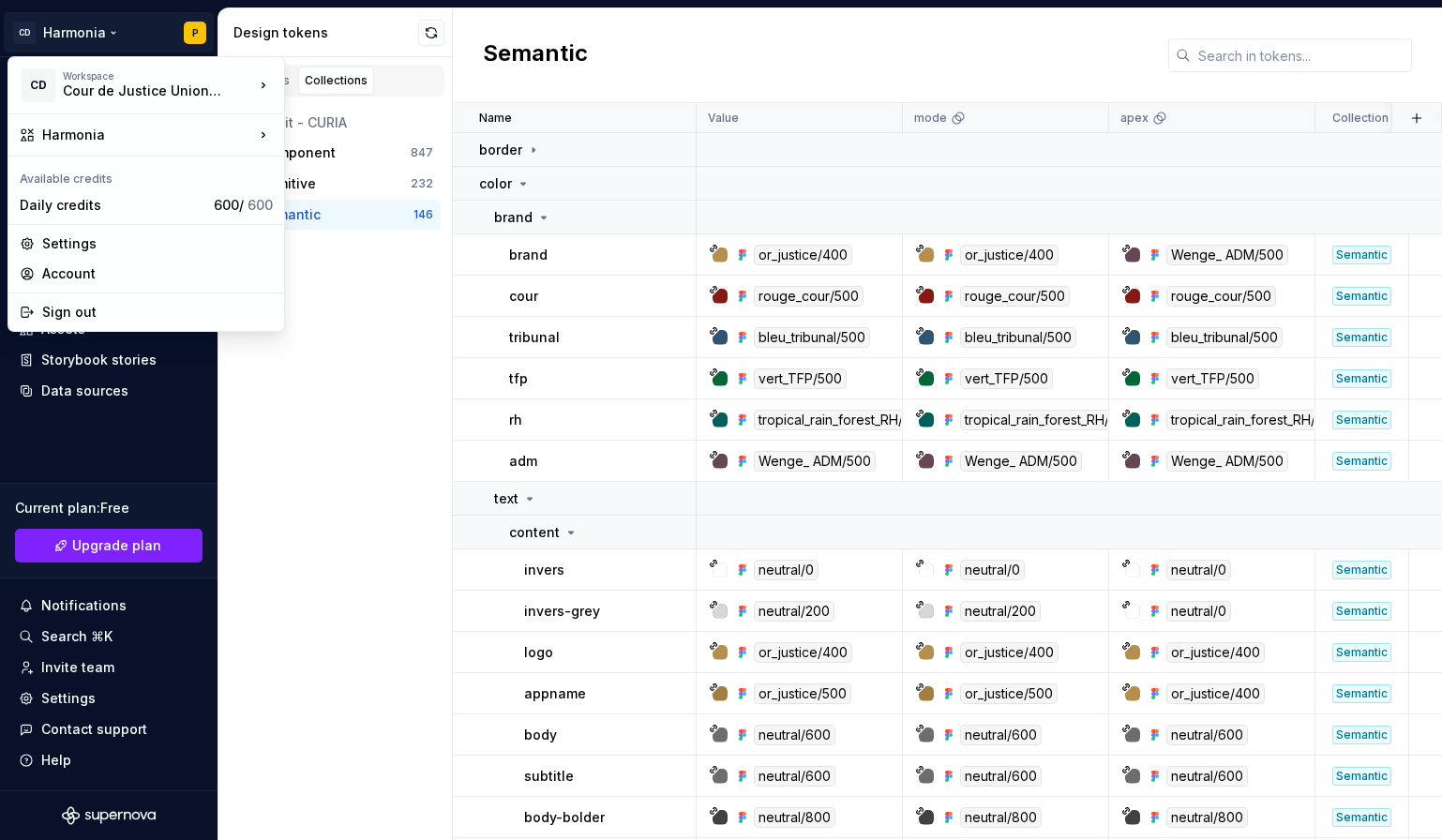
click at [337, 365] on html "CD Harmonia P Home Documentation Analytics Code automation Design system data D…" at bounding box center [721, 420] width 1442 height 840
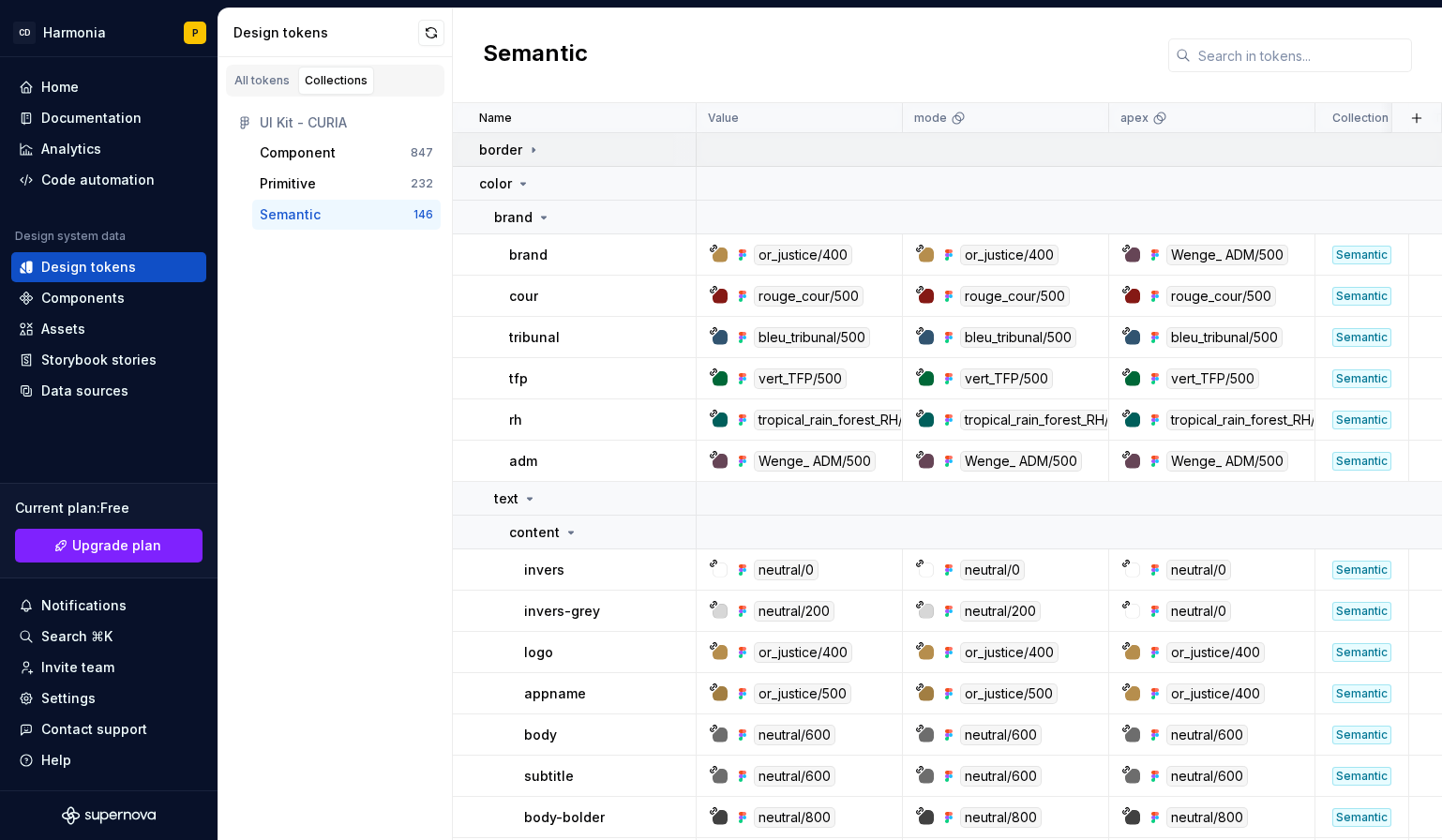
click at [520, 154] on p "border" at bounding box center [500, 150] width 43 height 19
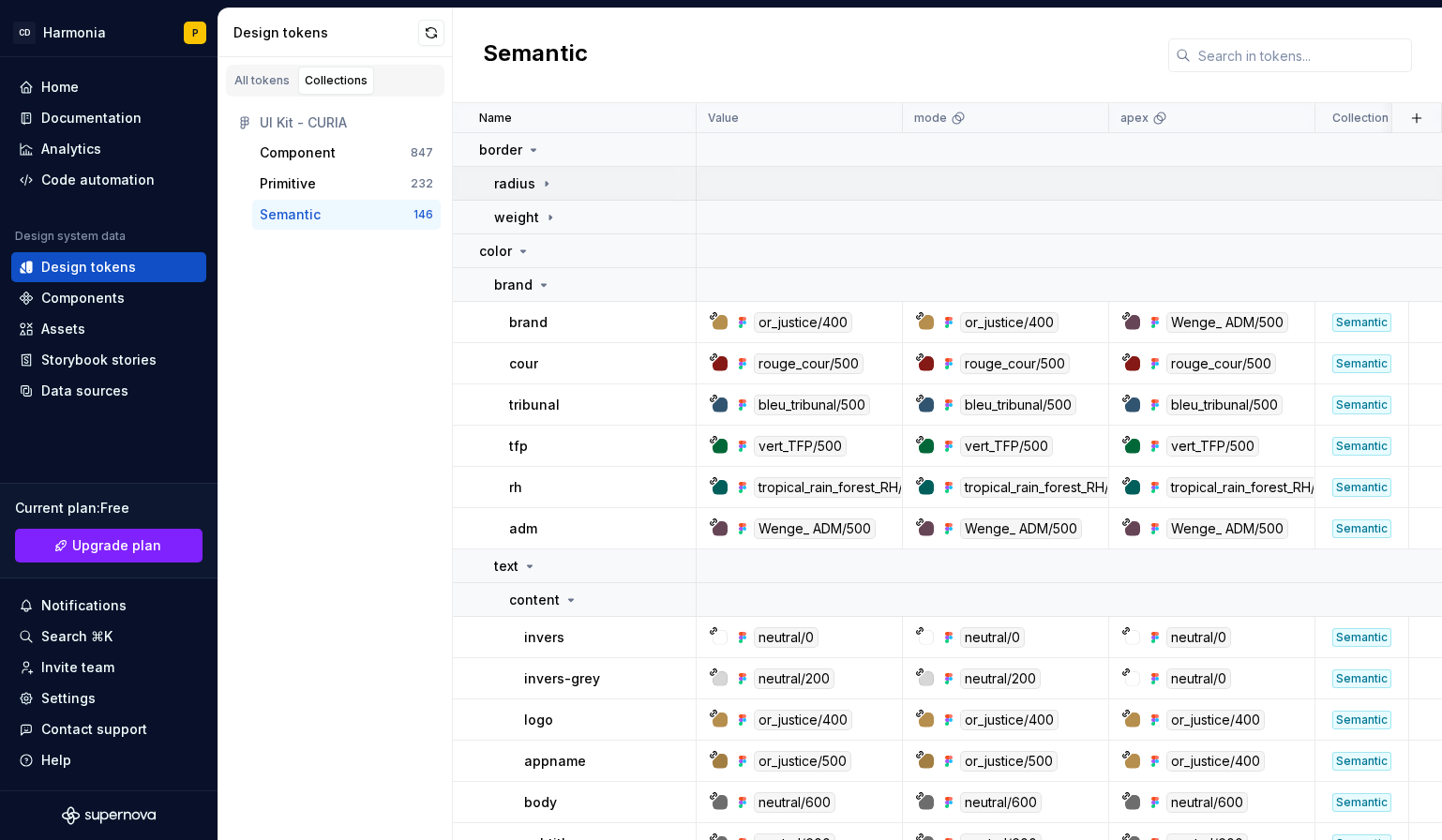
click at [539, 176] on icon at bounding box center [547, 184] width 15 height 15
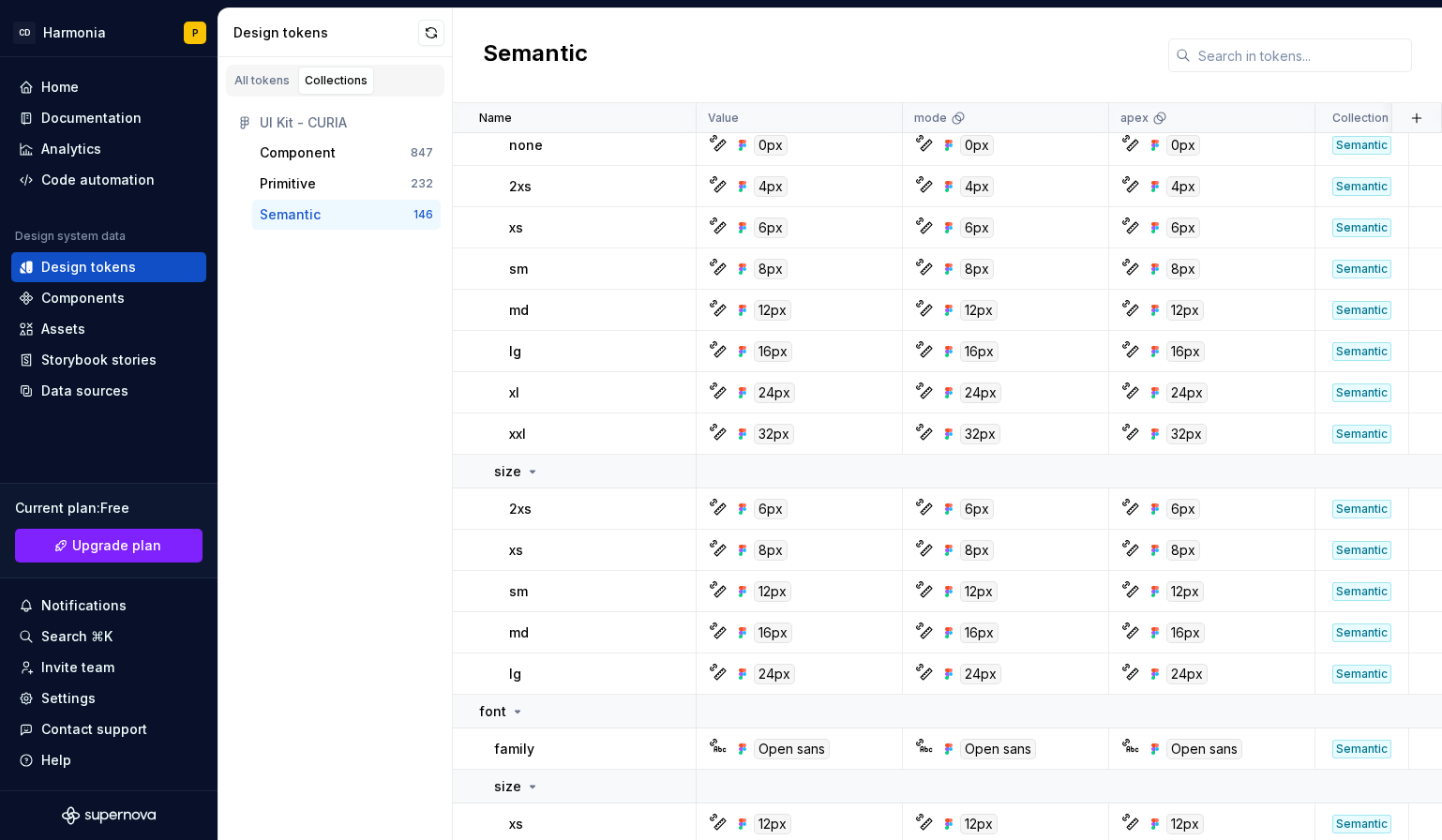
scroll to position [5764, 0]
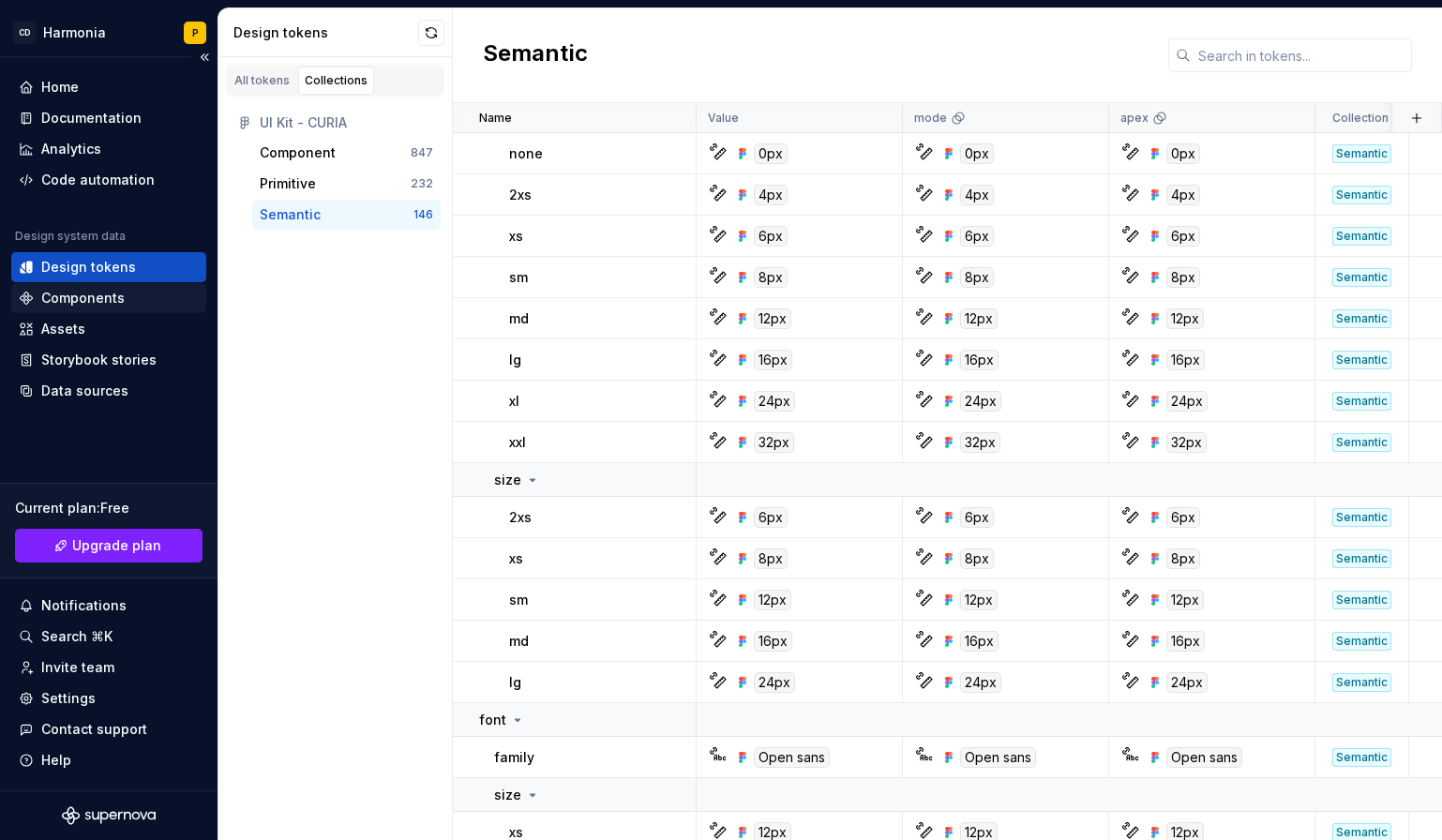
click at [61, 292] on div "Components" at bounding box center [83, 298] width 84 height 19
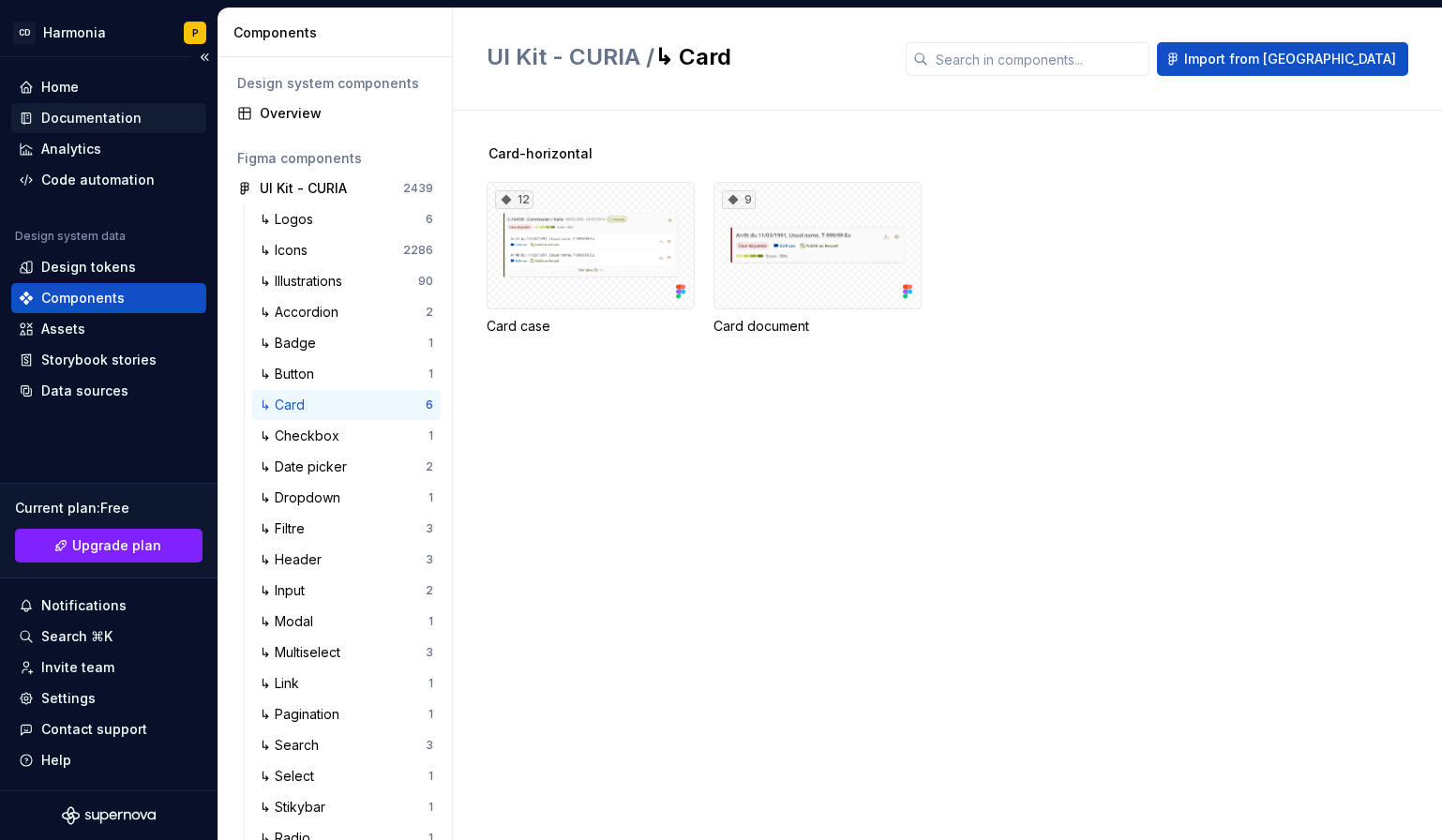
click at [62, 123] on div "Documentation" at bounding box center [91, 118] width 100 height 19
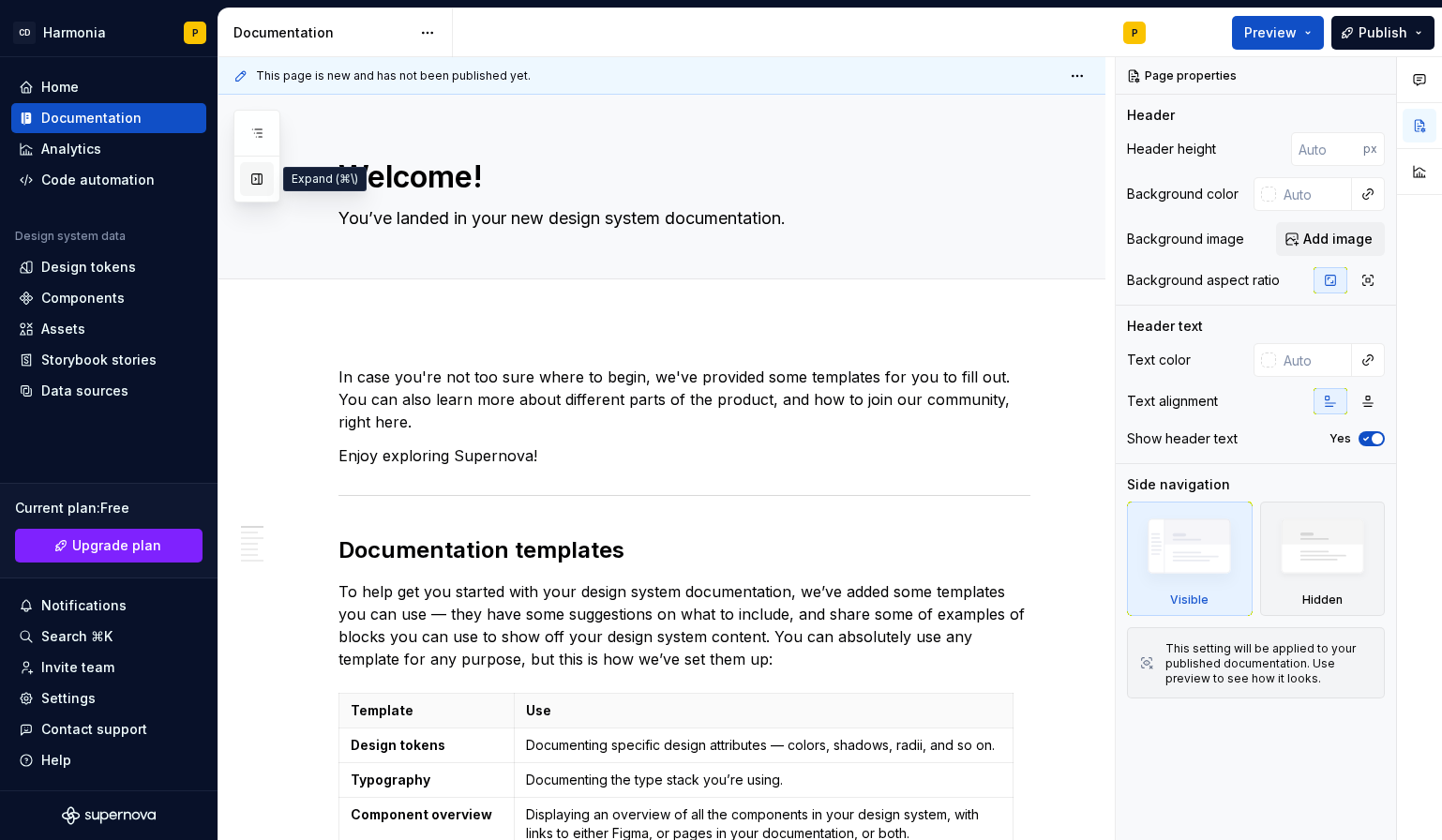
click at [254, 174] on button "button" at bounding box center [257, 179] width 34 height 34
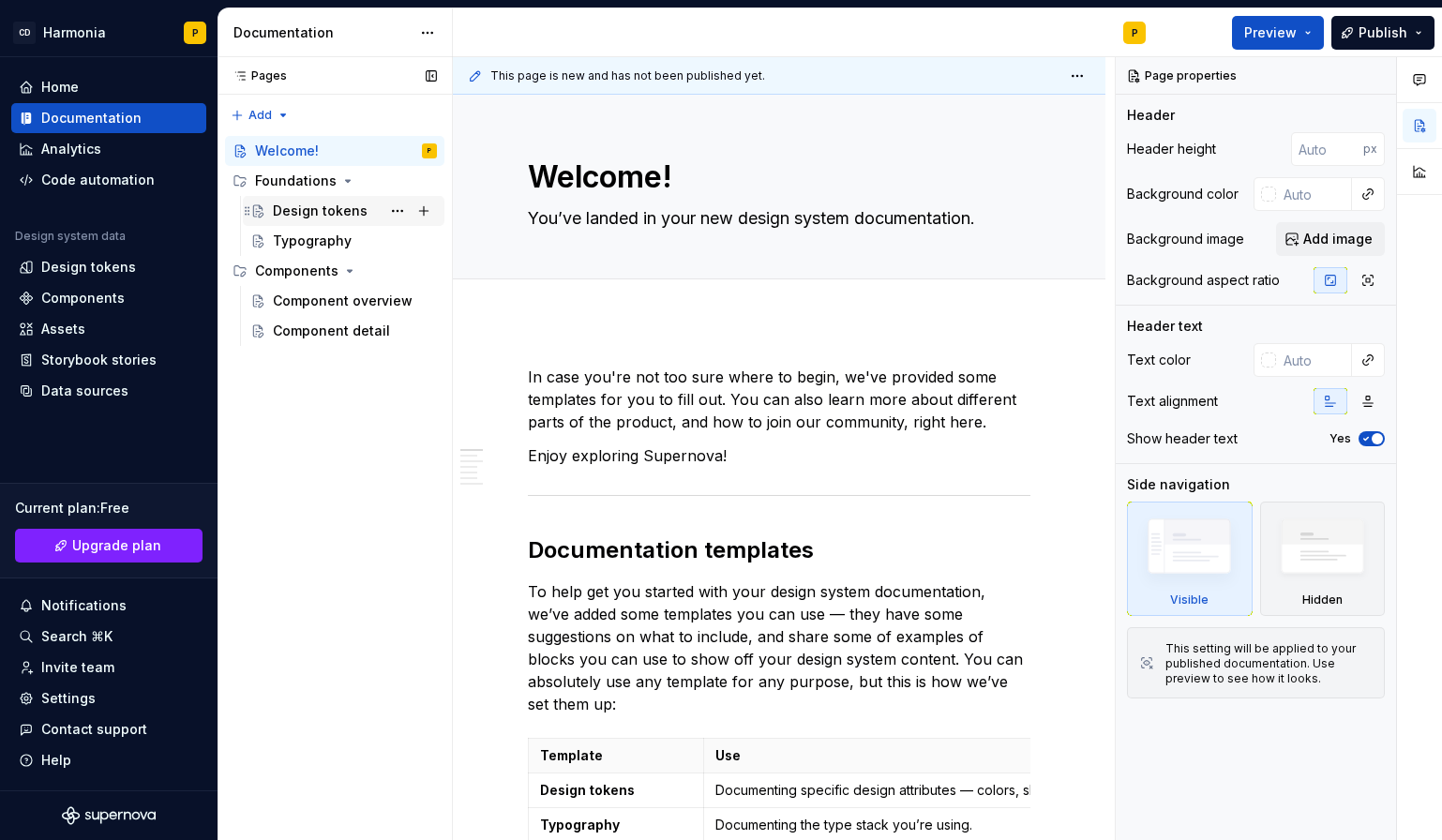
click at [303, 215] on div "Design tokens" at bounding box center [320, 211] width 95 height 19
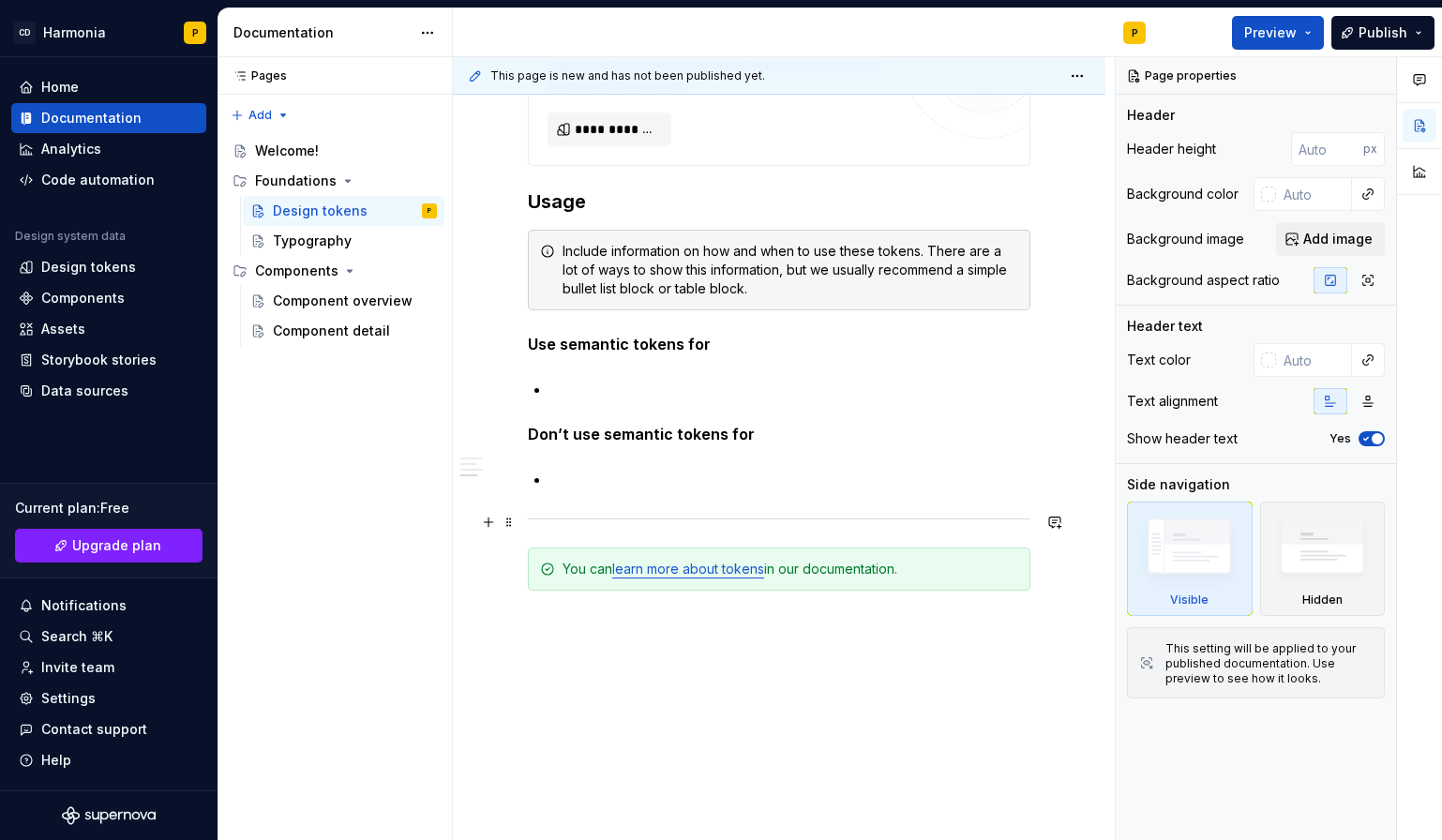
scroll to position [1636, 0]
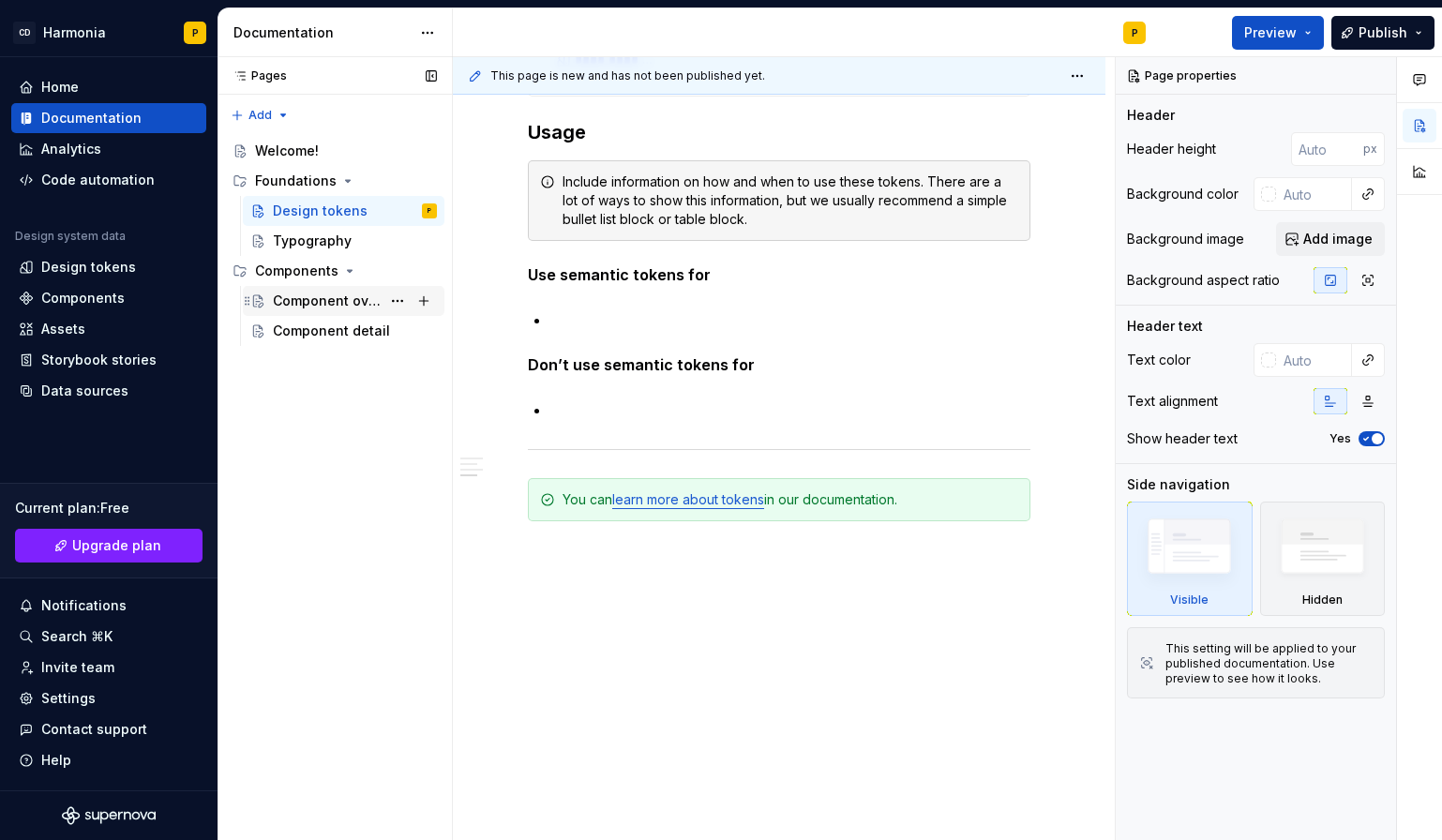
click at [310, 309] on div "Component overview" at bounding box center [327, 301] width 108 height 19
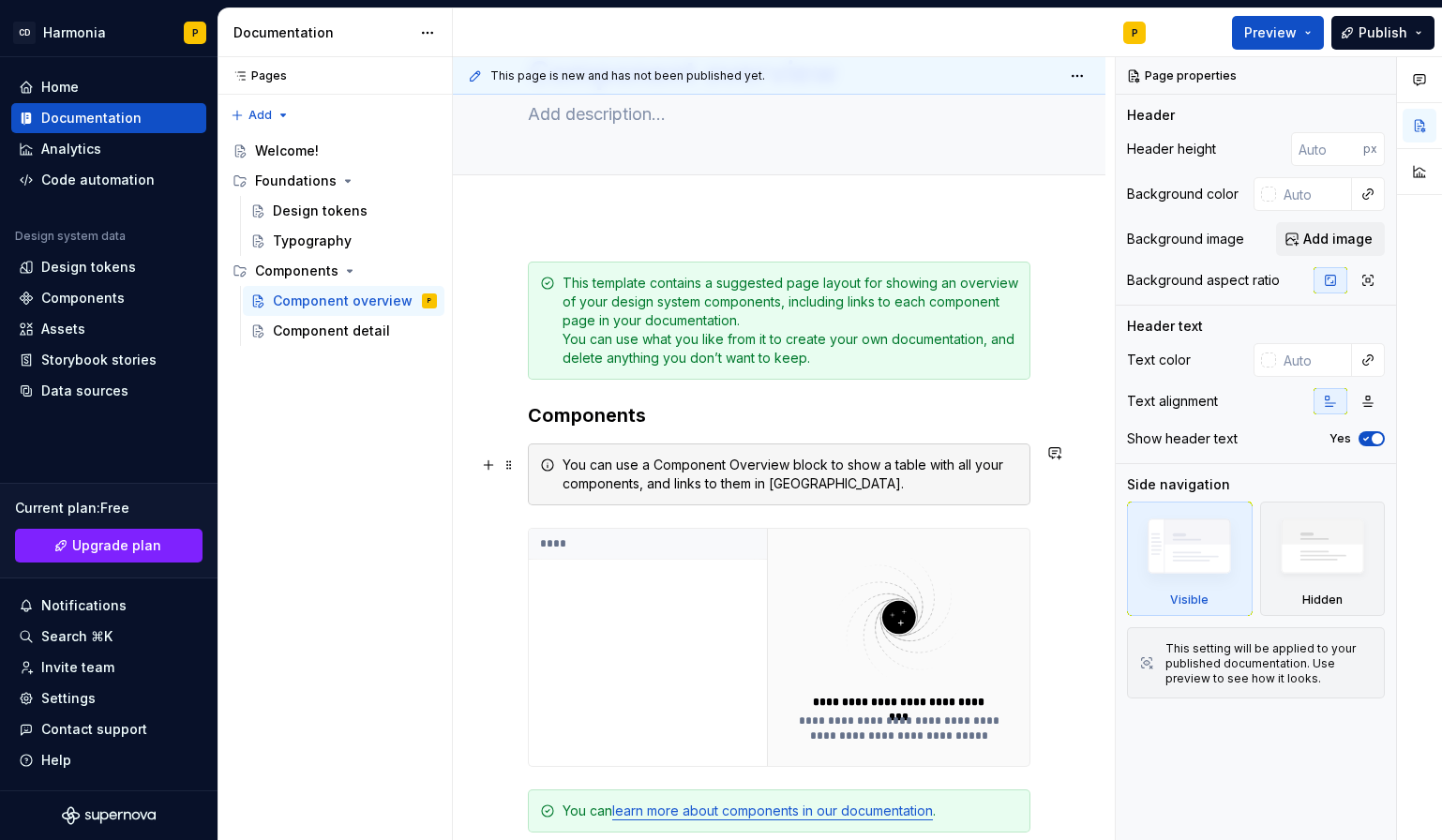
scroll to position [375, 0]
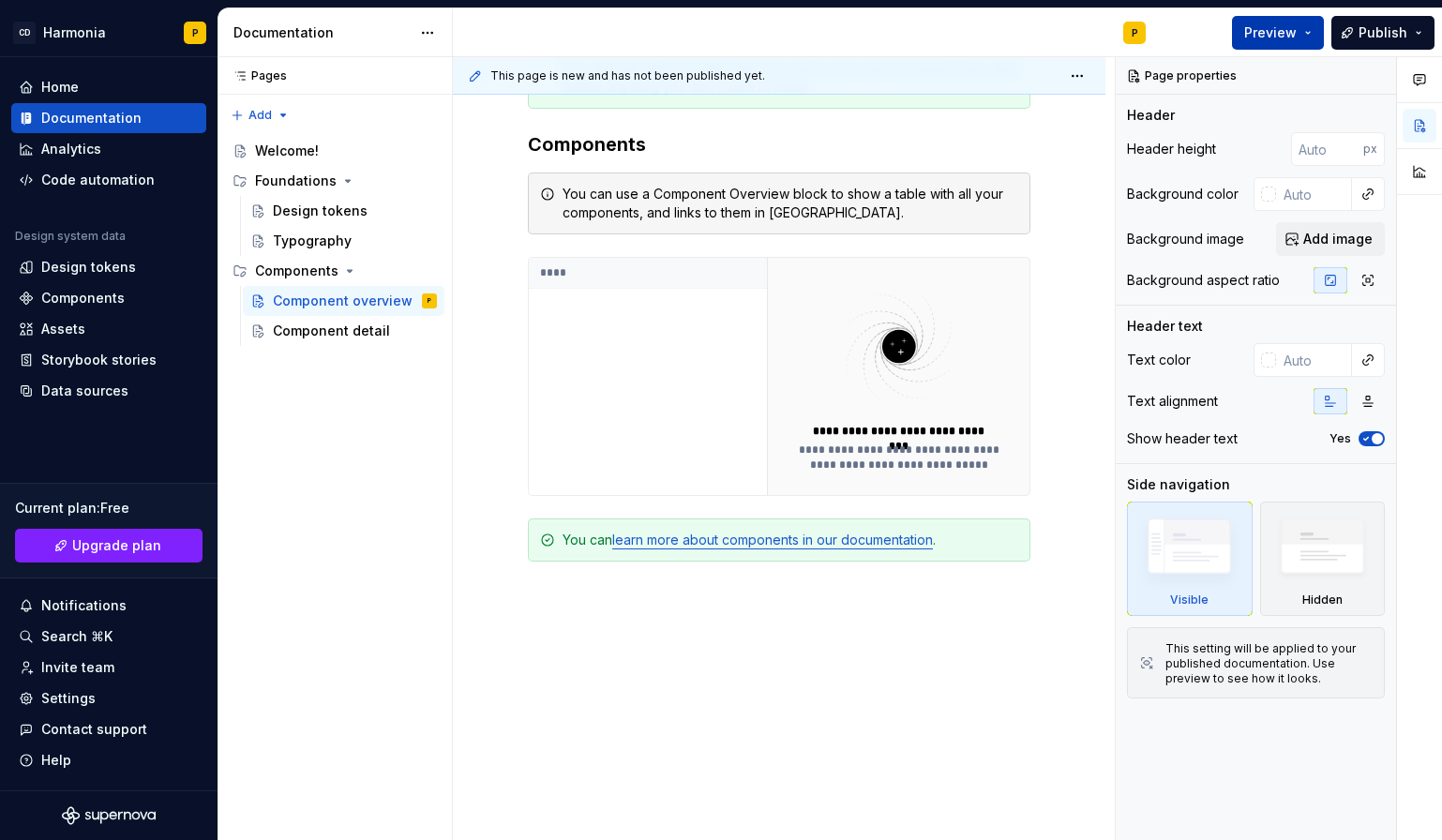
click at [1281, 29] on span "Preview" at bounding box center [1270, 33] width 53 height 19
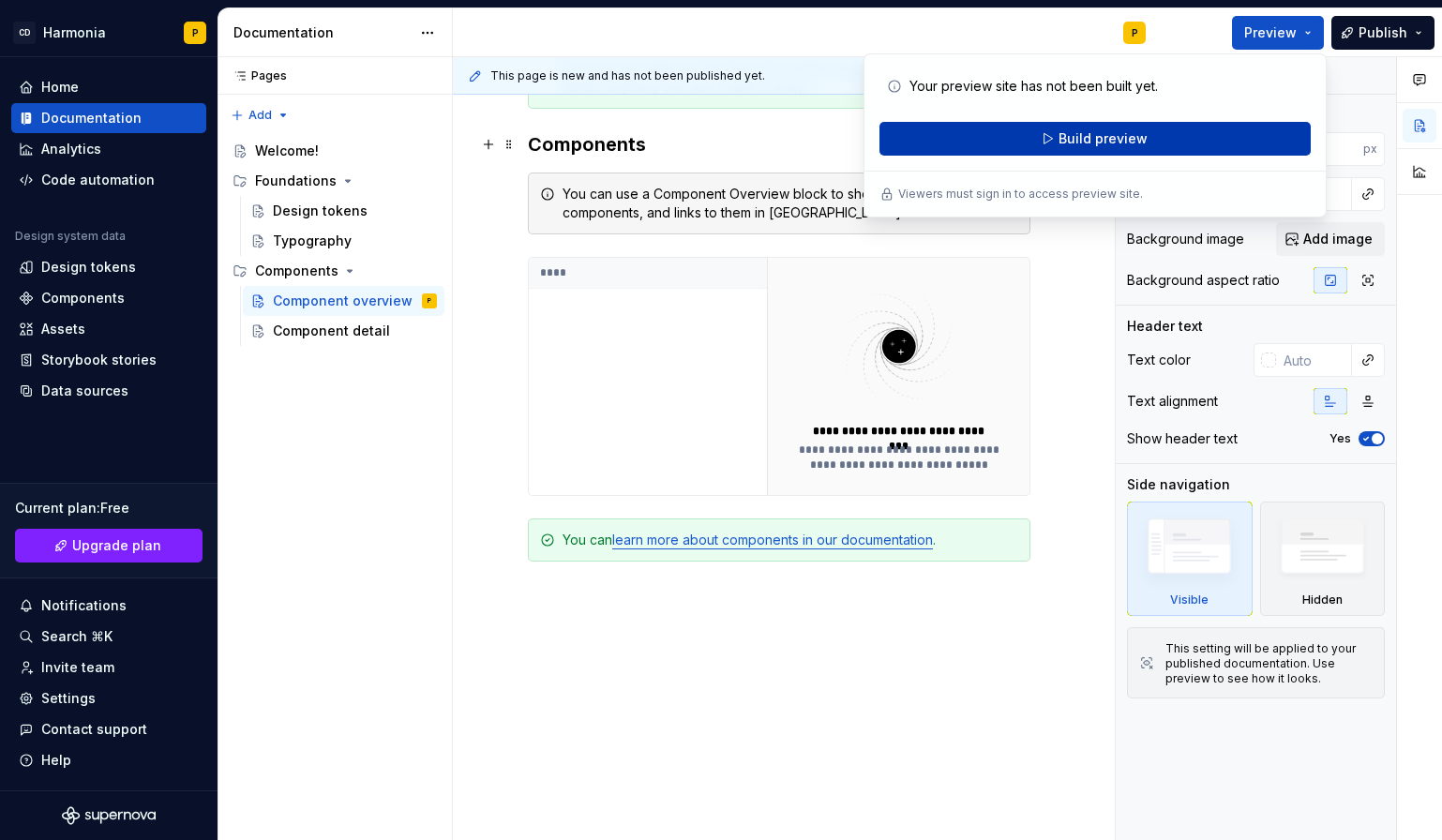
click at [1087, 134] on span "Build preview" at bounding box center [1103, 139] width 89 height 19
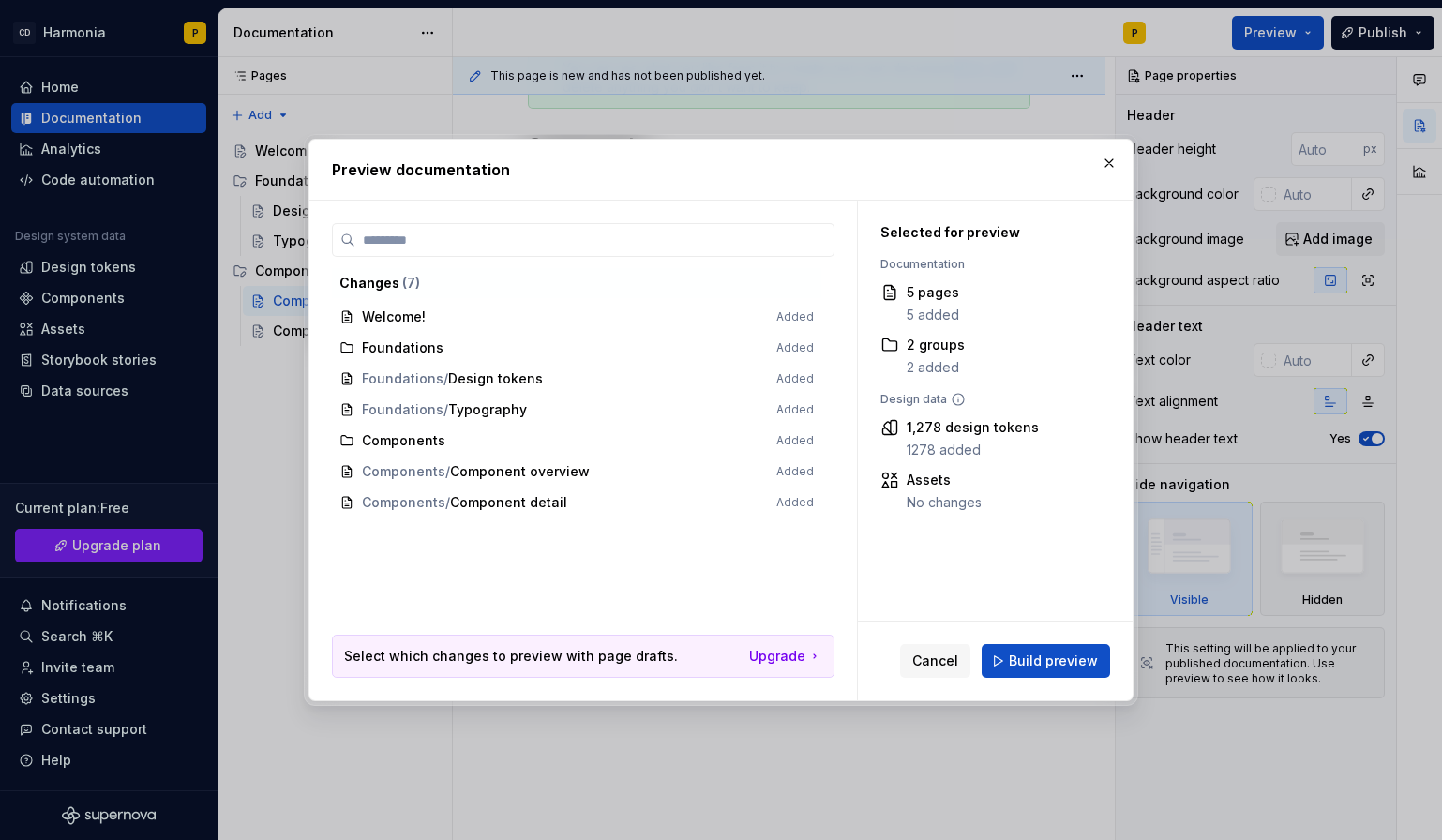
click at [1030, 658] on span "Build preview" at bounding box center [1054, 661] width 89 height 19
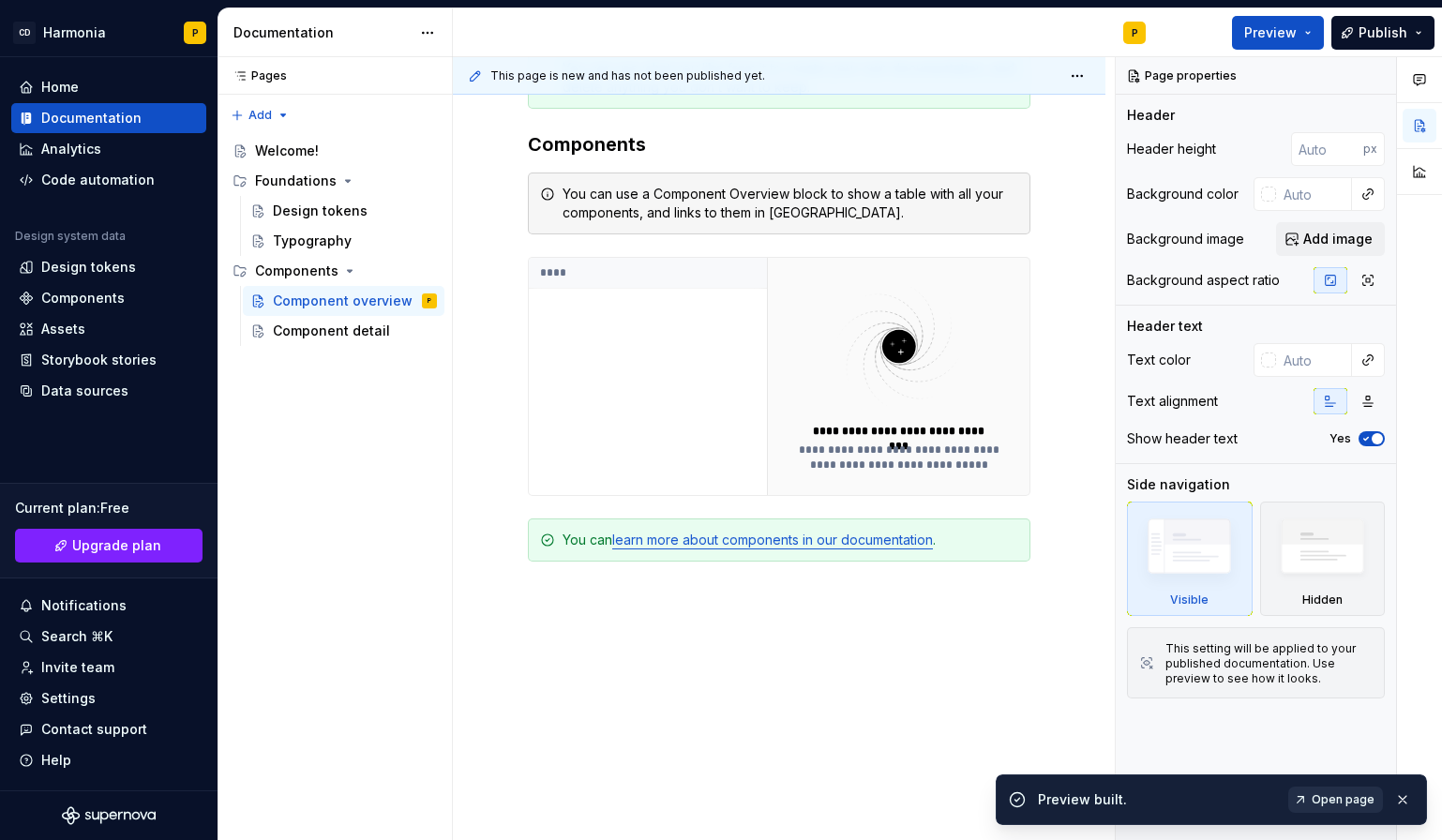
click at [1333, 799] on span "Open page" at bounding box center [1343, 800] width 62 height 15
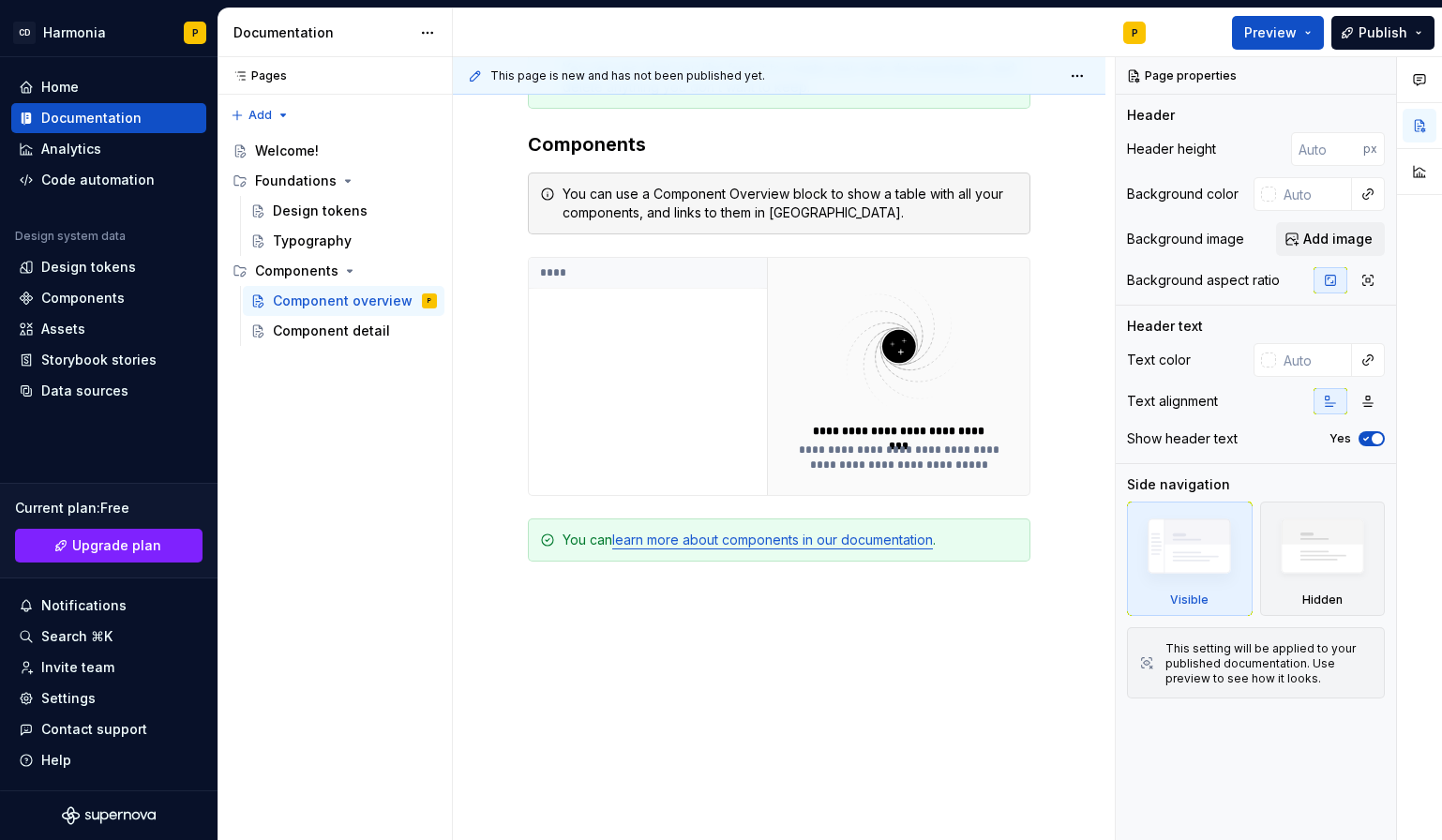
type textarea "*"
click at [104, 134] on div "Home Documentation Analytics Code automation" at bounding box center [109, 134] width 195 height 123
click at [102, 150] on div "Analytics" at bounding box center [109, 149] width 180 height 19
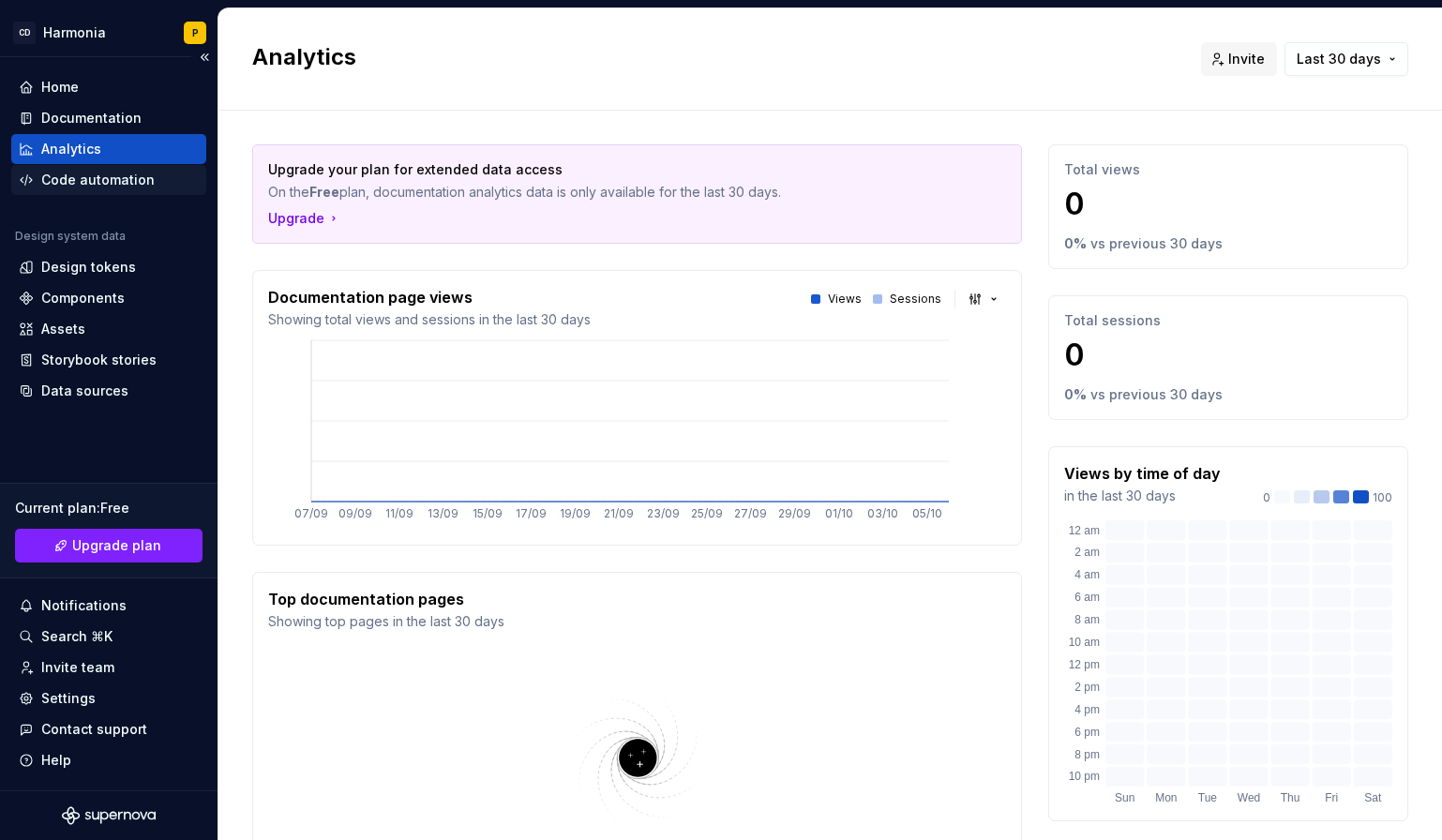
click at [61, 178] on div "Code automation" at bounding box center [98, 181] width 113 height 19
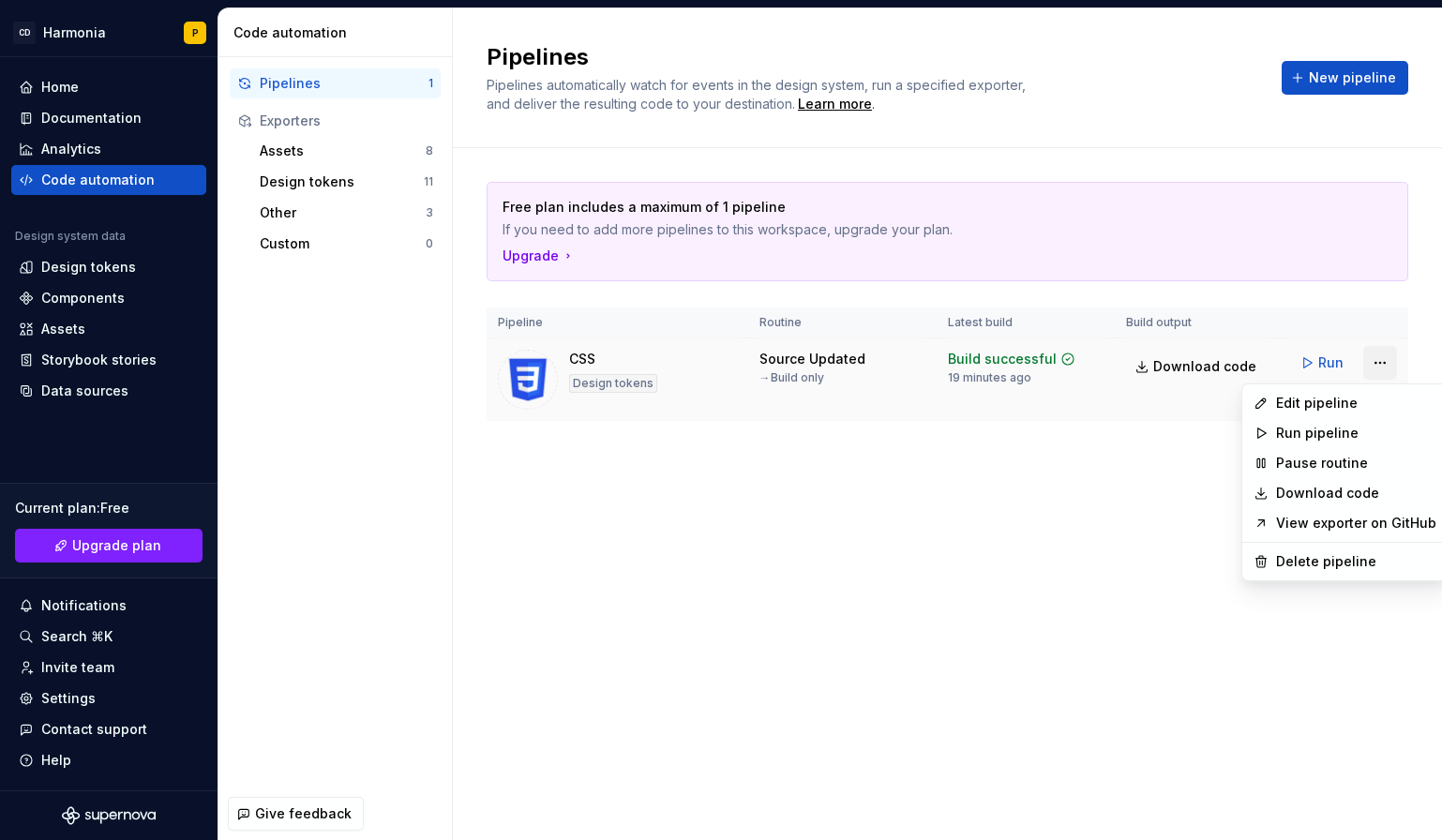
click at [1378, 364] on html "CD Harmonia P Home Documentation Analytics Code automation Design system data D…" at bounding box center [721, 420] width 1442 height 840
click at [1307, 412] on div "Edit pipeline" at bounding box center [1345, 403] width 198 height 30
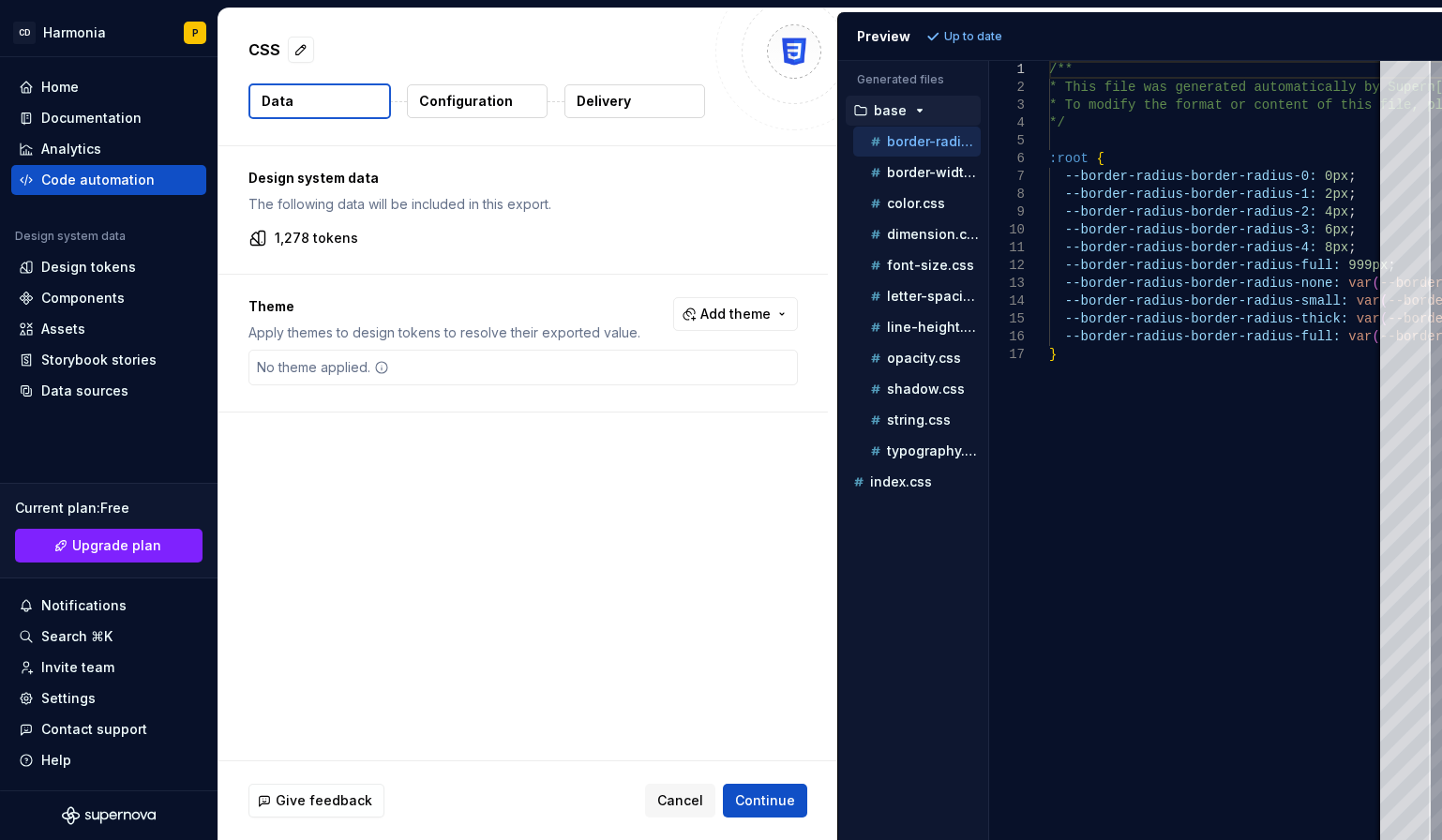
click at [487, 98] on p "Configuration" at bounding box center [466, 102] width 94 height 19
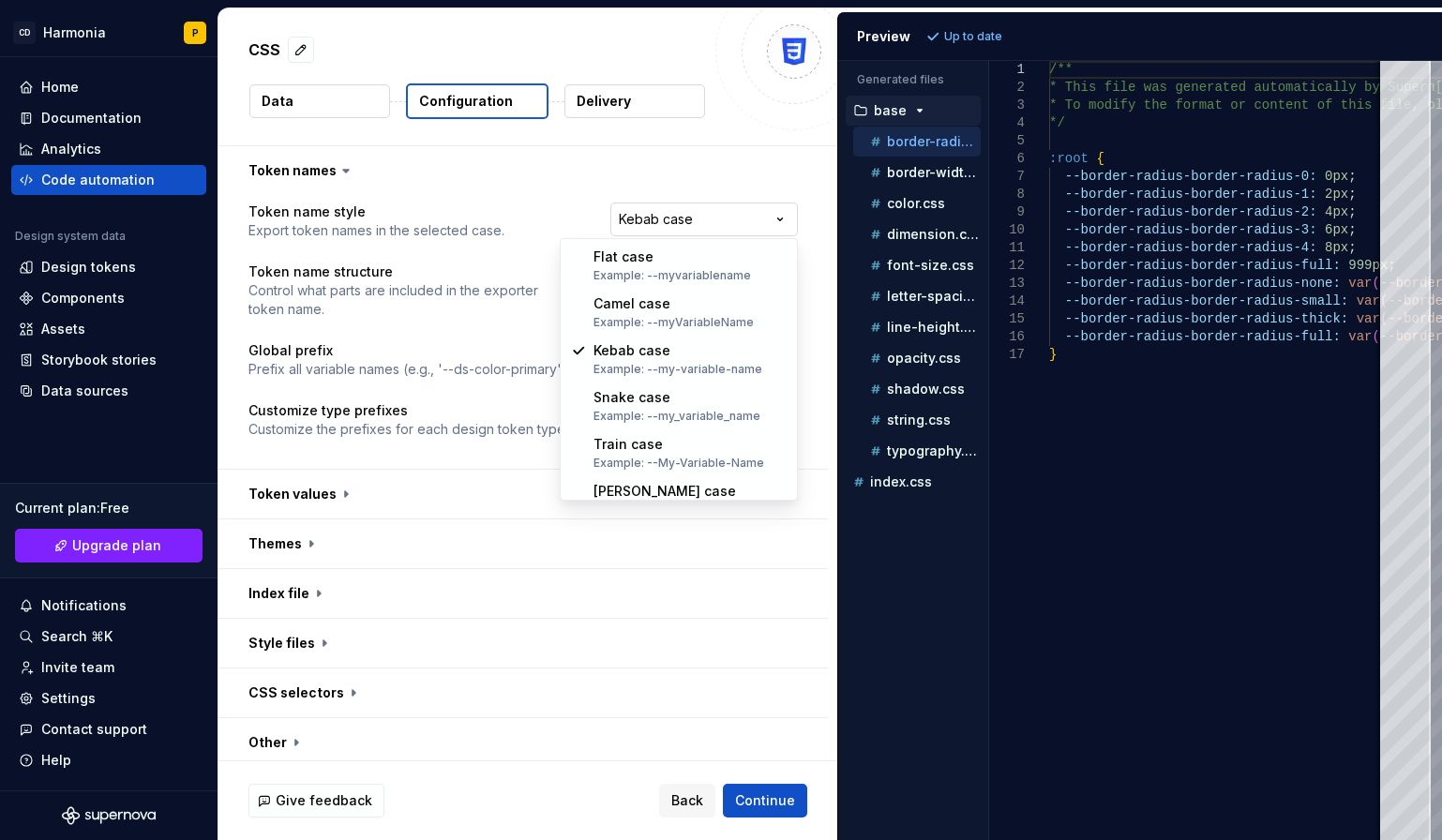
click at [740, 217] on html "**********" at bounding box center [721, 420] width 1442 height 840
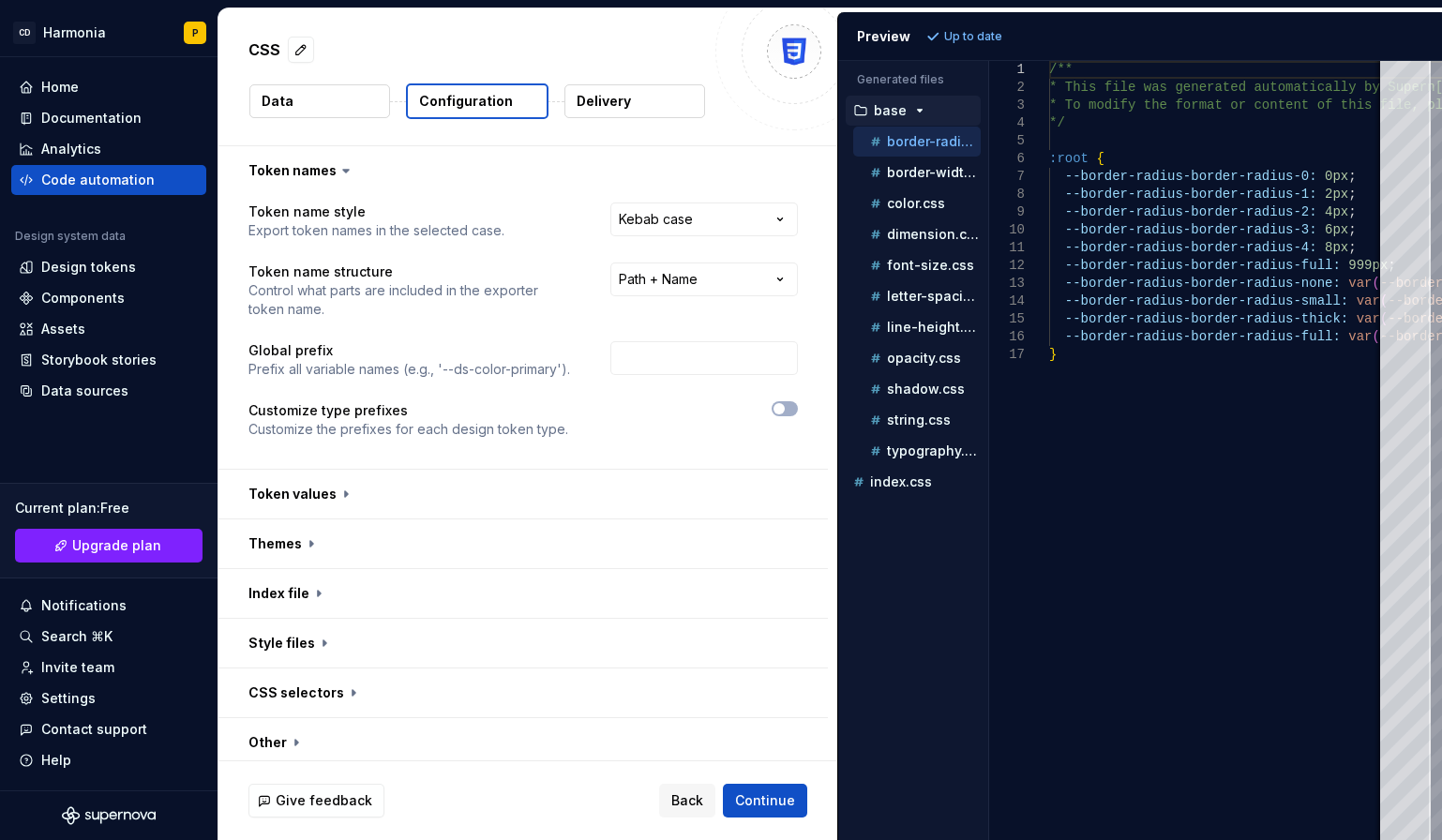
click at [534, 187] on html "**********" at bounding box center [721, 420] width 1442 height 840
click at [671, 287] on html "**********" at bounding box center [721, 420] width 1442 height 840
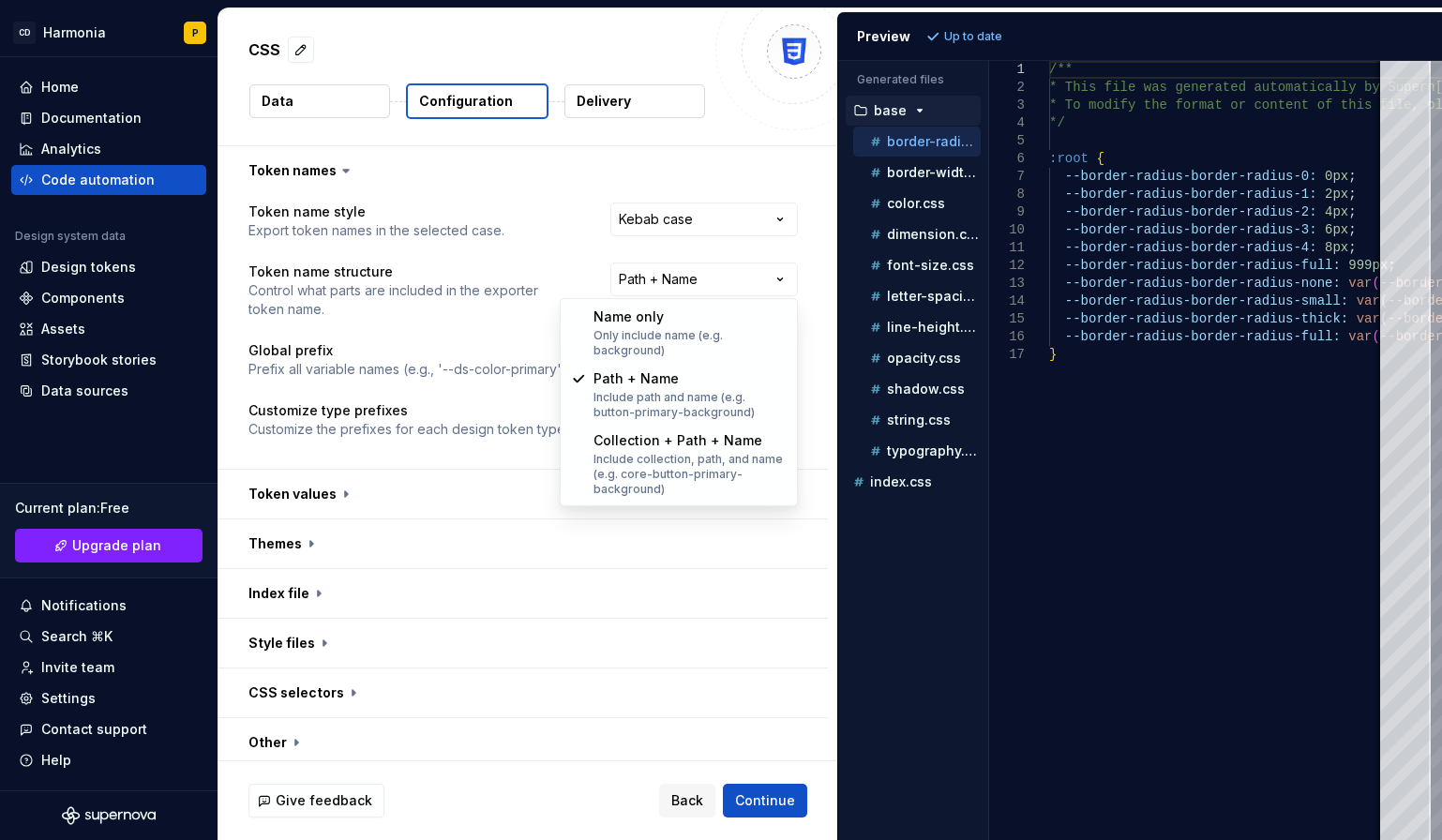
click at [539, 262] on html "**********" at bounding box center [721, 420] width 1442 height 840
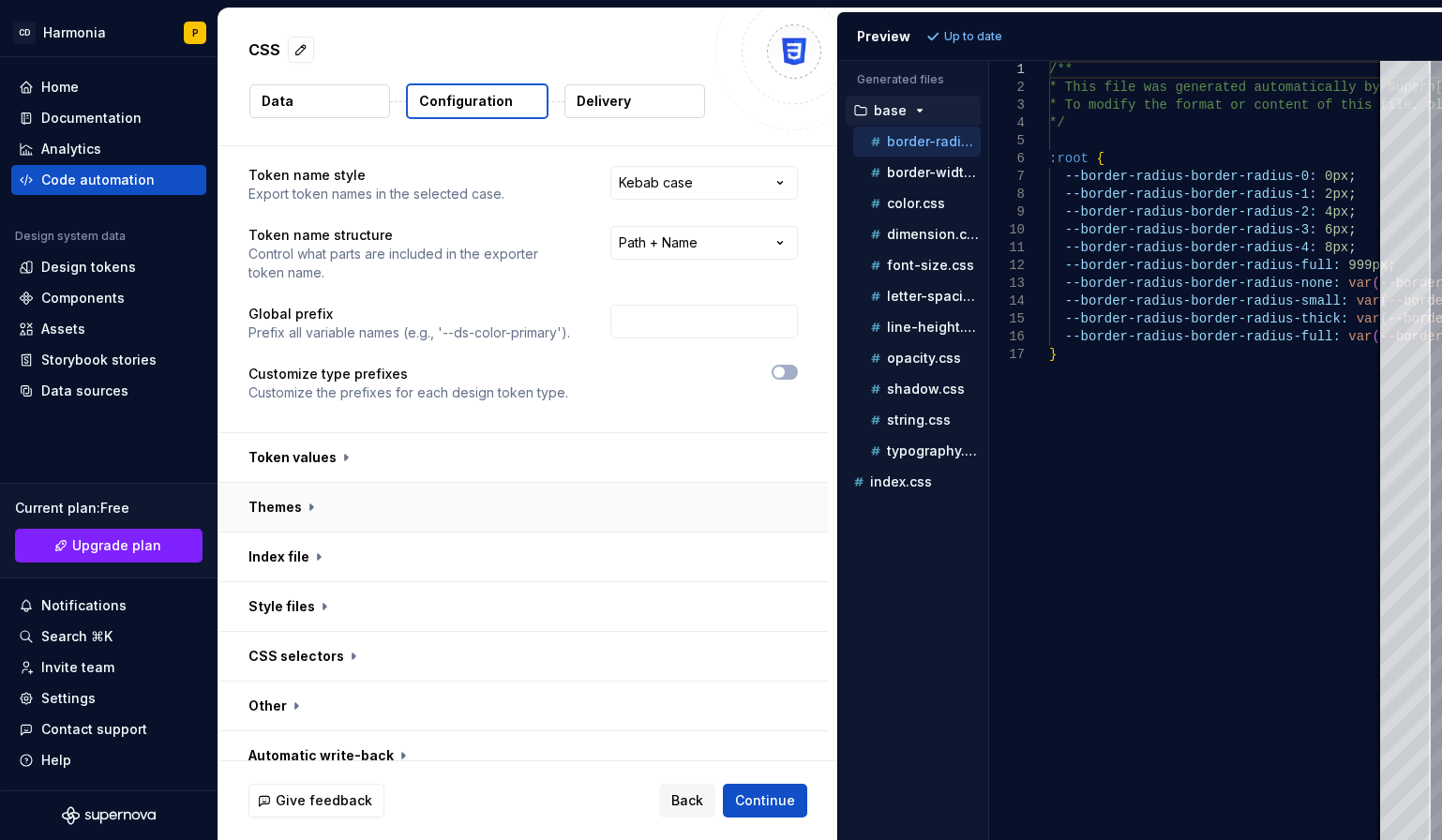
scroll to position [57, 0]
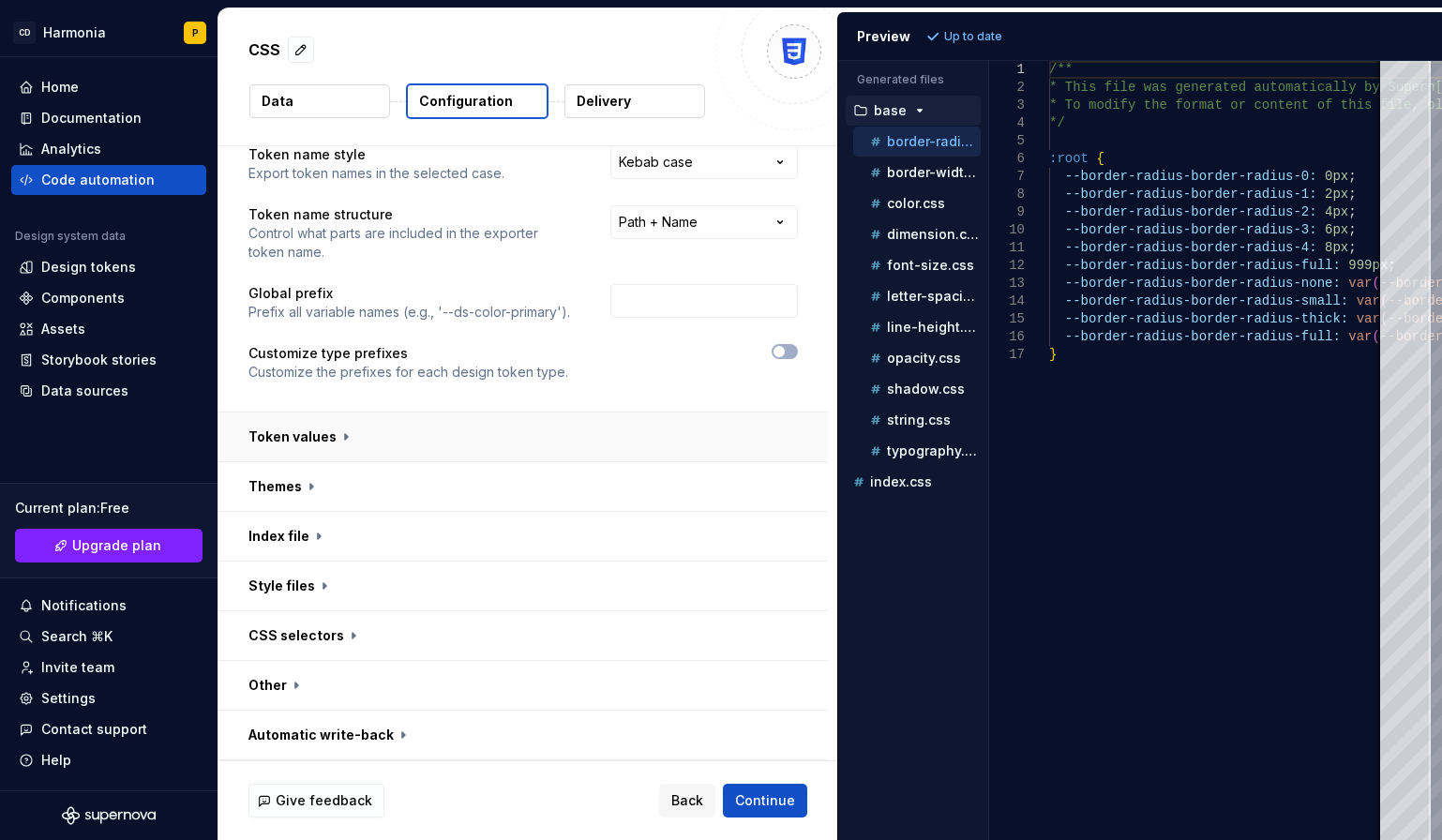
click at [313, 423] on button "button" at bounding box center [523, 436] width 609 height 49
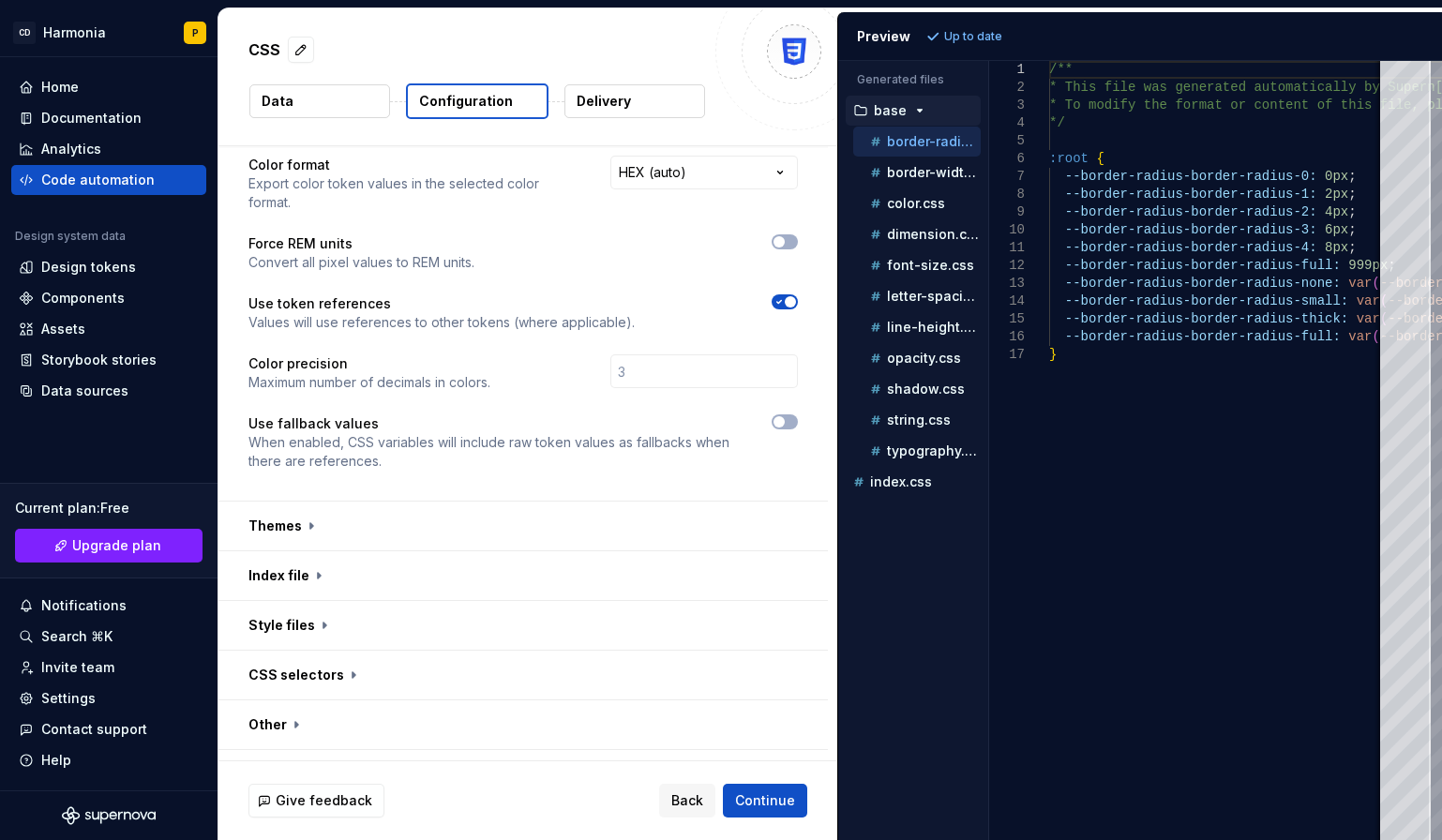
scroll to position [409, 0]
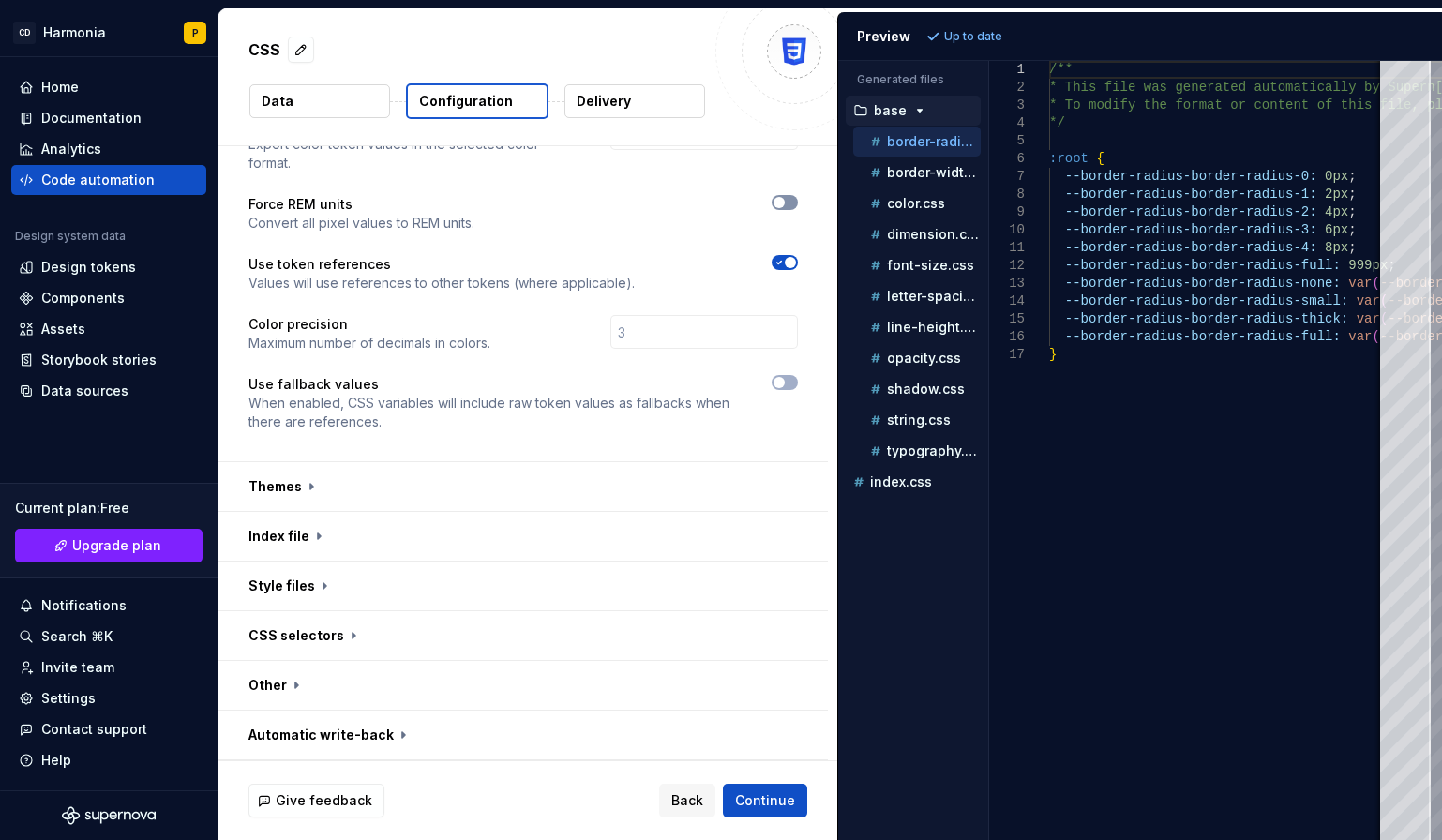
click at [780, 204] on span "button" at bounding box center [780, 203] width 12 height 12
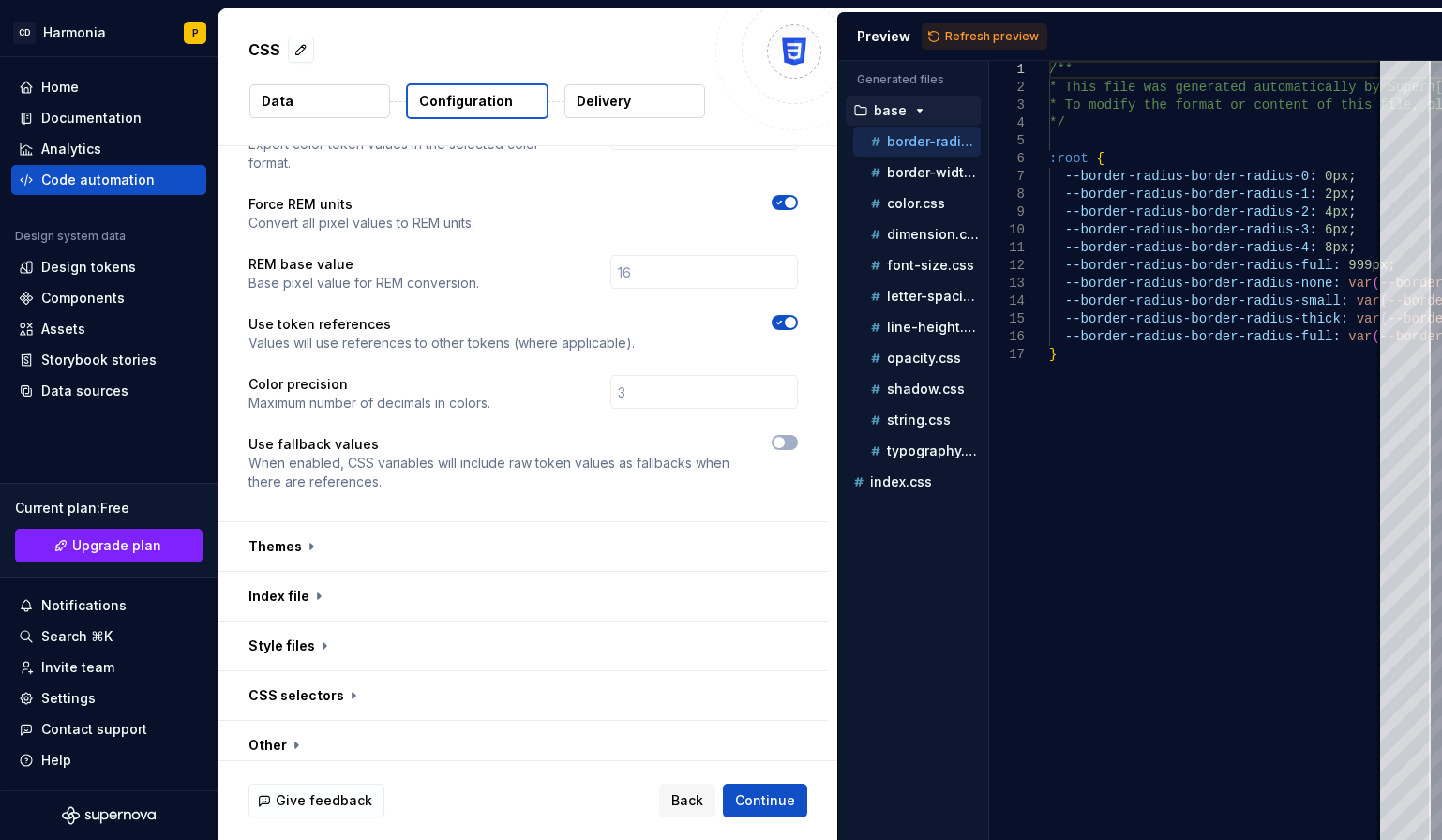
click at [783, 201] on icon "button" at bounding box center [780, 203] width 15 height 12
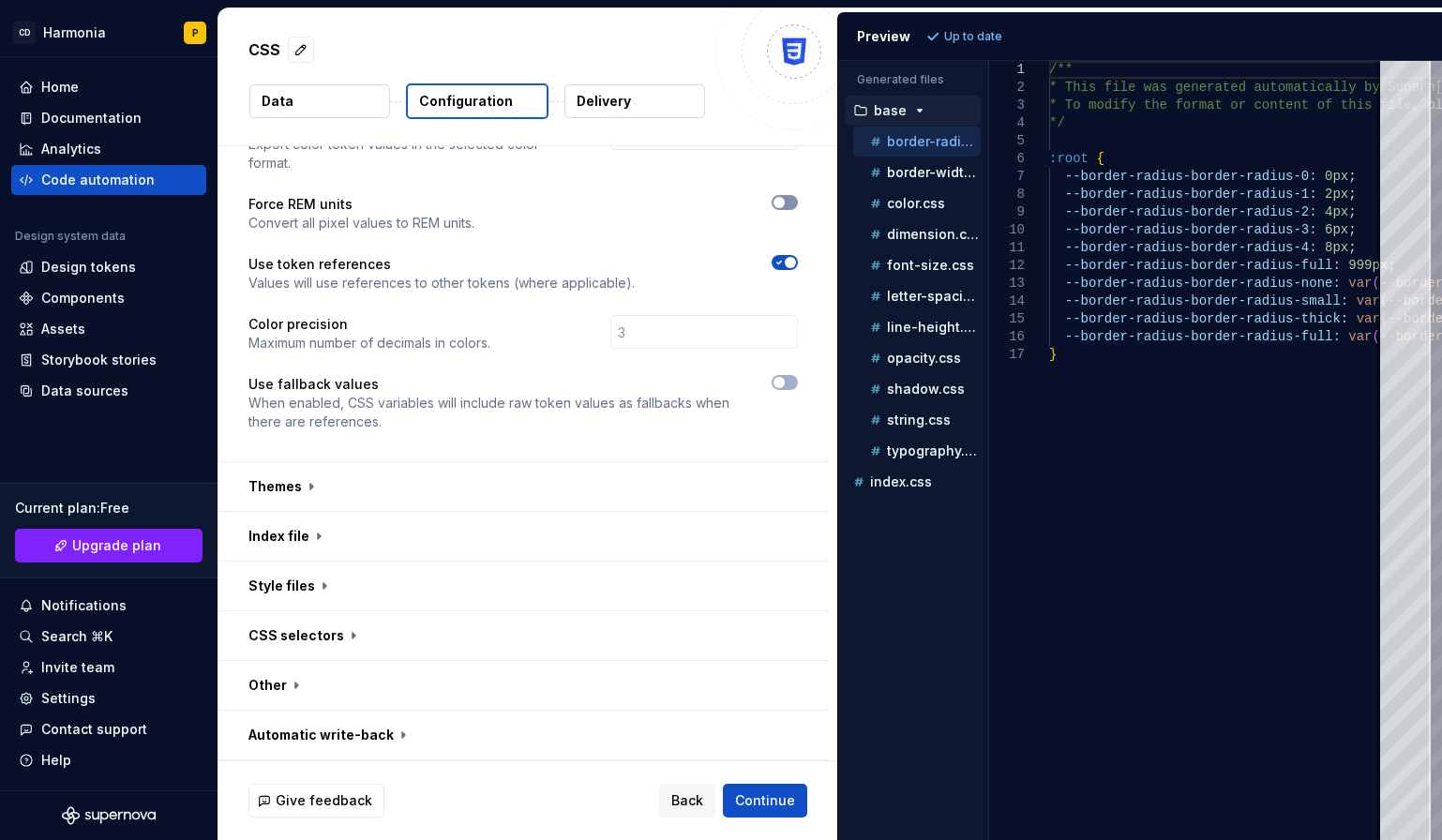
click at [782, 201] on span "button" at bounding box center [780, 203] width 12 height 12
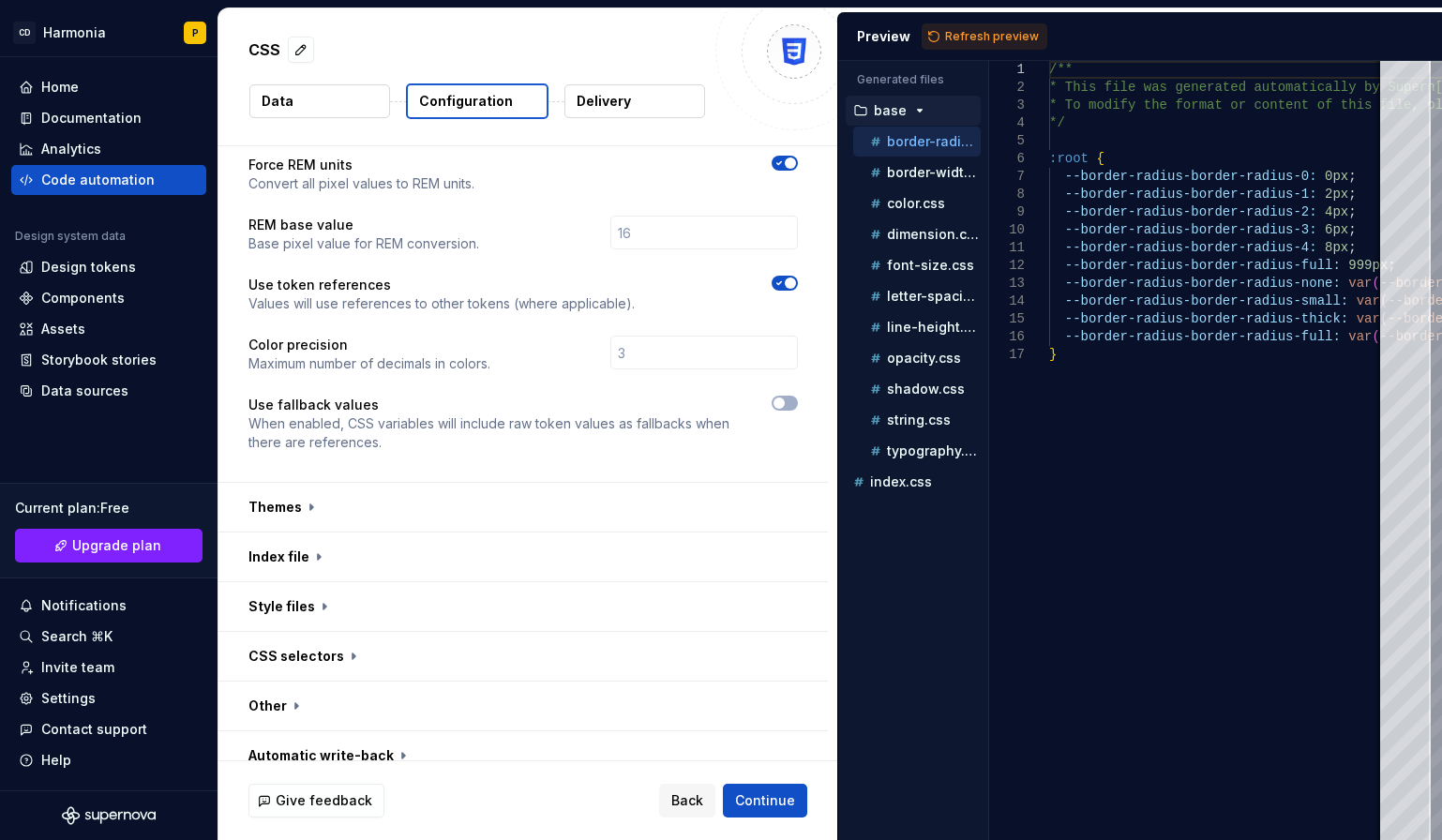
scroll to position [470, 0]
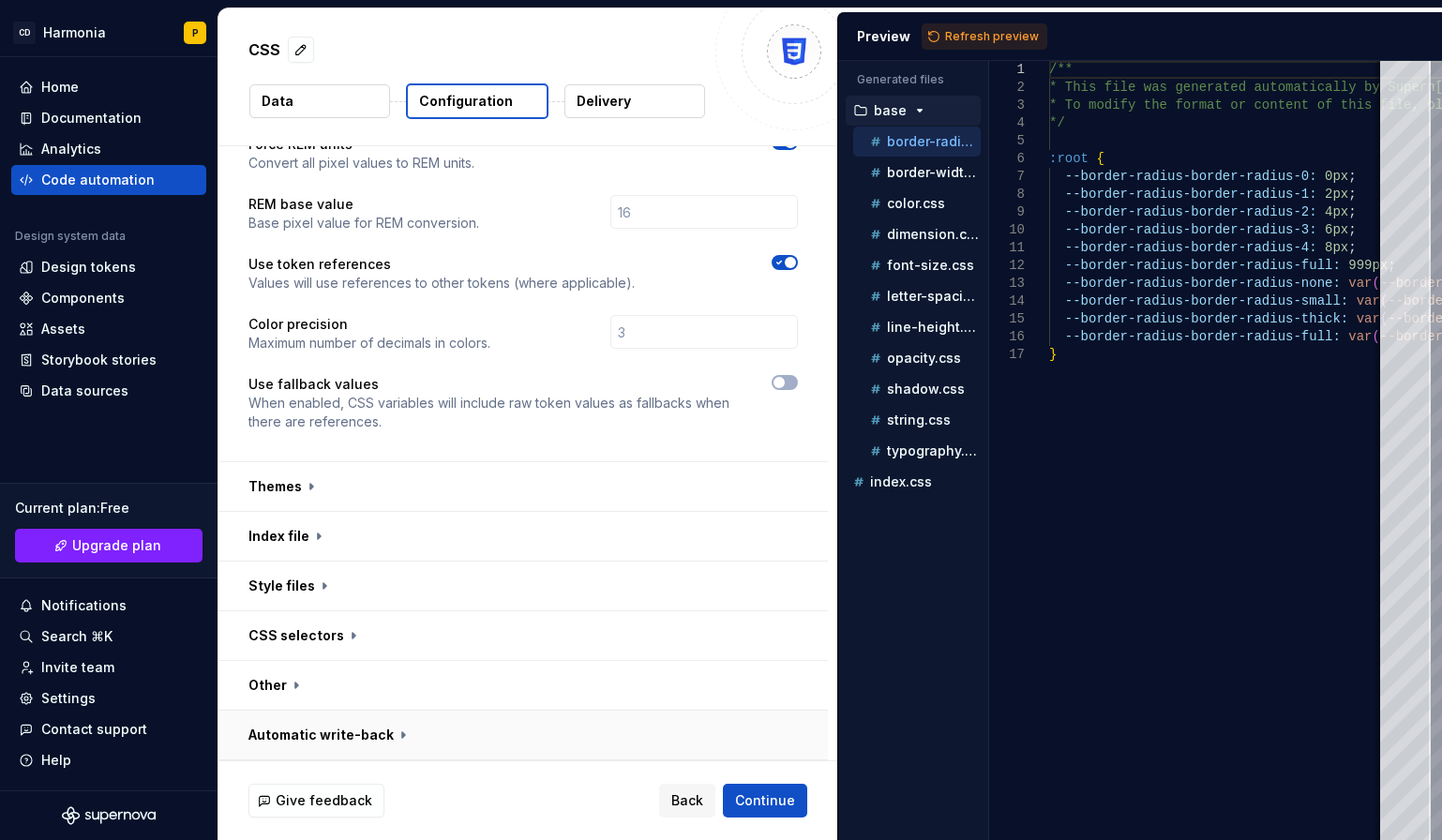
click at [344, 733] on button "button" at bounding box center [523, 734] width 609 height 49
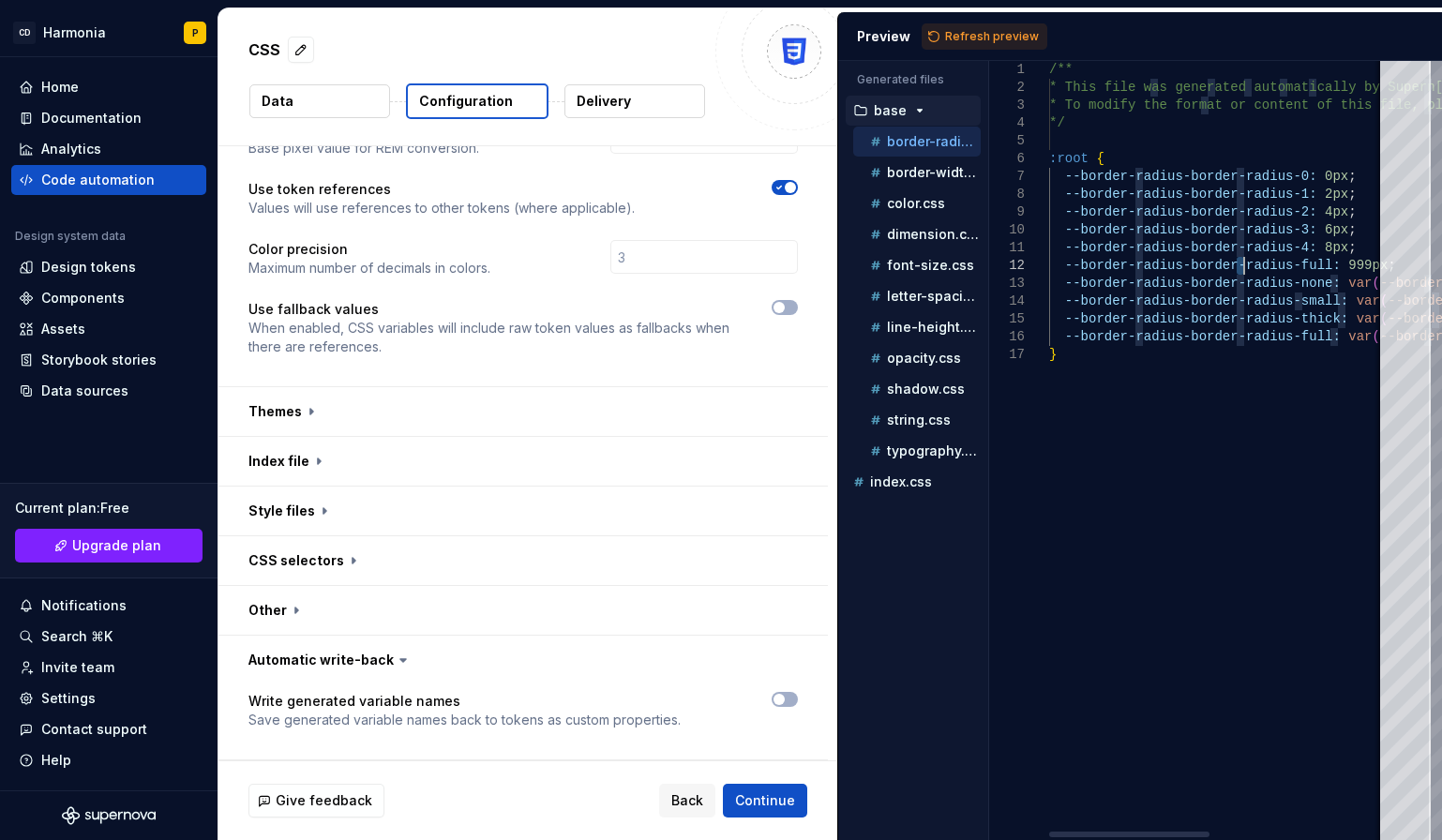
scroll to position [0, 0]
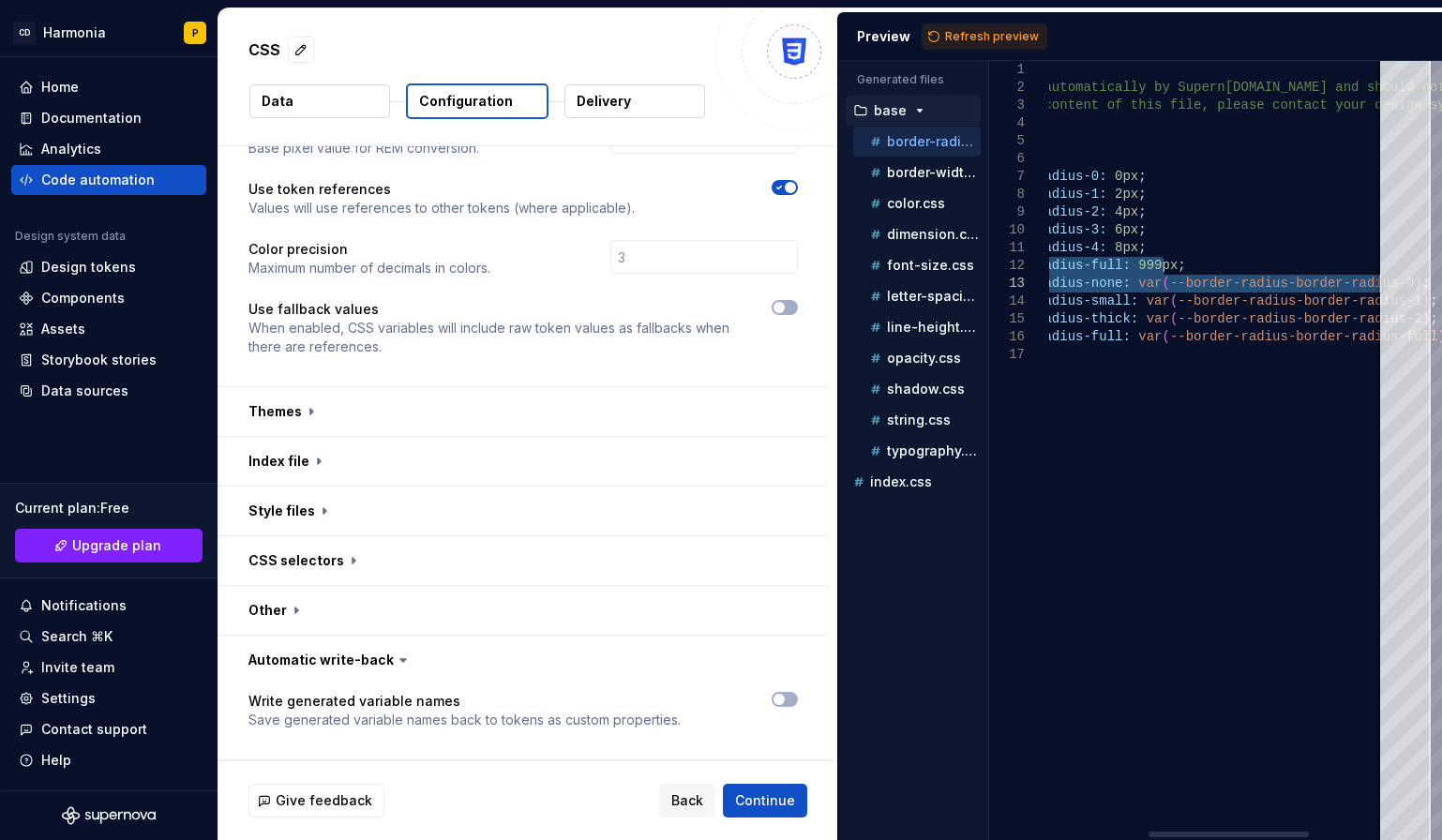
drag, startPoint x: 1245, startPoint y: 266, endPoint x: 1412, endPoint y: 284, distance: 168.0
click at [1412, 284] on div "/** * This file was generated automatically by Supern ova.io and should not be …" at bounding box center [1191, 450] width 704 height 779
click at [897, 210] on p "color.css" at bounding box center [916, 204] width 58 height 15
type textarea "**********"
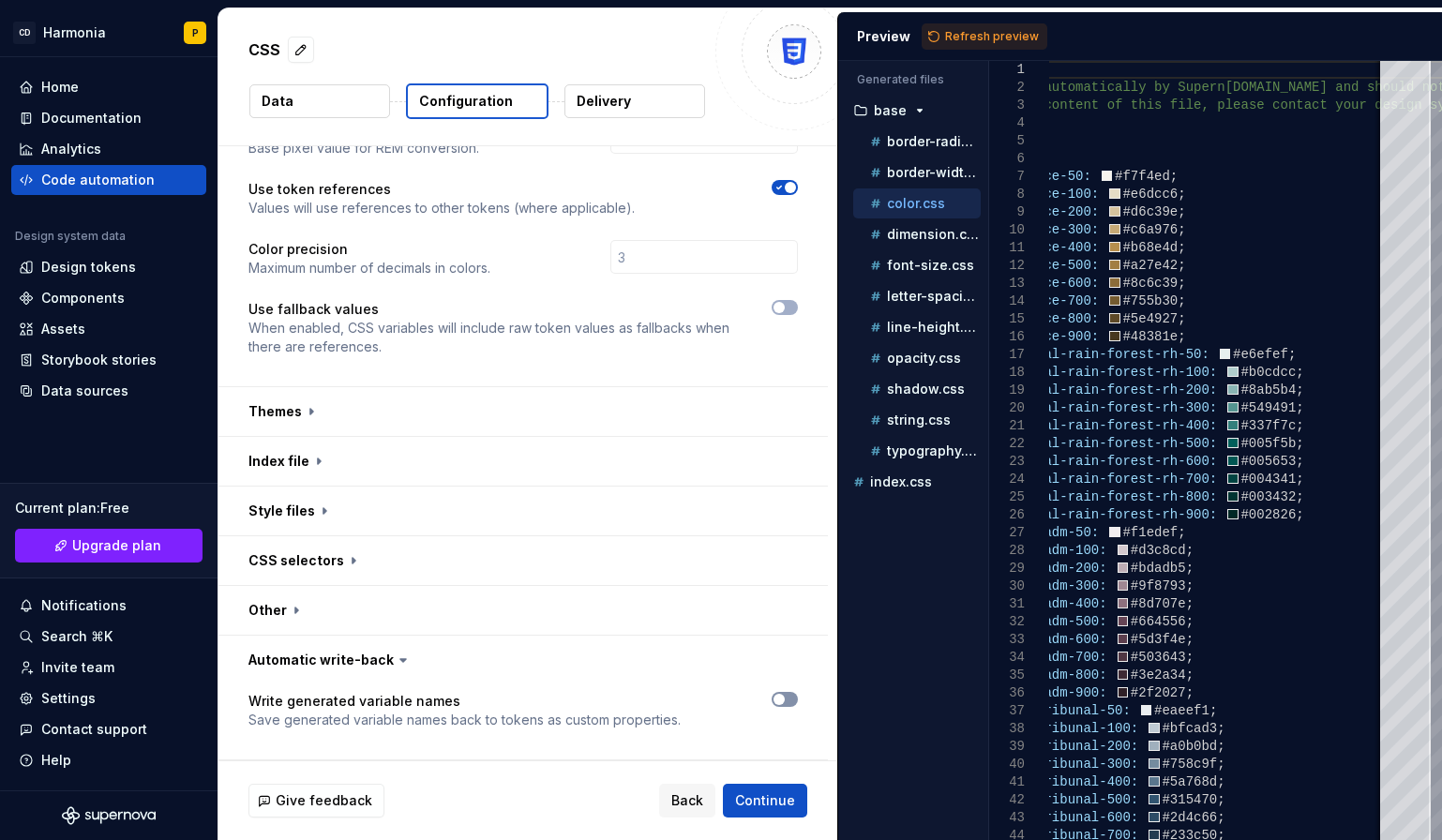
click at [786, 700] on button "button" at bounding box center [784, 700] width 26 height 15
click at [786, 700] on span "button" at bounding box center [790, 700] width 12 height 12
click at [786, 700] on button "button" at bounding box center [784, 700] width 26 height 15
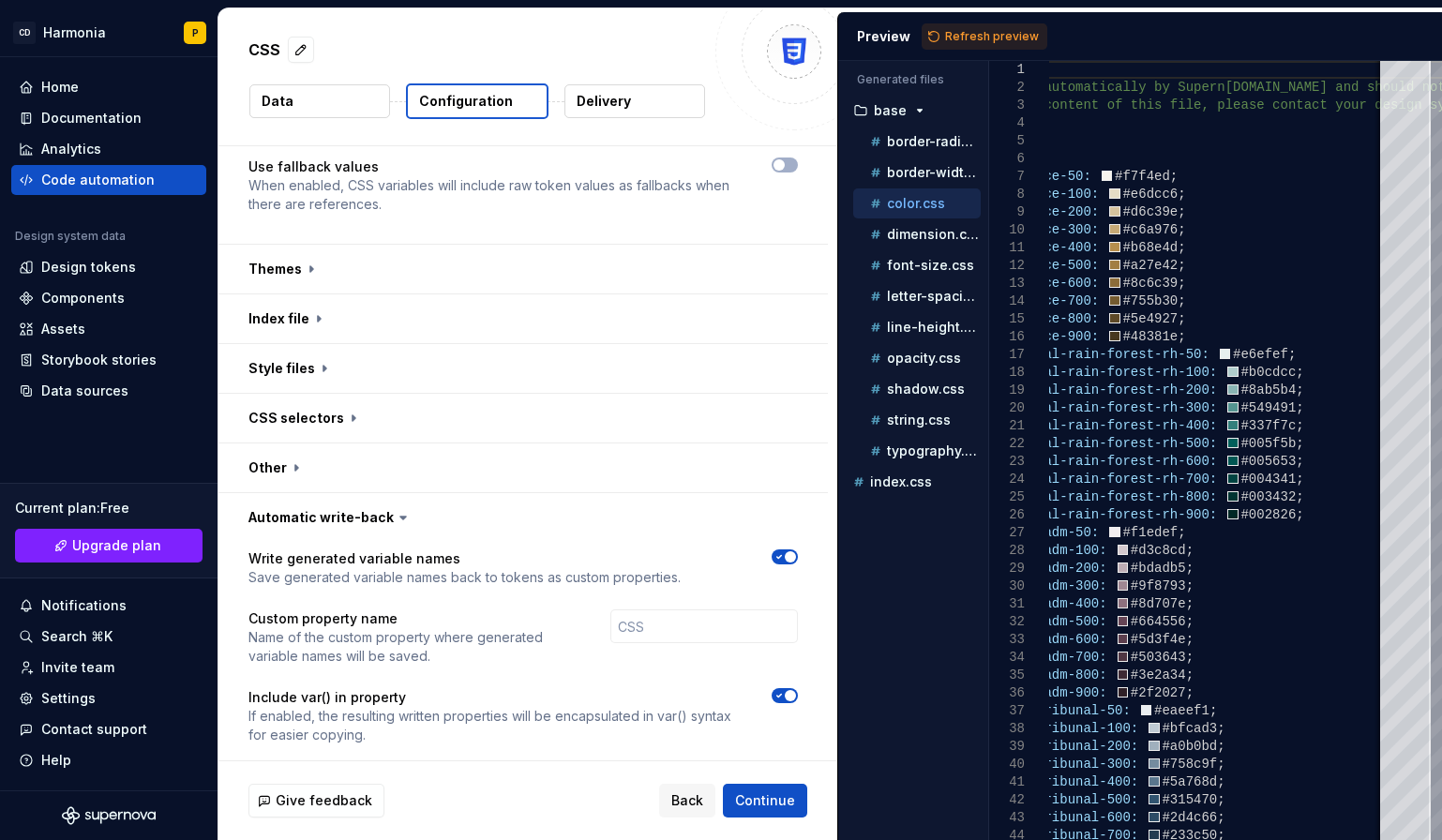
scroll to position [703, 0]
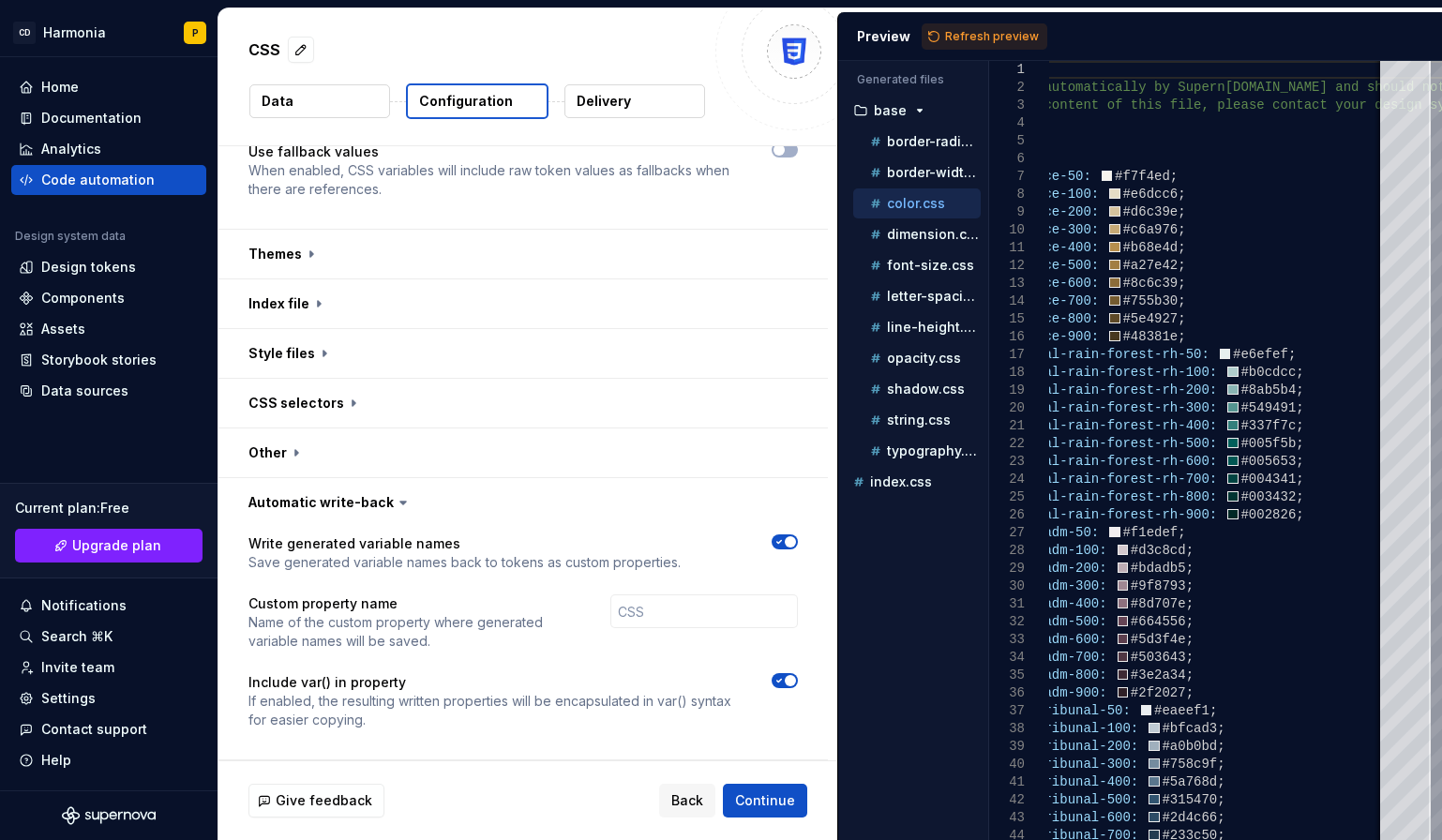
click at [778, 540] on icon "button" at bounding box center [780, 542] width 15 height 12
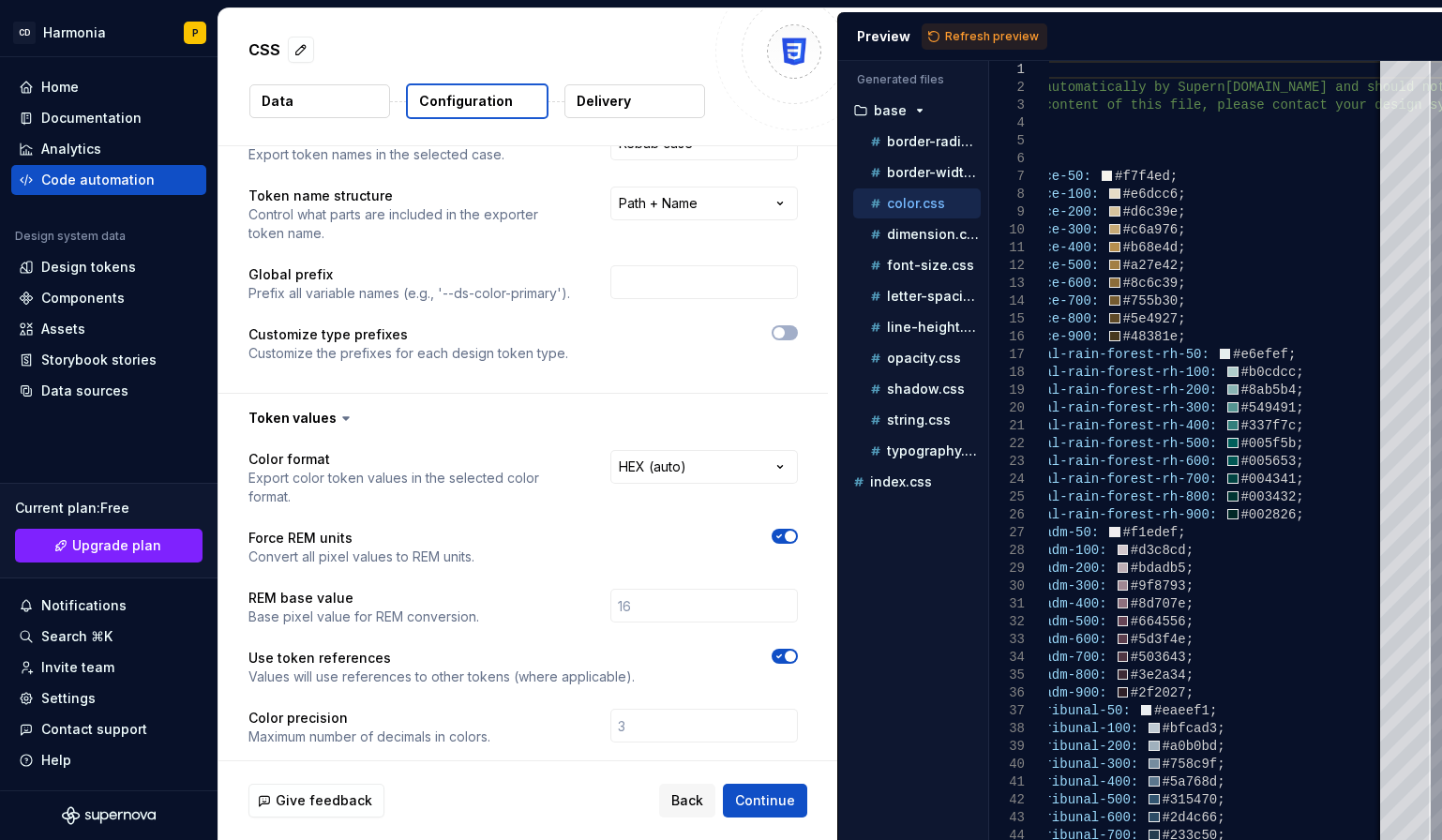
scroll to position [0, 0]
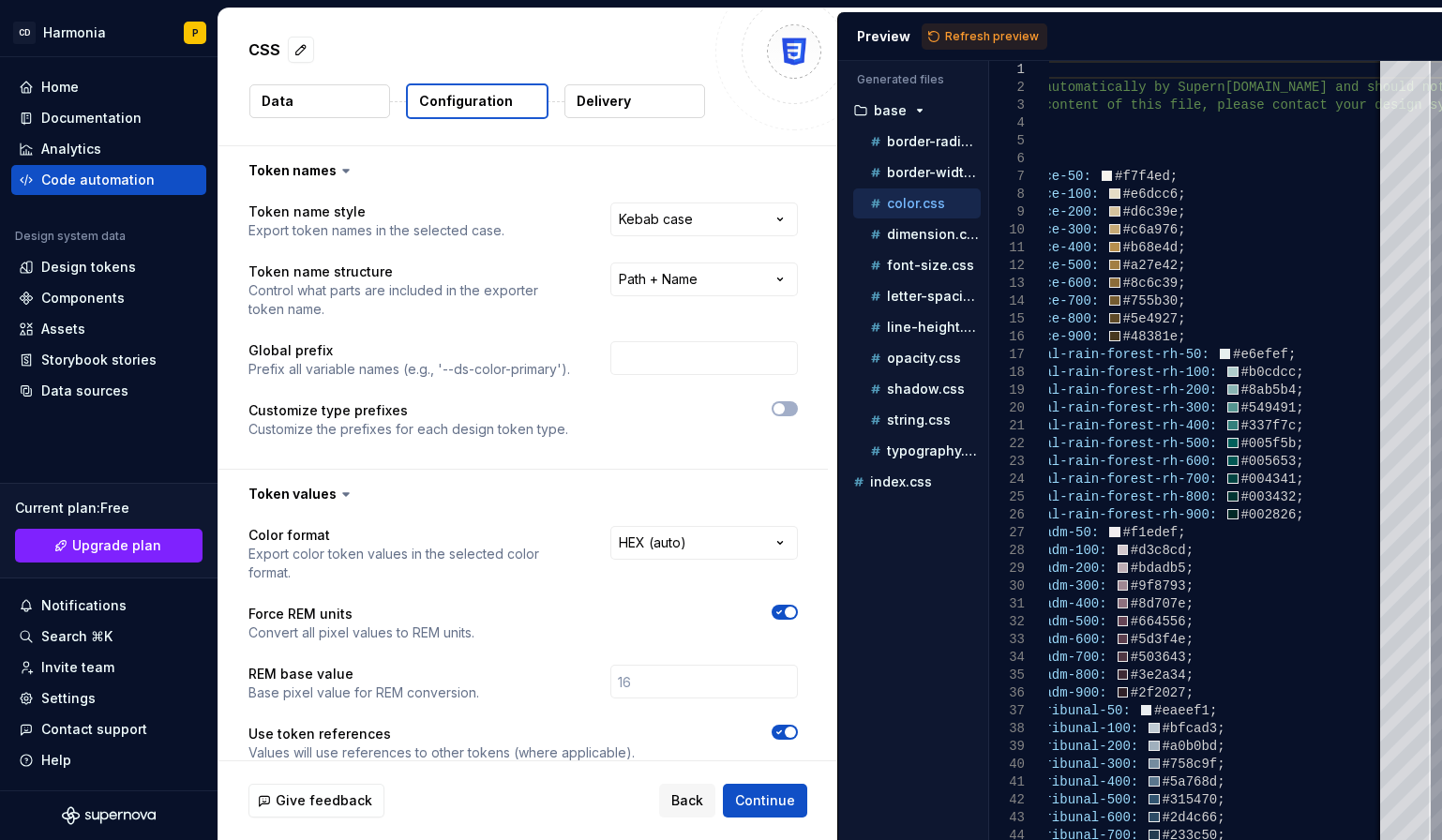
click at [626, 112] on button "Delivery" at bounding box center [634, 101] width 140 height 34
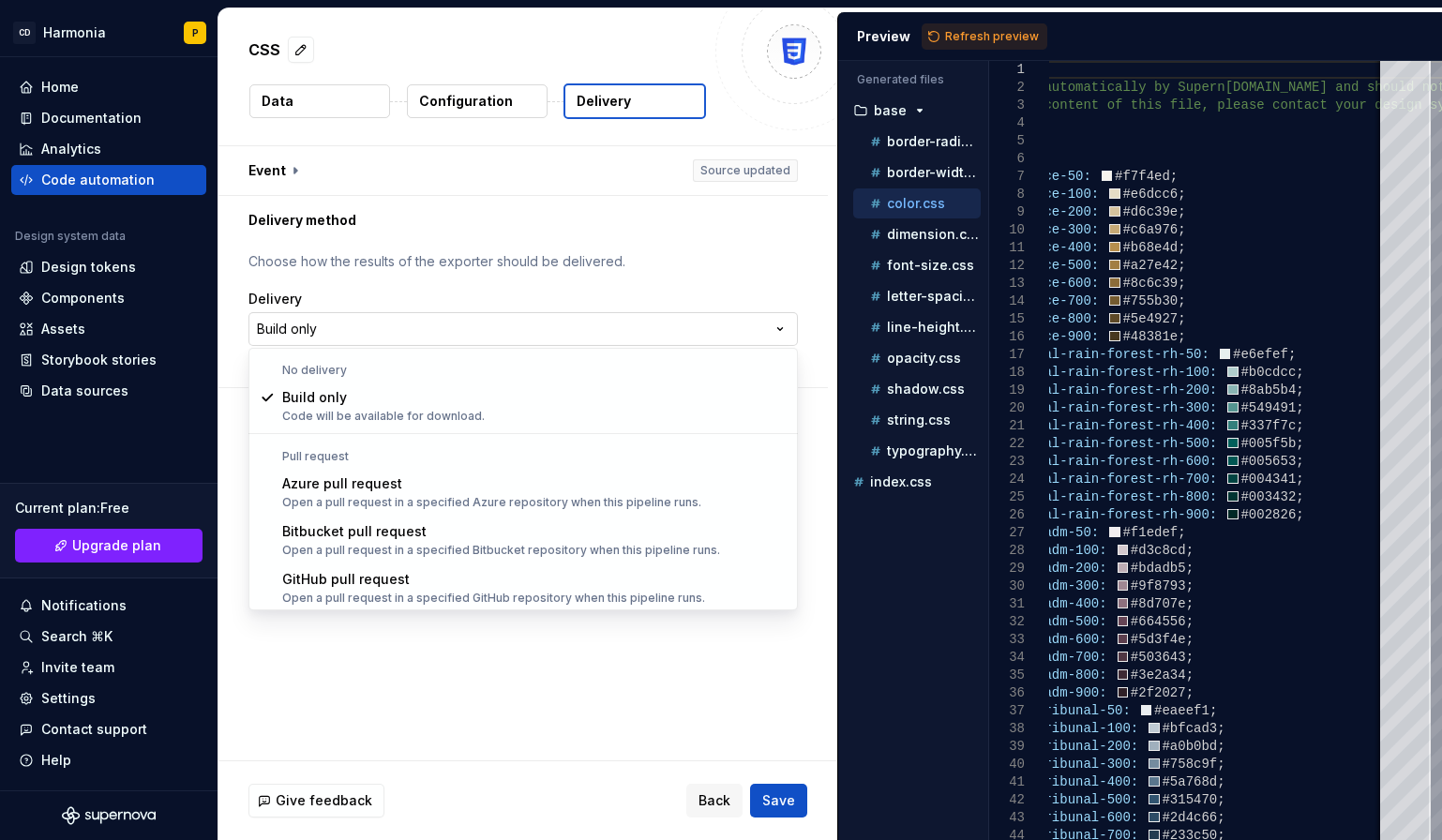
click at [368, 328] on html "**********" at bounding box center [721, 420] width 1442 height 840
select select "*****"
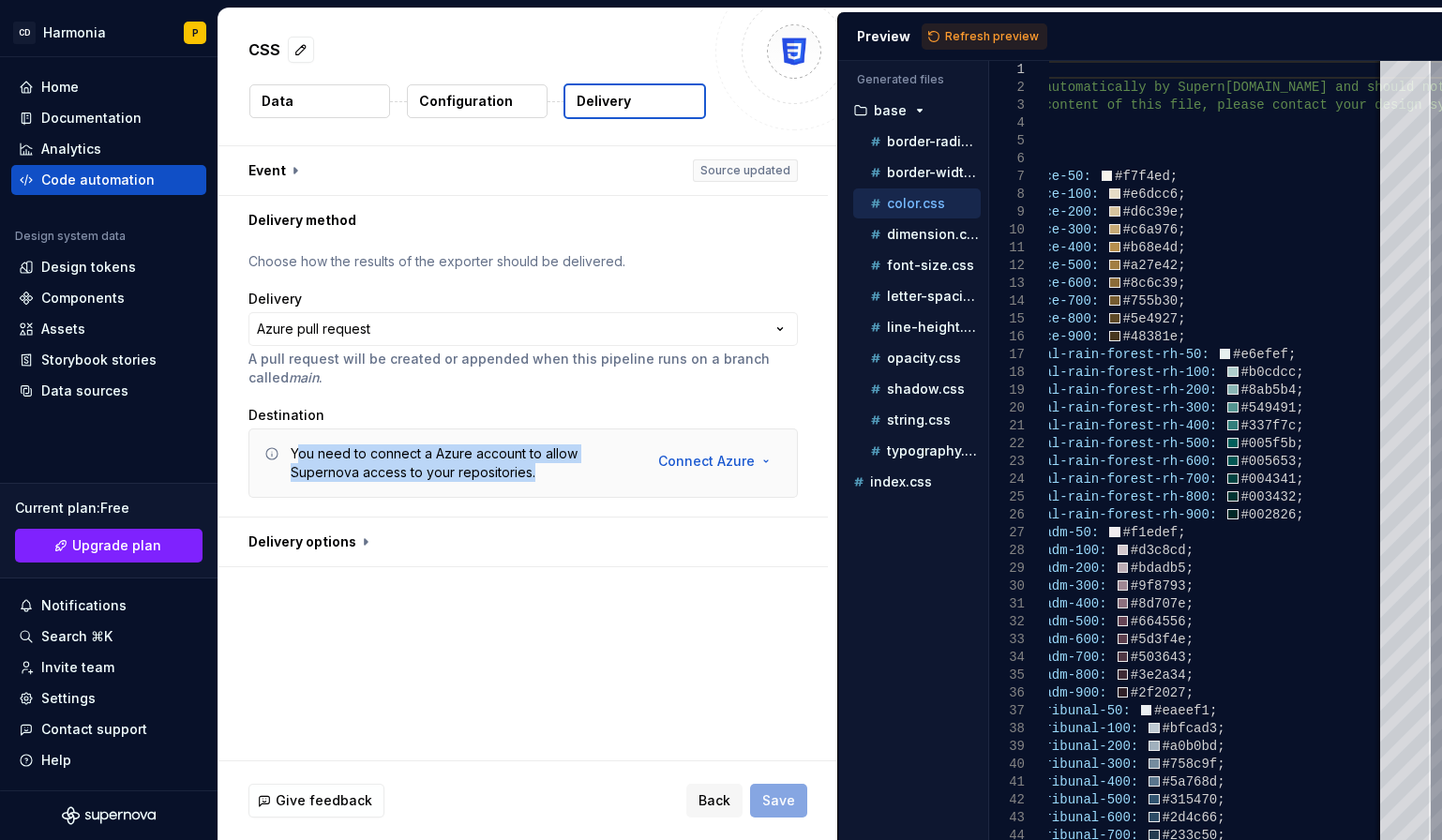
drag, startPoint x: 302, startPoint y: 451, endPoint x: 584, endPoint y: 482, distance: 283.7
click at [584, 482] on div "You need to connect a Azure account to allow Supernova access to your repositor…" at bounding box center [523, 463] width 550 height 69
click at [698, 469] on html "**********" at bounding box center [721, 420] width 1442 height 840
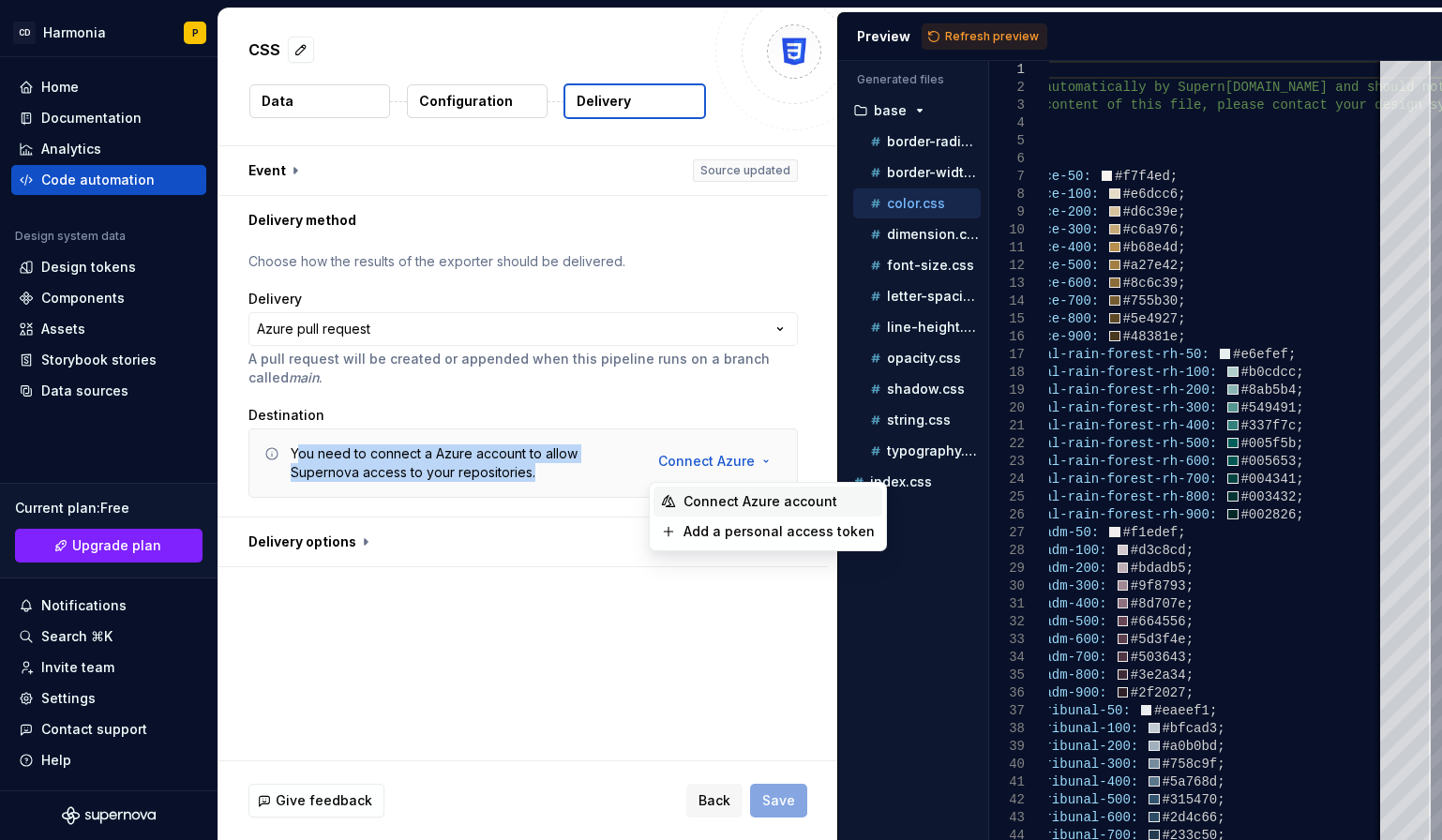
click at [694, 505] on span "Connect Azure account" at bounding box center [779, 502] width 191 height 19
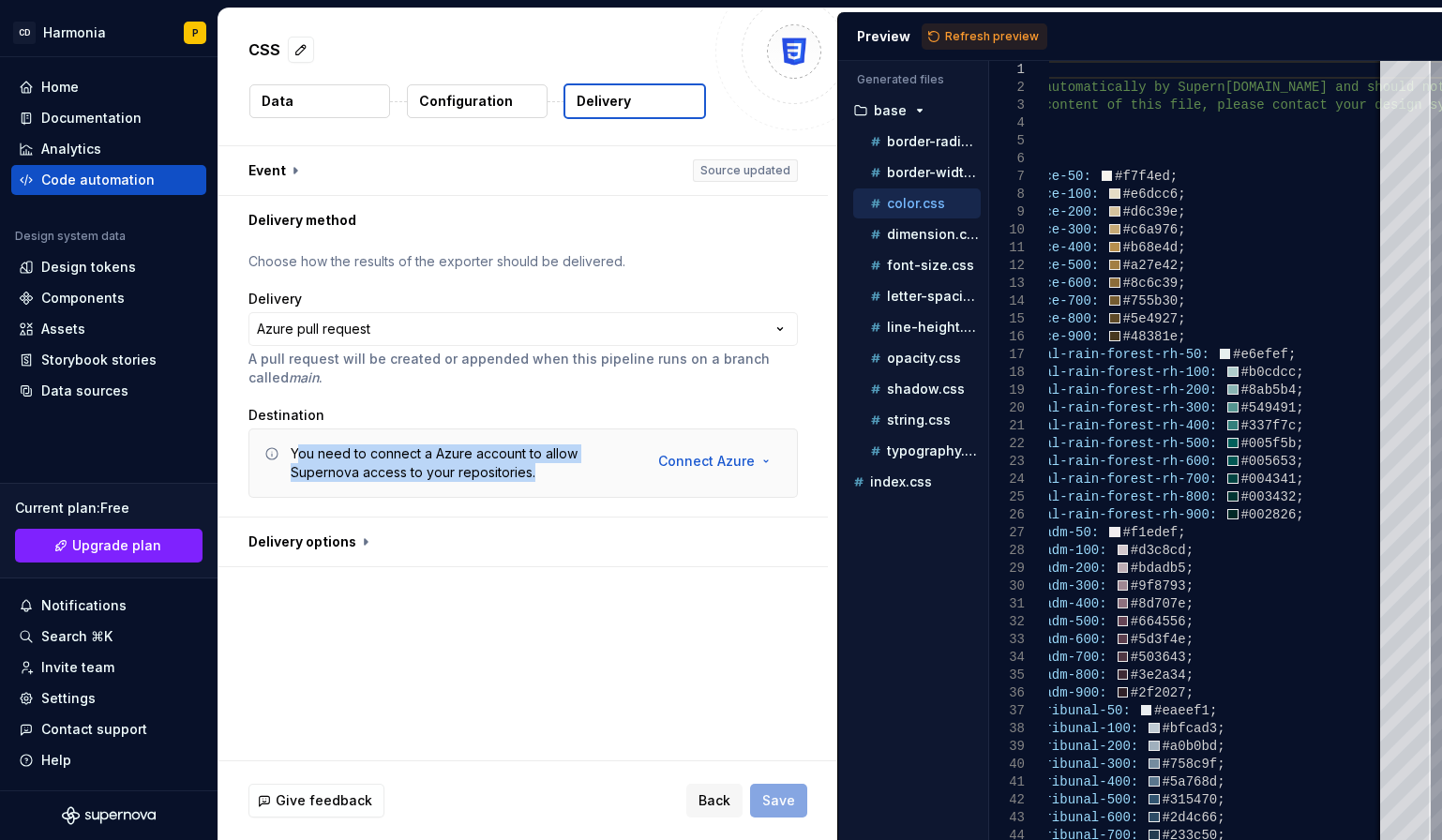
drag, startPoint x: 459, startPoint y: 97, endPoint x: 447, endPoint y: 98, distance: 12.0
click at [459, 97] on p "Configuration" at bounding box center [466, 102] width 94 height 19
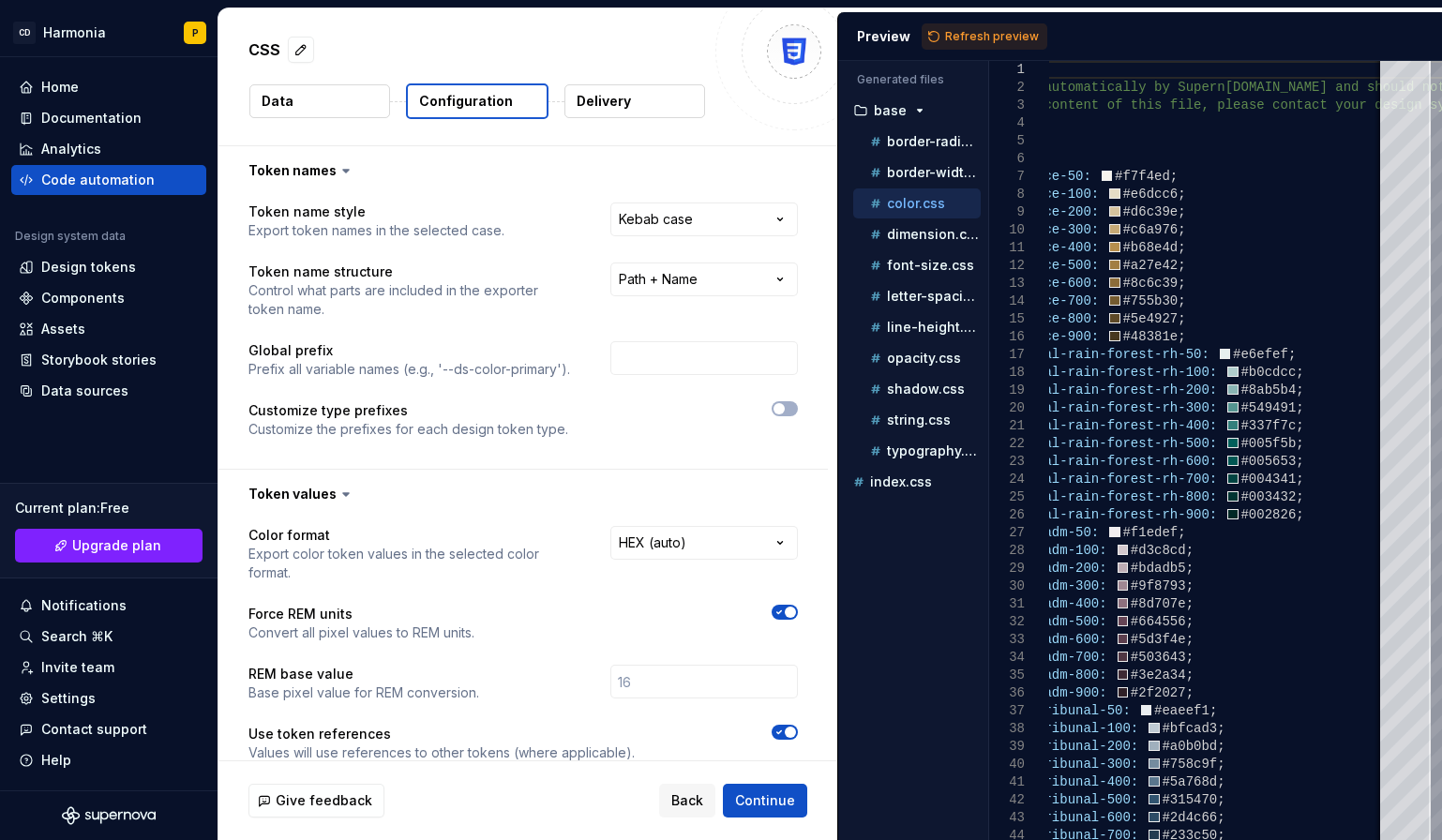
click at [293, 98] on button "Data" at bounding box center [319, 101] width 140 height 34
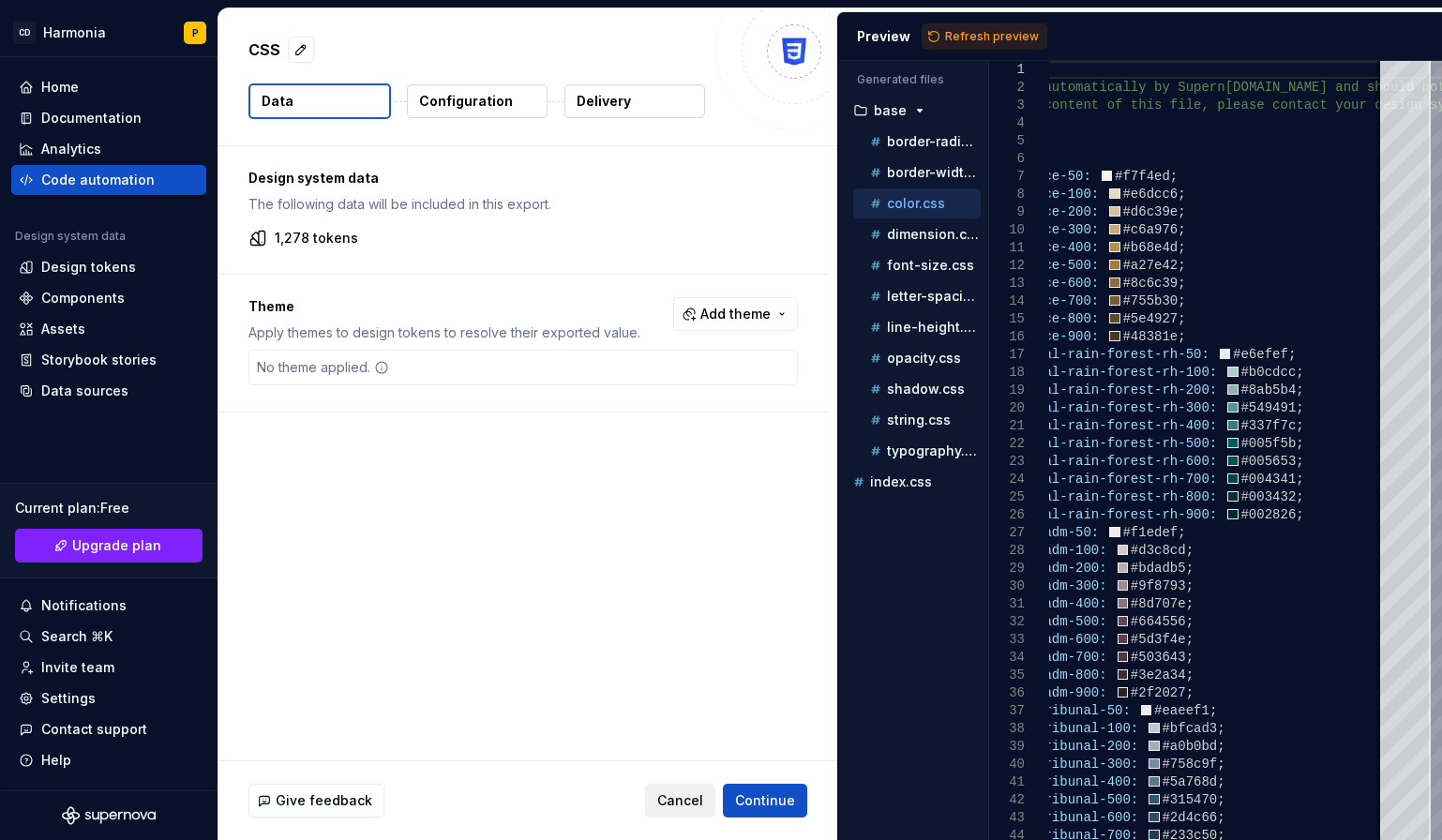
click at [659, 799] on button "Cancel" at bounding box center [680, 800] width 70 height 34
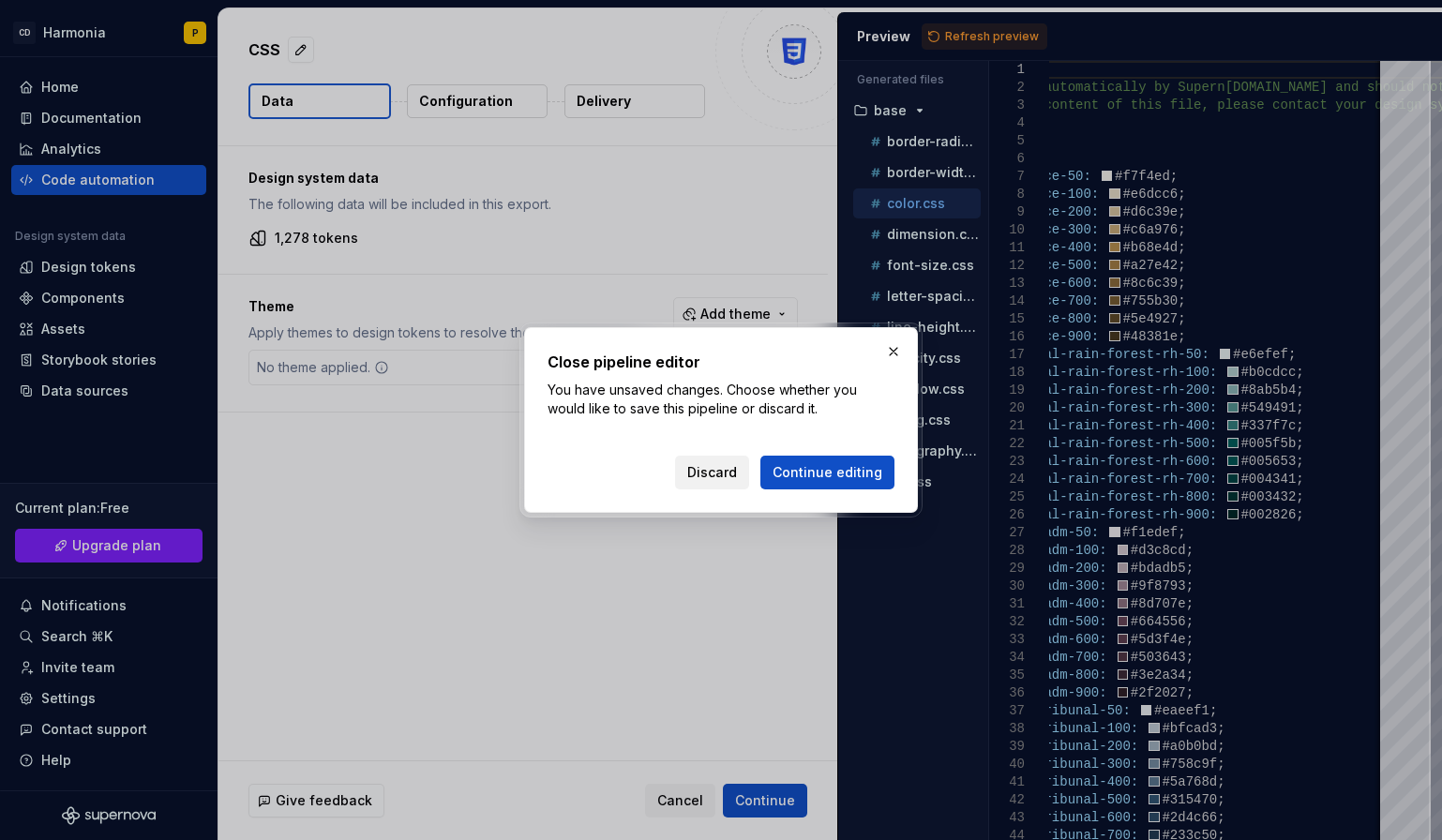
click at [699, 469] on span "Discard" at bounding box center [712, 473] width 50 height 19
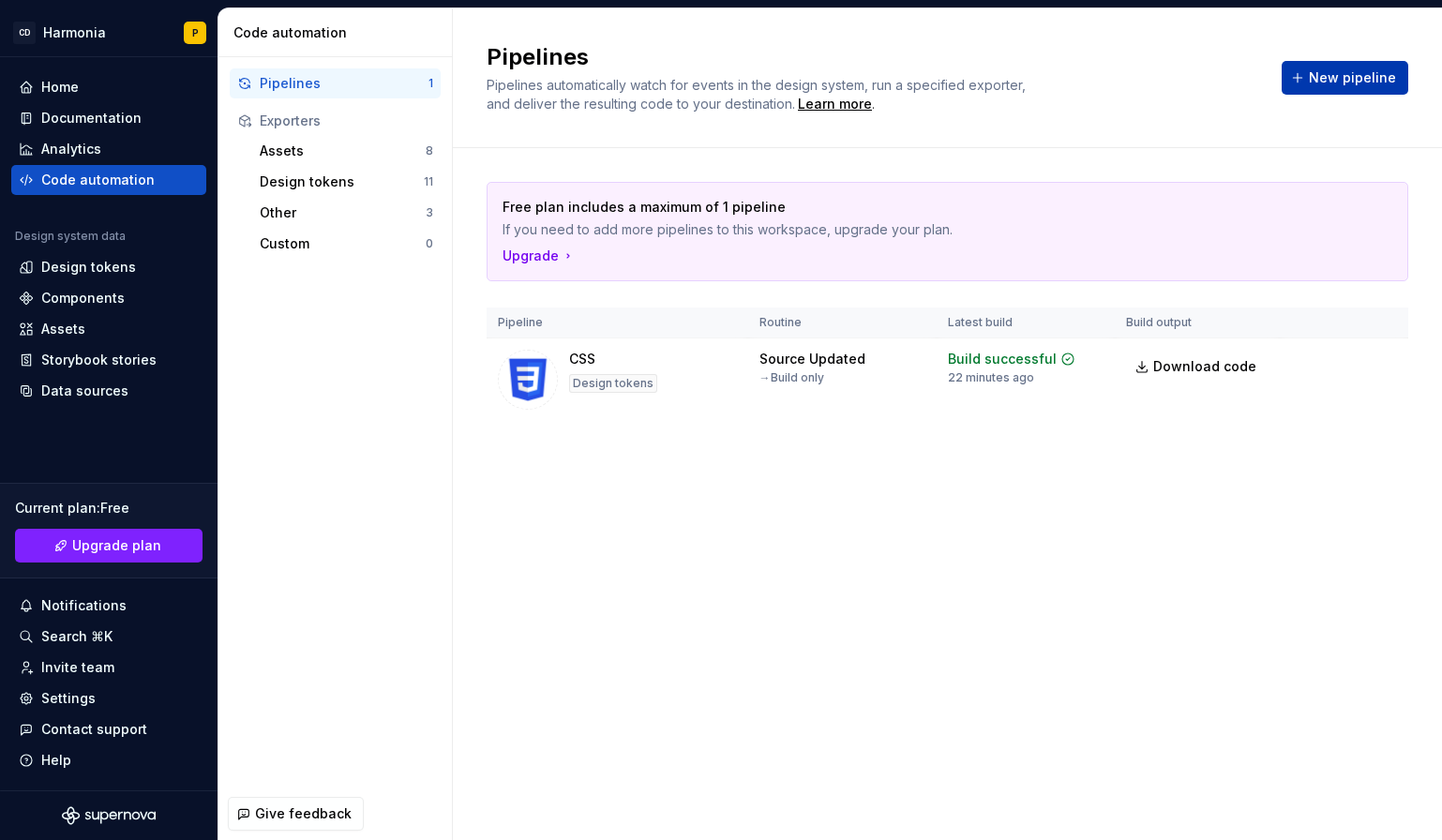
click at [1332, 86] on span "New pipeline" at bounding box center [1353, 78] width 87 height 19
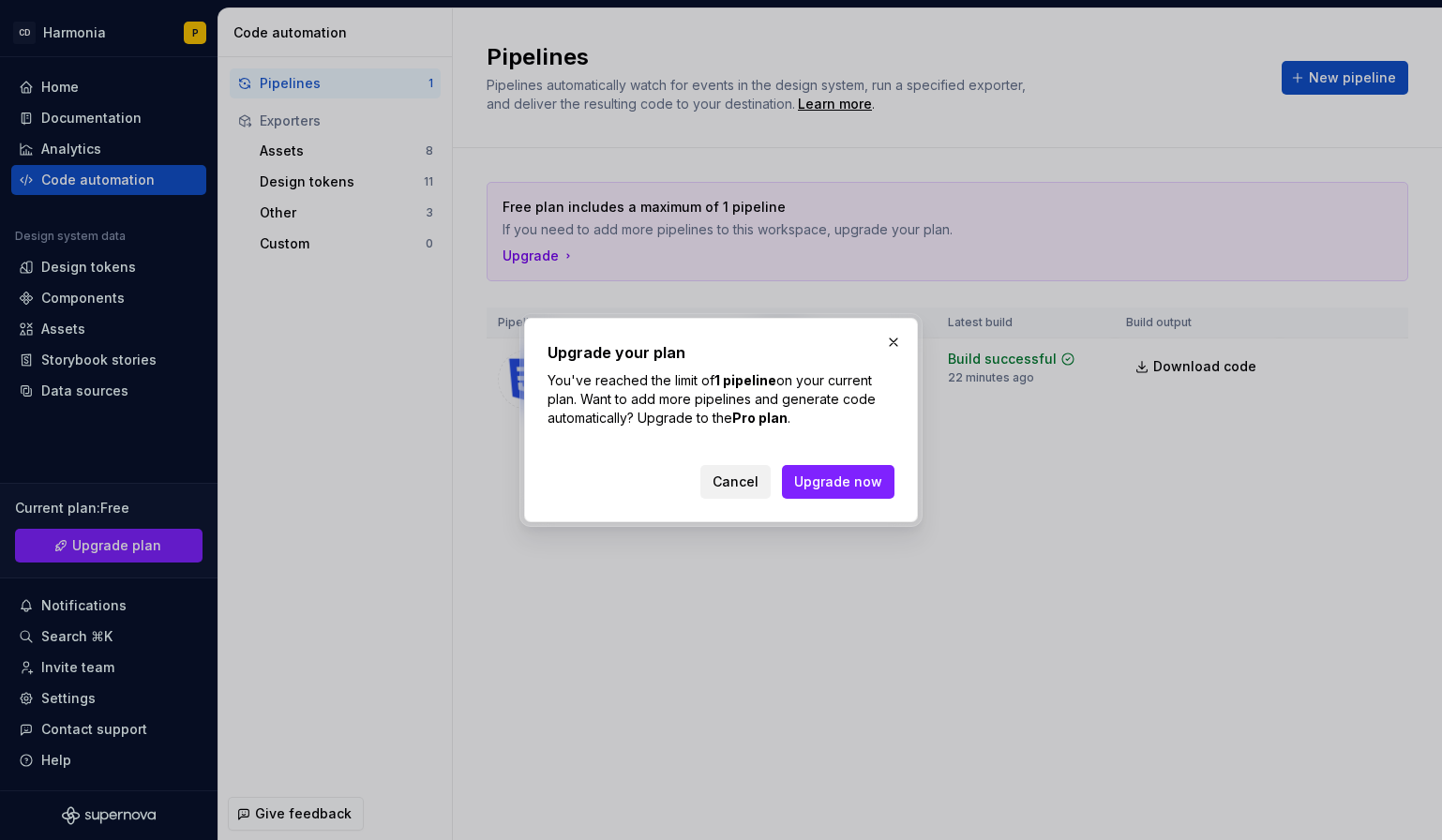
click at [736, 482] on span "Cancel" at bounding box center [735, 482] width 46 height 19
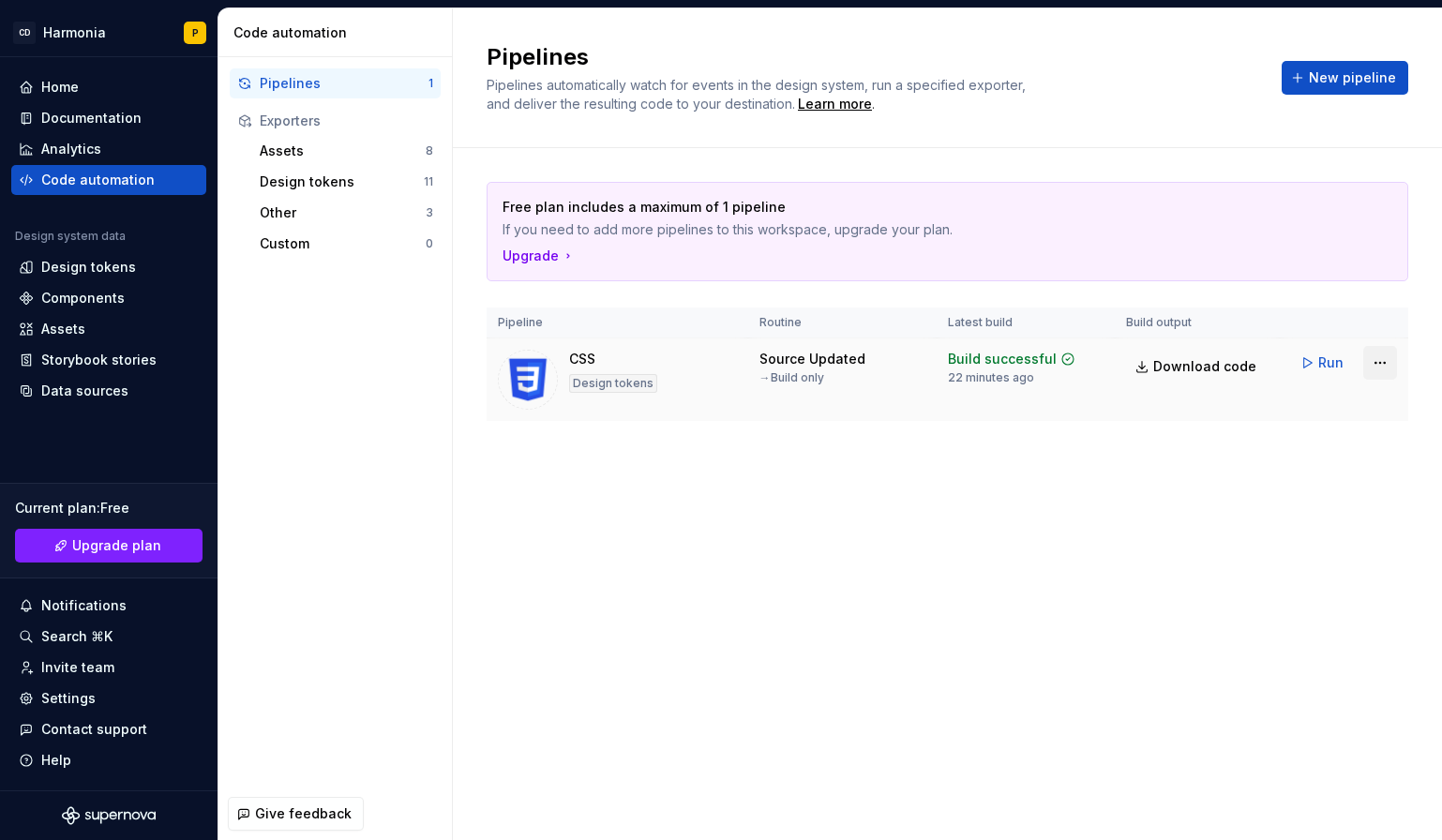
click at [1389, 364] on html "CD Harmonia P Home Documentation Analytics Code automation Design system data D…" at bounding box center [721, 420] width 1442 height 840
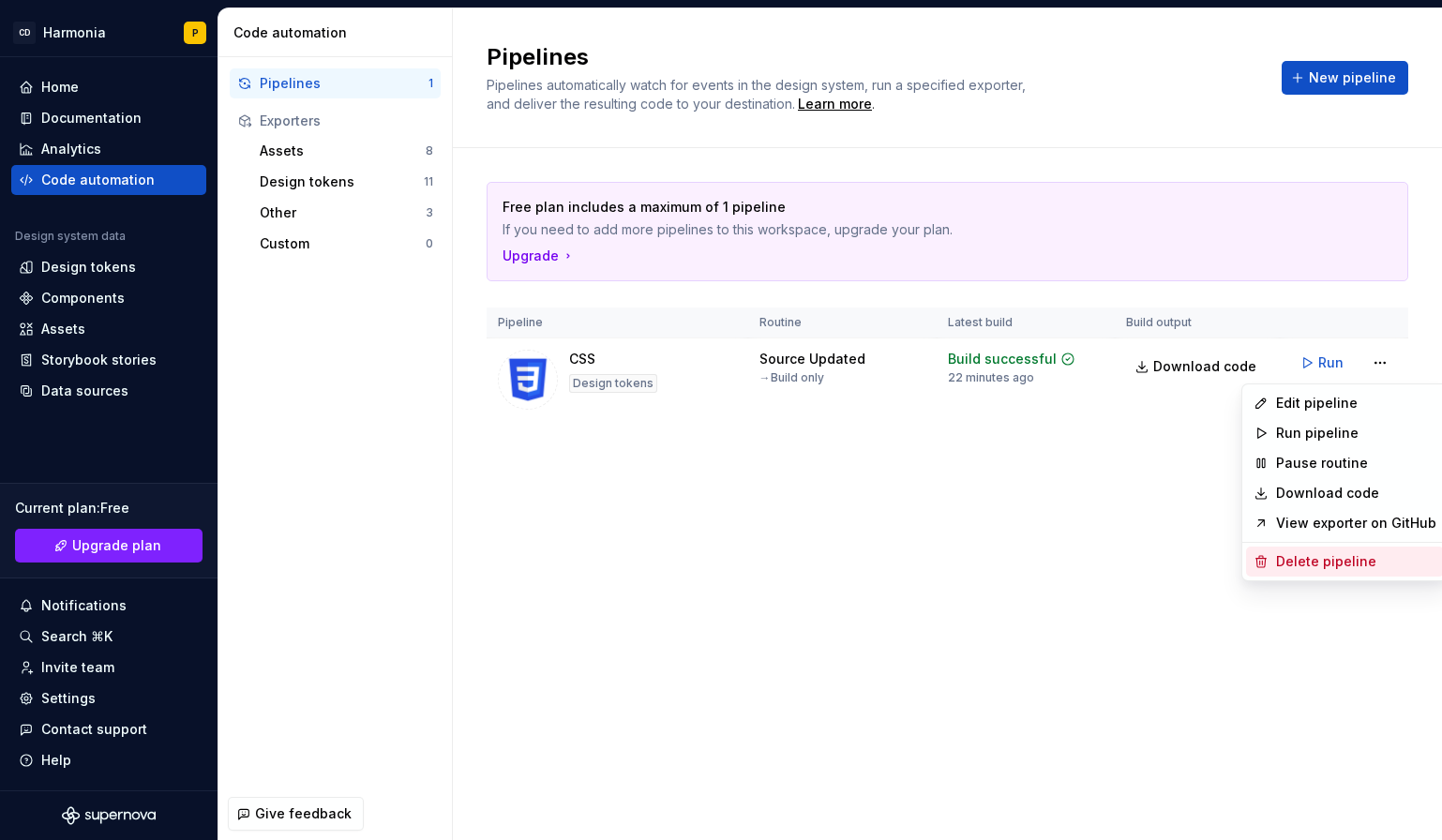
click at [1280, 560] on div "Delete pipeline" at bounding box center [1356, 562] width 161 height 19
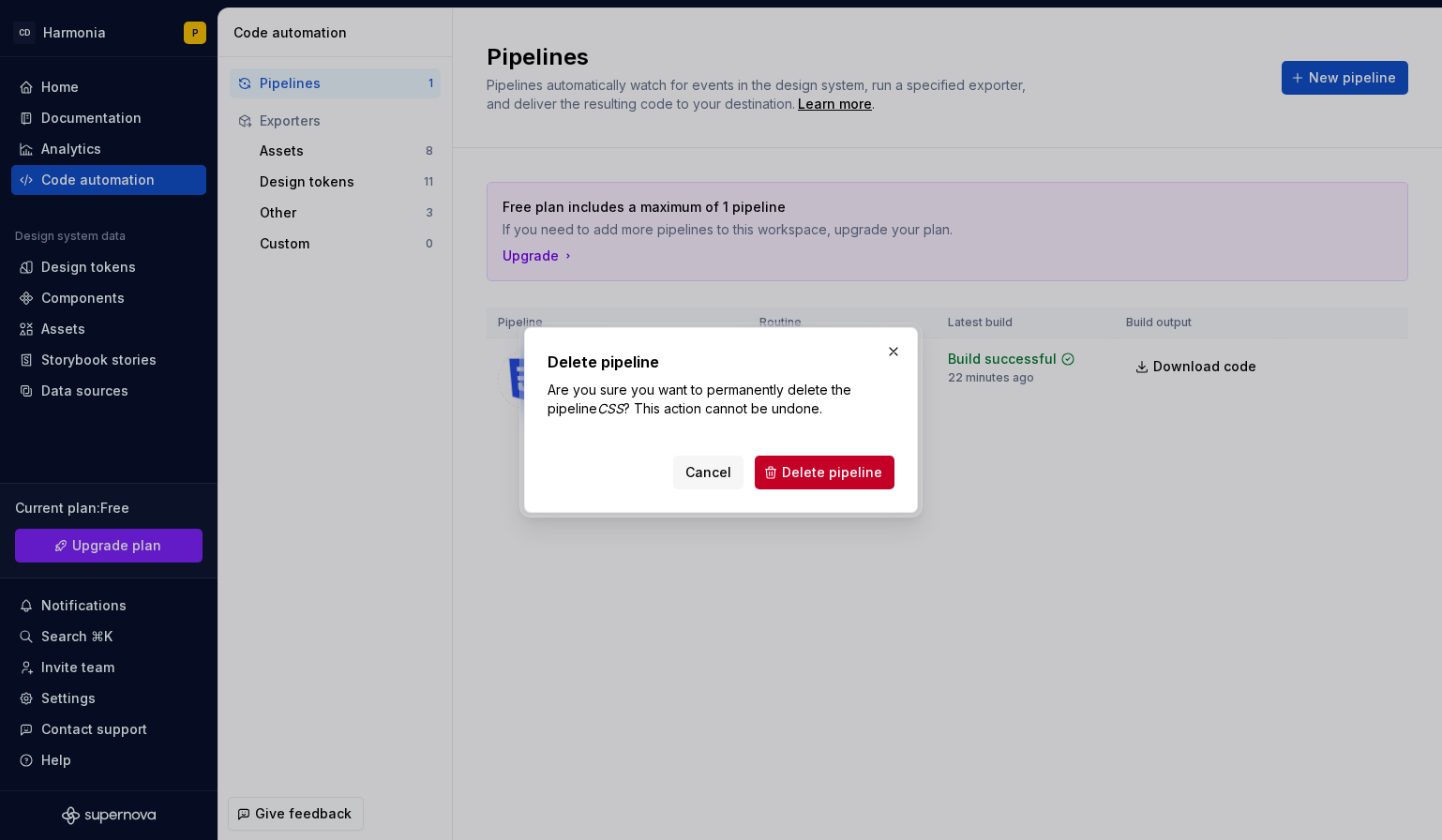
click at [808, 466] on span "Delete pipeline" at bounding box center [832, 473] width 100 height 19
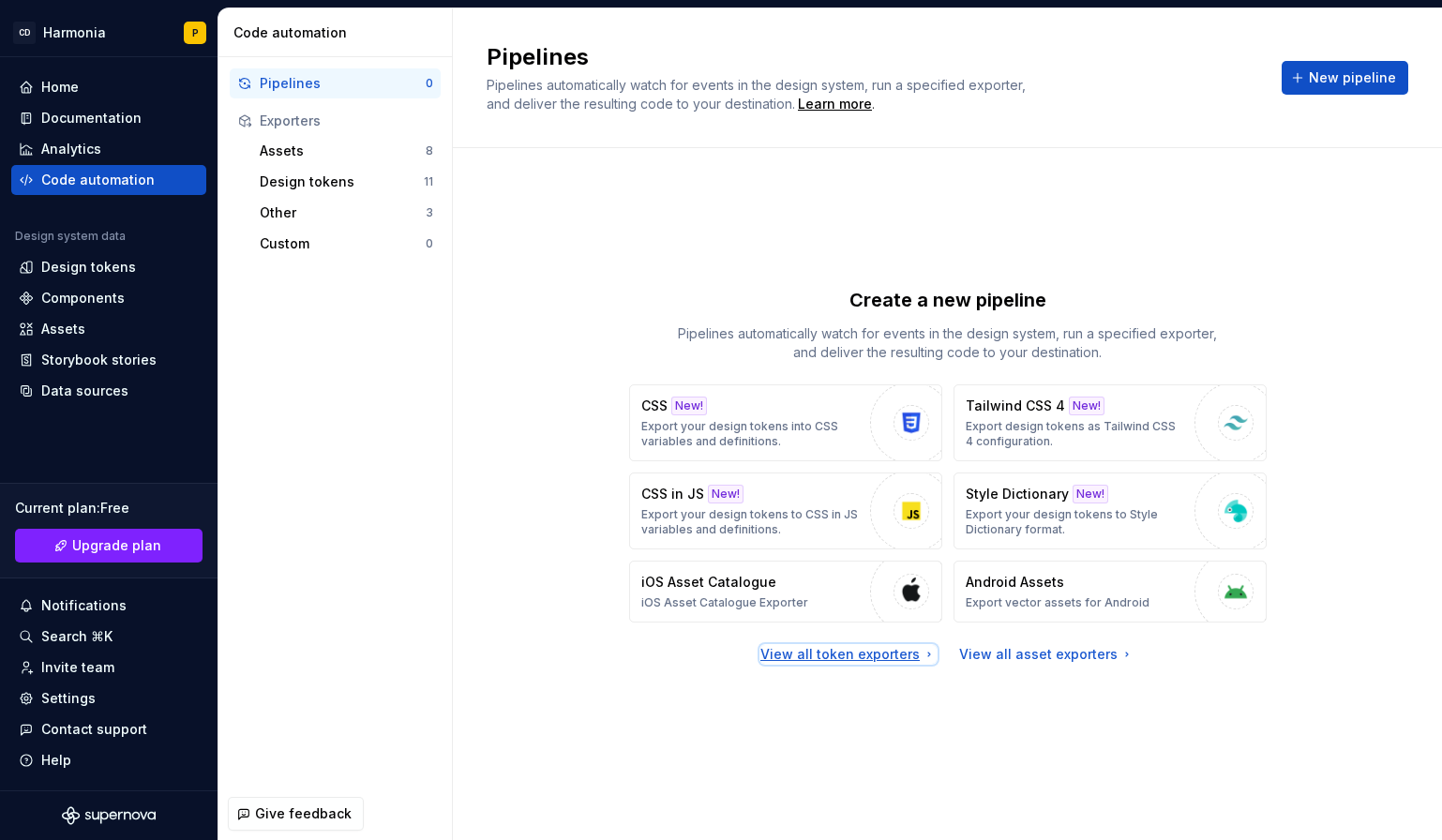
click at [819, 658] on div "View all token exporters" at bounding box center [848, 655] width 176 height 19
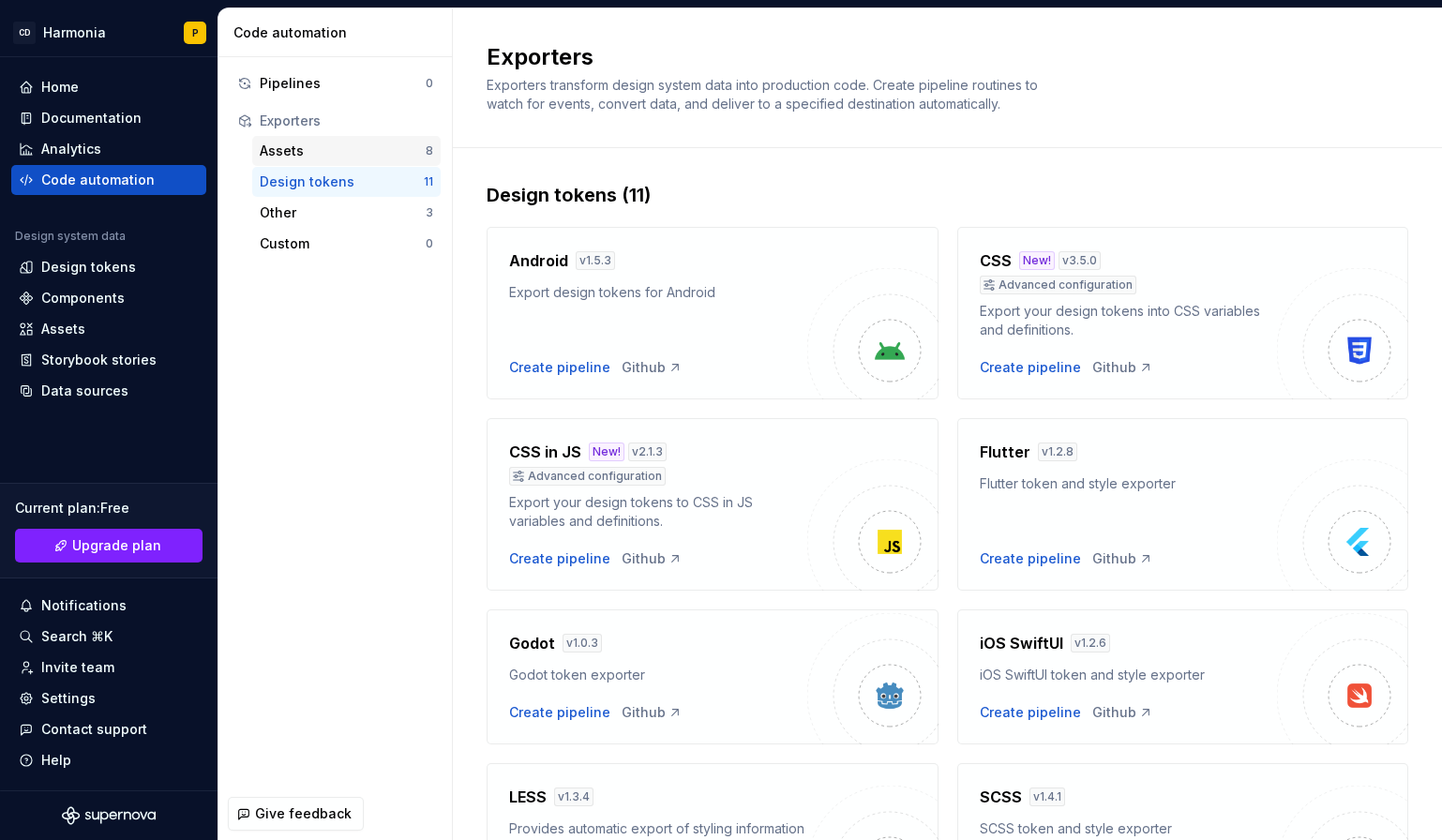
click at [330, 150] on div "Assets" at bounding box center [342, 151] width 166 height 19
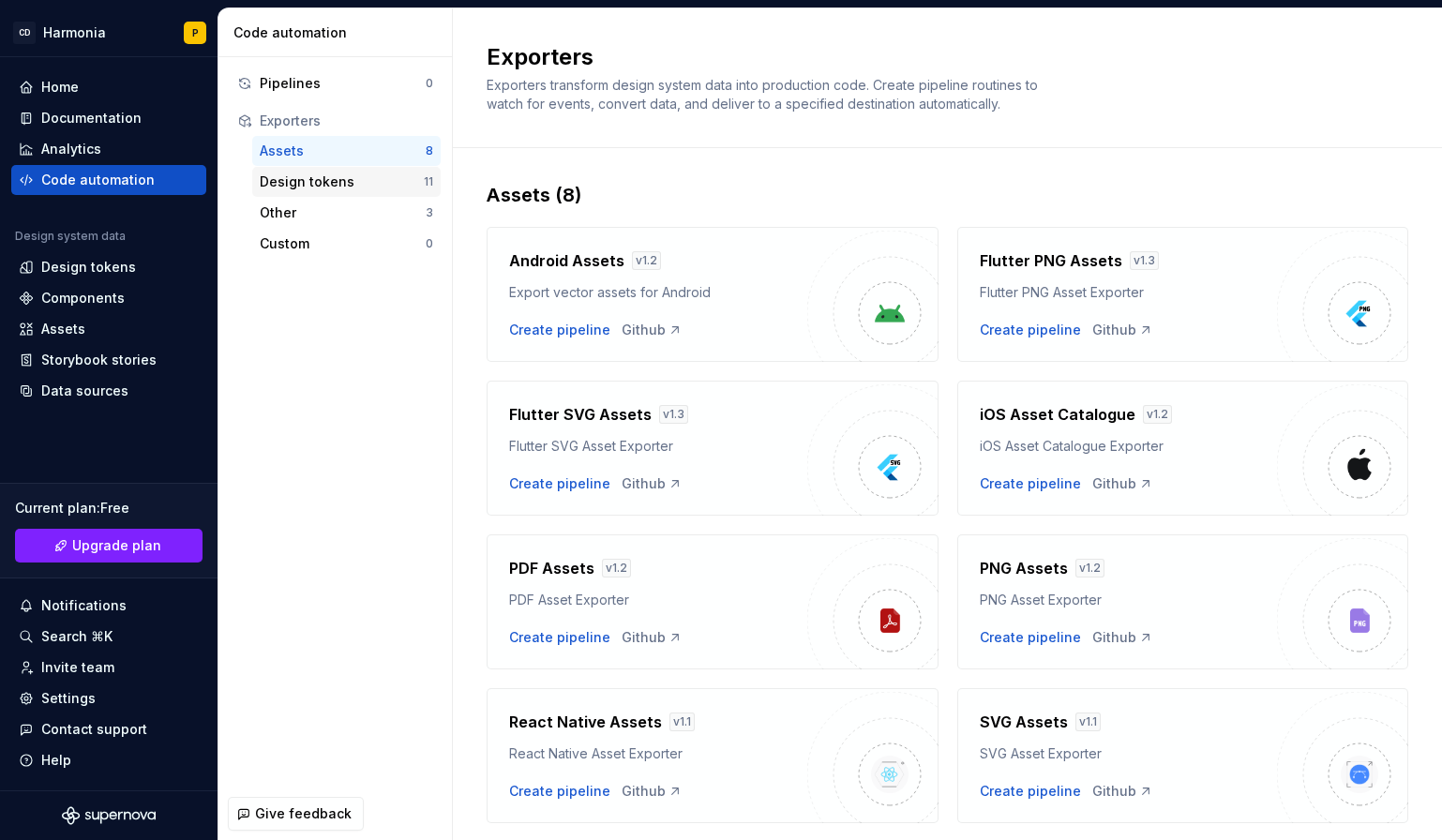
click at [363, 185] on div "Design tokens" at bounding box center [341, 182] width 164 height 19
